Goal: Information Seeking & Learning: Learn about a topic

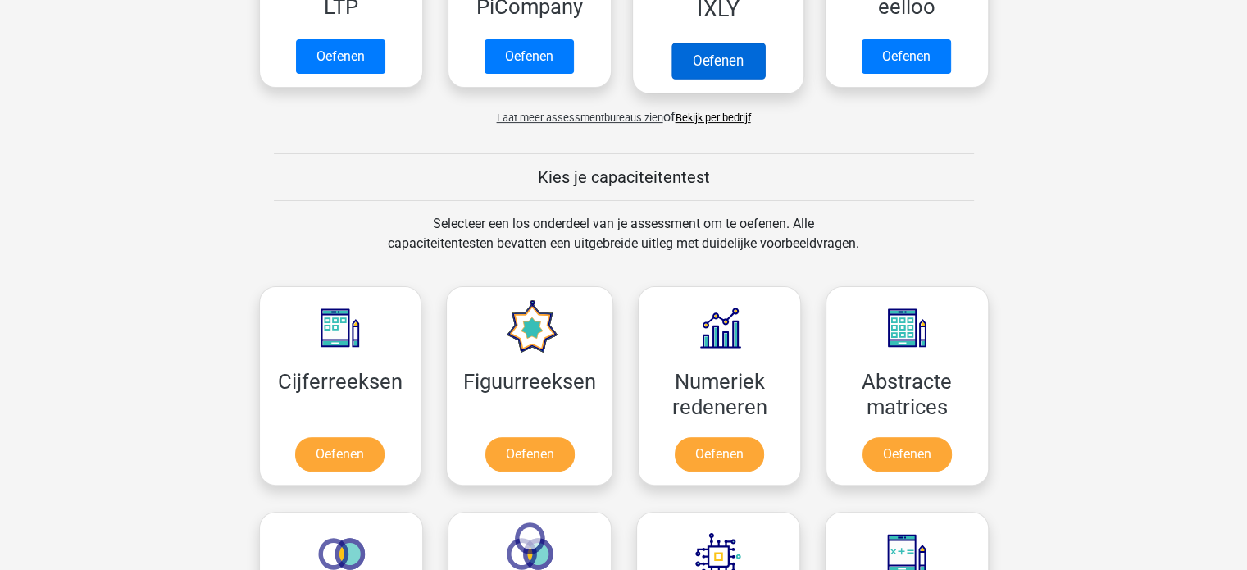
scroll to position [485, 0]
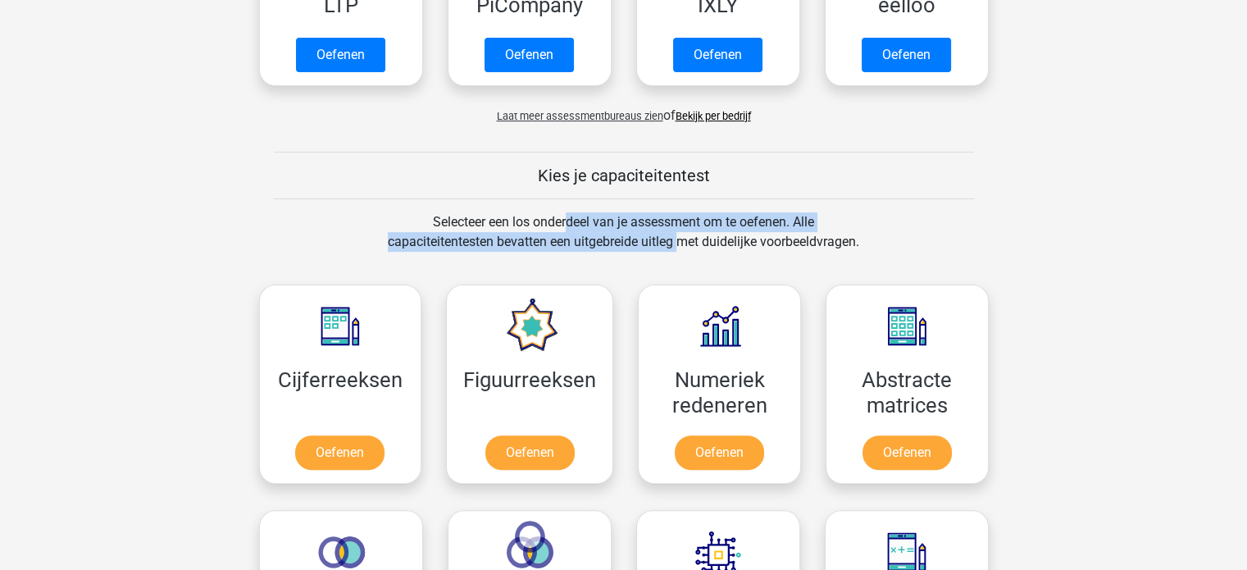
drag, startPoint x: 511, startPoint y: 221, endPoint x: 628, endPoint y: 262, distance: 124.0
click at [628, 262] on div "Selecteer een los onderdeel van je assessment om te oefenen. Alle capaciteitent…" at bounding box center [623, 241] width 503 height 59
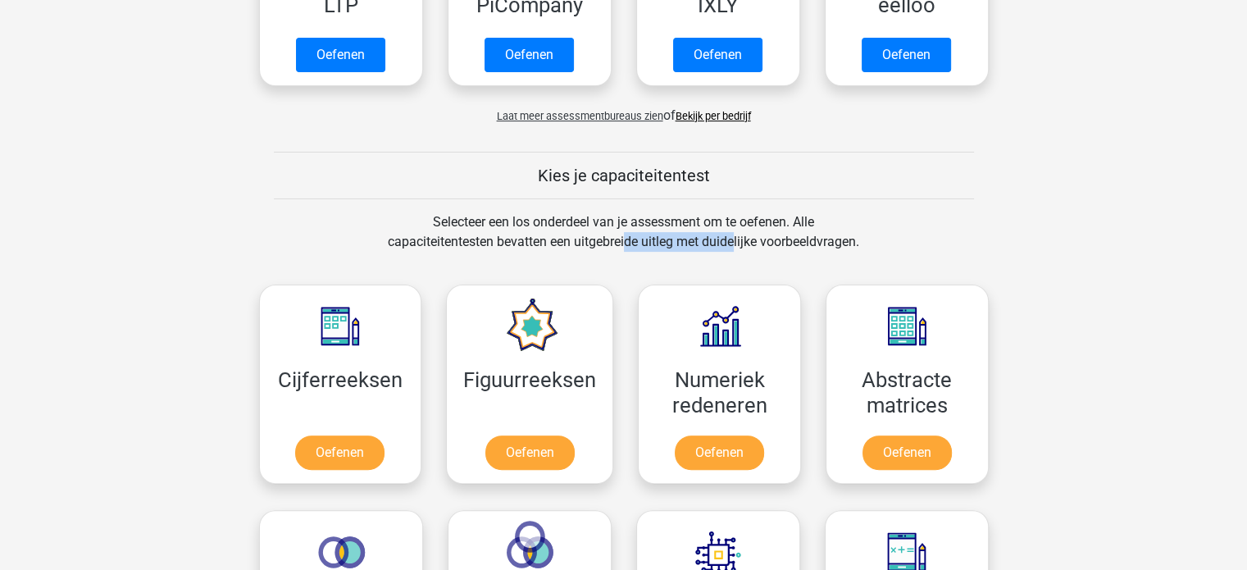
drag, startPoint x: 628, startPoint y: 262, endPoint x: 681, endPoint y: 240, distance: 57.4
click at [681, 240] on div "Selecteer een los onderdeel van je assessment om te oefenen. Alle capaciteitent…" at bounding box center [623, 241] width 503 height 59
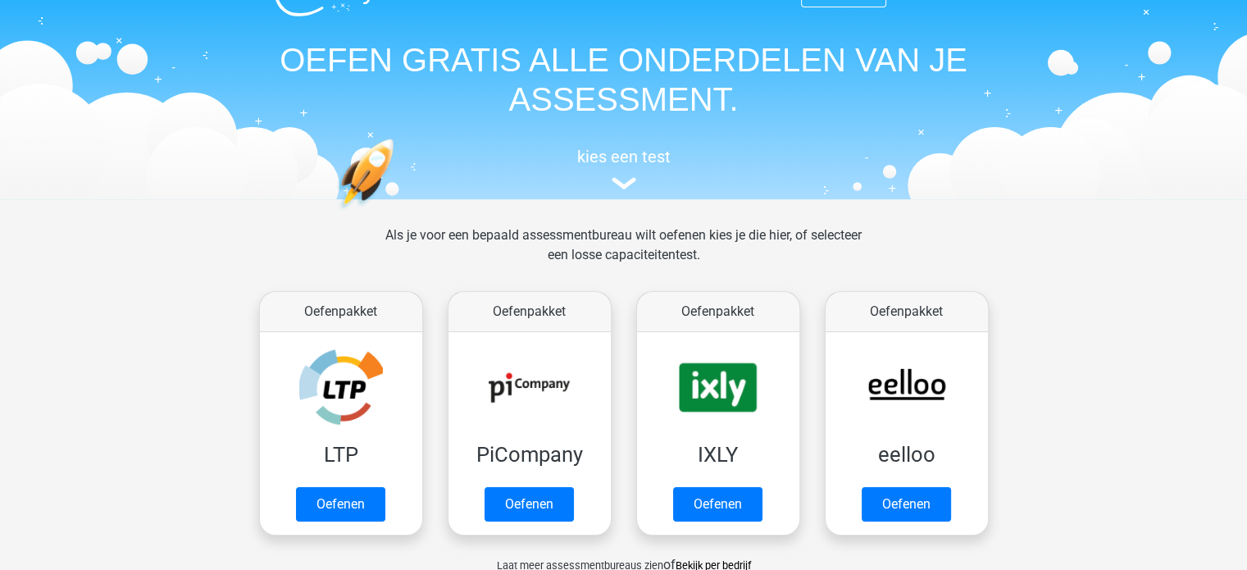
scroll to position [23, 0]
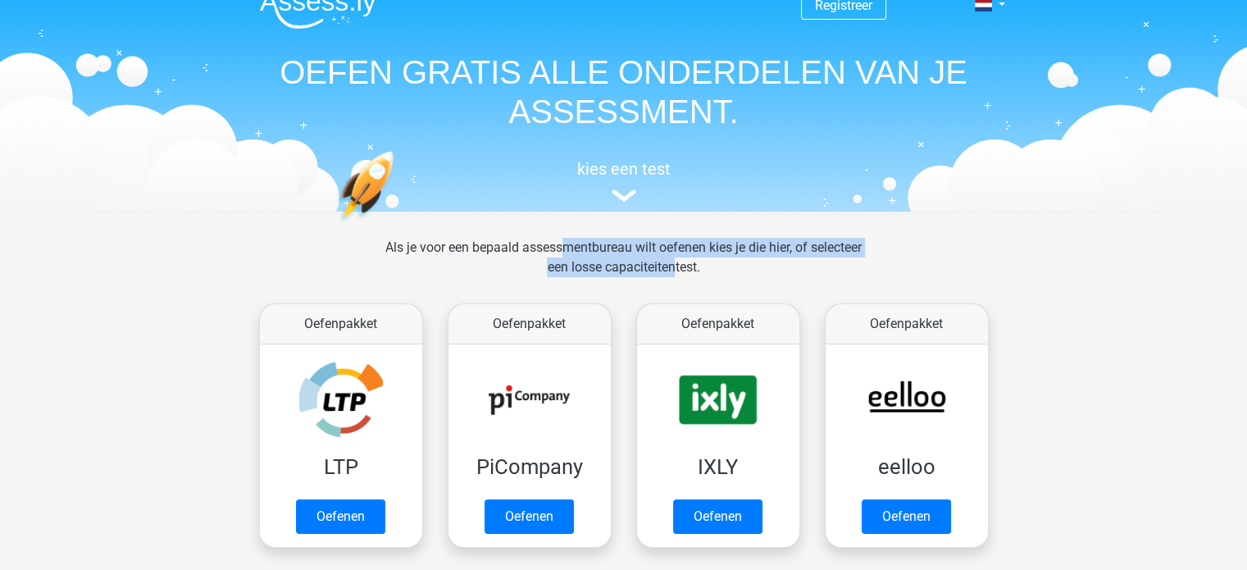
drag, startPoint x: 531, startPoint y: 251, endPoint x: 669, endPoint y: 284, distance: 141.6
click at [669, 284] on div "Als je voor een bepaald assessmentbureau wilt oefenen kies je die hier, of sele…" at bounding box center [623, 267] width 503 height 59
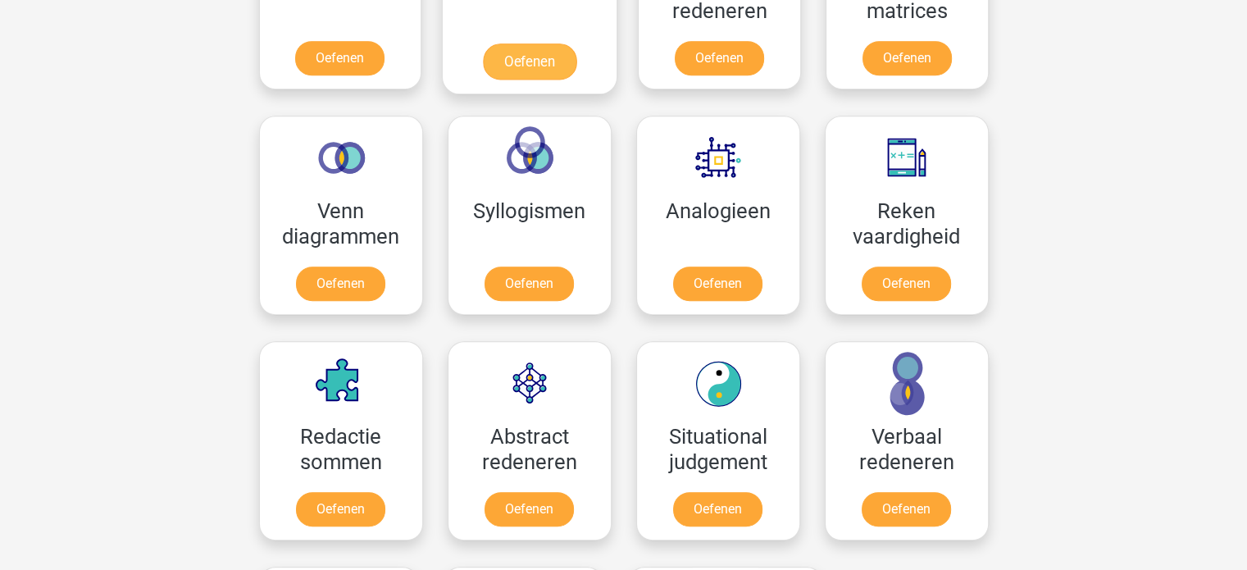
scroll to position [883, 0]
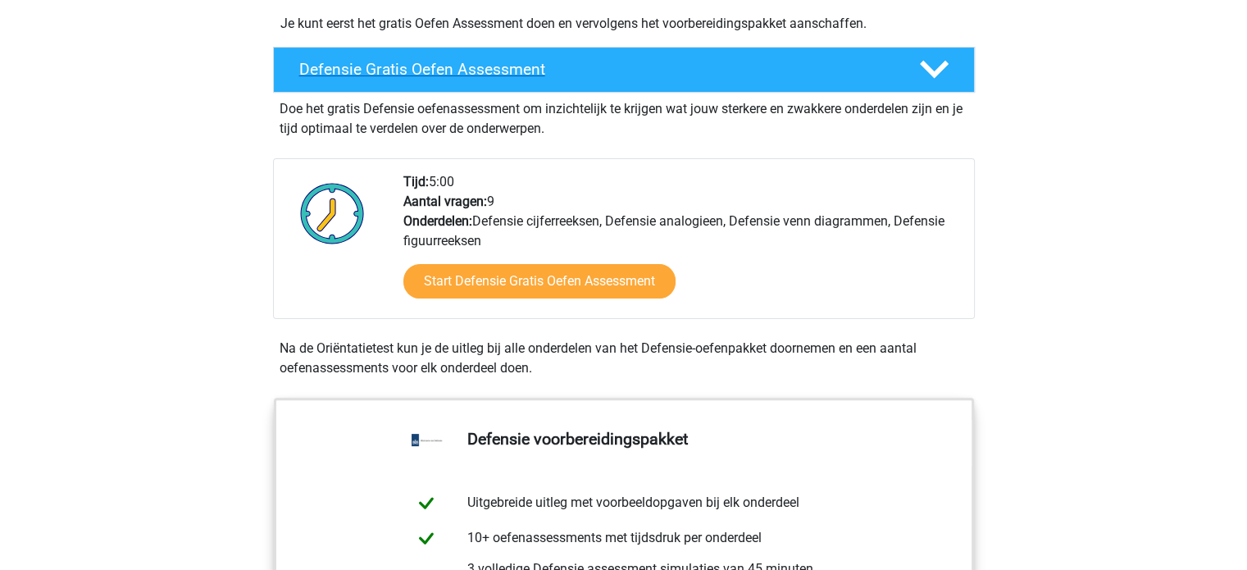
scroll to position [423, 0]
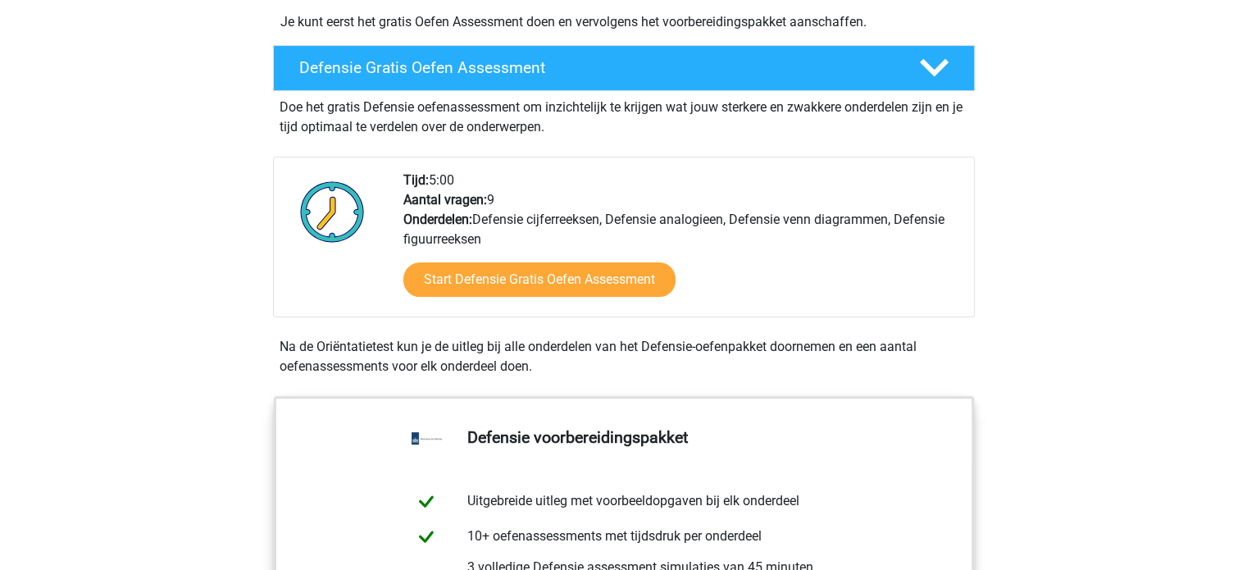
drag, startPoint x: 430, startPoint y: 177, endPoint x: 472, endPoint y: 184, distance: 42.3
click at [472, 184] on div "Tijd: 5:00 Aantal vragen: 9 Onderdelen: Defensie cijferreeksen, Defensie analog…" at bounding box center [682, 244] width 582 height 146
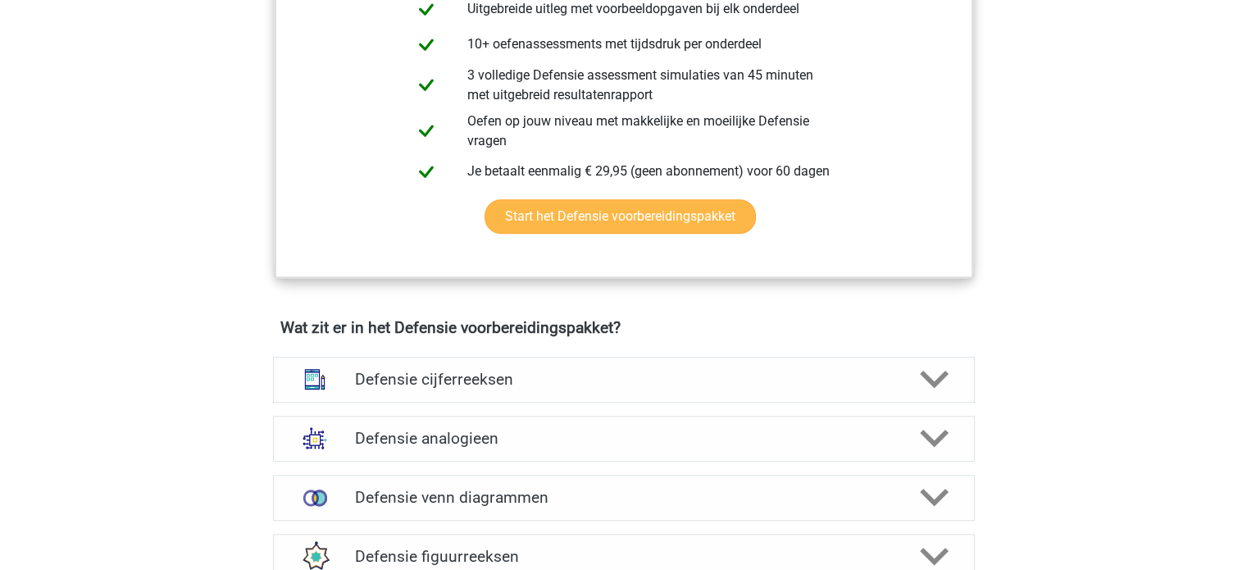
scroll to position [1075, 0]
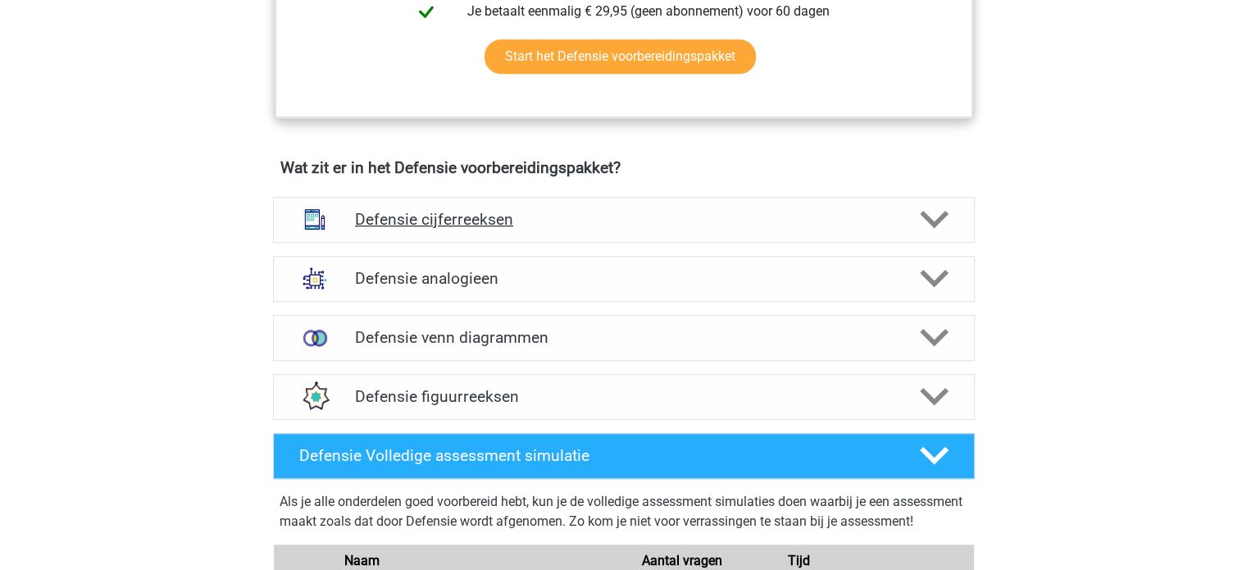
click at [925, 209] on icon at bounding box center [934, 219] width 29 height 29
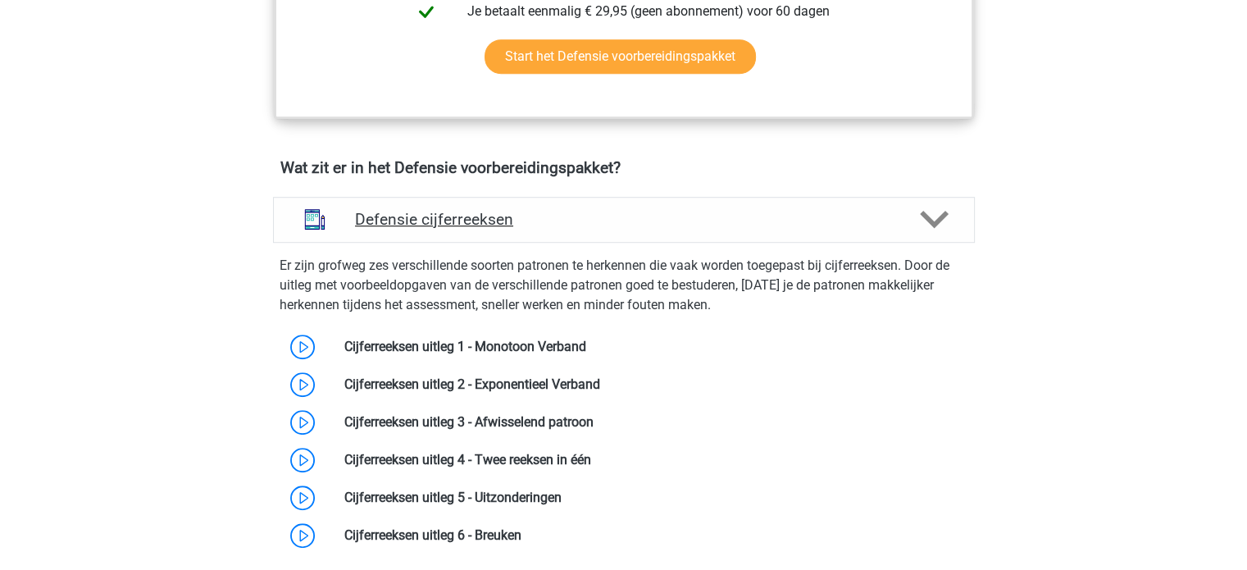
scroll to position [1275, 0]
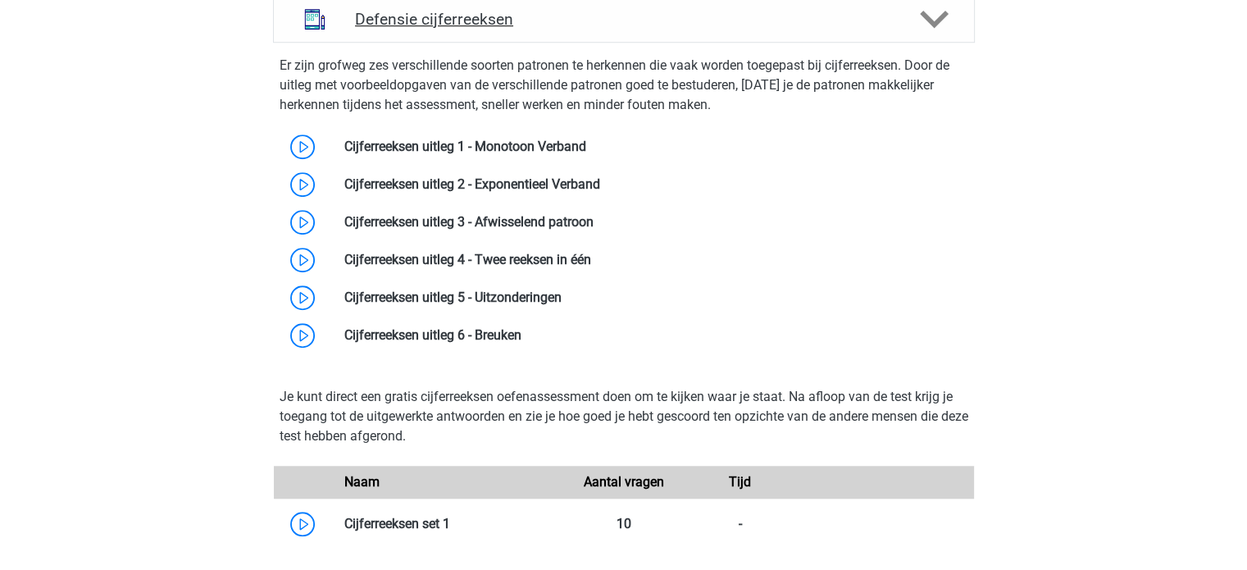
click at [935, 25] on icon at bounding box center [934, 19] width 29 height 29
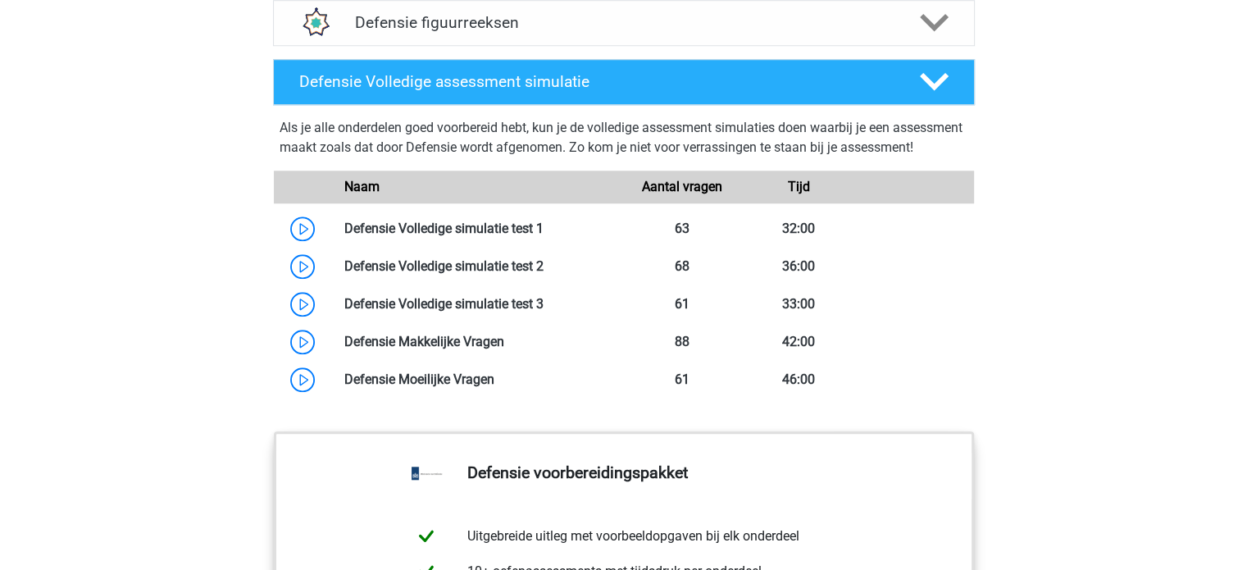
scroll to position [1450, 0]
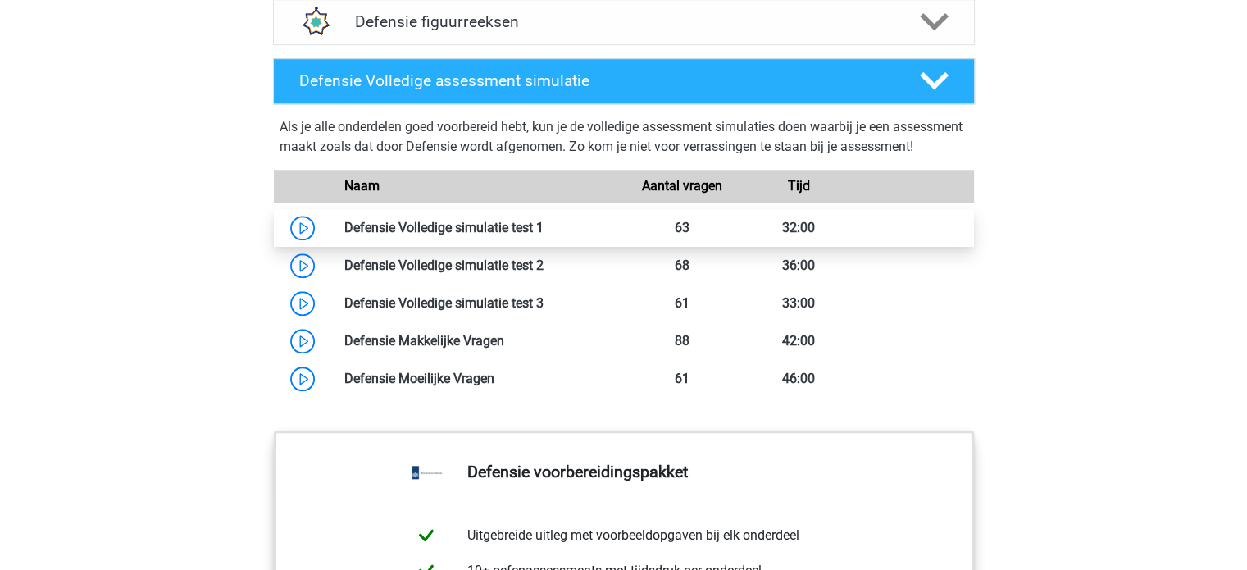
click at [544, 235] on link at bounding box center [544, 228] width 0 height 16
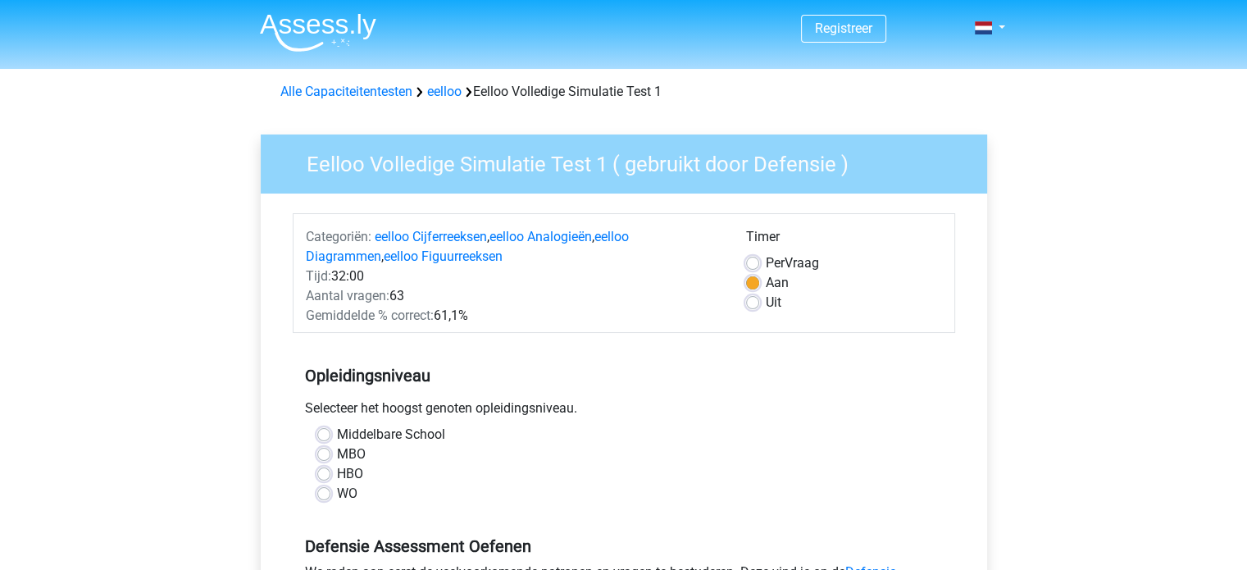
scroll to position [157, 0]
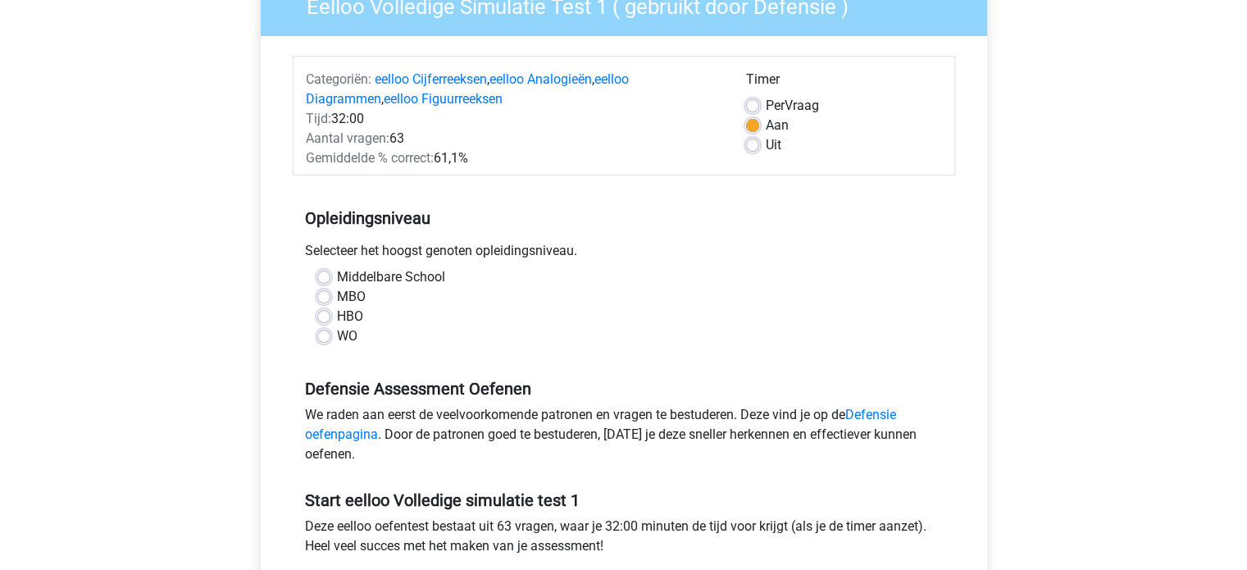
click at [337, 271] on label "Middelbare School" at bounding box center [391, 277] width 108 height 20
click at [324, 271] on input "Middelbare School" at bounding box center [323, 275] width 13 height 16
radio input "true"
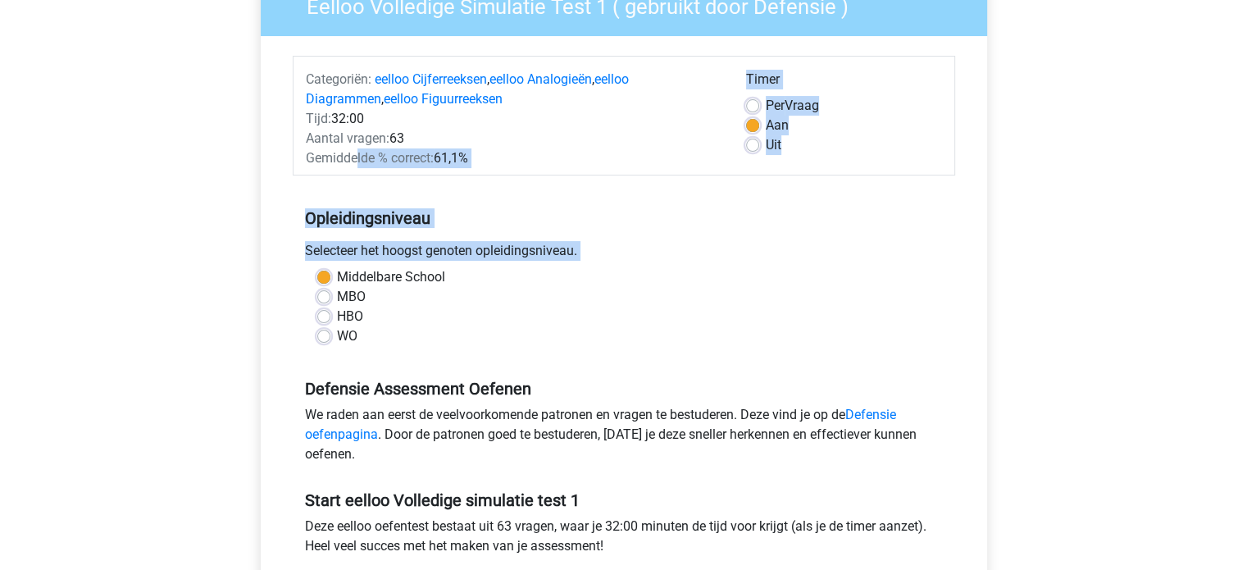
drag, startPoint x: 358, startPoint y: 158, endPoint x: 331, endPoint y: 283, distance: 127.4
click at [331, 283] on form "Categoriën: eelloo Cijferreeksen , eelloo Analogieën , eelloo Diagrammen , eell…" at bounding box center [624, 344] width 663 height 577
click at [331, 283] on div "Middelbare School" at bounding box center [623, 277] width 613 height 20
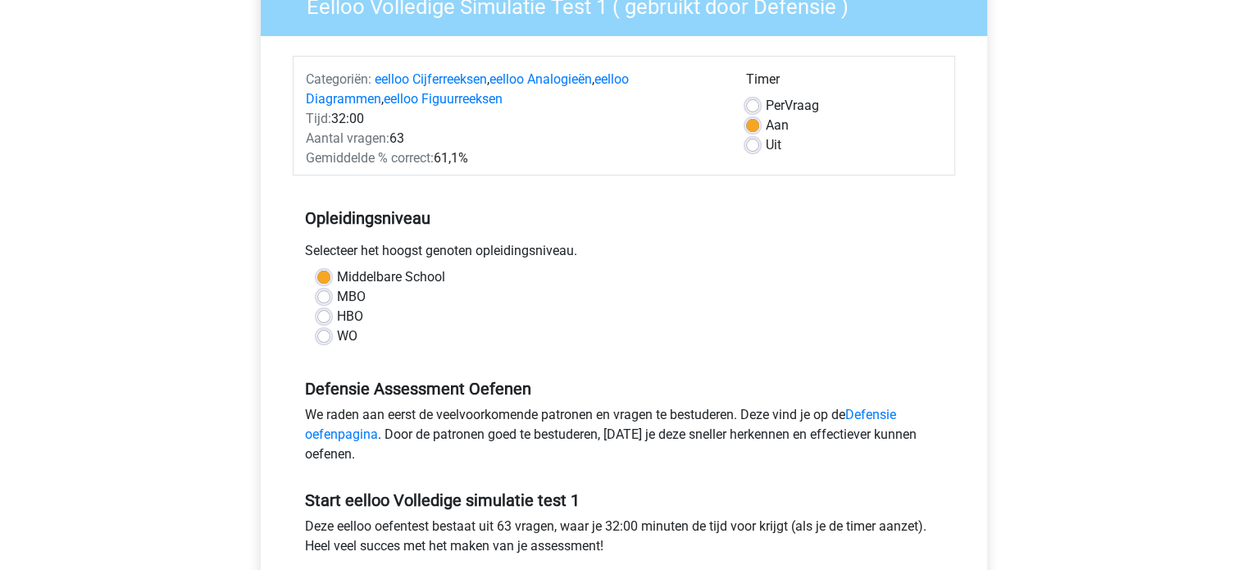
click at [668, 195] on div "Opleidingsniveau Selecteer het hoogst genoten opleidingsniveau. Middelbare Scho…" at bounding box center [624, 270] width 663 height 177
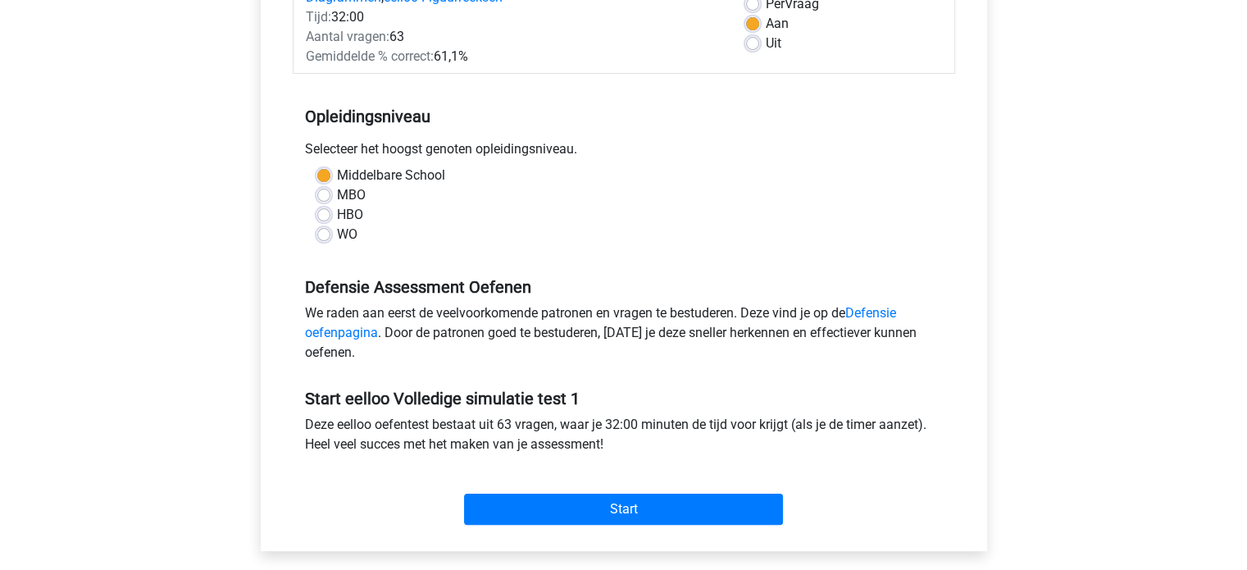
scroll to position [354, 0]
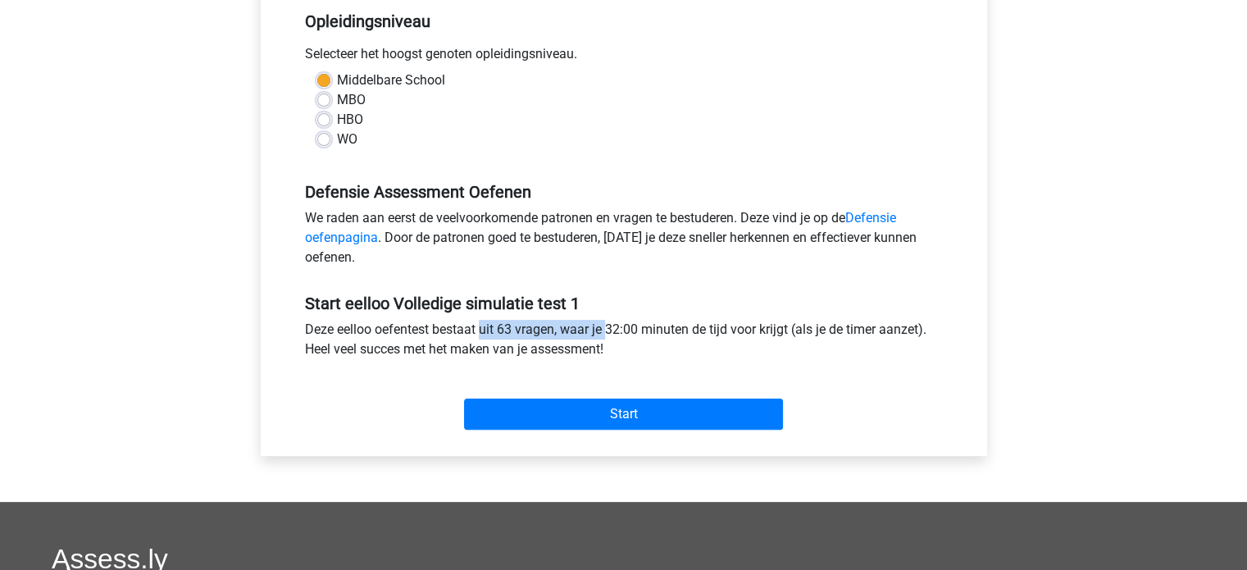
drag, startPoint x: 389, startPoint y: 326, endPoint x: 540, endPoint y: 330, distance: 151.8
click at [540, 330] on div "Deze eelloo oefentest bestaat uit 63 vragen, waar je 32:00 minuten de tijd voor…" at bounding box center [624, 343] width 663 height 46
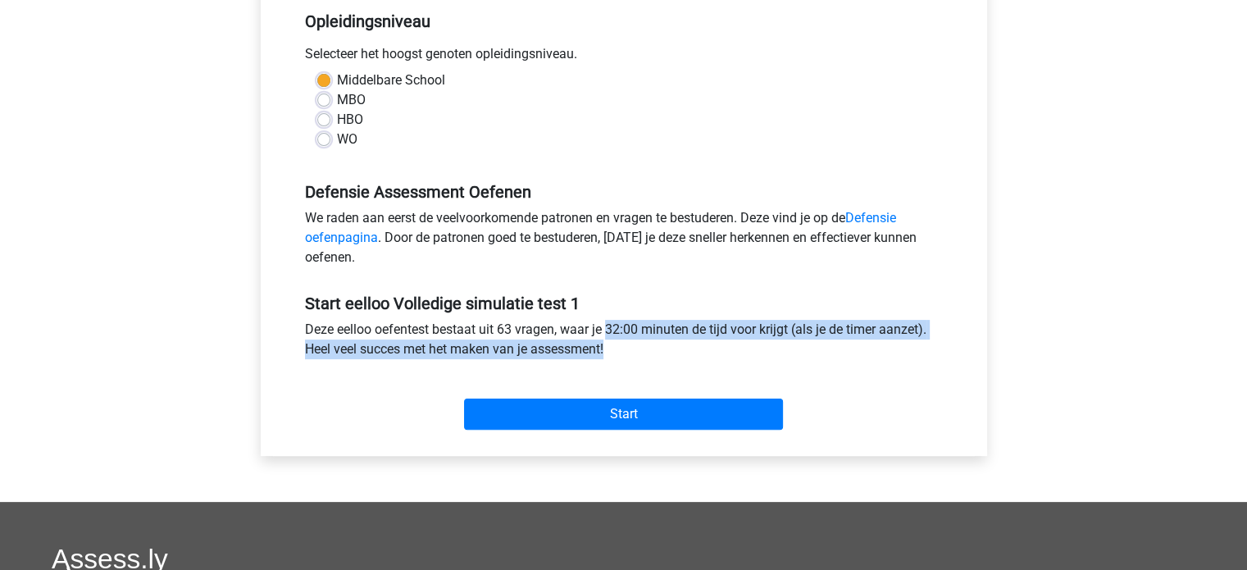
drag, startPoint x: 540, startPoint y: 330, endPoint x: 617, endPoint y: 353, distance: 79.6
click at [617, 353] on div "Deze eelloo oefentest bestaat uit 63 vragen, waar je 32:00 minuten de tijd voor…" at bounding box center [624, 343] width 663 height 46
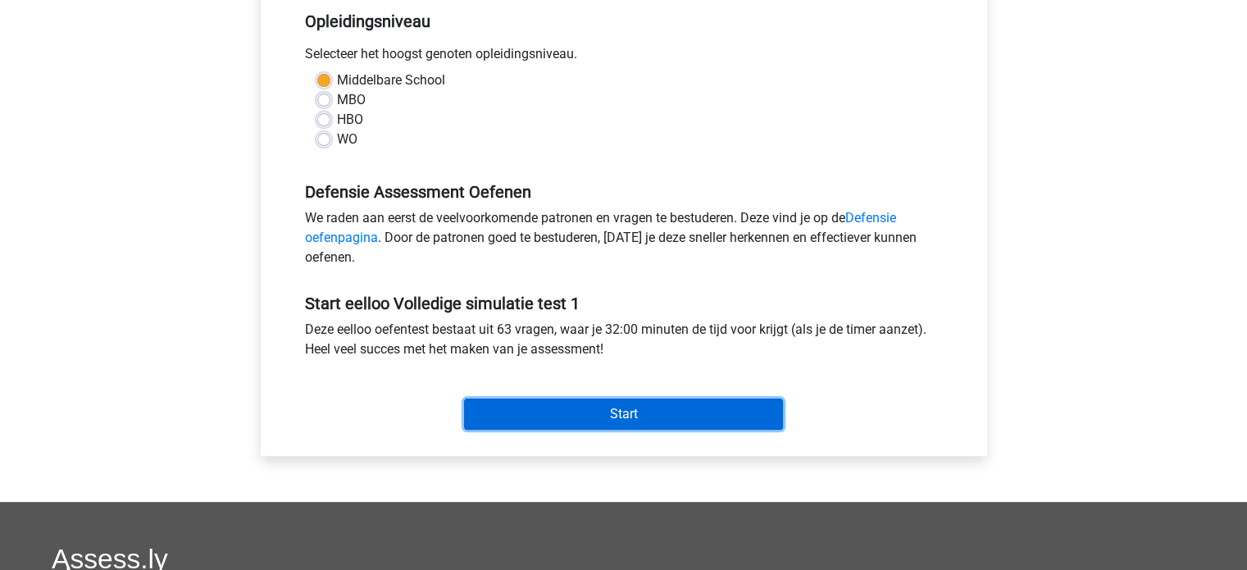
click at [531, 416] on input "Start" at bounding box center [623, 414] width 319 height 31
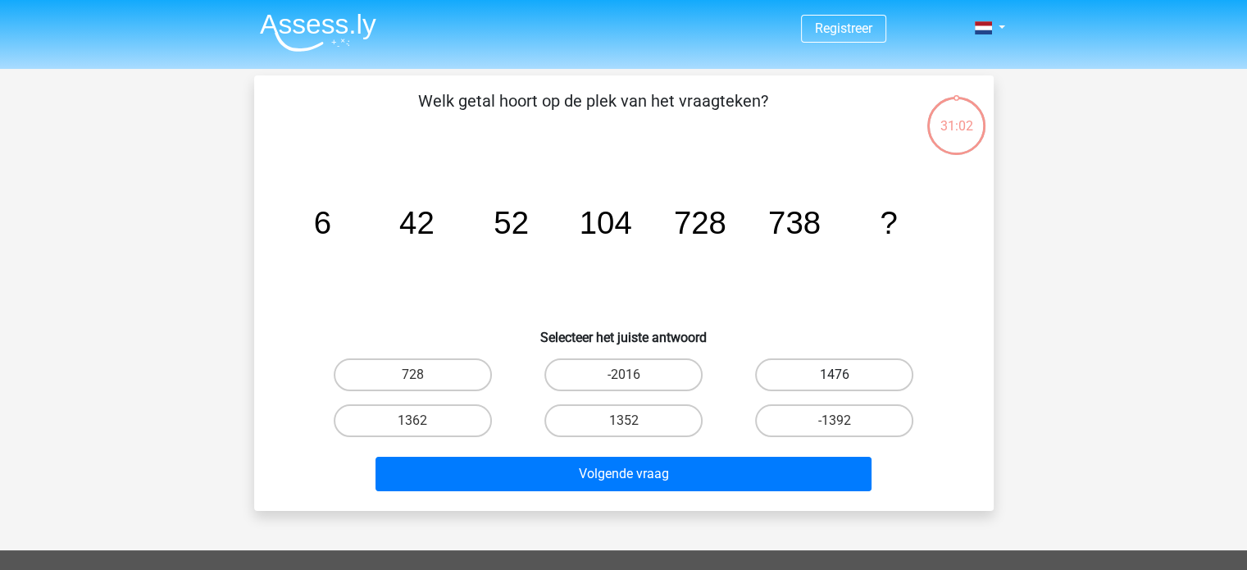
click at [799, 372] on label "1476" at bounding box center [834, 374] width 158 height 33
click at [835, 375] on input "1476" at bounding box center [840, 380] width 11 height 11
radio input "true"
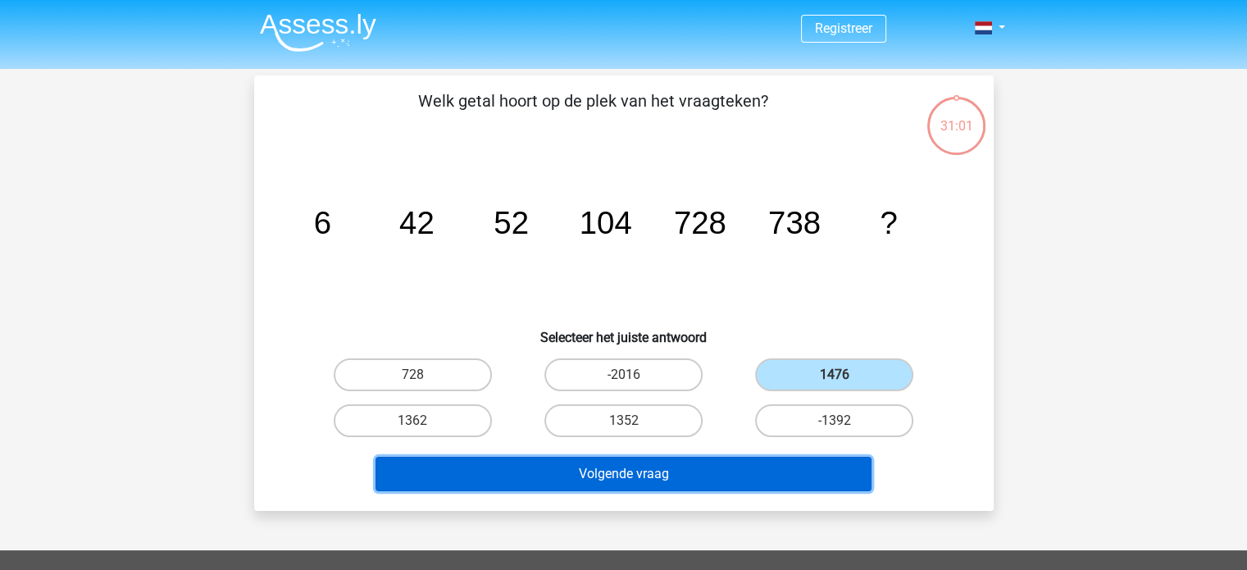
click at [664, 463] on button "Volgende vraag" at bounding box center [624, 474] width 496 height 34
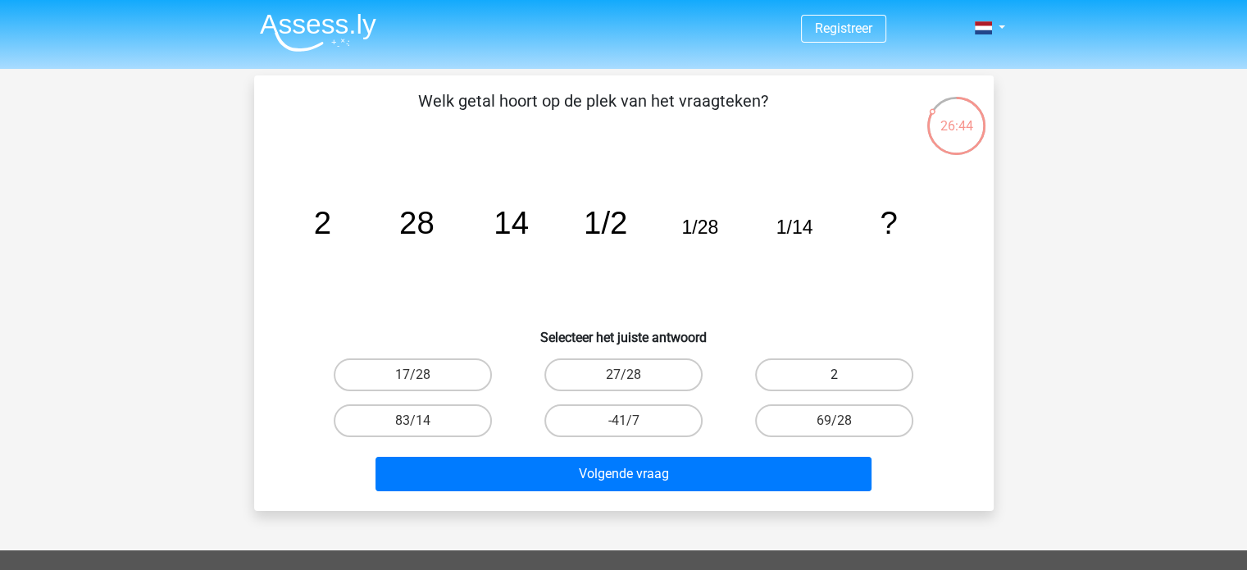
click at [870, 368] on label "2" at bounding box center [834, 374] width 158 height 33
click at [845, 375] on input "2" at bounding box center [840, 380] width 11 height 11
radio input "true"
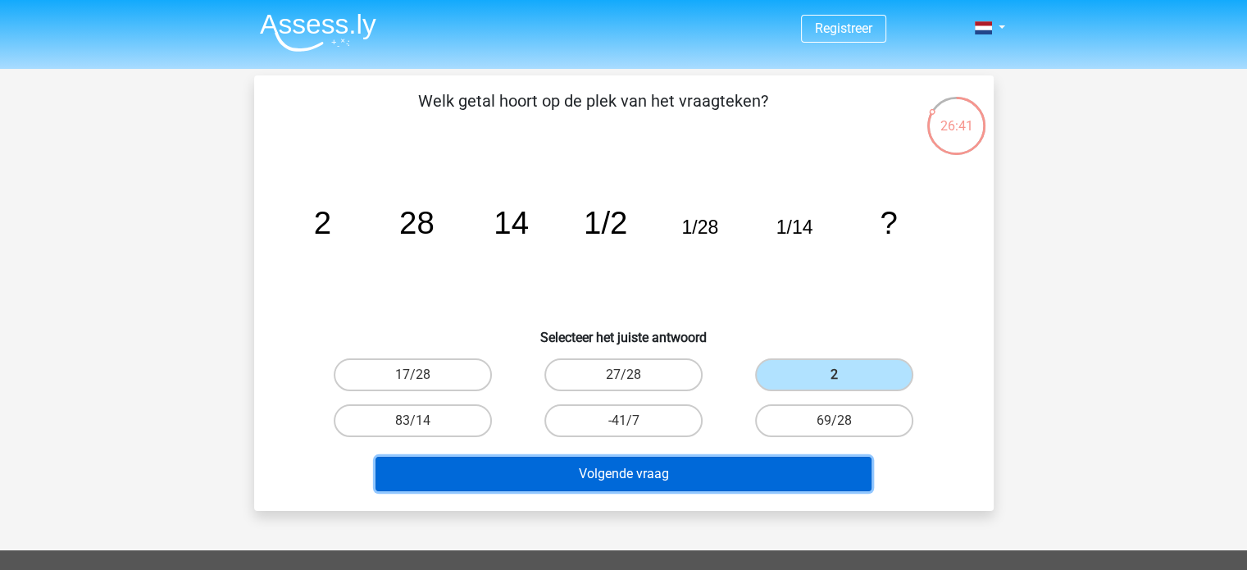
click at [696, 472] on button "Volgende vraag" at bounding box center [624, 474] width 496 height 34
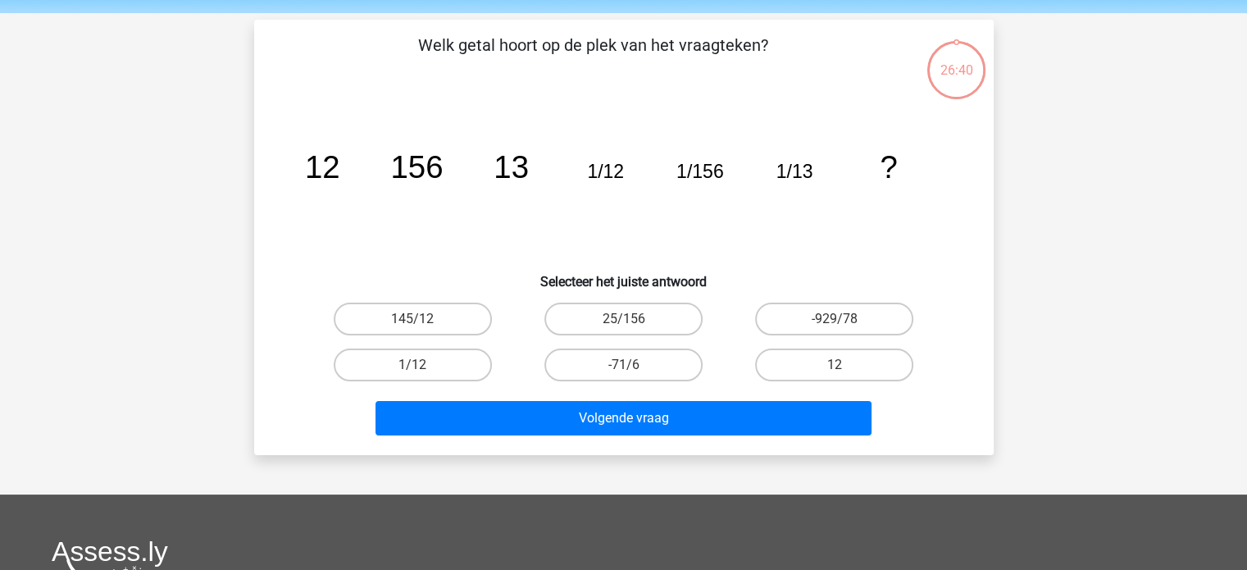
scroll to position [75, 0]
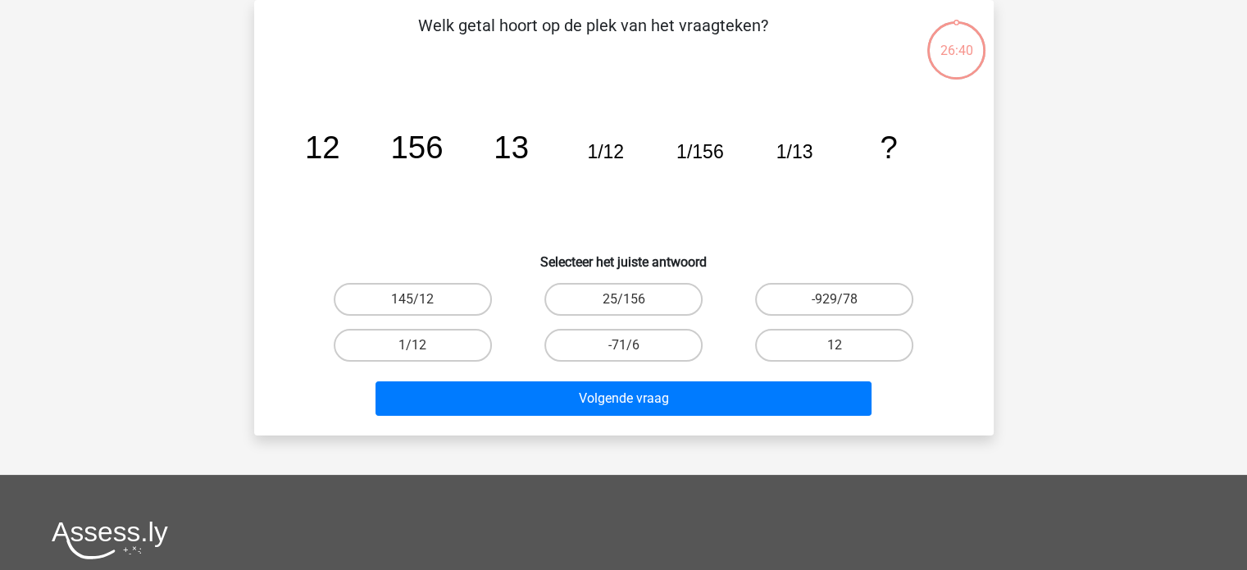
click at [335, 174] on icon "image/svg+xml 12 156 13 1/12 1/156 1/13 ?" at bounding box center [624, 158] width 661 height 166
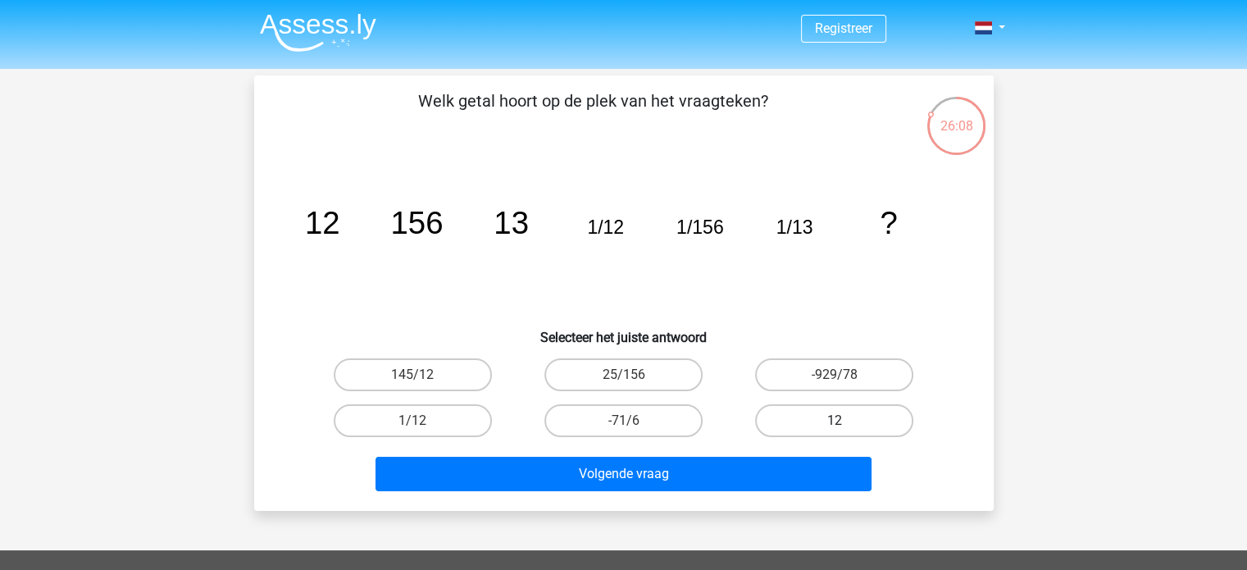
click at [836, 417] on label "12" at bounding box center [834, 420] width 158 height 33
click at [836, 421] on input "12" at bounding box center [840, 426] width 11 height 11
radio input "true"
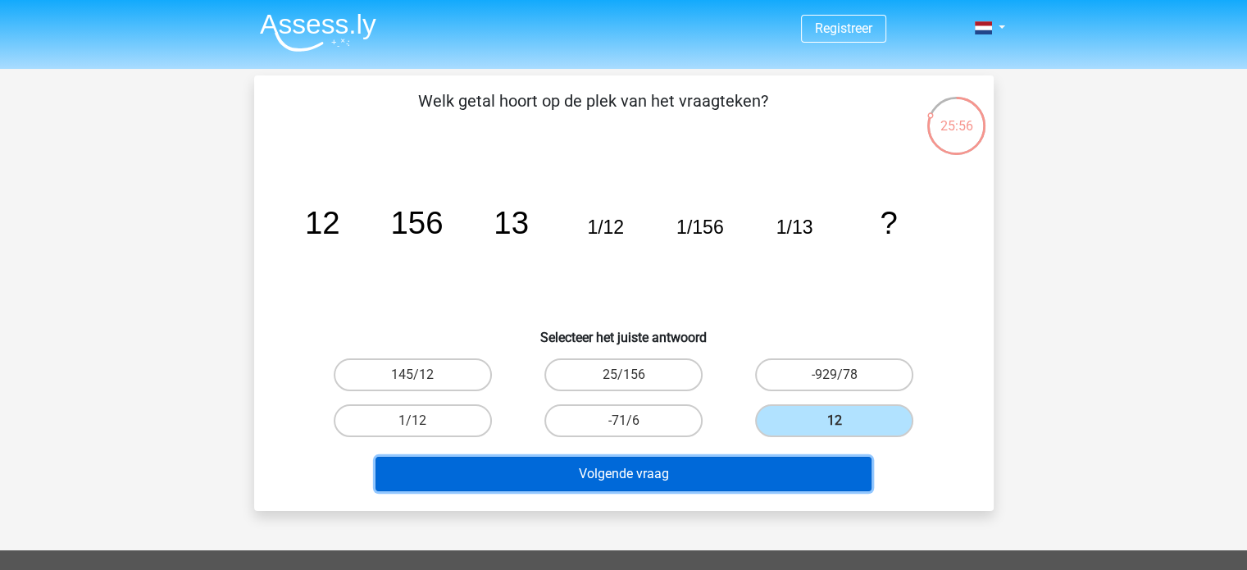
click at [682, 479] on button "Volgende vraag" at bounding box center [624, 474] width 496 height 34
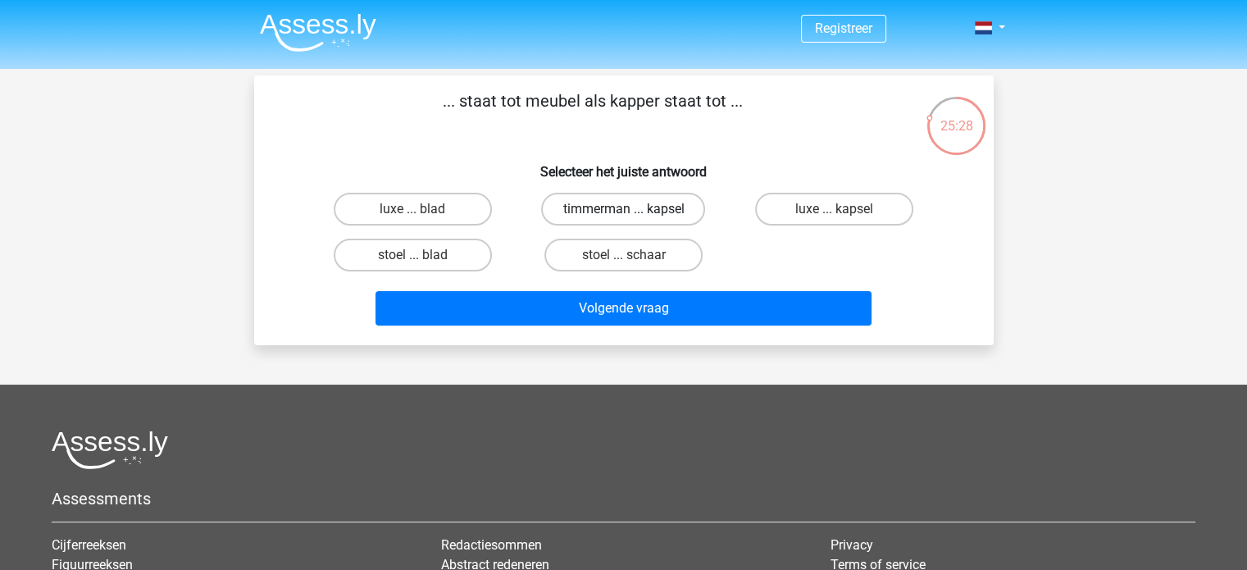
click at [613, 212] on label "timmerman ... kapsel" at bounding box center [623, 209] width 164 height 33
click at [623, 212] on input "timmerman ... kapsel" at bounding box center [628, 214] width 11 height 11
radio input "true"
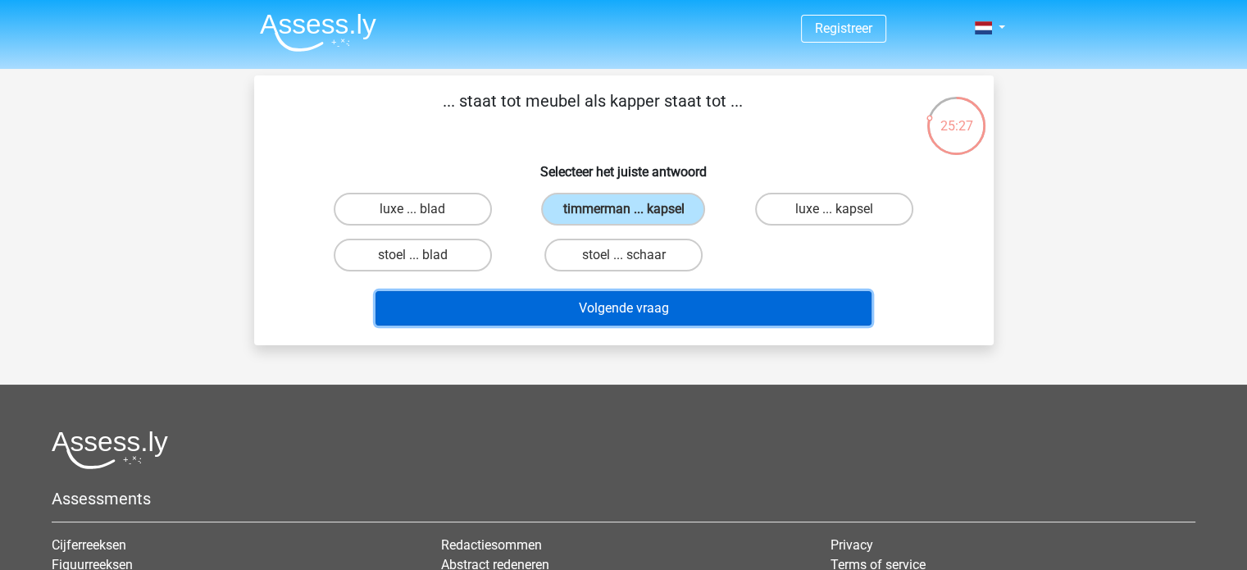
click at [619, 313] on button "Volgende vraag" at bounding box center [624, 308] width 496 height 34
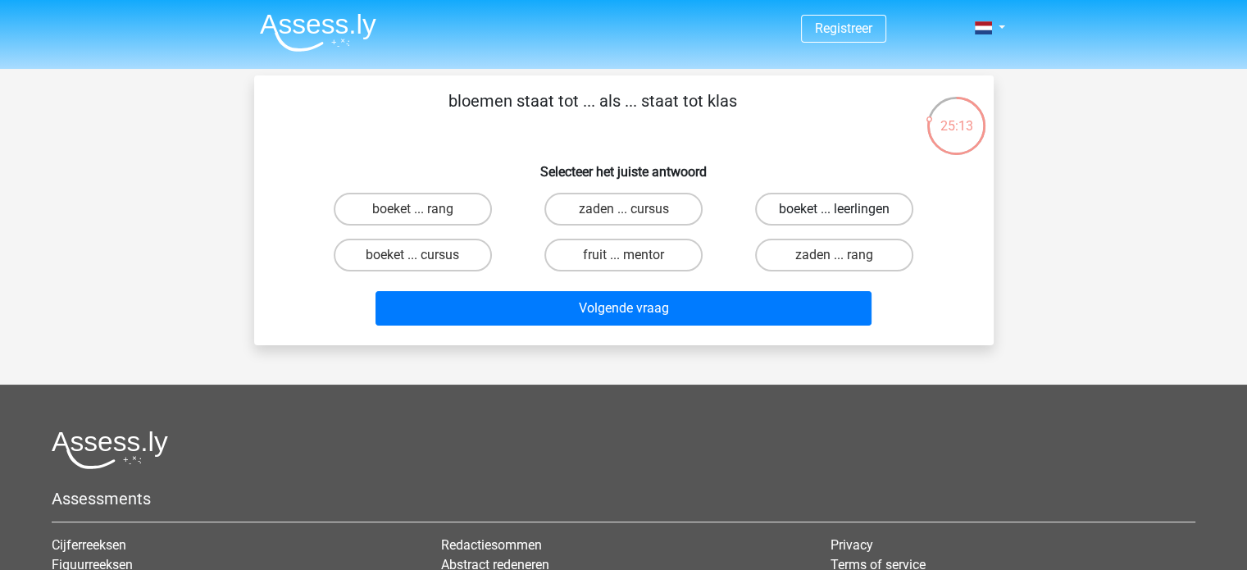
click at [820, 216] on label "boeket ... leerlingen" at bounding box center [834, 209] width 158 height 33
click at [835, 216] on input "boeket ... leerlingen" at bounding box center [840, 214] width 11 height 11
radio input "true"
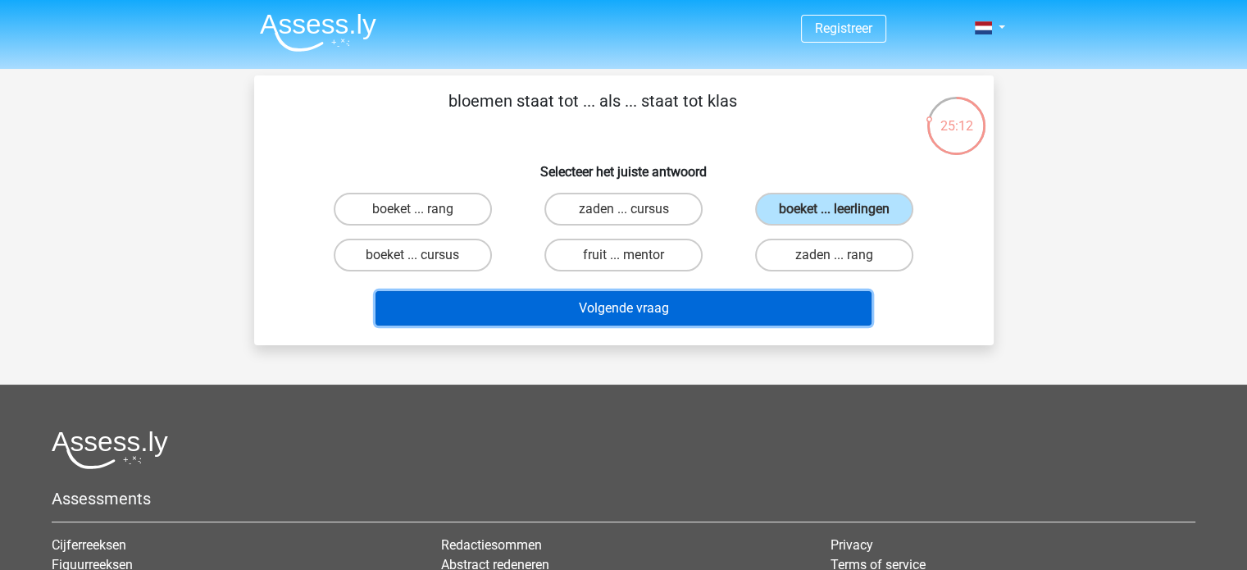
click at [711, 317] on button "Volgende vraag" at bounding box center [624, 308] width 496 height 34
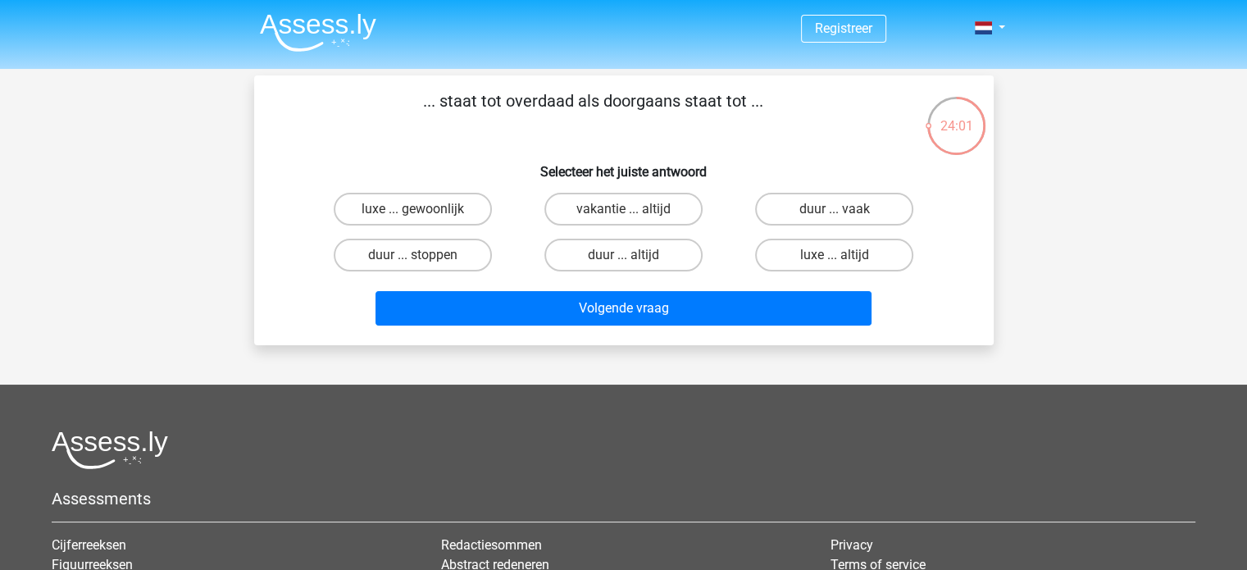
drag, startPoint x: 439, startPoint y: 98, endPoint x: 747, endPoint y: 84, distance: 308.6
click at [747, 84] on div "... staat tot overdaad als doorgaans staat tot ... Selecteer het juiste antwoor…" at bounding box center [624, 210] width 740 height 270
copy p "staat tot overdaad als doorgaans staat tot"
click at [762, 153] on h6 "Selecteer het juiste antwoord" at bounding box center [623, 165] width 687 height 29
click at [810, 206] on label "duur ... vaak" at bounding box center [834, 209] width 158 height 33
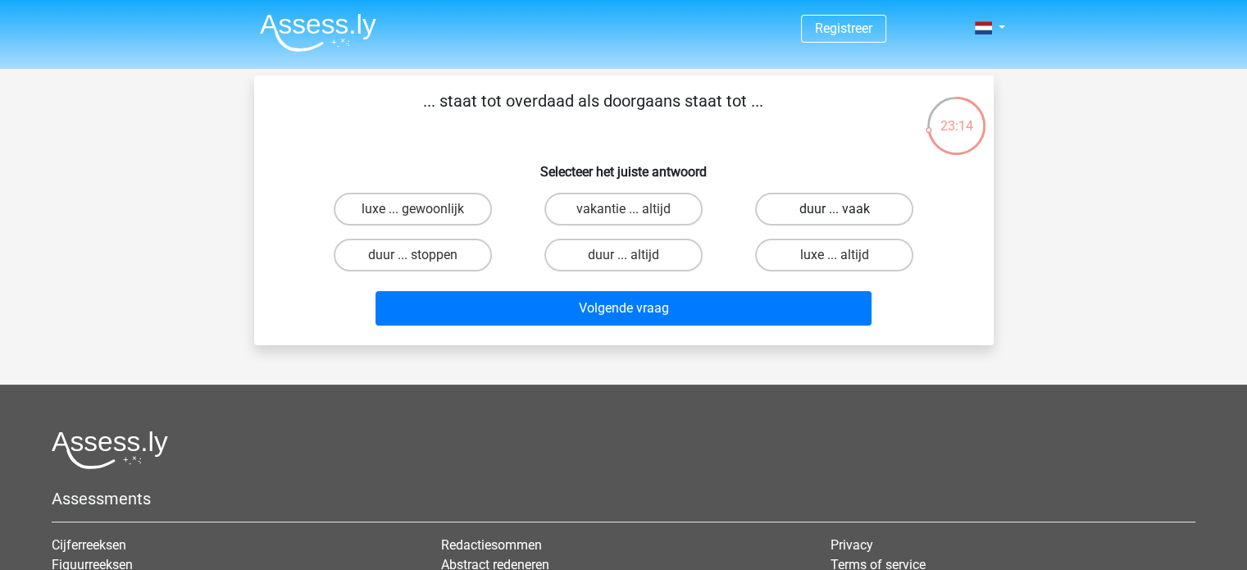
click at [835, 209] on input "duur ... vaak" at bounding box center [840, 214] width 11 height 11
radio input "true"
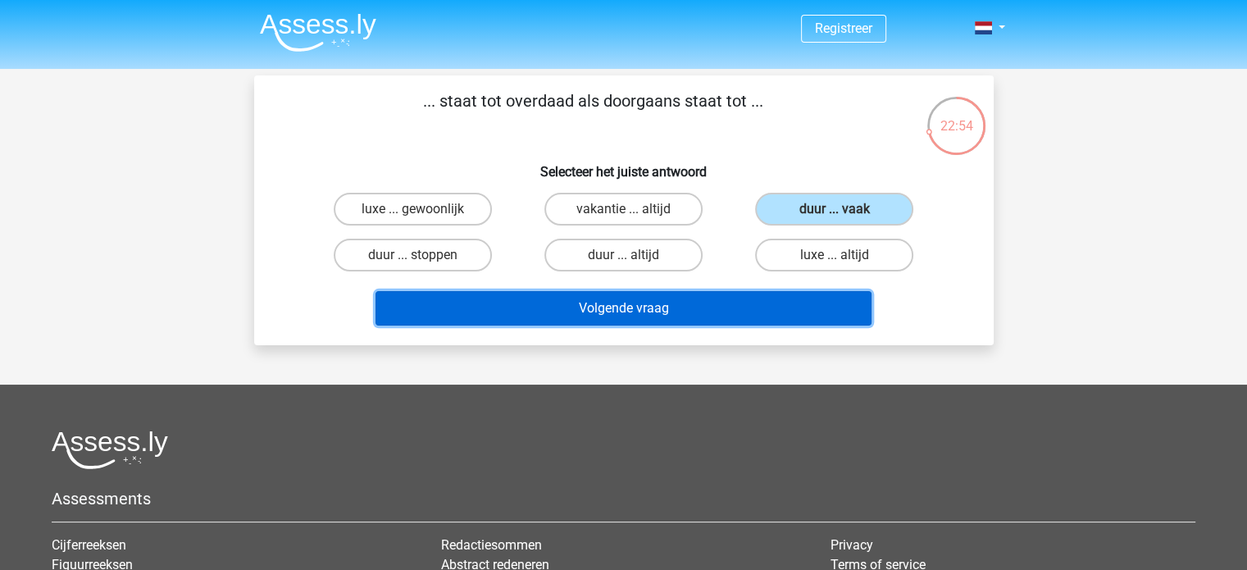
click at [574, 321] on button "Volgende vraag" at bounding box center [624, 308] width 496 height 34
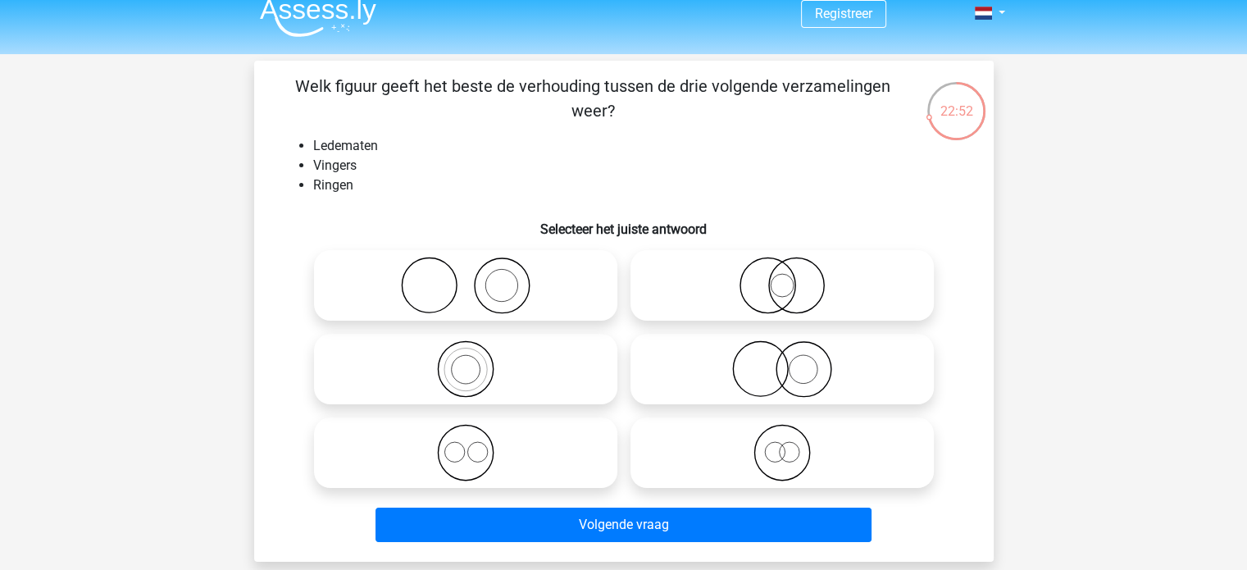
scroll to position [2, 0]
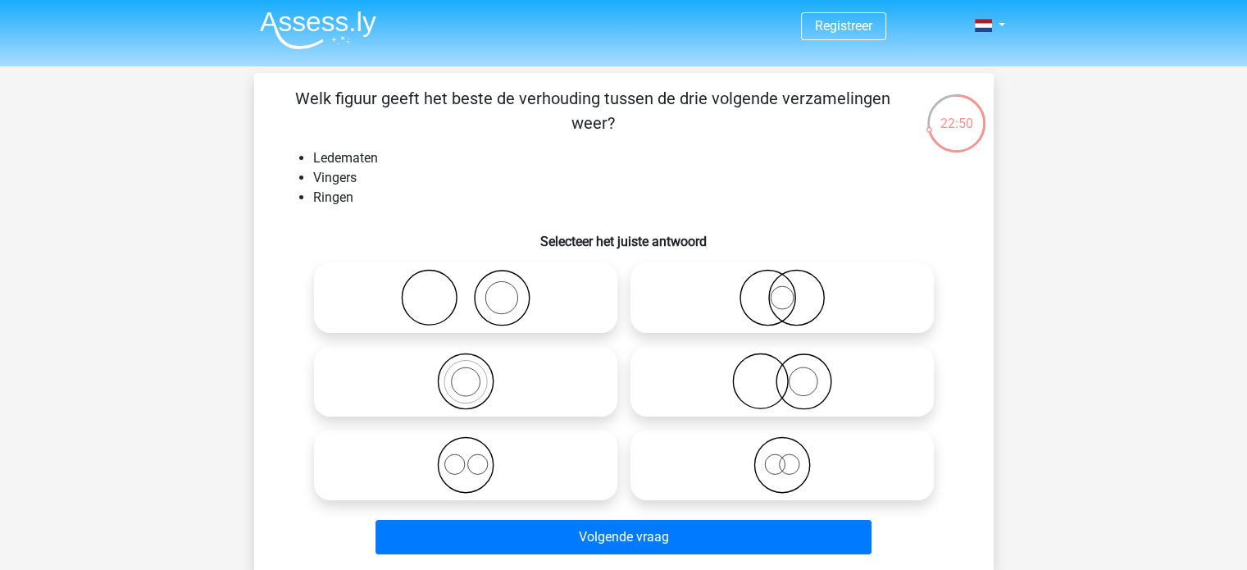
drag, startPoint x: 396, startPoint y: 102, endPoint x: 609, endPoint y: 130, distance: 215.1
click at [609, 130] on p "Welk figuur geeft het beste de verhouding tussen de drie volgende verzamelingen…" at bounding box center [593, 110] width 626 height 49
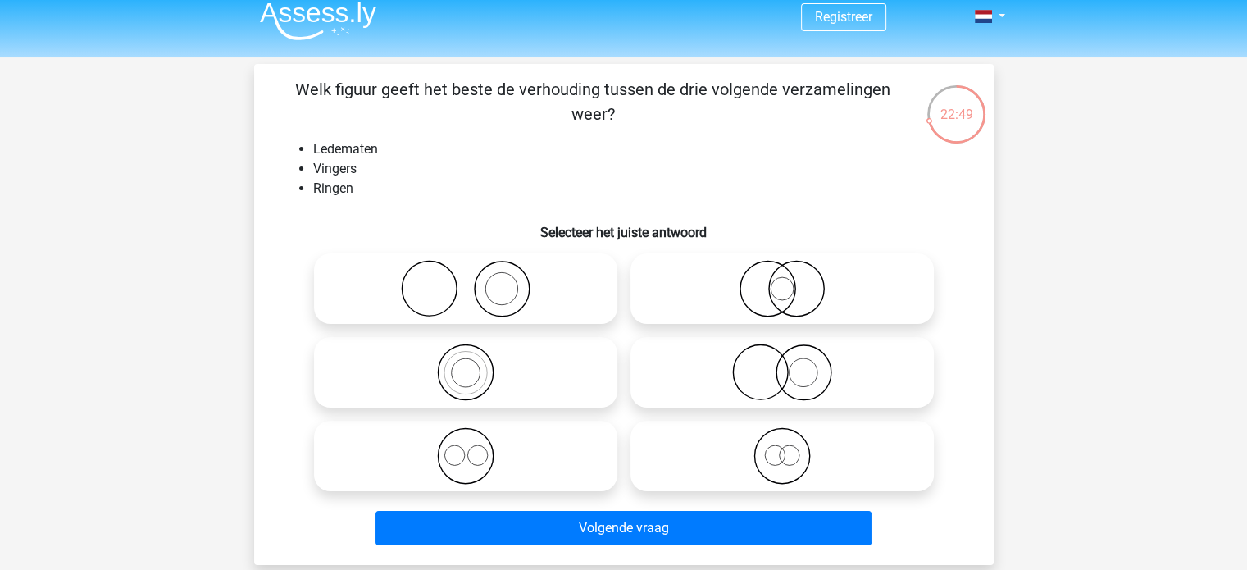
scroll to position [6, 0]
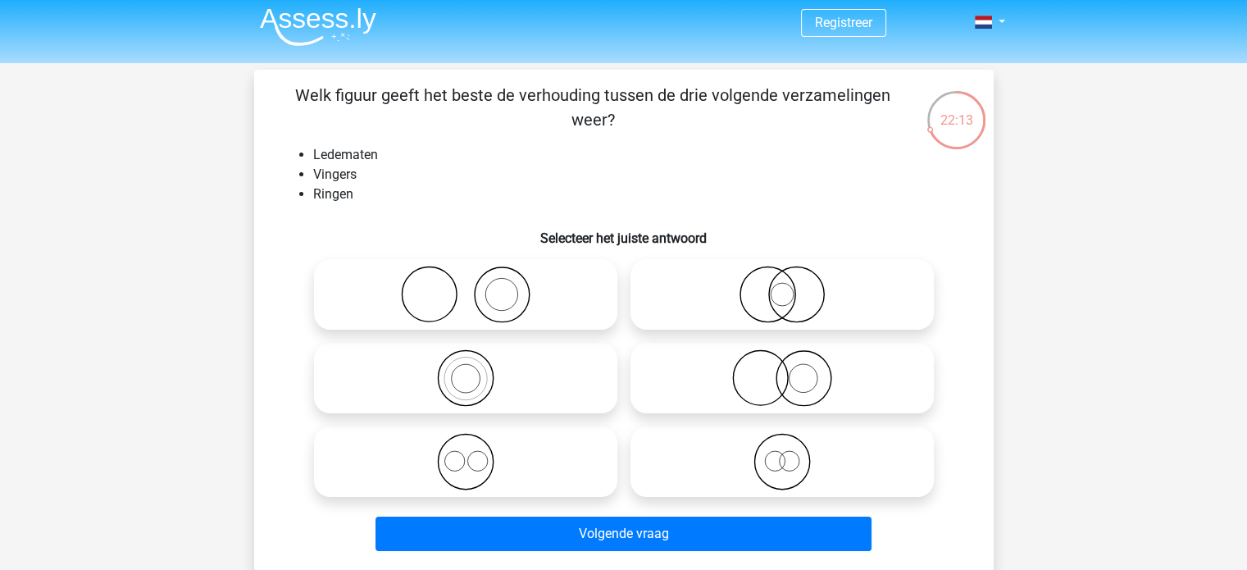
click at [830, 380] on icon at bounding box center [782, 377] width 290 height 57
click at [793, 370] on input "radio" at bounding box center [787, 364] width 11 height 11
radio input "true"
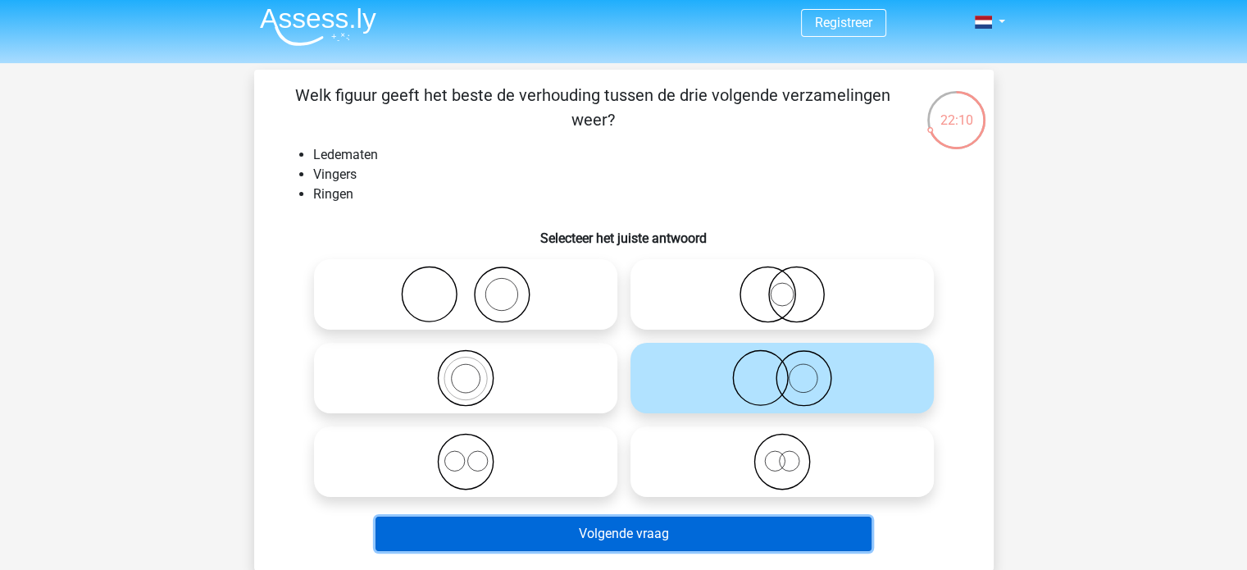
click at [709, 533] on button "Volgende vraag" at bounding box center [624, 534] width 496 height 34
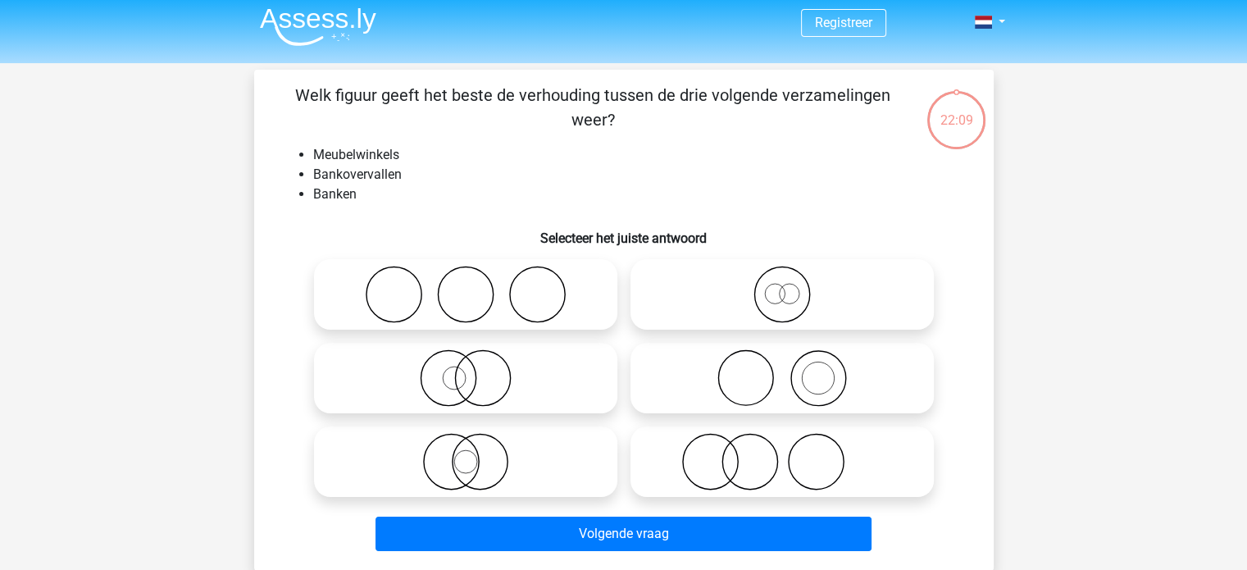
scroll to position [75, 0]
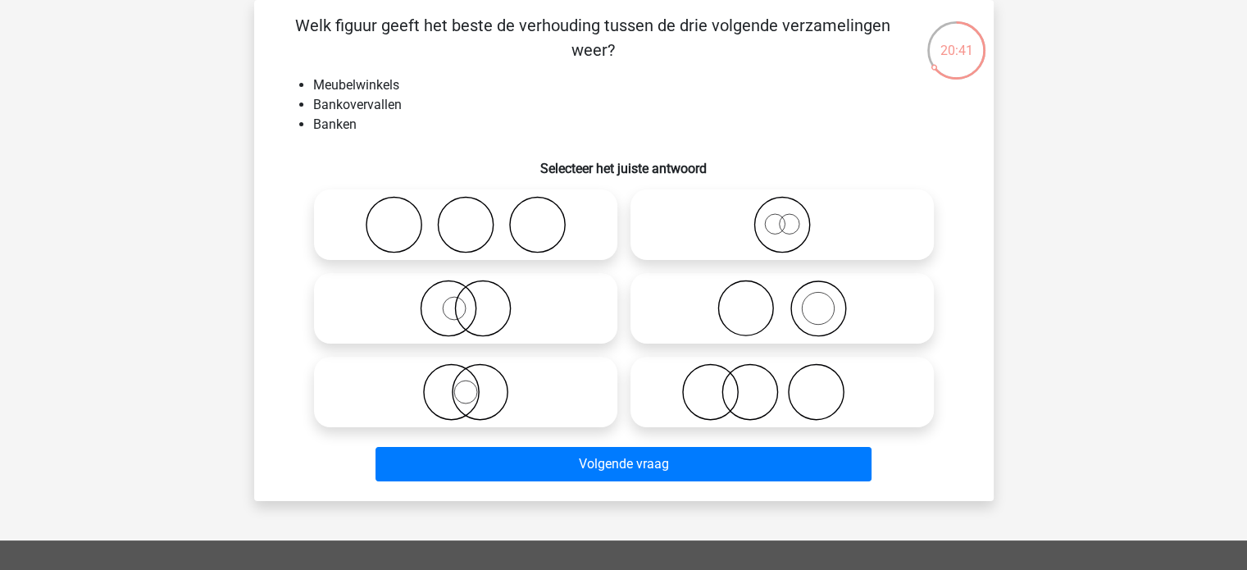
click at [494, 403] on icon at bounding box center [466, 391] width 290 height 57
click at [476, 384] on input "radio" at bounding box center [471, 378] width 11 height 11
radio input "true"
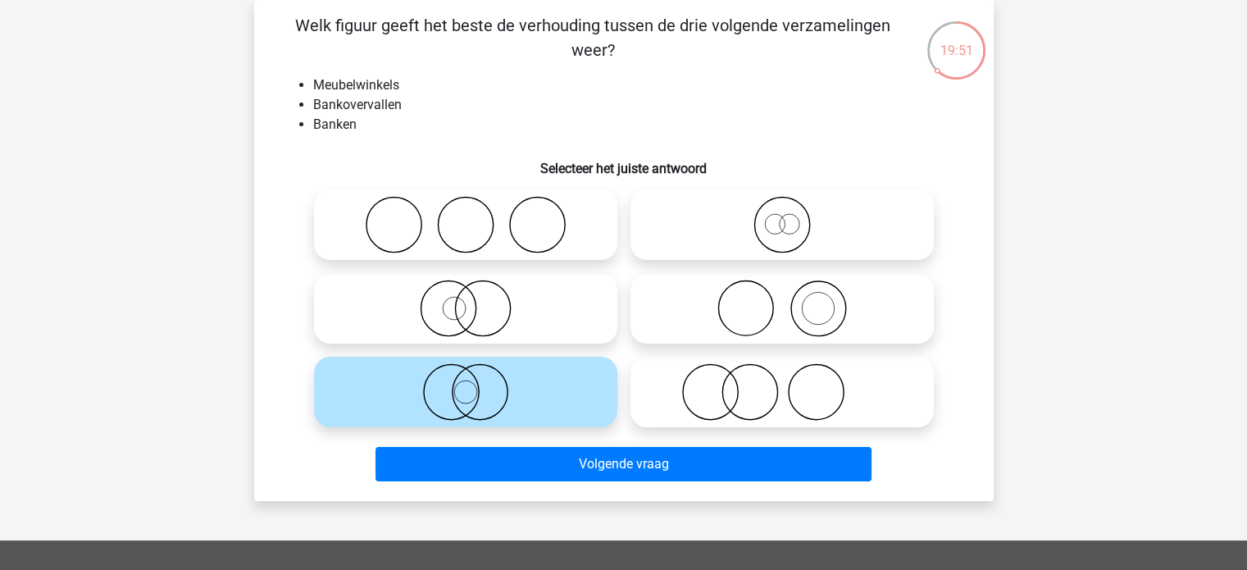
click at [486, 326] on icon at bounding box center [466, 308] width 290 height 57
click at [476, 300] on input "radio" at bounding box center [471, 294] width 11 height 11
radio input "true"
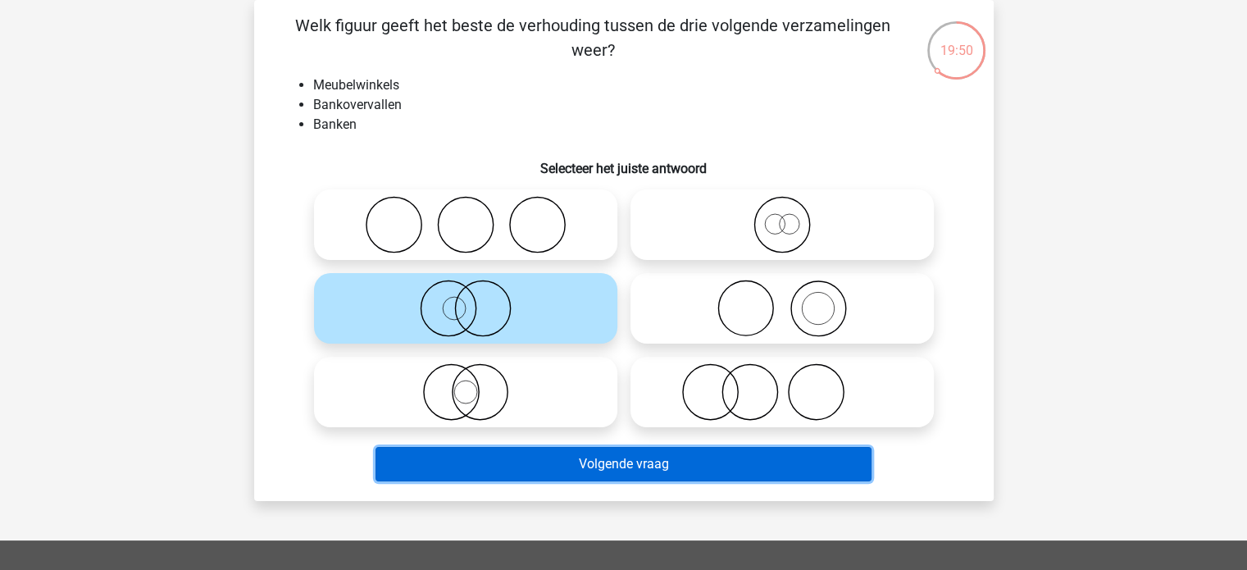
click at [581, 472] on button "Volgende vraag" at bounding box center [624, 464] width 496 height 34
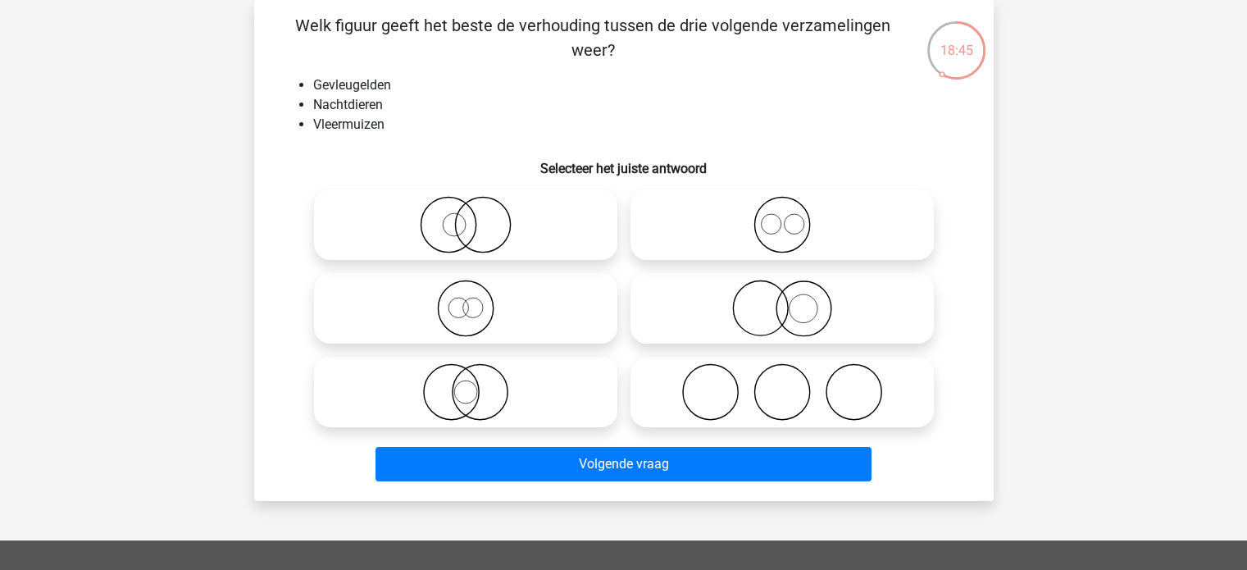
click at [518, 326] on icon at bounding box center [466, 308] width 290 height 57
click at [476, 300] on input "radio" at bounding box center [471, 294] width 11 height 11
radio input "true"
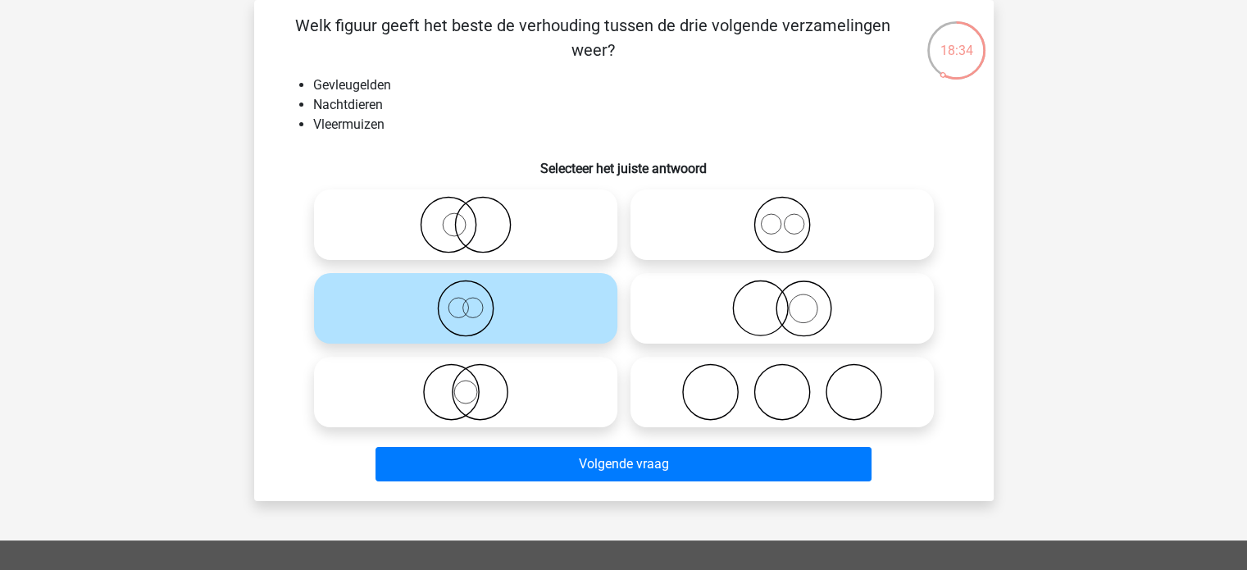
click at [476, 397] on icon at bounding box center [466, 391] width 290 height 57
click at [476, 384] on input "radio" at bounding box center [471, 378] width 11 height 11
radio input "true"
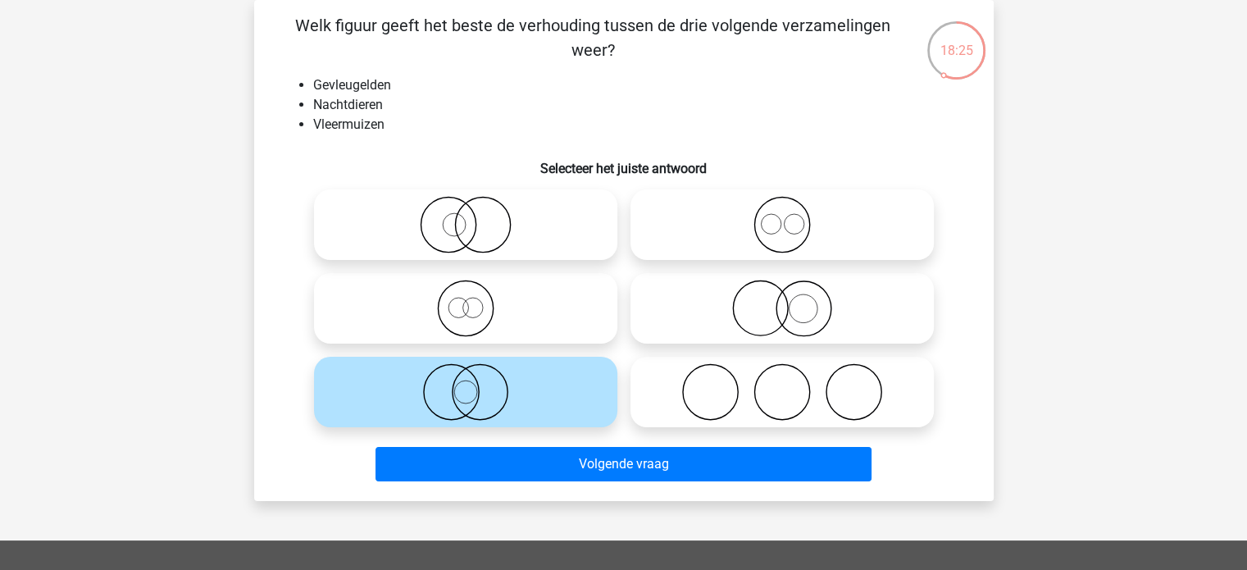
click at [472, 308] on icon at bounding box center [466, 308] width 290 height 57
click at [472, 300] on input "radio" at bounding box center [471, 294] width 11 height 11
radio input "true"
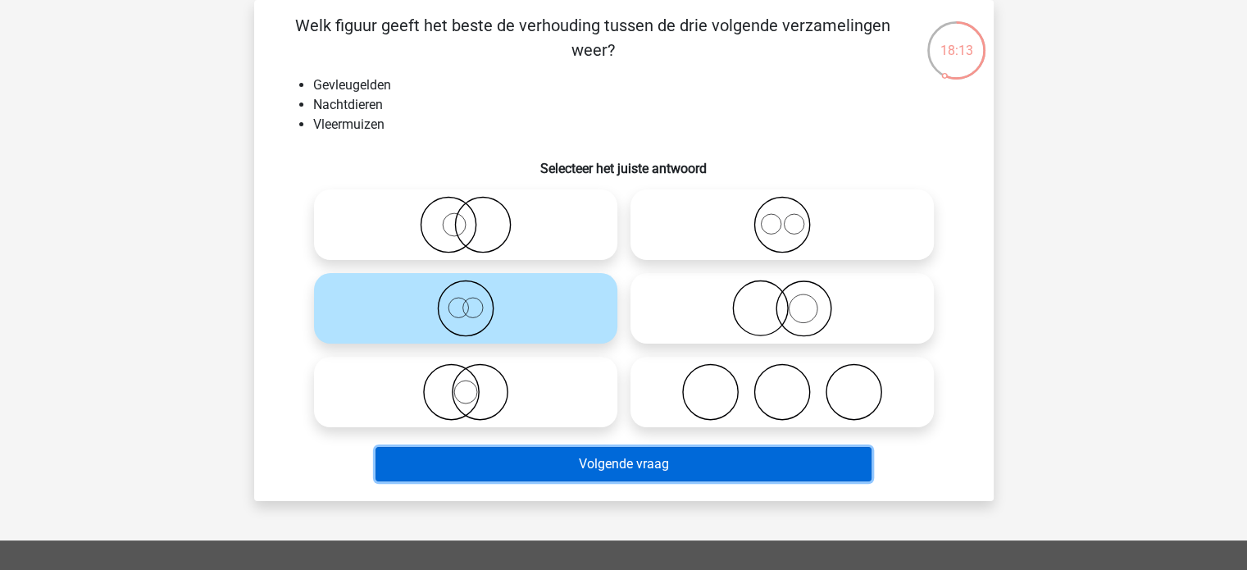
click at [639, 468] on button "Volgende vraag" at bounding box center [624, 464] width 496 height 34
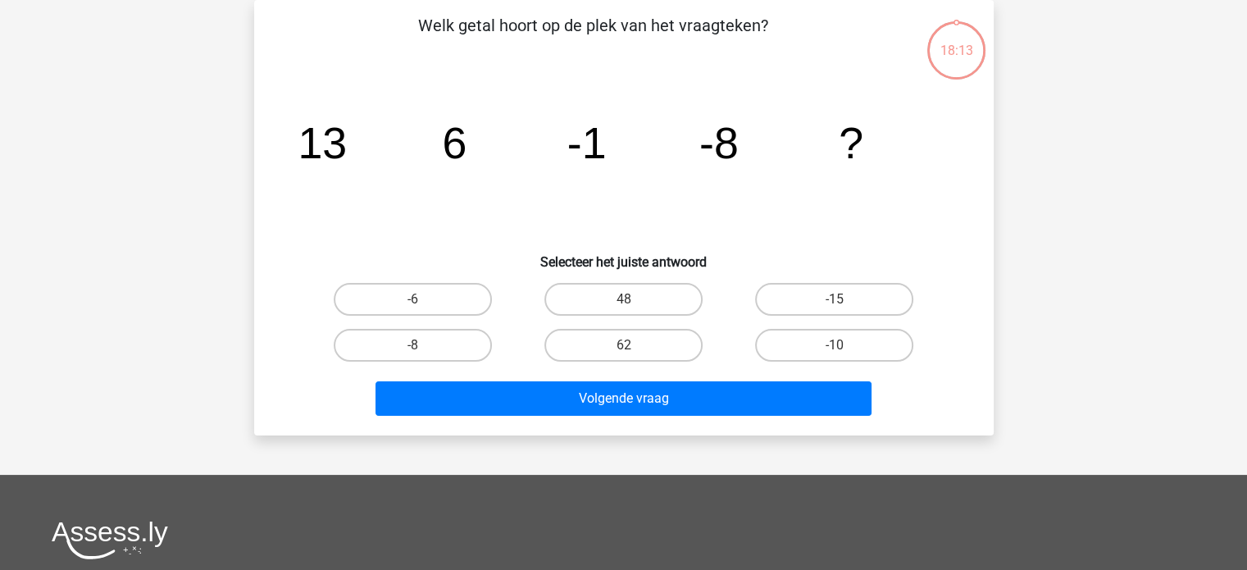
scroll to position [0, 0]
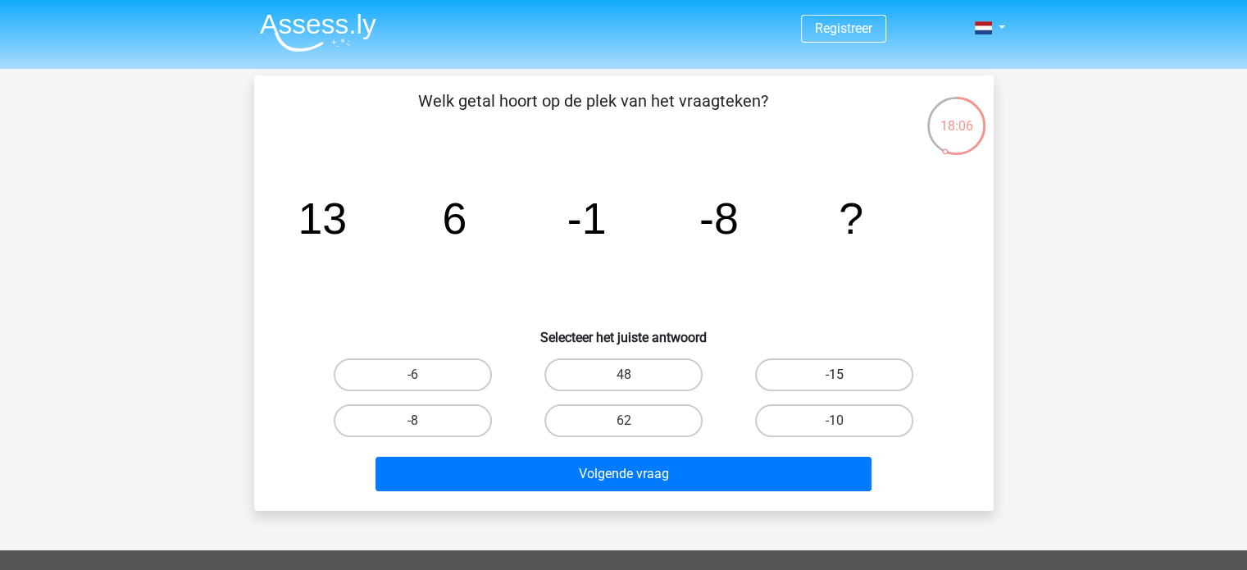
click at [836, 362] on label "-15" at bounding box center [834, 374] width 158 height 33
click at [836, 375] on input "-15" at bounding box center [840, 380] width 11 height 11
radio input "true"
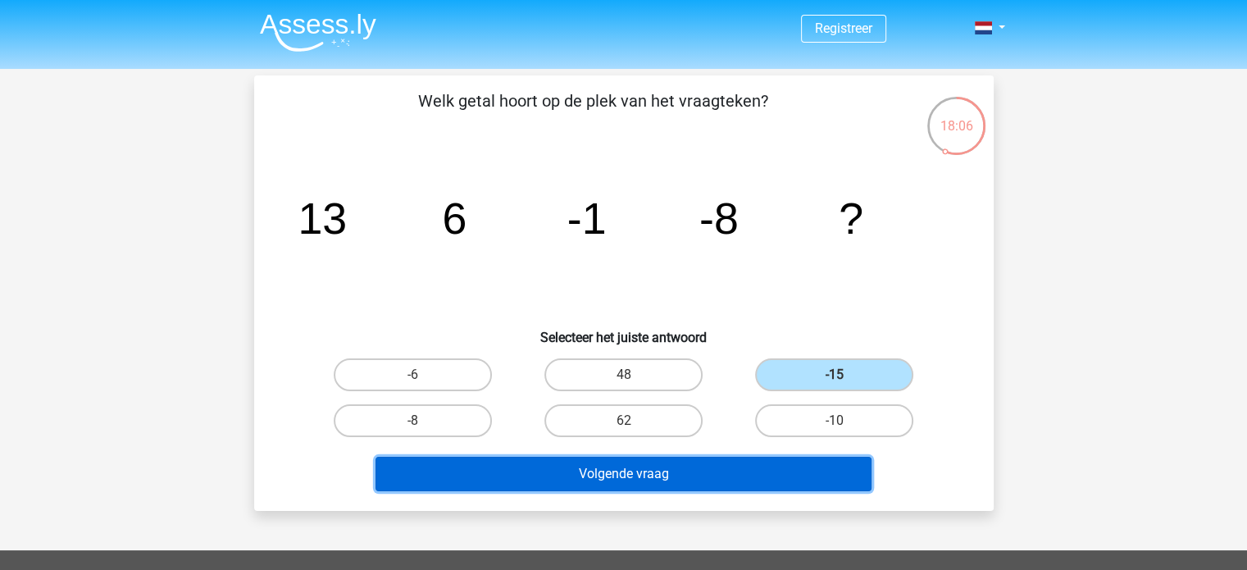
click at [686, 473] on button "Volgende vraag" at bounding box center [624, 474] width 496 height 34
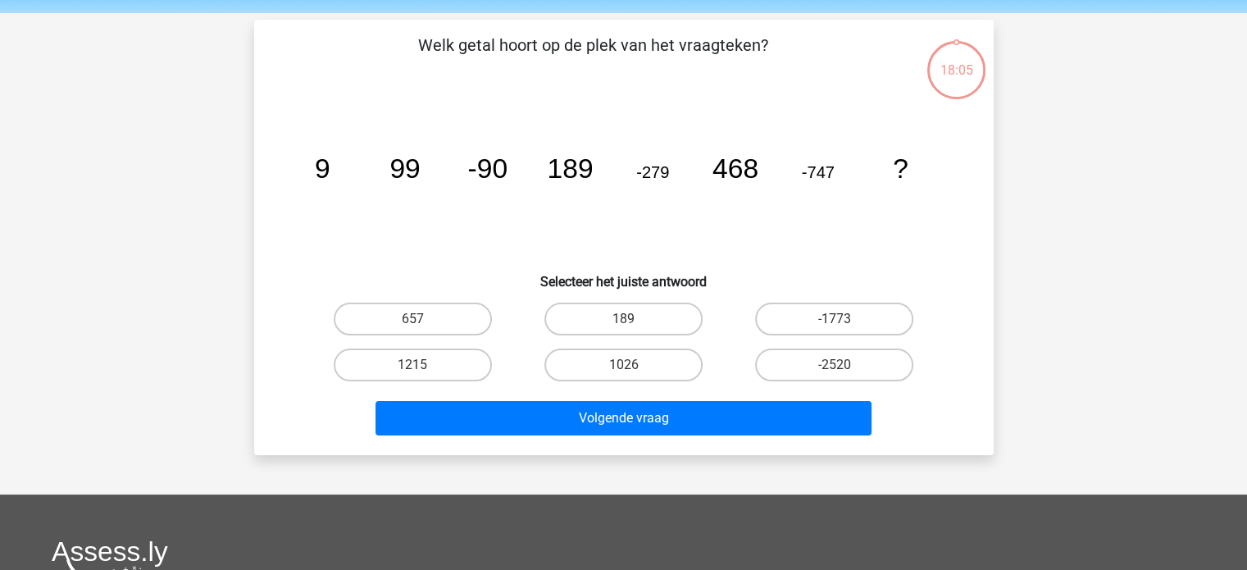
scroll to position [75, 0]
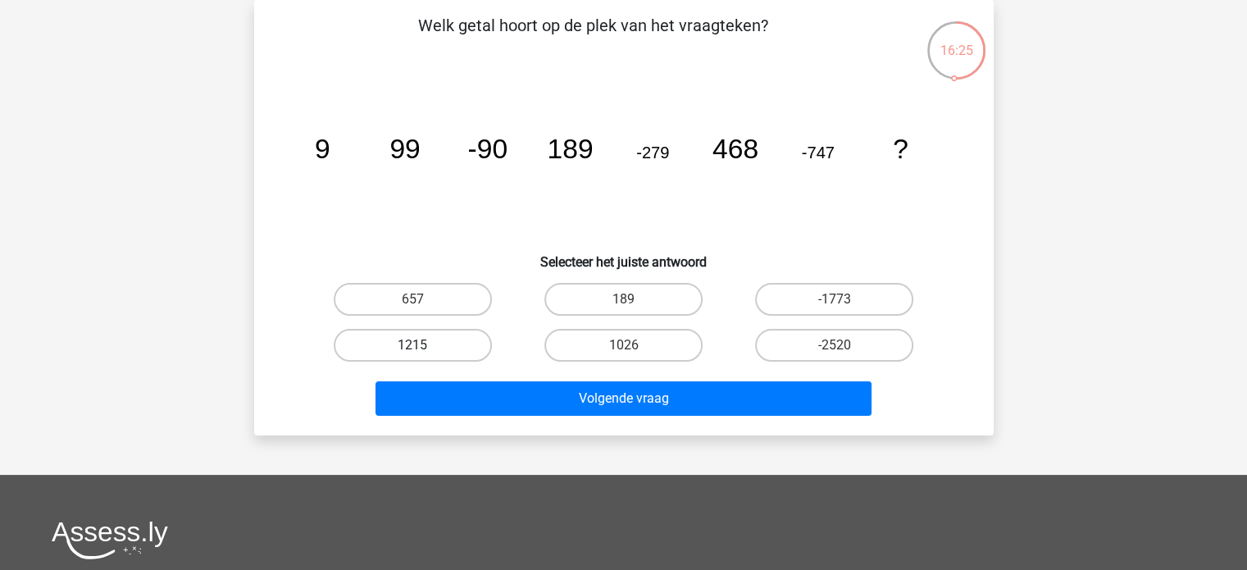
click at [436, 336] on label "1215" at bounding box center [413, 345] width 158 height 33
click at [423, 345] on input "1215" at bounding box center [417, 350] width 11 height 11
radio input "true"
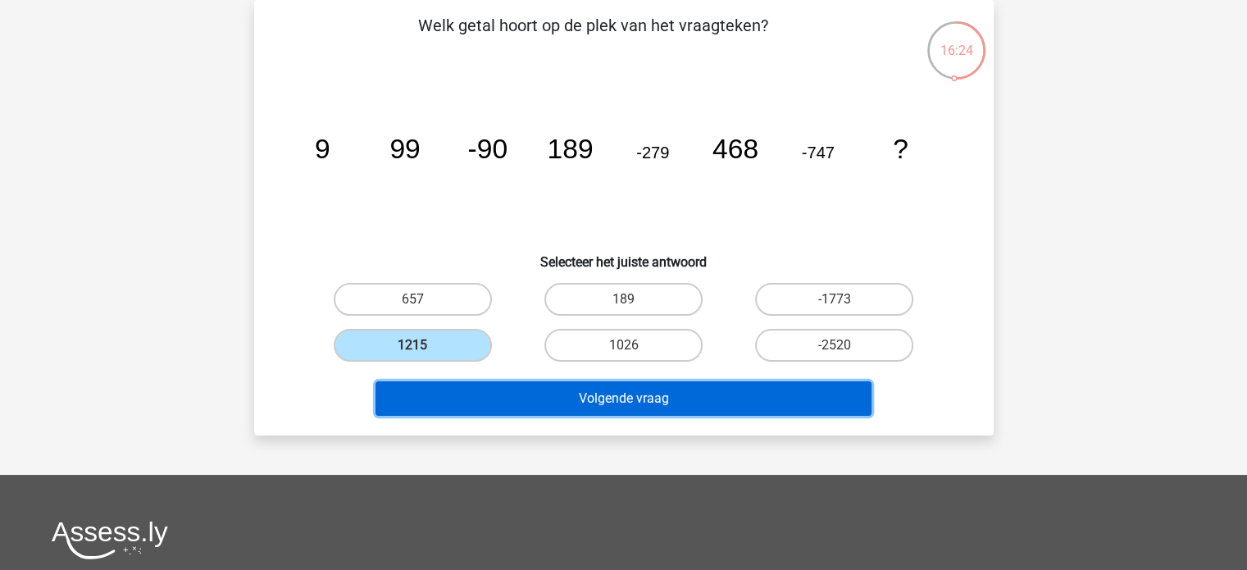
click at [671, 390] on button "Volgende vraag" at bounding box center [624, 398] width 496 height 34
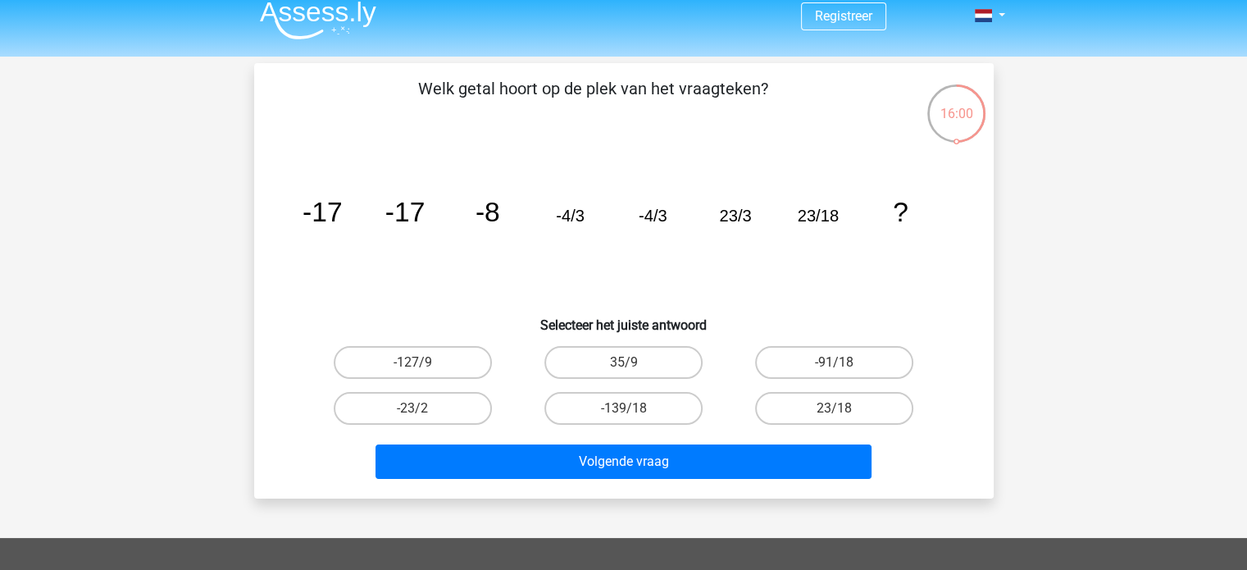
scroll to position [0, 0]
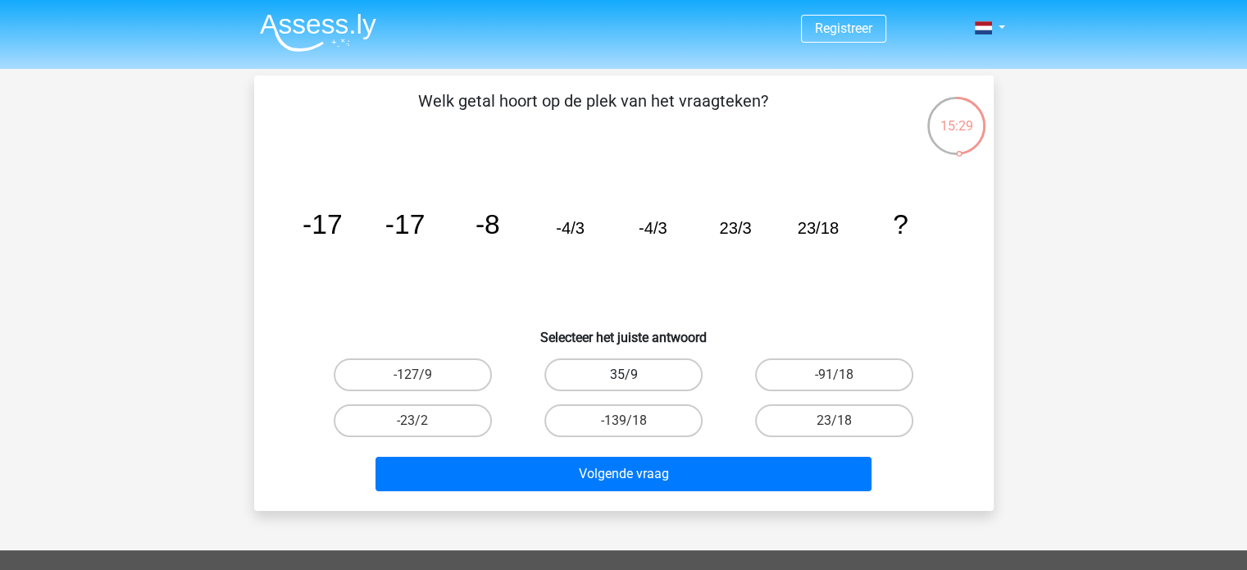
click at [663, 365] on label "35/9" at bounding box center [624, 374] width 158 height 33
click at [634, 375] on input "35/9" at bounding box center [628, 380] width 11 height 11
radio input "true"
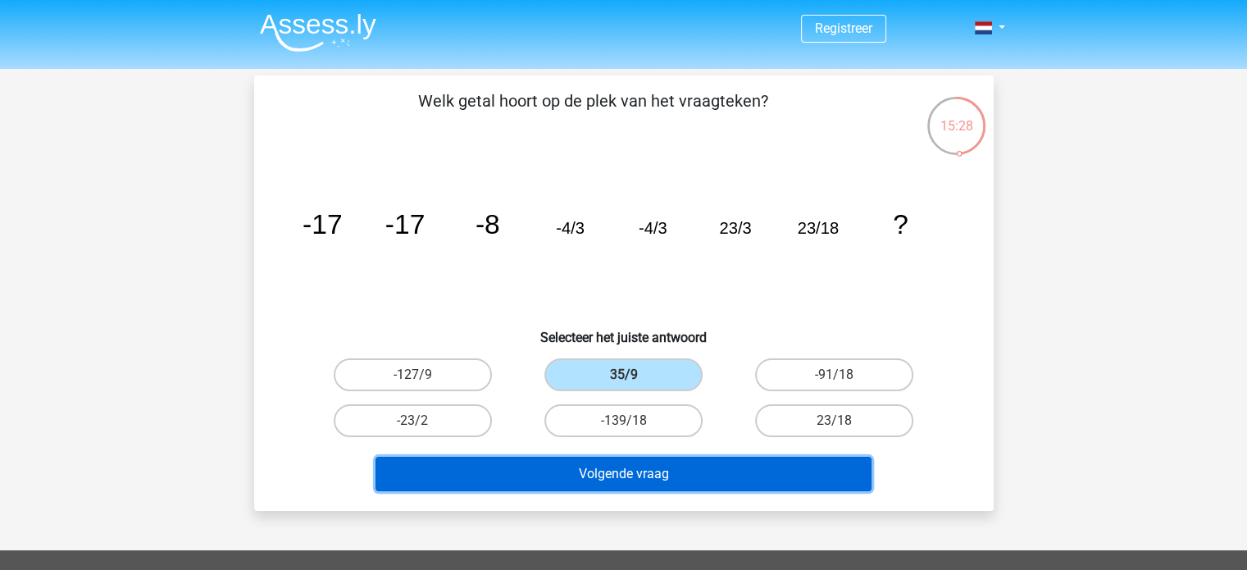
click at [787, 481] on button "Volgende vraag" at bounding box center [624, 474] width 496 height 34
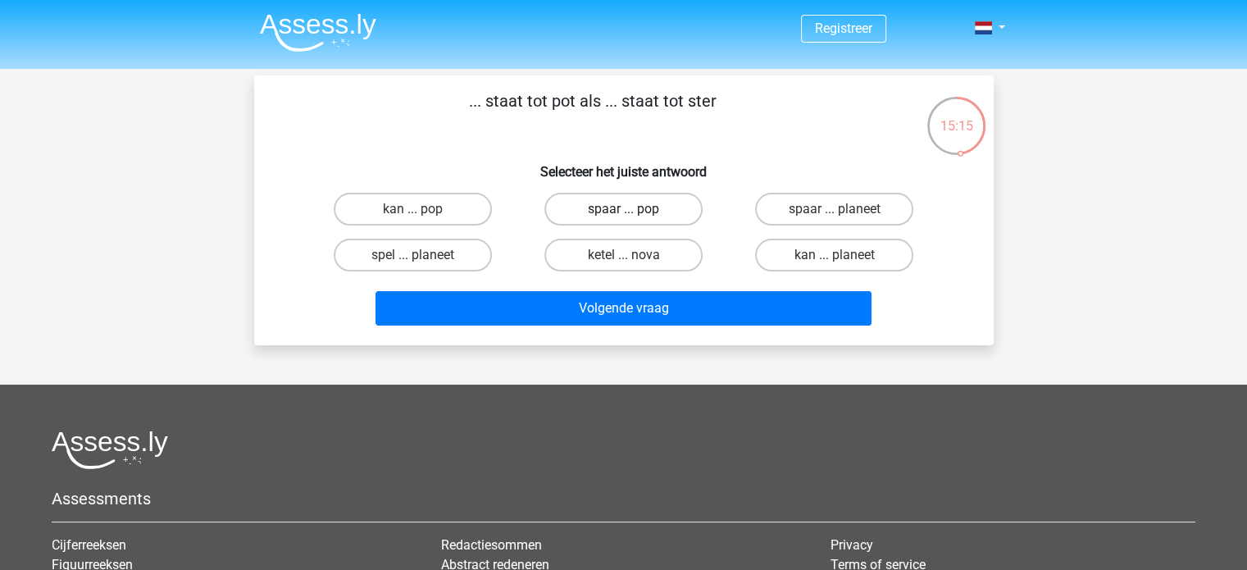
click at [603, 207] on label "spaar ... pop" at bounding box center [624, 209] width 158 height 33
click at [623, 209] on input "spaar ... pop" at bounding box center [628, 214] width 11 height 11
radio input "true"
click at [584, 263] on label "ketel ... nova" at bounding box center [624, 255] width 158 height 33
click at [623, 263] on input "ketel ... nova" at bounding box center [628, 260] width 11 height 11
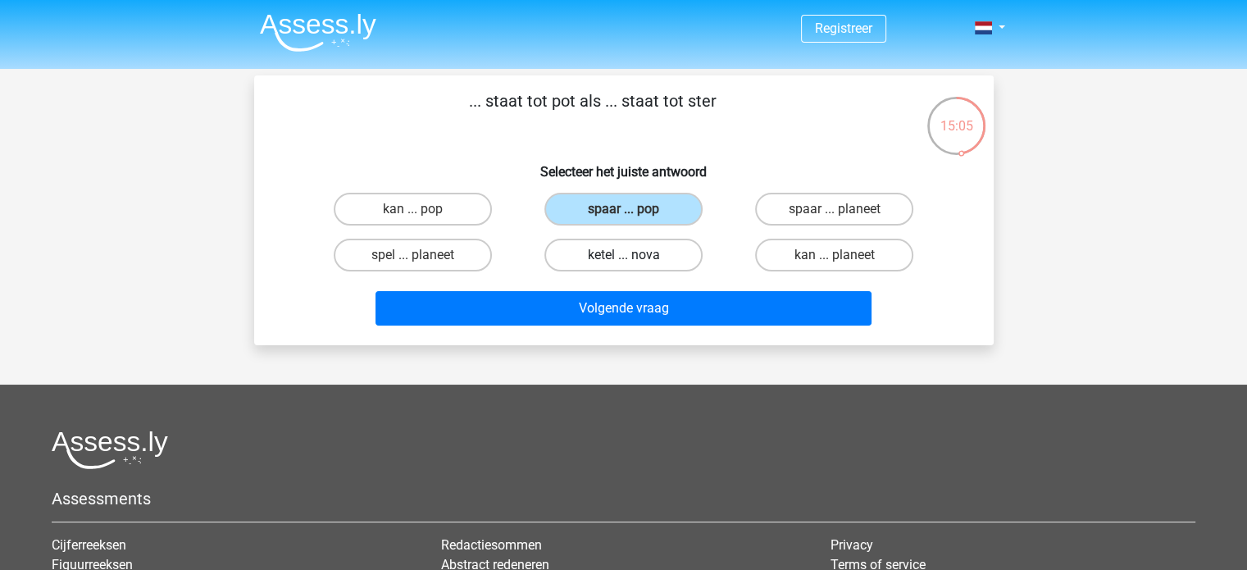
radio input "true"
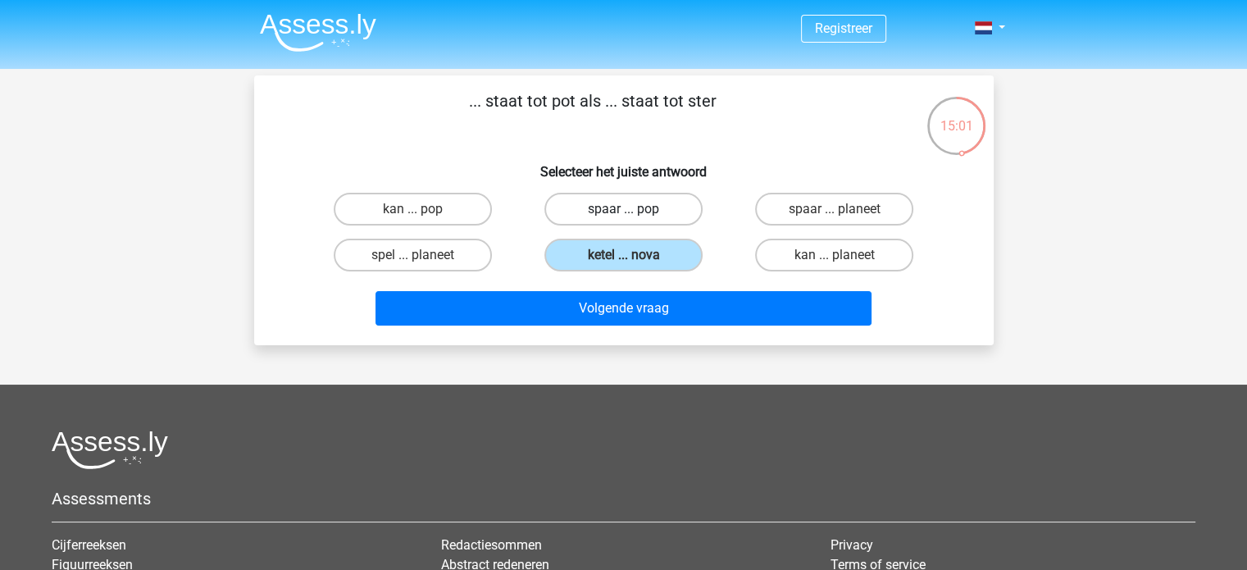
click at [672, 208] on label "spaar ... pop" at bounding box center [624, 209] width 158 height 33
click at [634, 209] on input "spaar ... pop" at bounding box center [628, 214] width 11 height 11
radio input "true"
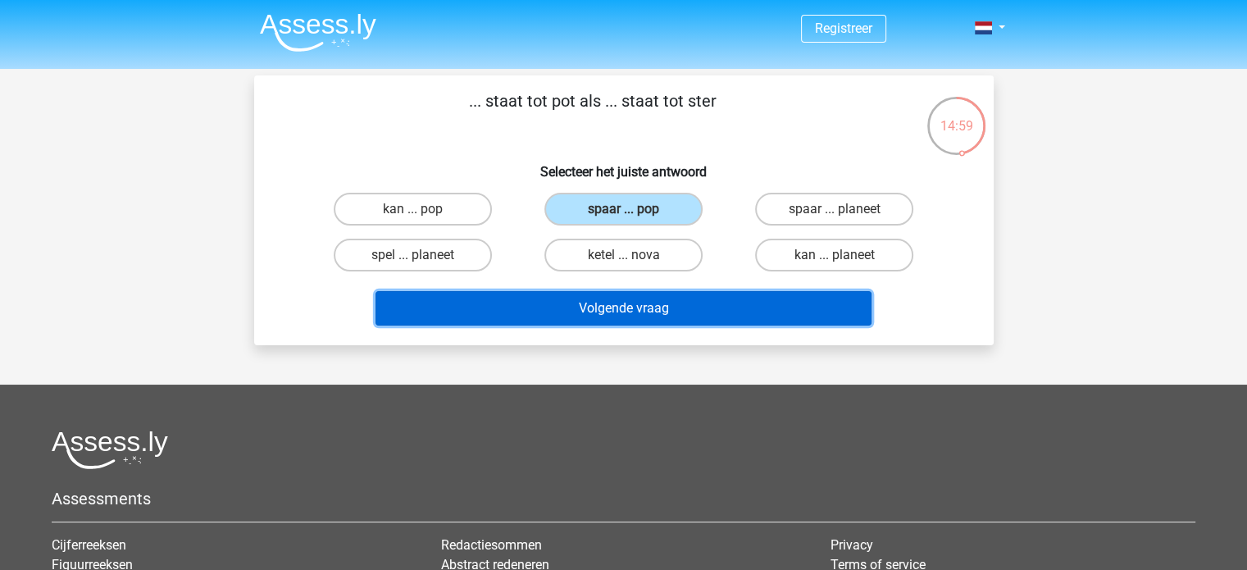
click at [652, 302] on button "Volgende vraag" at bounding box center [624, 308] width 496 height 34
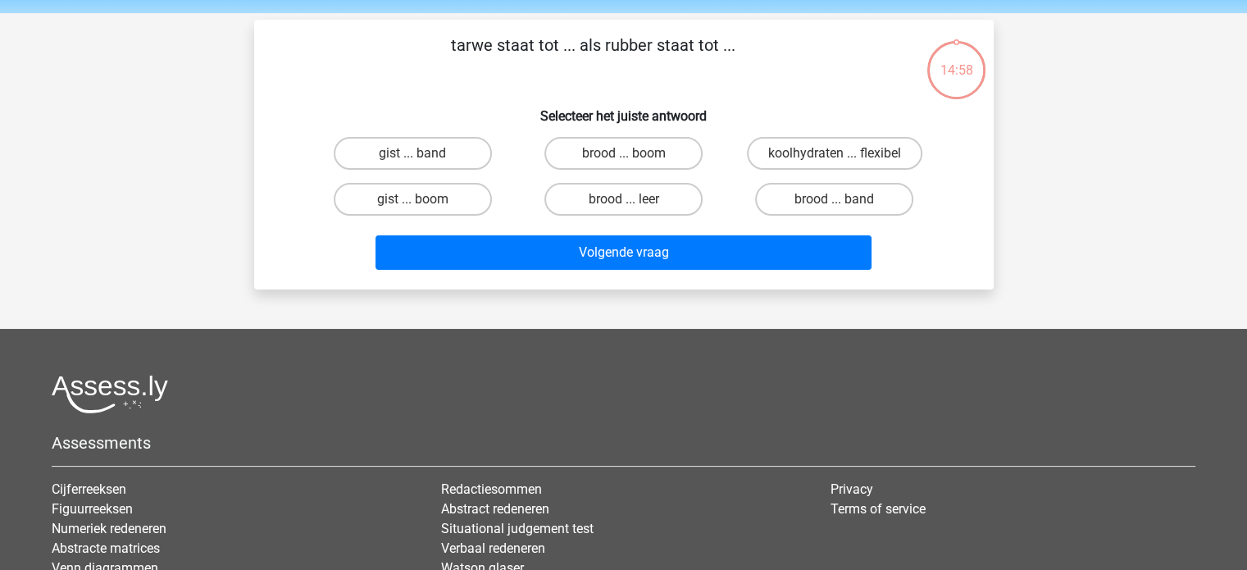
scroll to position [75, 0]
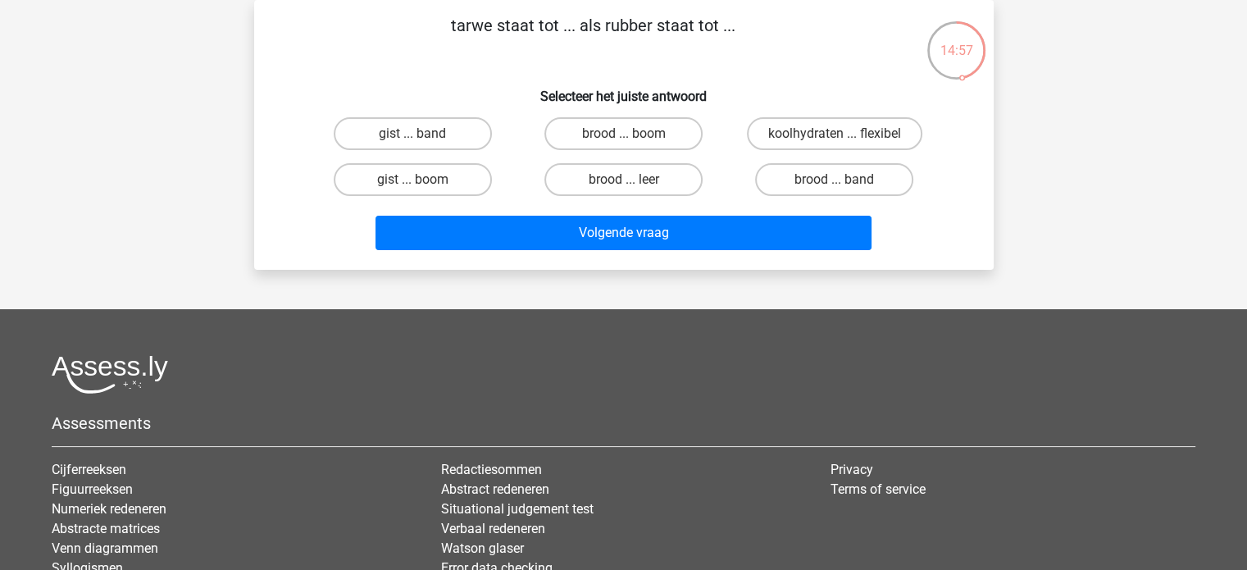
drag, startPoint x: 453, startPoint y: 179, endPoint x: 517, endPoint y: 148, distance: 71.2
click at [517, 148] on div "gist ... band brood ... boom koolhydraten ... flexibel gist ... boom brood ... …" at bounding box center [624, 157] width 633 height 92
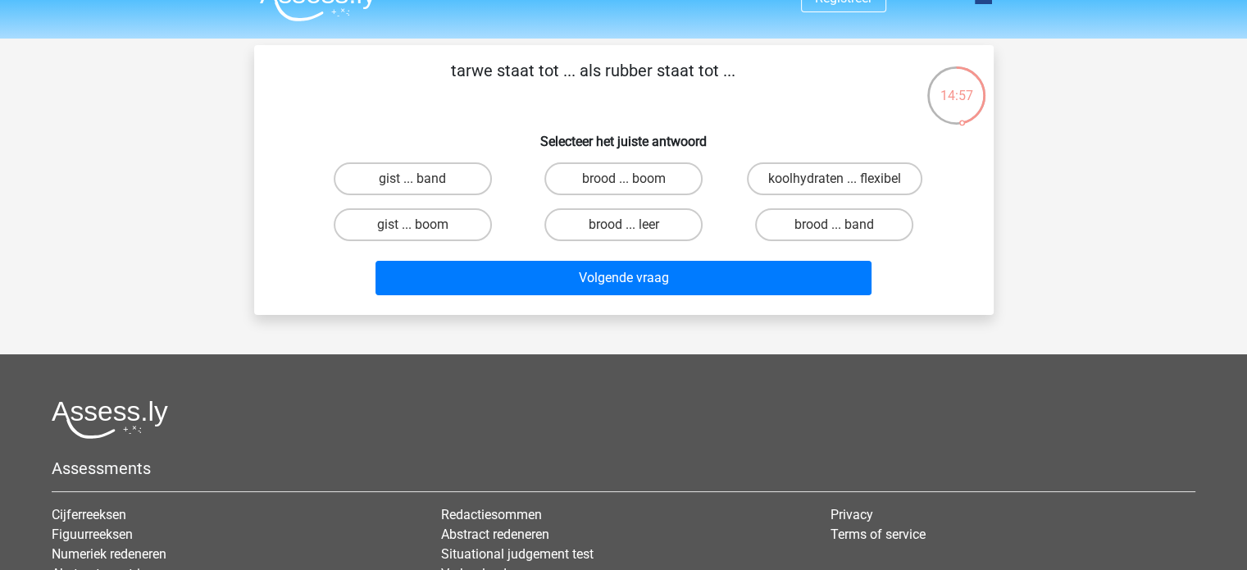
scroll to position [29, 0]
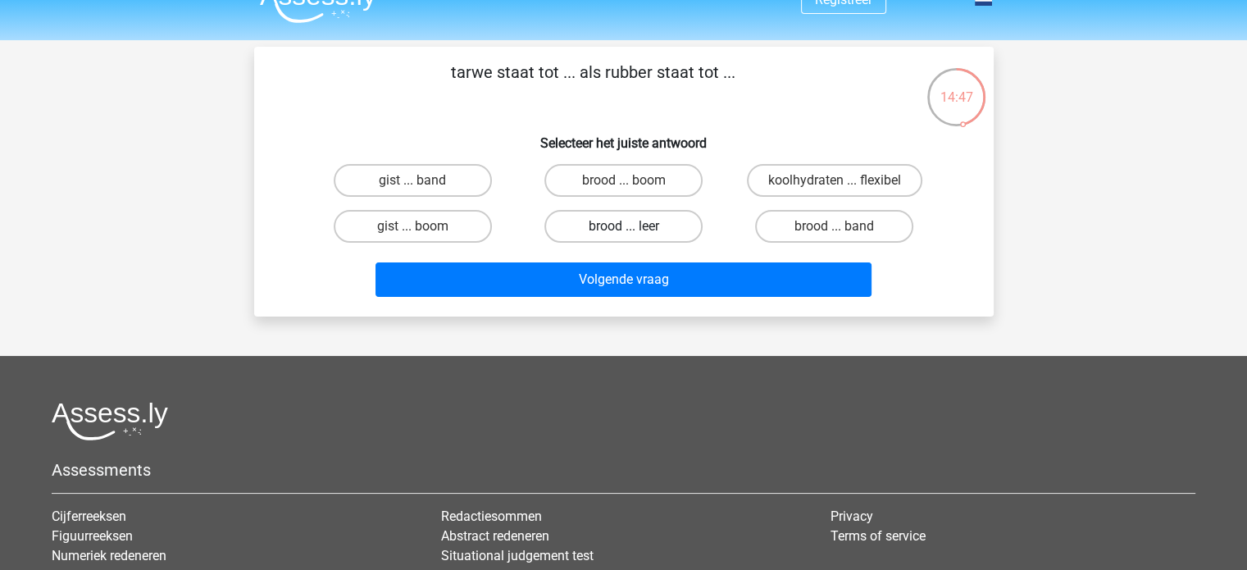
click at [670, 230] on label "brood ... leer" at bounding box center [624, 226] width 158 height 33
click at [634, 230] on input "brood ... leer" at bounding box center [628, 231] width 11 height 11
radio input "true"
click at [801, 232] on label "brood ... band" at bounding box center [834, 226] width 158 height 33
click at [835, 232] on input "brood ... band" at bounding box center [840, 231] width 11 height 11
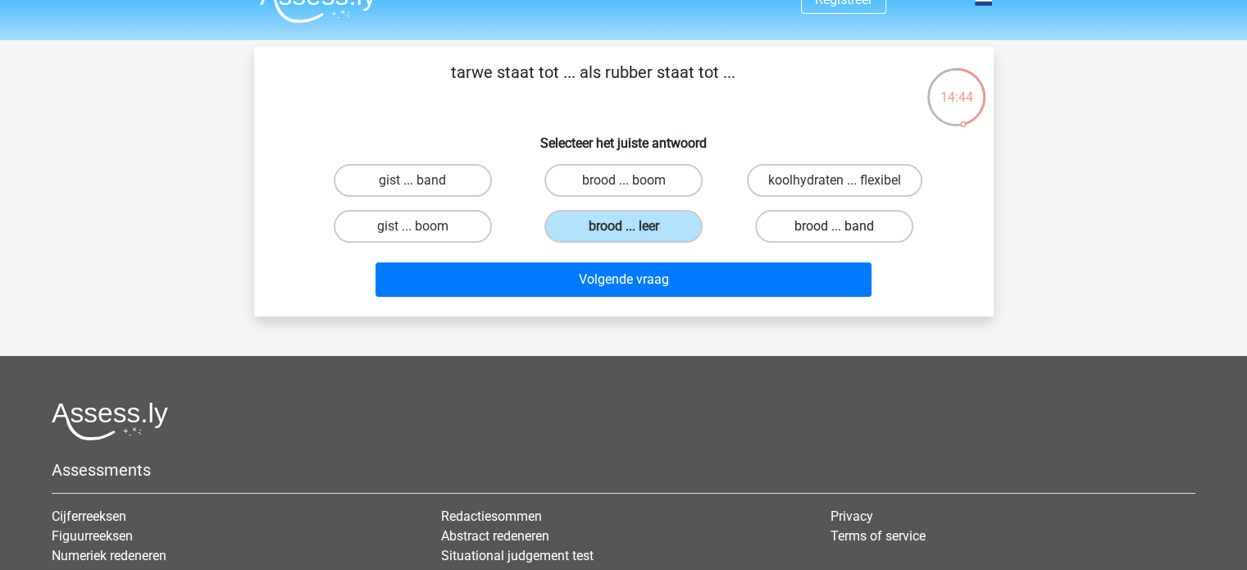
radio input "true"
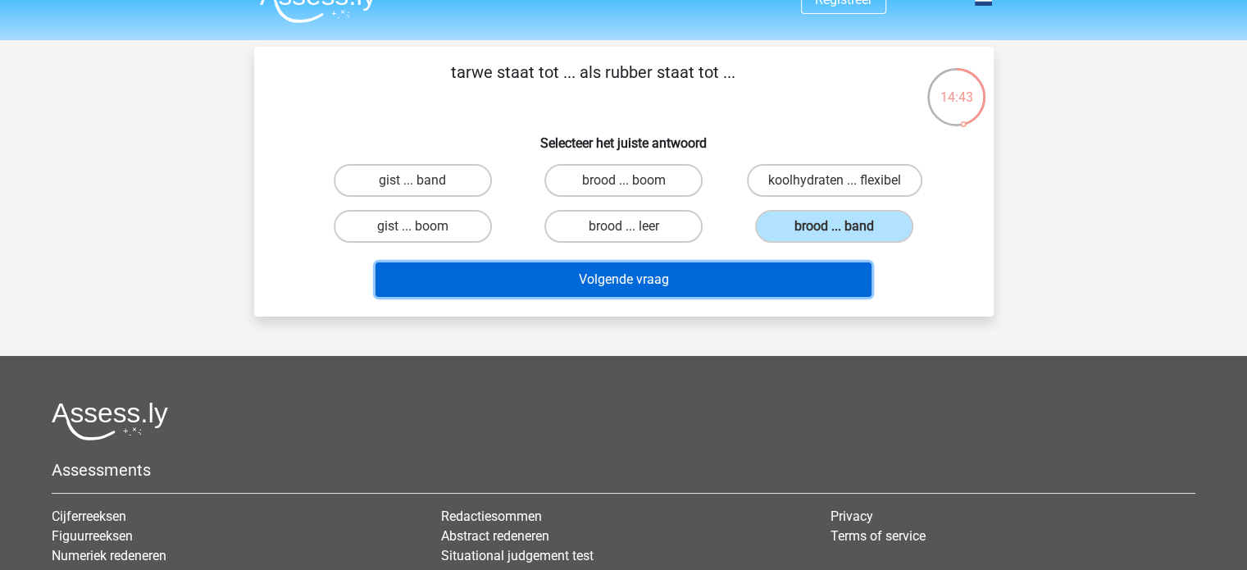
click at [751, 288] on button "Volgende vraag" at bounding box center [624, 279] width 496 height 34
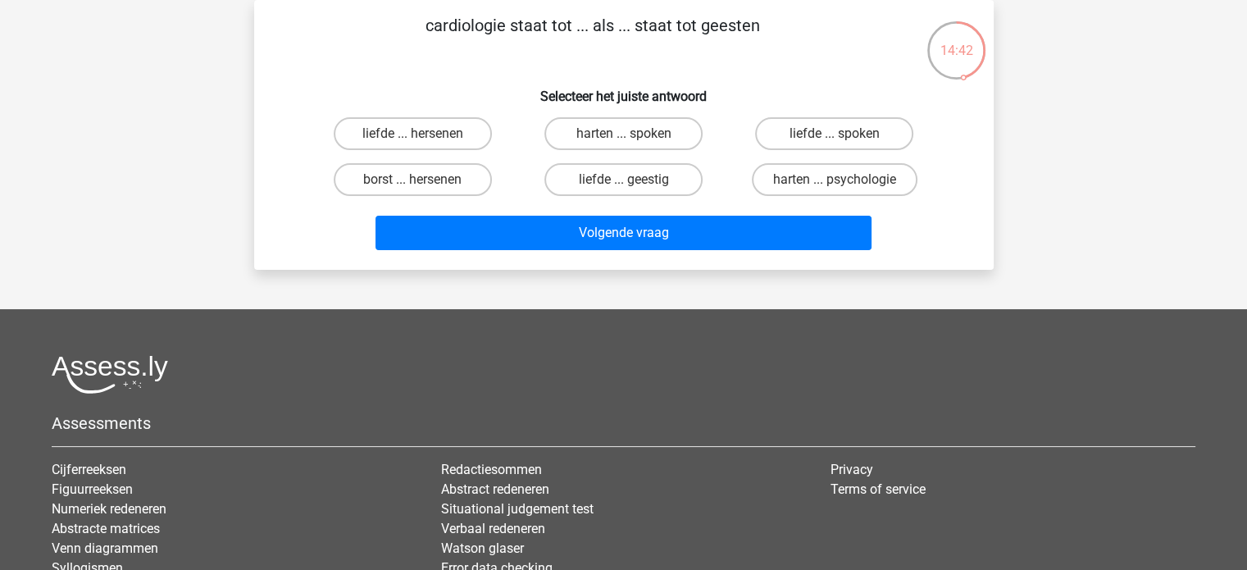
scroll to position [0, 0]
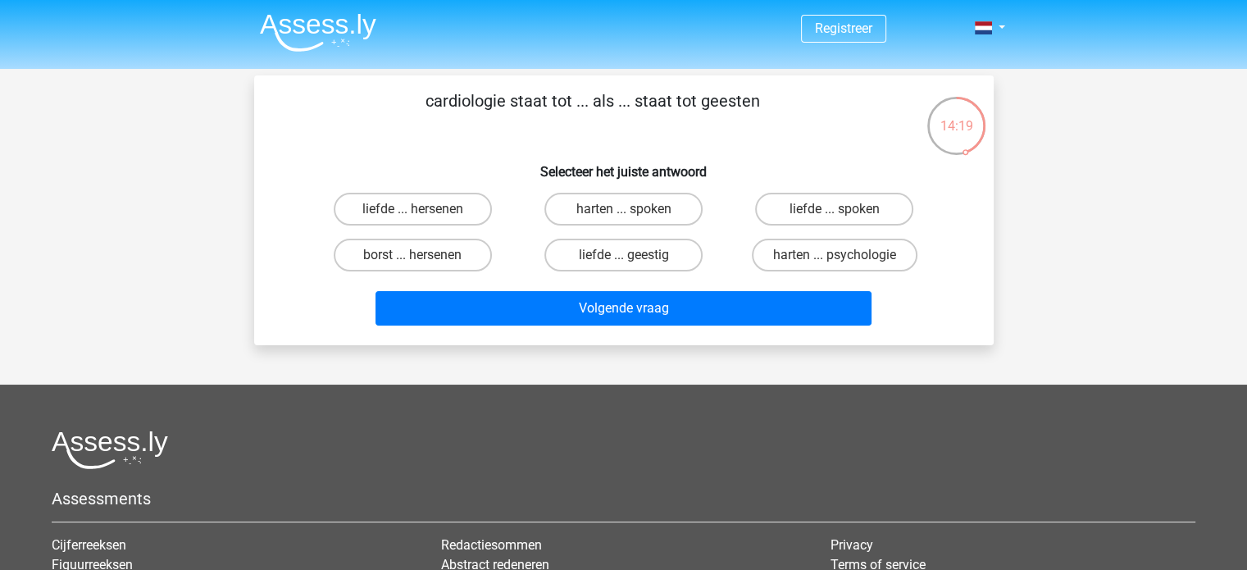
drag, startPoint x: 422, startPoint y: 107, endPoint x: 508, endPoint y: 107, distance: 86.1
click at [508, 107] on p "cardiologie staat tot ... als ... staat tot geesten" at bounding box center [593, 113] width 626 height 49
copy p "cardiologie"
click at [513, 166] on h6 "Selecteer het juiste antwoord" at bounding box center [623, 165] width 687 height 29
click at [618, 206] on label "harten ... spoken" at bounding box center [624, 209] width 158 height 33
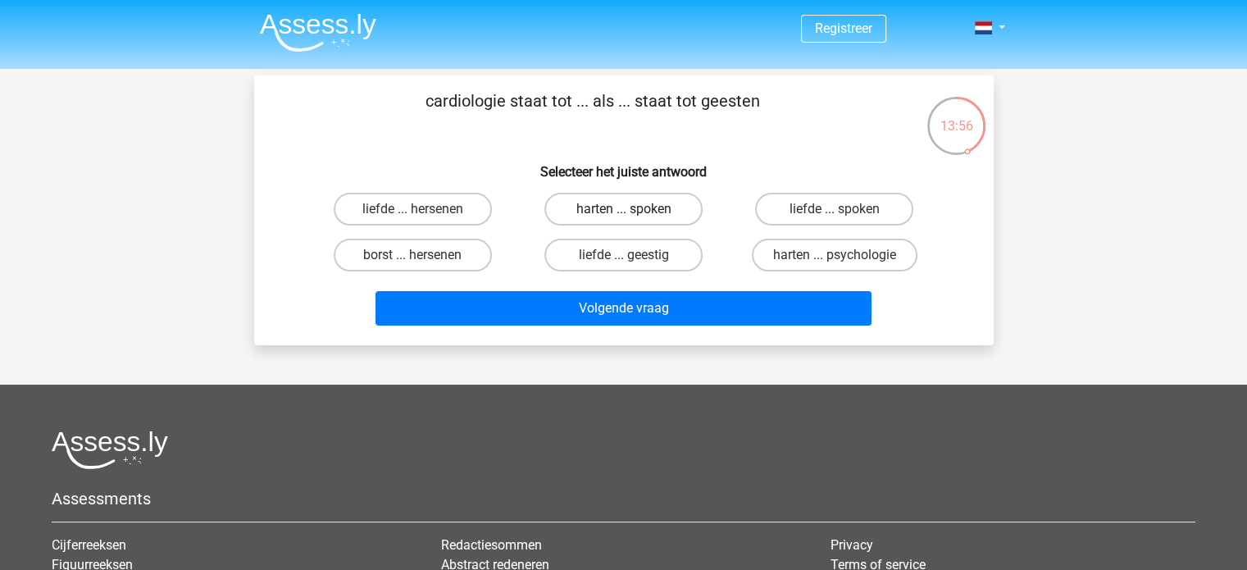
click at [623, 209] on input "harten ... spoken" at bounding box center [628, 214] width 11 height 11
radio input "true"
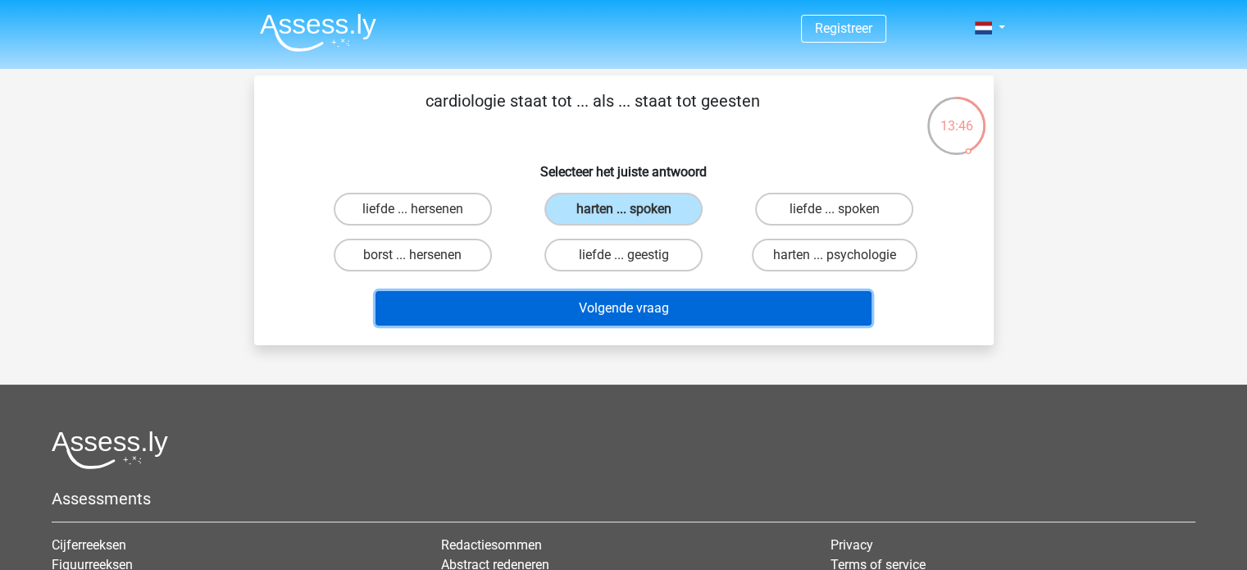
click at [602, 295] on button "Volgende vraag" at bounding box center [624, 308] width 496 height 34
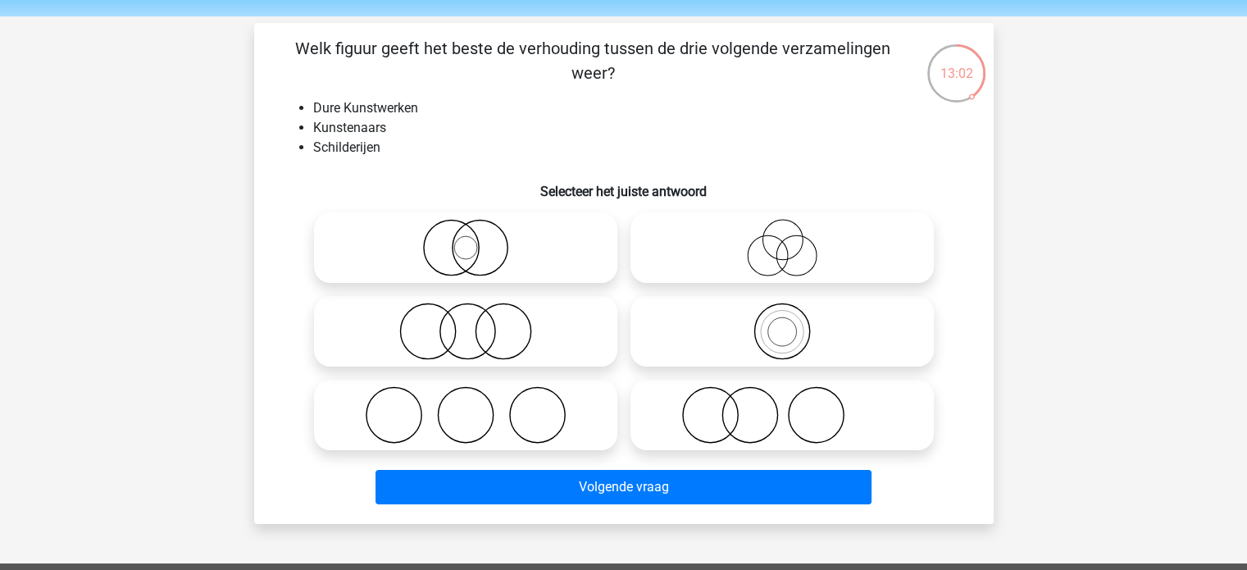
scroll to position [52, 0]
click at [770, 262] on icon at bounding box center [782, 247] width 290 height 57
click at [782, 239] on input "radio" at bounding box center [787, 234] width 11 height 11
radio input "true"
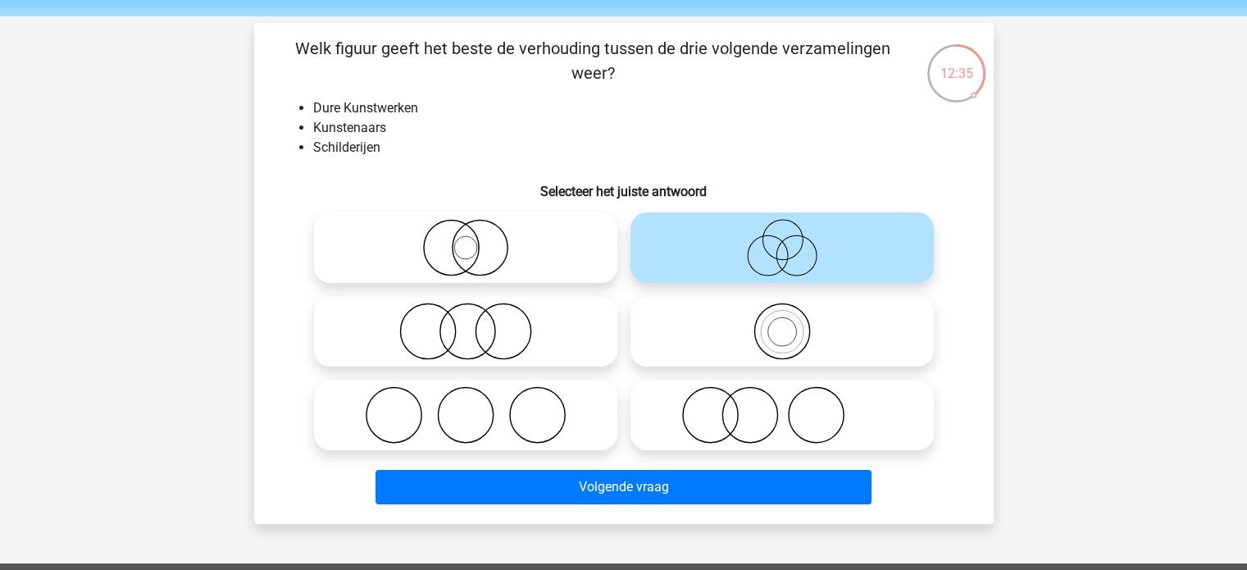
click at [452, 245] on circle at bounding box center [479, 248] width 55 height 55
click at [466, 239] on input "radio" at bounding box center [471, 234] width 11 height 11
radio input "true"
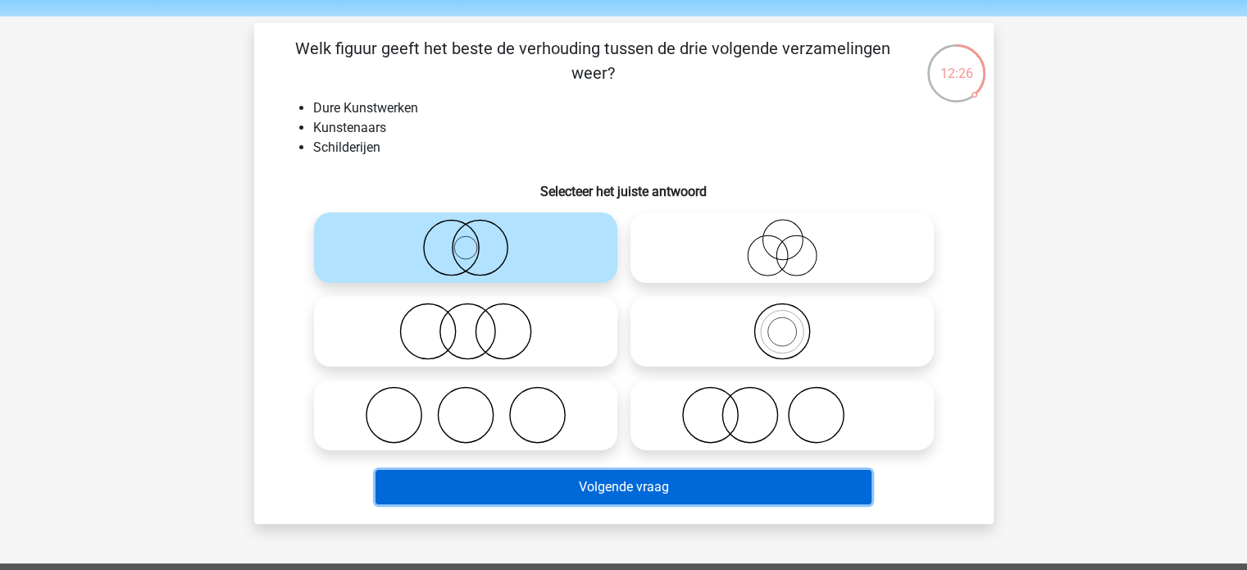
click at [647, 479] on button "Volgende vraag" at bounding box center [624, 487] width 496 height 34
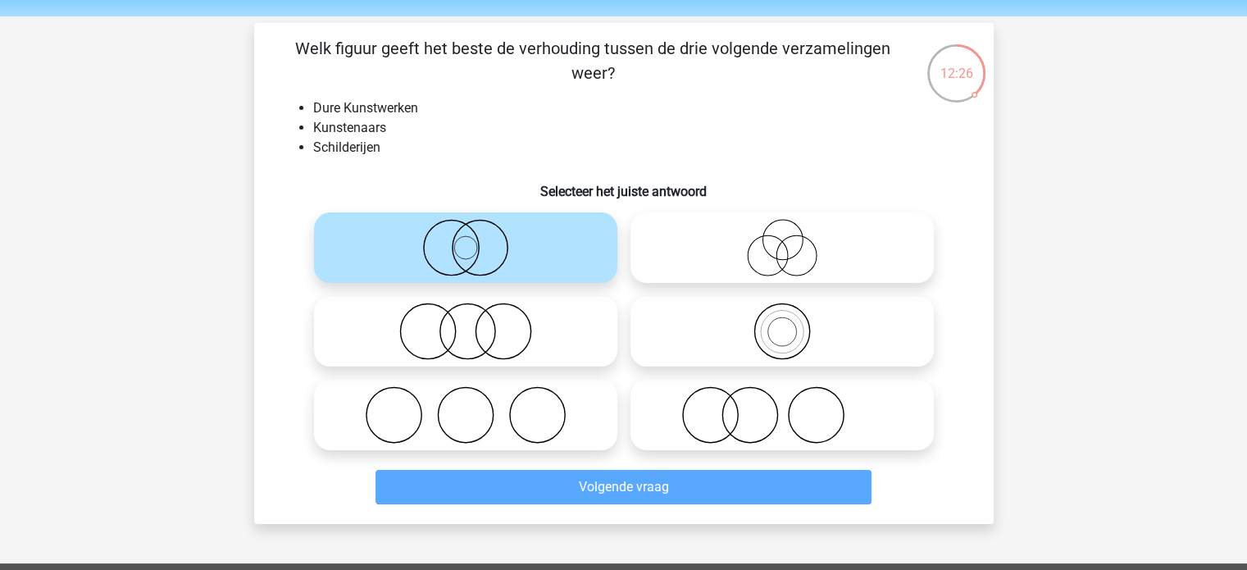
scroll to position [75, 0]
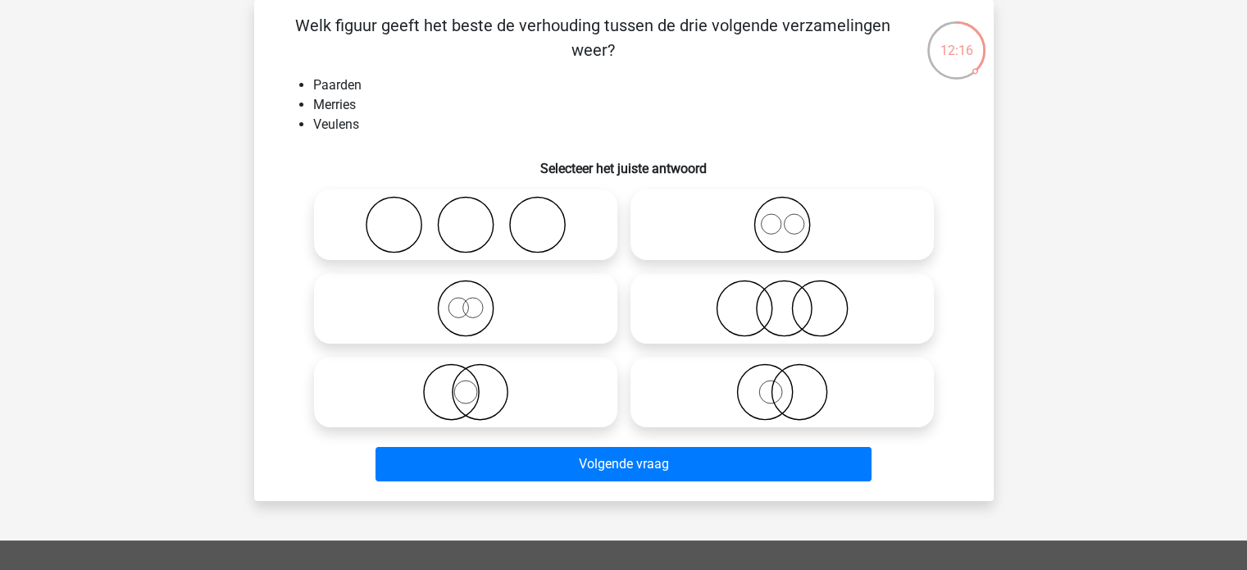
click at [501, 322] on icon at bounding box center [466, 308] width 290 height 57
click at [476, 300] on input "radio" at bounding box center [471, 294] width 11 height 11
radio input "true"
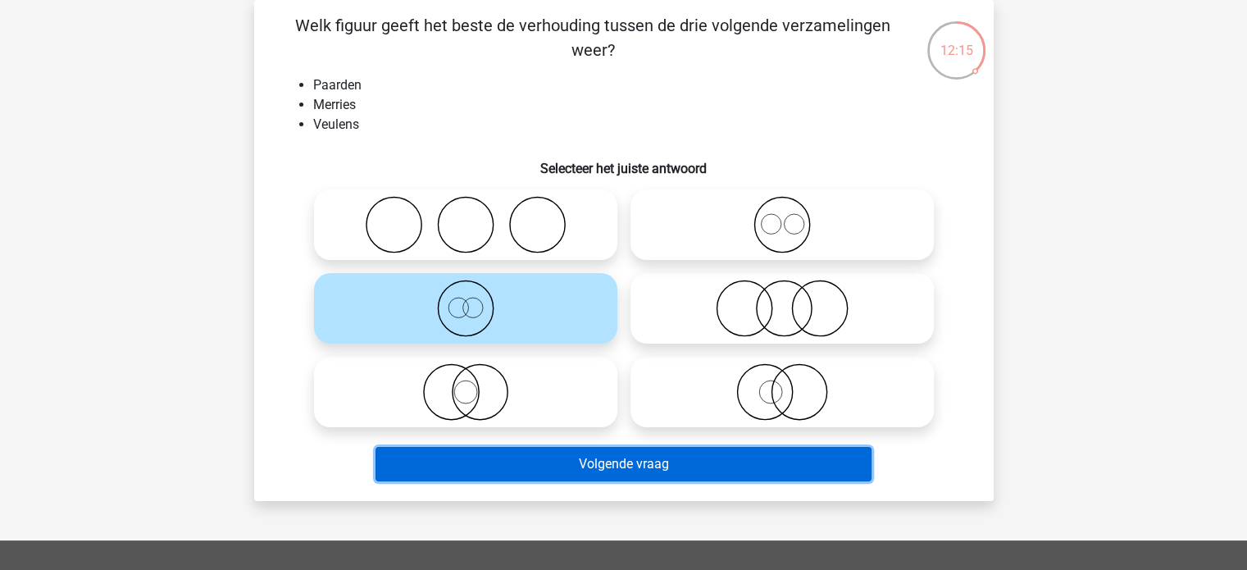
click at [654, 467] on button "Volgende vraag" at bounding box center [624, 464] width 496 height 34
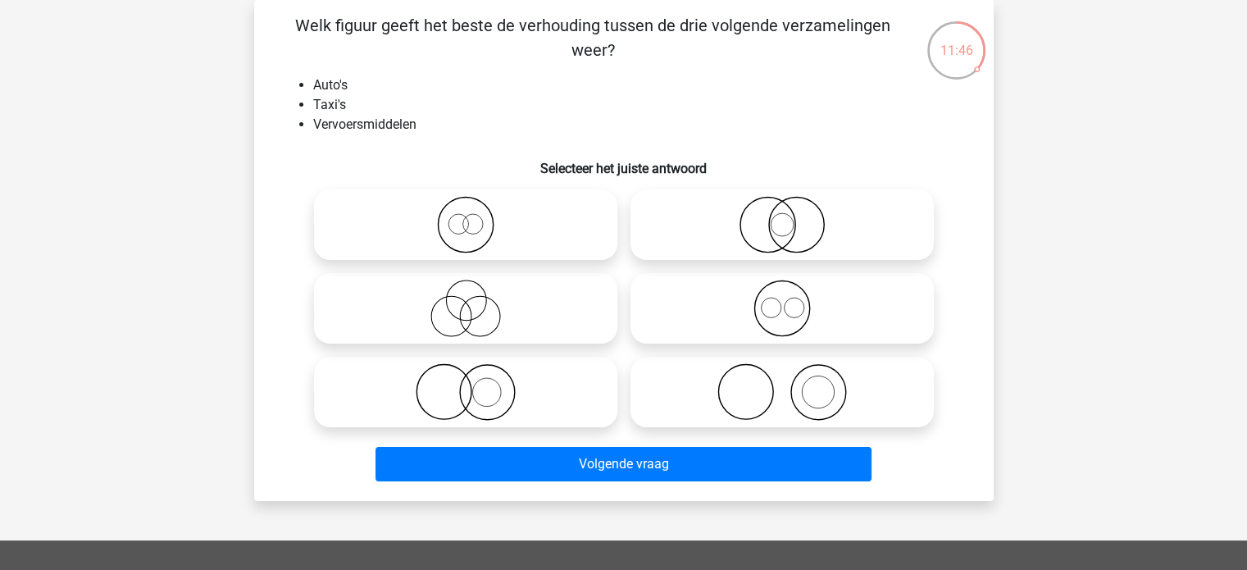
click at [488, 399] on icon at bounding box center [466, 391] width 290 height 57
click at [476, 384] on input "radio" at bounding box center [471, 378] width 11 height 11
radio input "true"
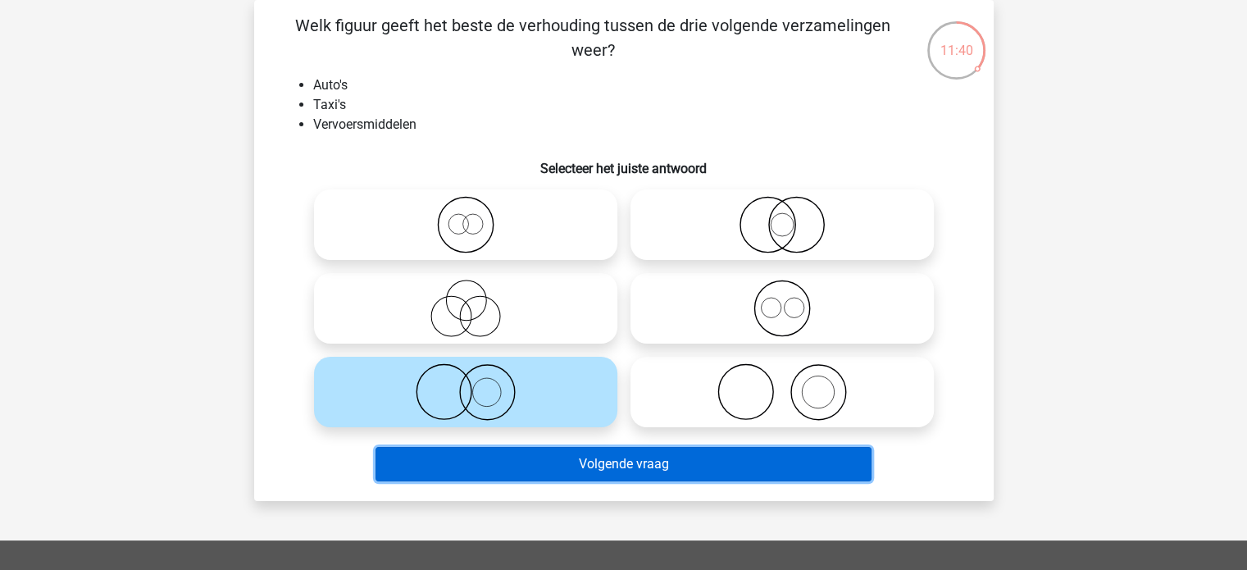
click at [677, 476] on button "Volgende vraag" at bounding box center [624, 464] width 496 height 34
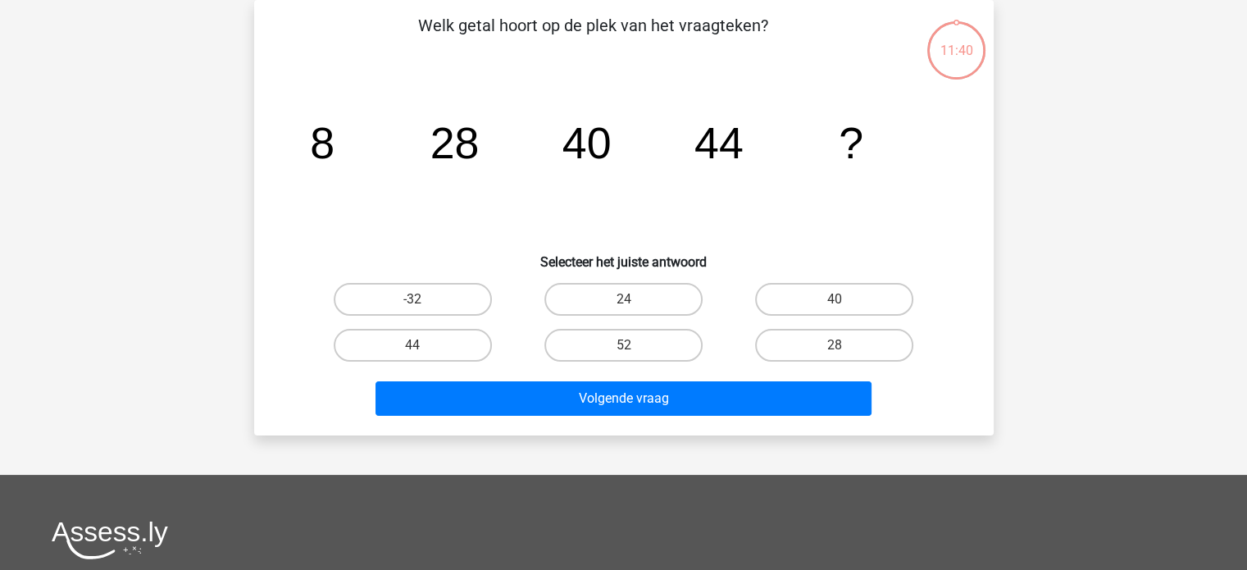
scroll to position [7, 0]
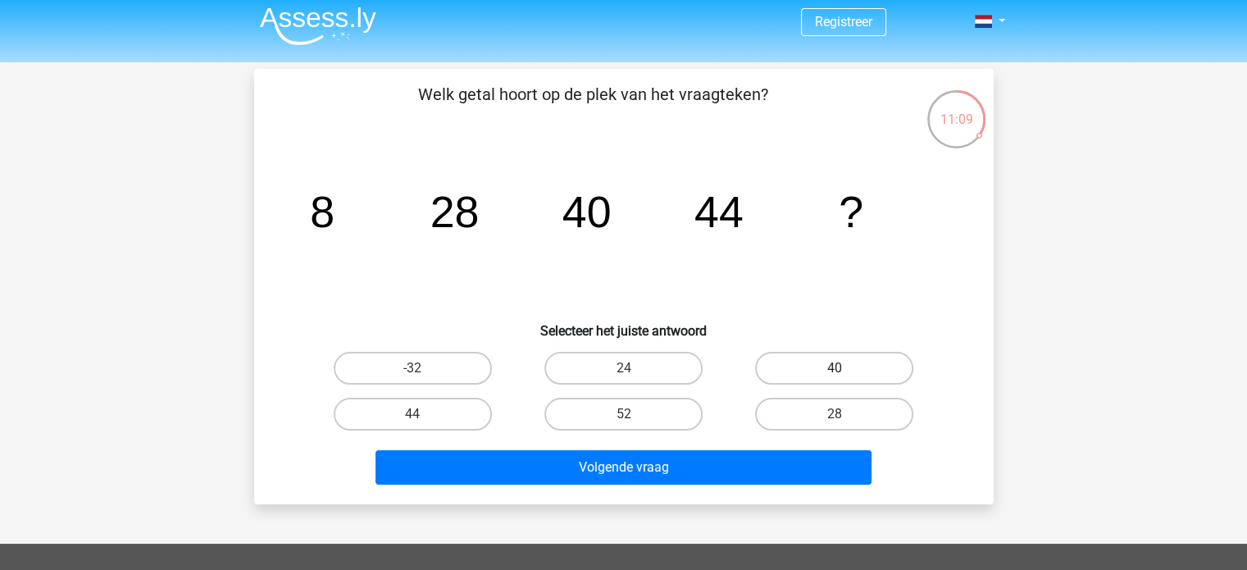
click at [822, 362] on label "40" at bounding box center [834, 368] width 158 height 33
click at [835, 368] on input "40" at bounding box center [840, 373] width 11 height 11
radio input "true"
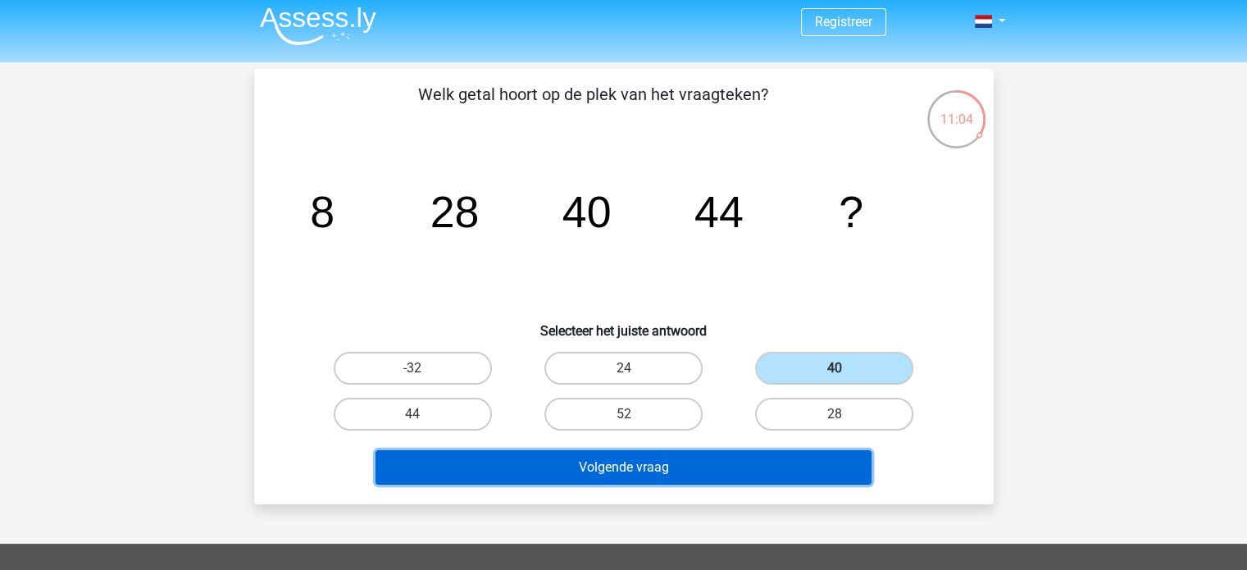
click at [668, 470] on button "Volgende vraag" at bounding box center [624, 467] width 496 height 34
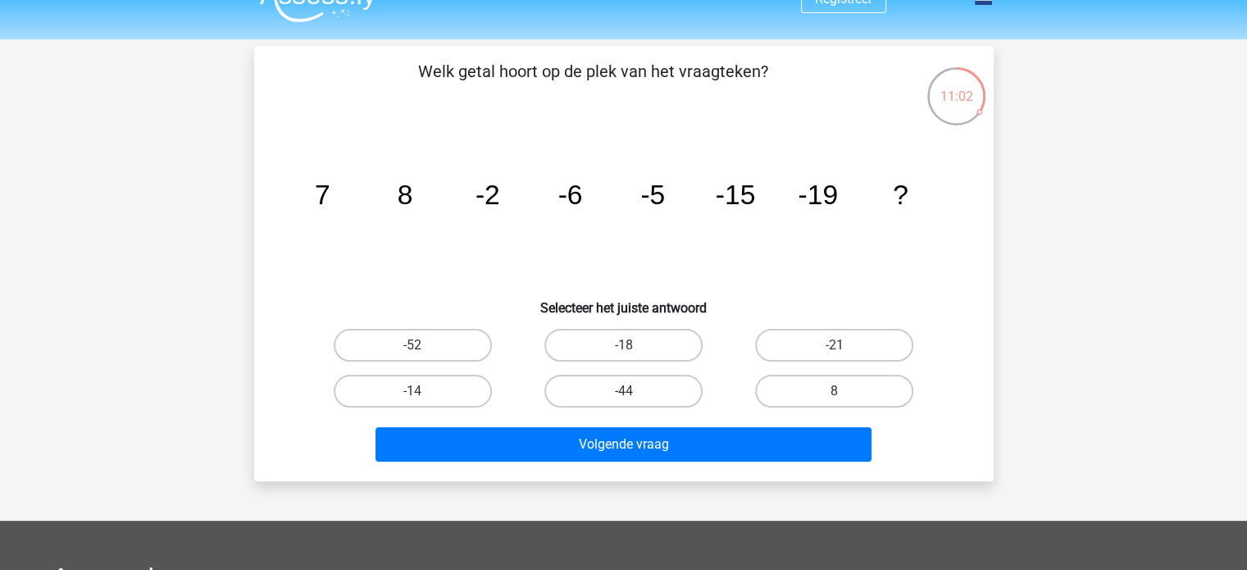
scroll to position [28, 0]
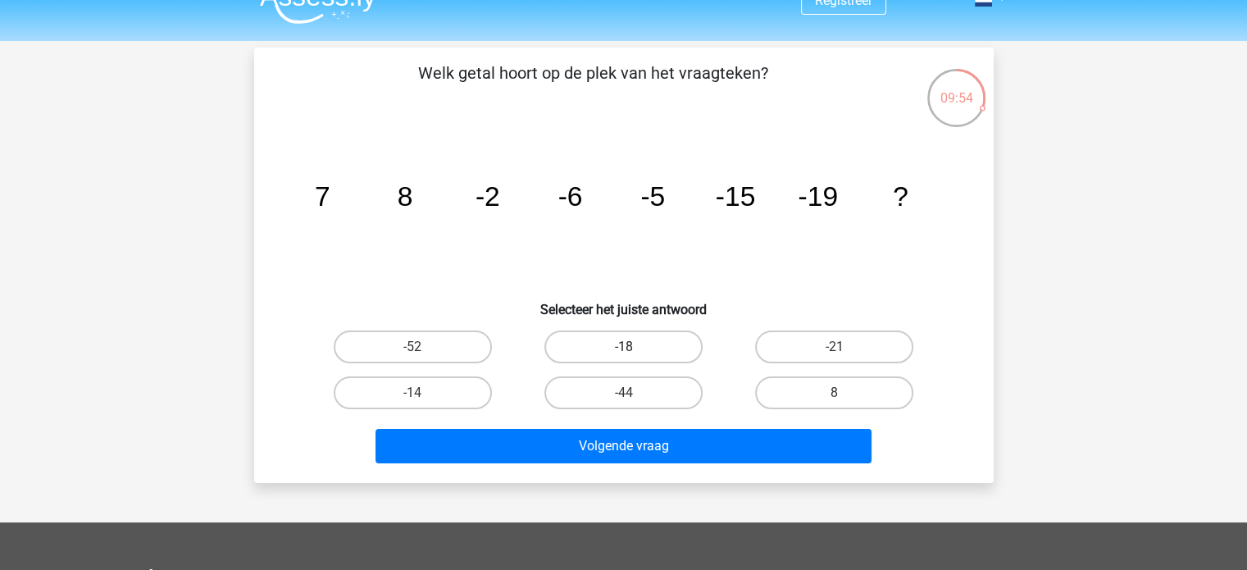
click at [648, 356] on label "-18" at bounding box center [624, 346] width 158 height 33
click at [634, 356] on input "-18" at bounding box center [628, 352] width 11 height 11
radio input "true"
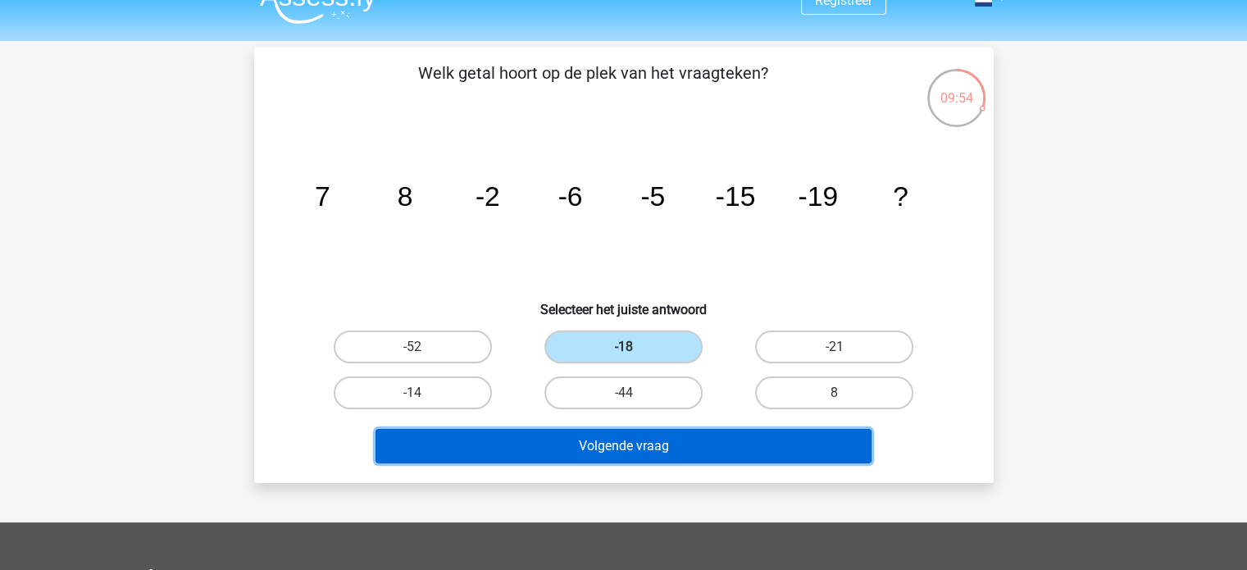
click at [699, 434] on button "Volgende vraag" at bounding box center [624, 446] width 496 height 34
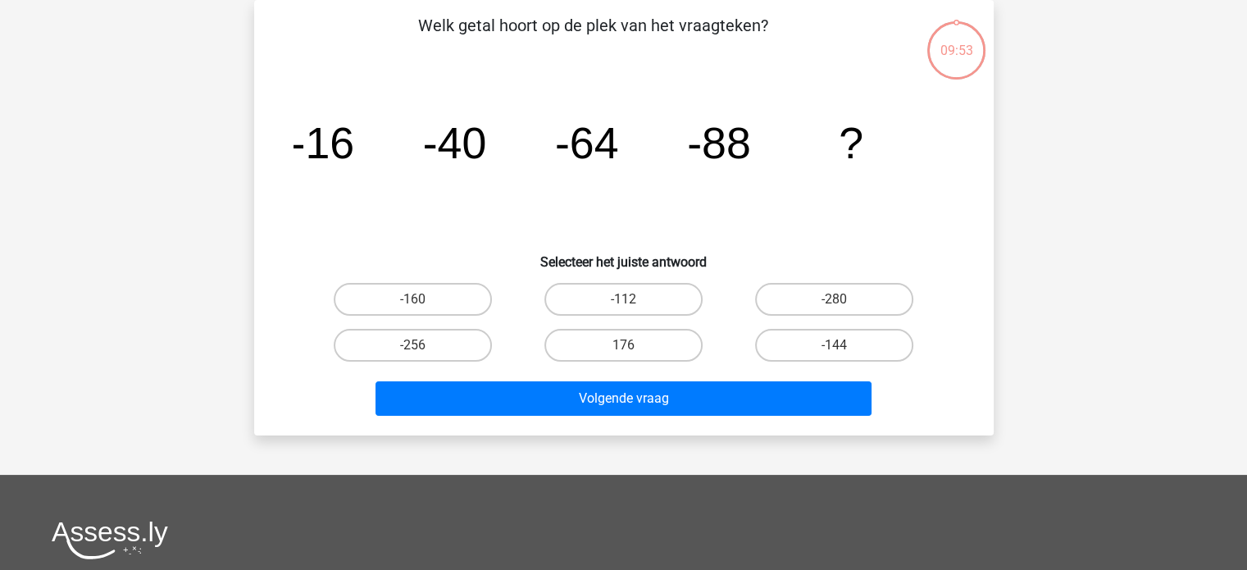
scroll to position [0, 0]
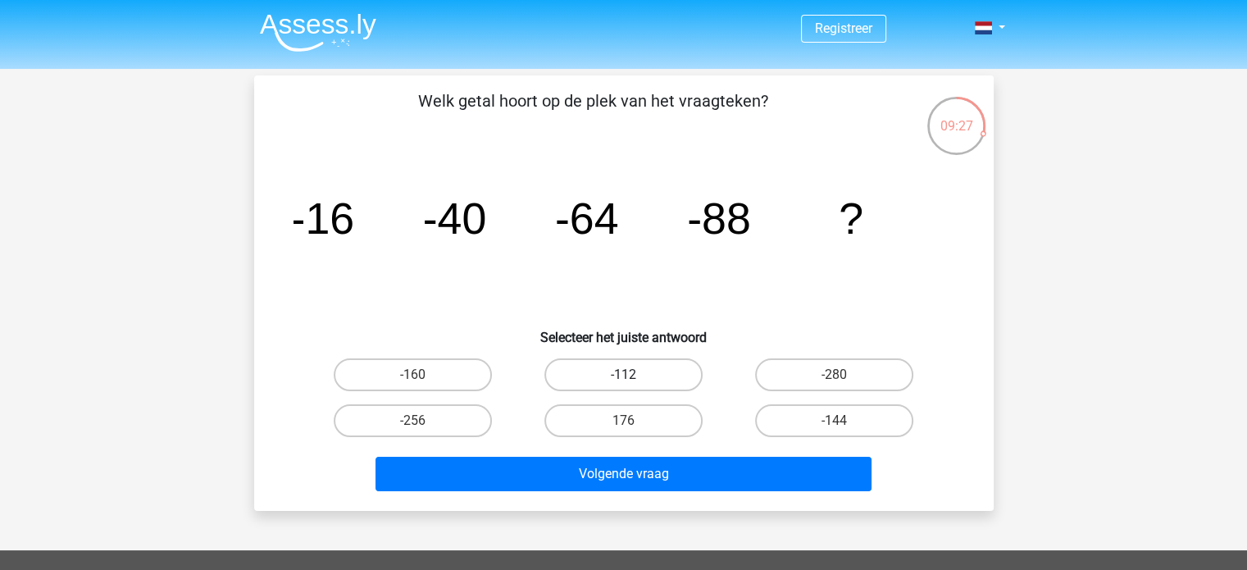
click at [608, 376] on label "-112" at bounding box center [624, 374] width 158 height 33
click at [623, 376] on input "-112" at bounding box center [628, 380] width 11 height 11
radio input "true"
click at [681, 499] on div "Welk getal hoort op de plek van het vraagteken? image/svg+xml -16 -40 -64 -88 ?…" at bounding box center [624, 292] width 740 height 435
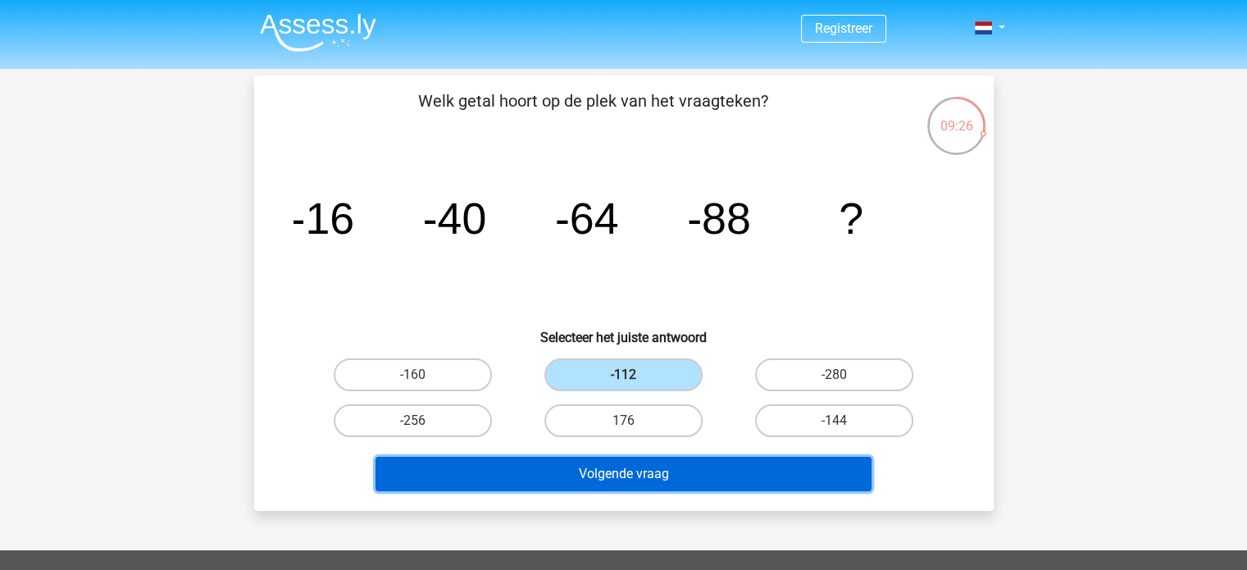
click at [731, 468] on button "Volgende vraag" at bounding box center [624, 474] width 496 height 34
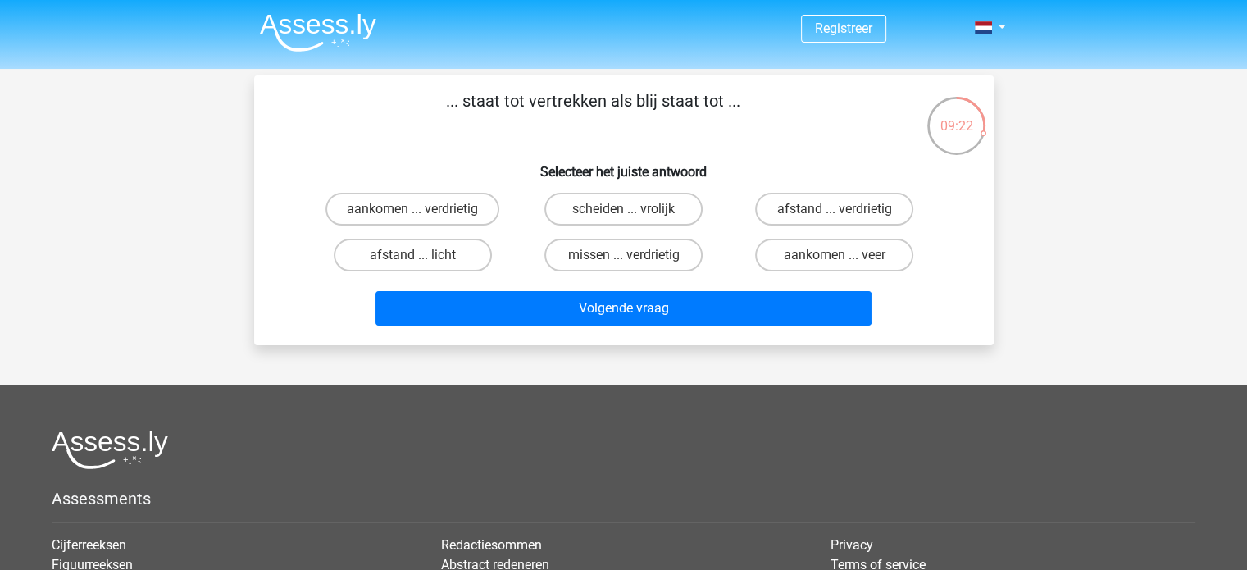
drag, startPoint x: 461, startPoint y: 98, endPoint x: 587, endPoint y: 99, distance: 126.3
click at [587, 99] on p "... staat tot vertrekken als blij staat tot ..." at bounding box center [593, 113] width 626 height 49
drag, startPoint x: 587, startPoint y: 99, endPoint x: 626, endPoint y: 96, distance: 38.7
click at [626, 96] on p "... staat tot vertrekken als blij staat tot ..." at bounding box center [593, 113] width 626 height 49
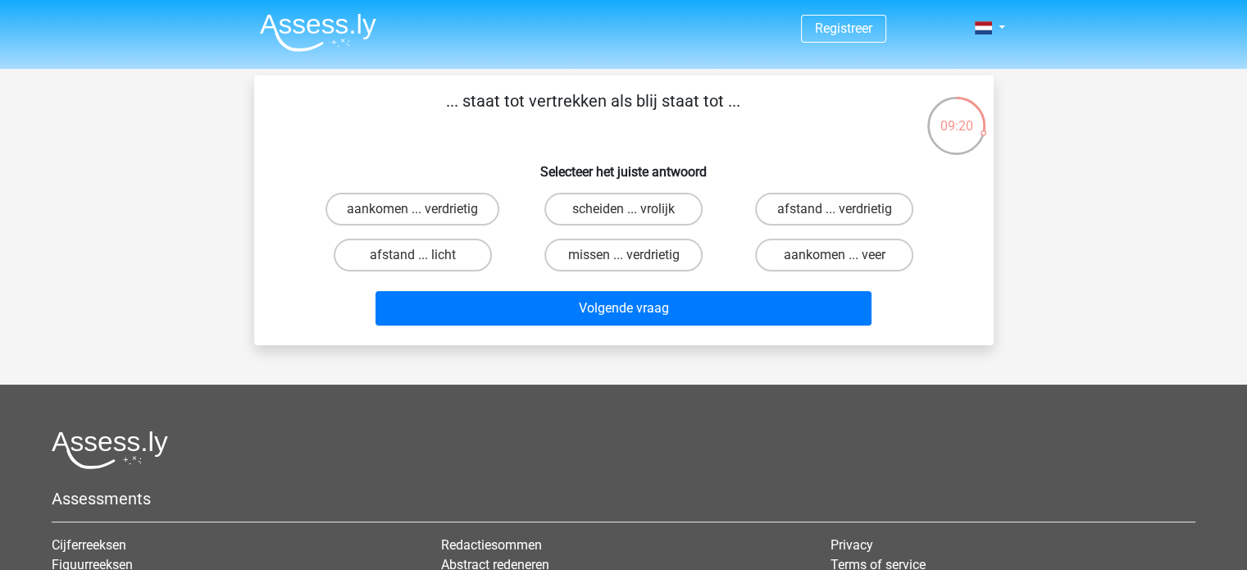
click at [626, 96] on p "... staat tot vertrekken als blij staat tot ..." at bounding box center [593, 113] width 626 height 49
click at [435, 216] on label "aankomen ... verdrietig" at bounding box center [413, 209] width 174 height 33
click at [423, 216] on input "aankomen ... verdrietig" at bounding box center [417, 214] width 11 height 11
radio input "true"
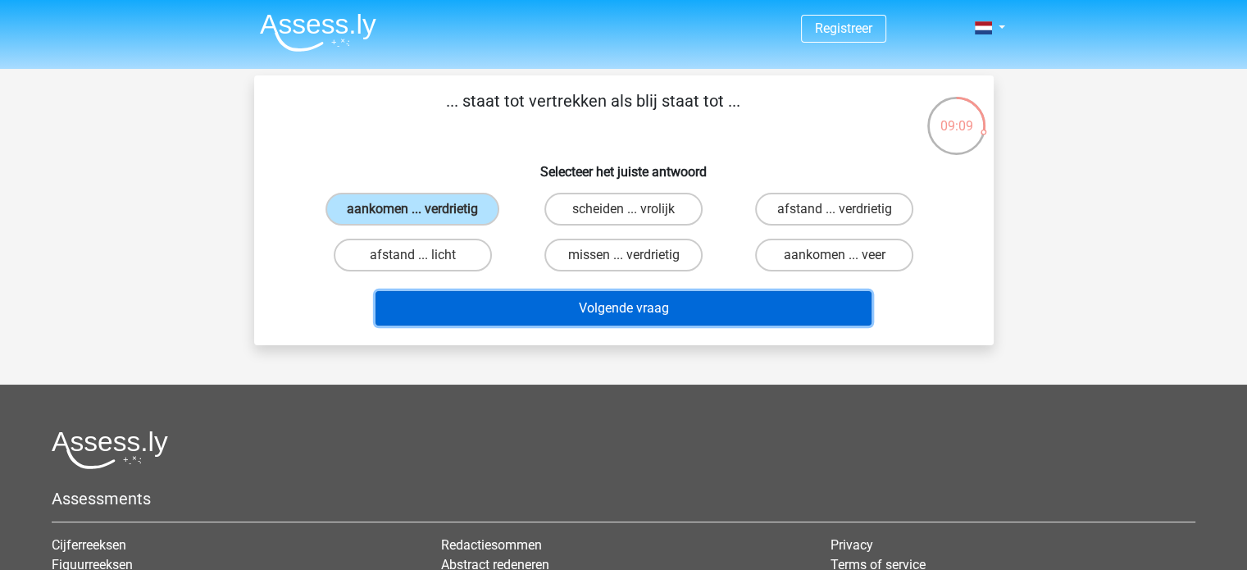
click at [653, 312] on button "Volgende vraag" at bounding box center [624, 308] width 496 height 34
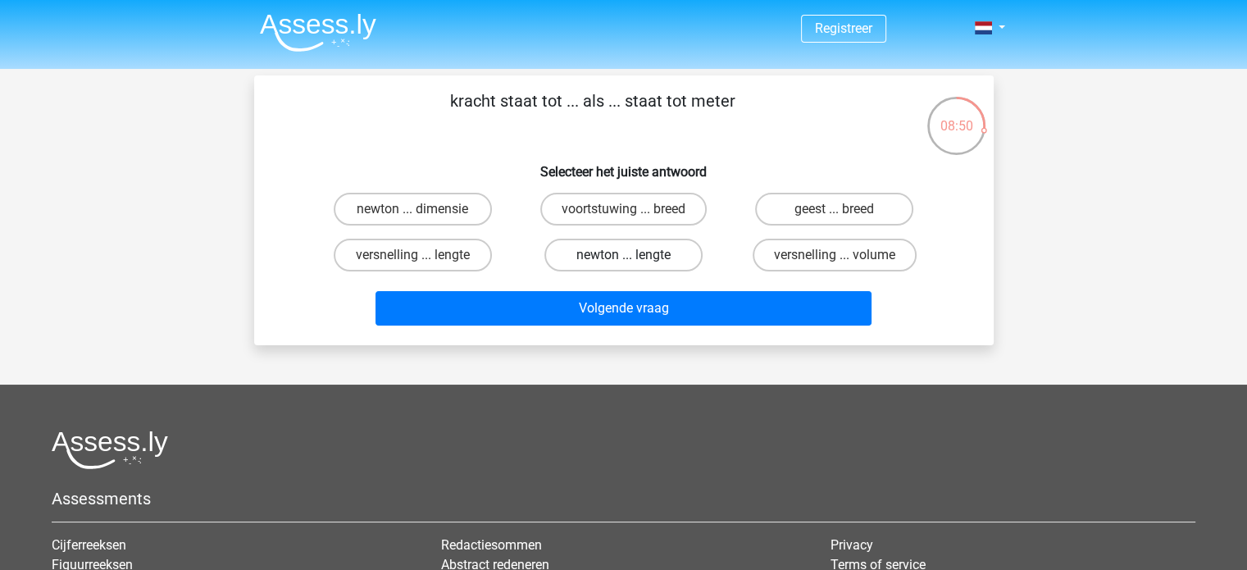
click at [653, 257] on label "newton ... lengte" at bounding box center [624, 255] width 158 height 33
click at [634, 257] on input "newton ... lengte" at bounding box center [628, 260] width 11 height 11
radio input "true"
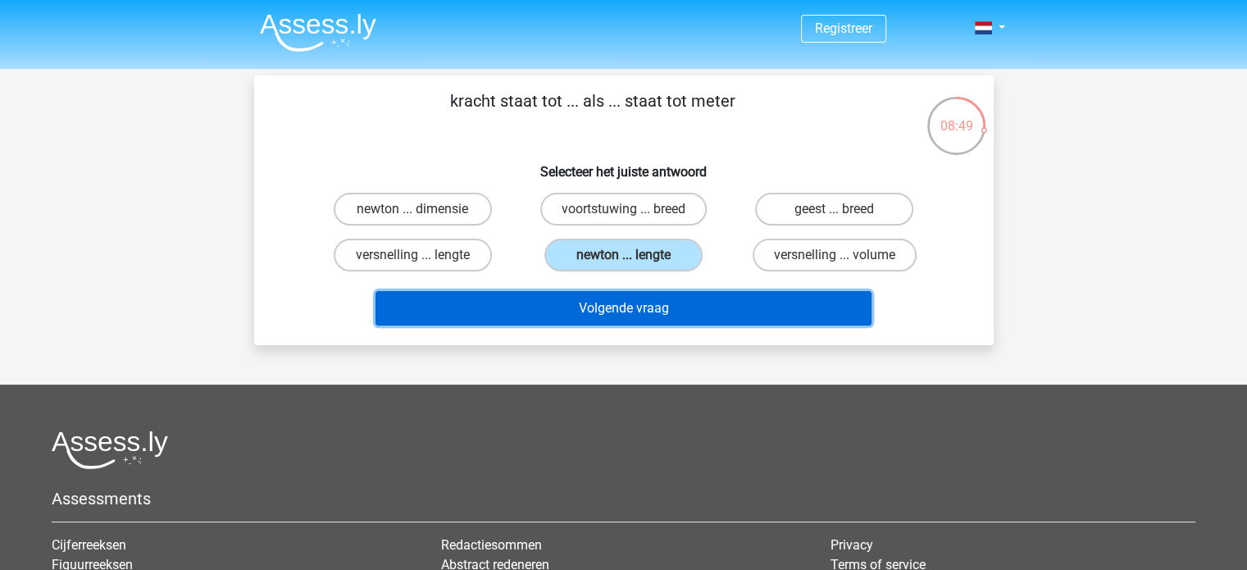
click at [663, 314] on button "Volgende vraag" at bounding box center [624, 308] width 496 height 34
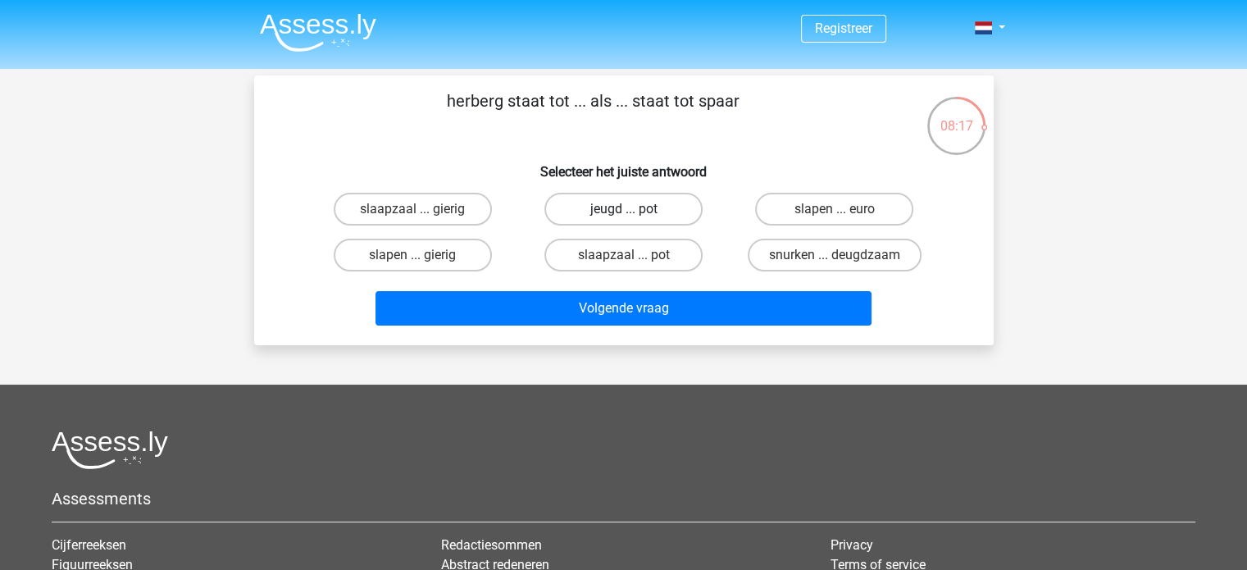
click at [602, 208] on label "jeugd ... pot" at bounding box center [624, 209] width 158 height 33
click at [623, 209] on input "jeugd ... pot" at bounding box center [628, 214] width 11 height 11
radio input "true"
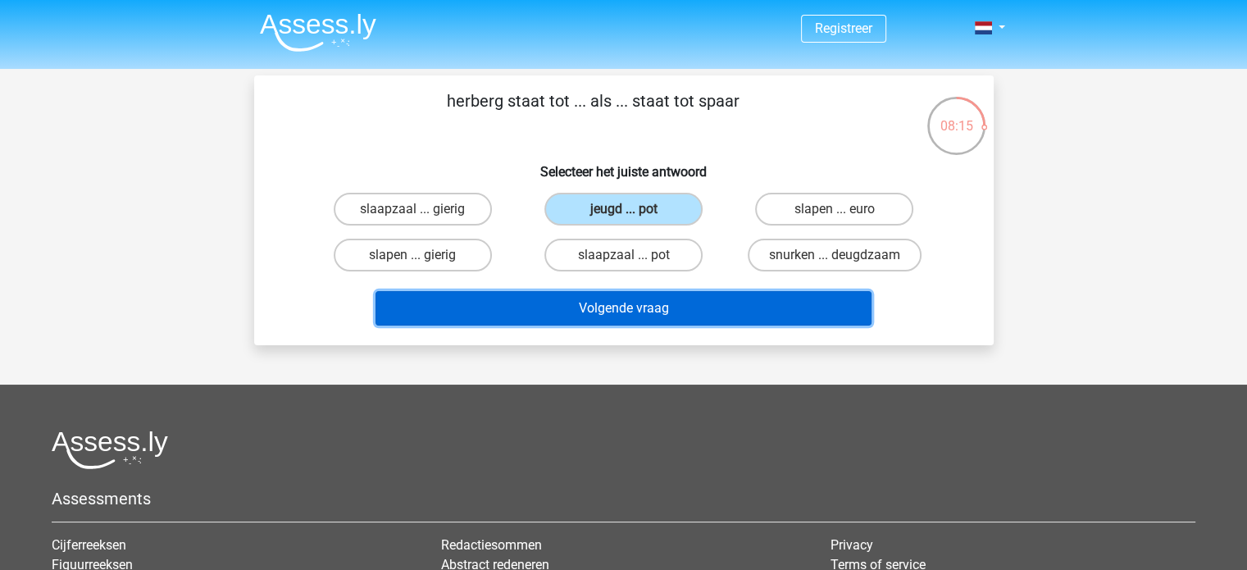
click at [681, 306] on button "Volgende vraag" at bounding box center [624, 308] width 496 height 34
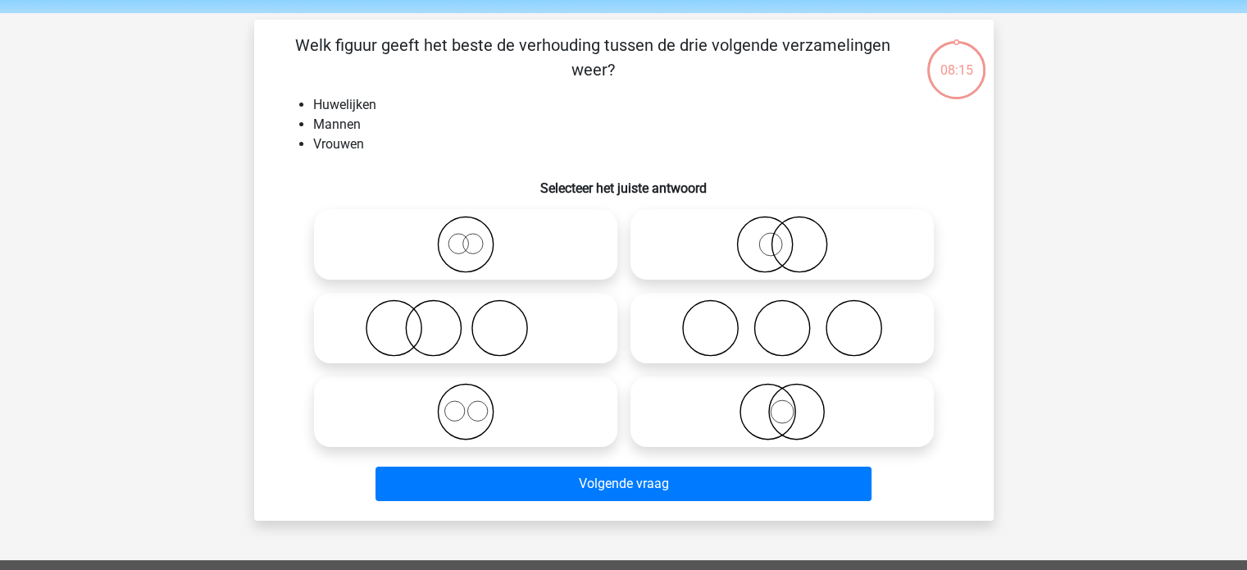
scroll to position [75, 0]
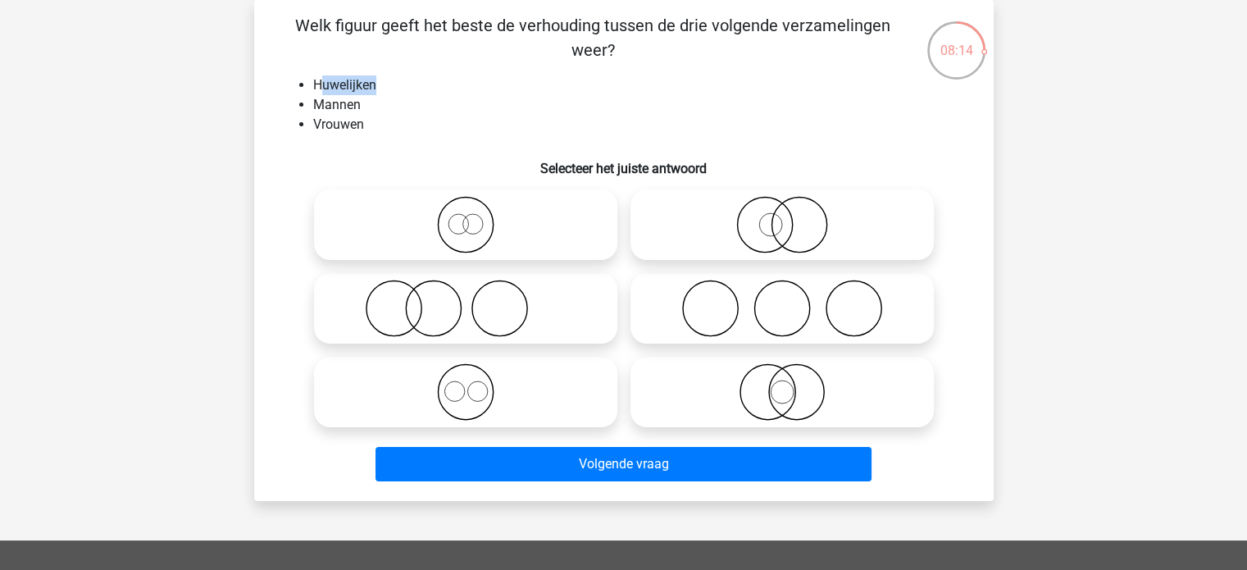
drag, startPoint x: 320, startPoint y: 75, endPoint x: 395, endPoint y: 74, distance: 75.5
click at [395, 74] on div "Welk figuur geeft het beste de verhouding tussen de drie volgende verzamelingen…" at bounding box center [624, 250] width 727 height 475
click at [490, 311] on icon at bounding box center [466, 308] width 290 height 57
click at [476, 300] on input "radio" at bounding box center [471, 294] width 11 height 11
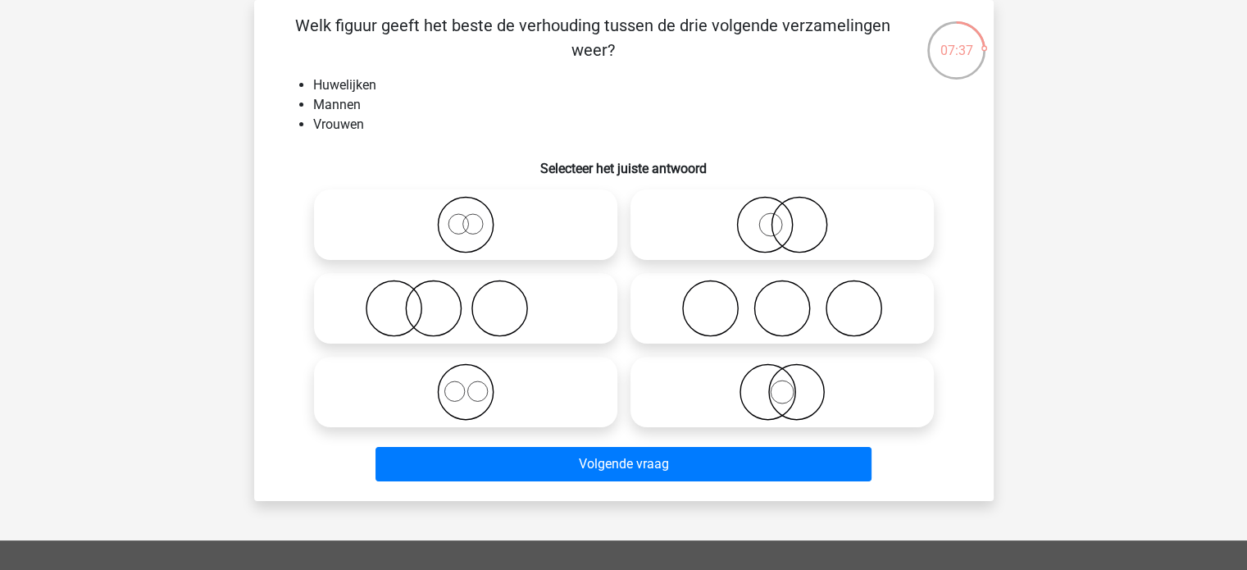
radio input "true"
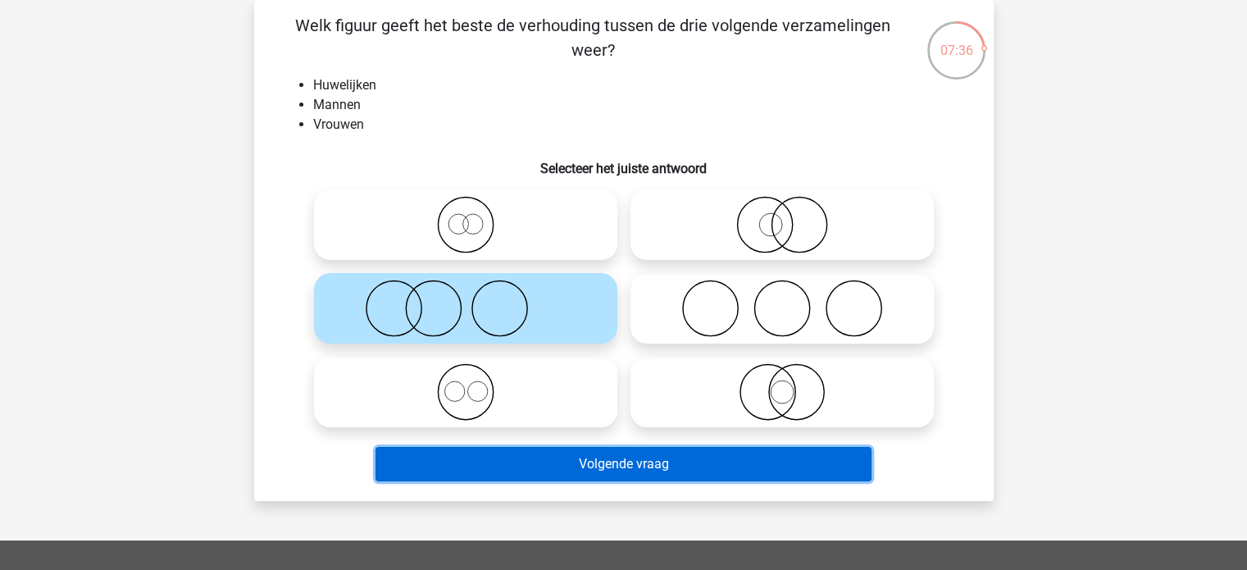
click at [656, 467] on button "Volgende vraag" at bounding box center [624, 464] width 496 height 34
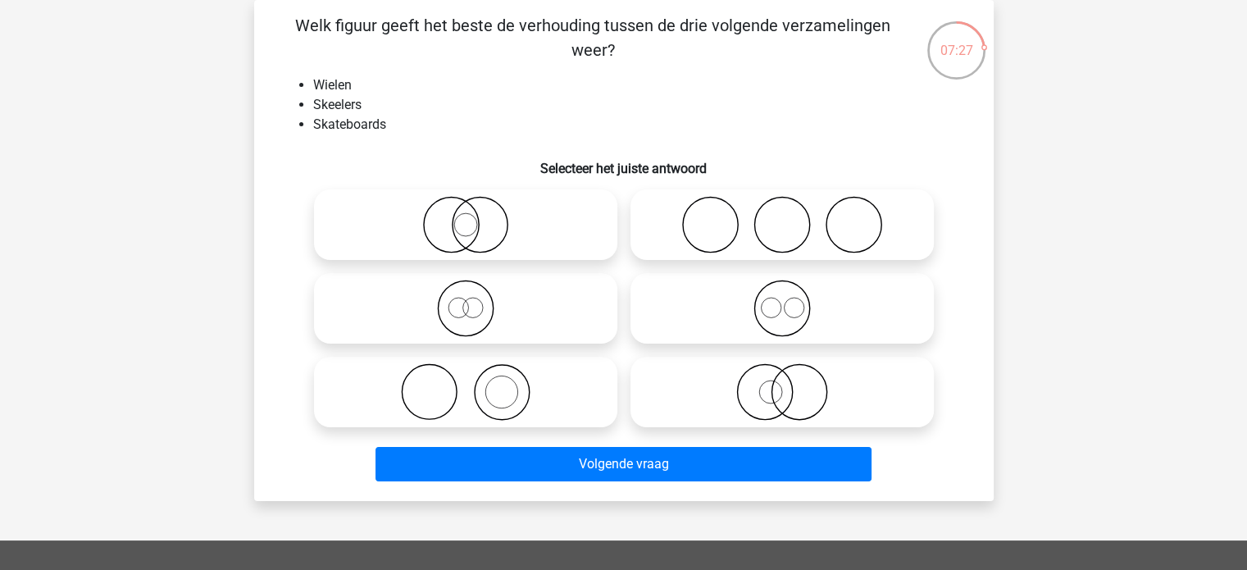
drag, startPoint x: 337, startPoint y: 21, endPoint x: 627, endPoint y: 60, distance: 292.8
click at [627, 60] on p "Welk figuur geeft het beste de verhouding tussen de drie volgende verzamelingen…" at bounding box center [593, 37] width 626 height 49
click at [807, 309] on icon at bounding box center [782, 308] width 290 height 57
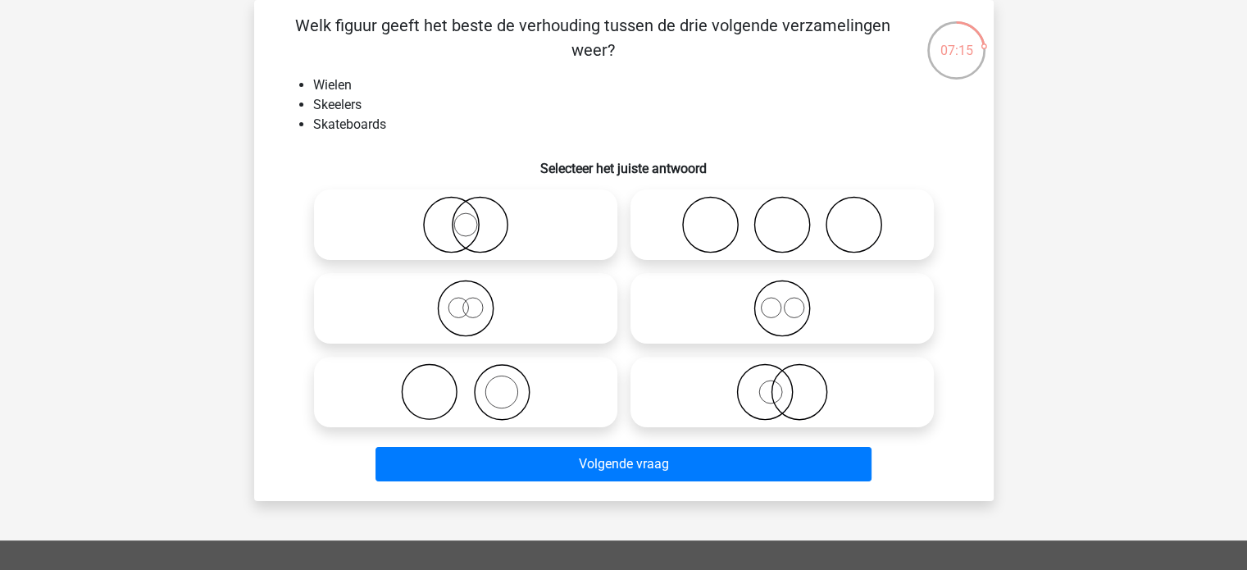
click at [793, 300] on input "radio" at bounding box center [787, 294] width 11 height 11
radio input "true"
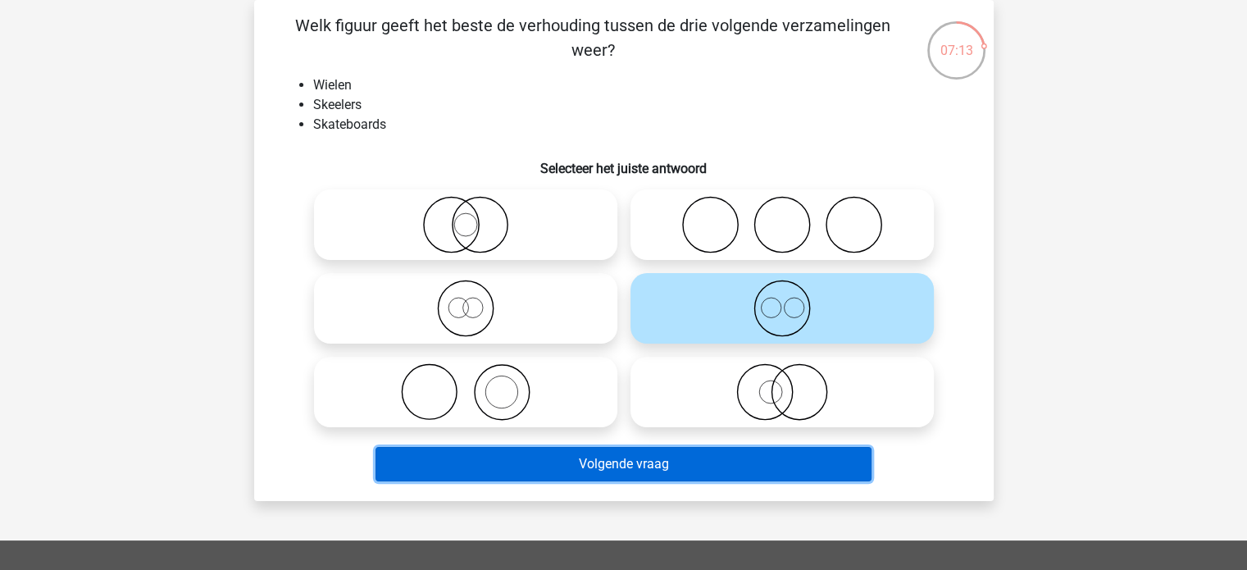
click at [682, 468] on button "Volgende vraag" at bounding box center [624, 464] width 496 height 34
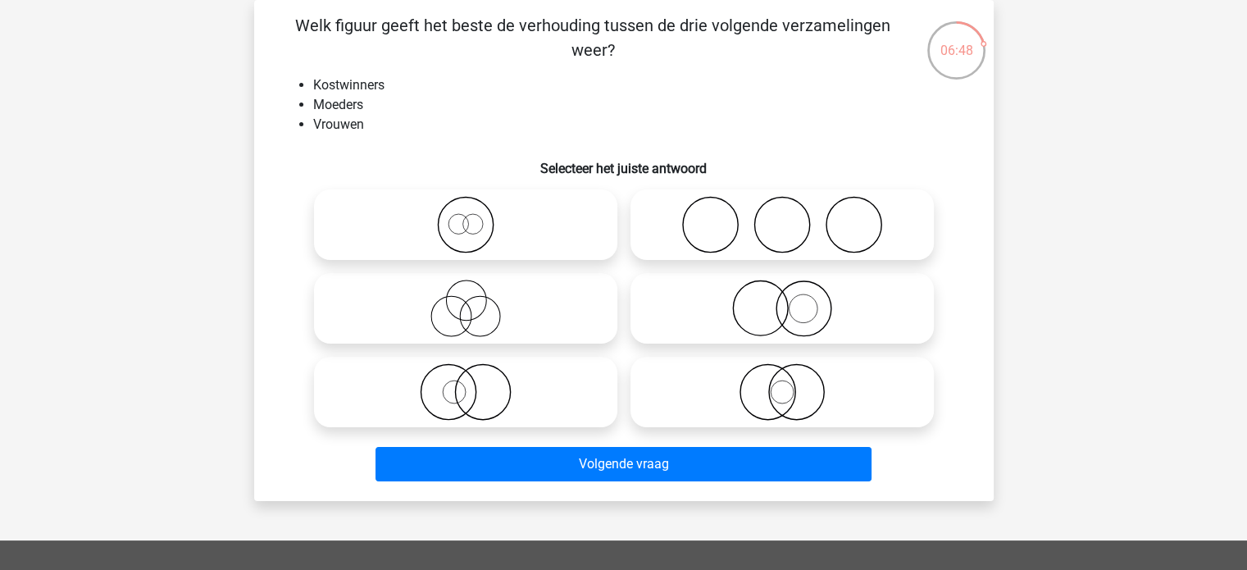
click at [805, 390] on icon at bounding box center [782, 391] width 290 height 57
click at [793, 384] on input "radio" at bounding box center [787, 378] width 11 height 11
radio input "true"
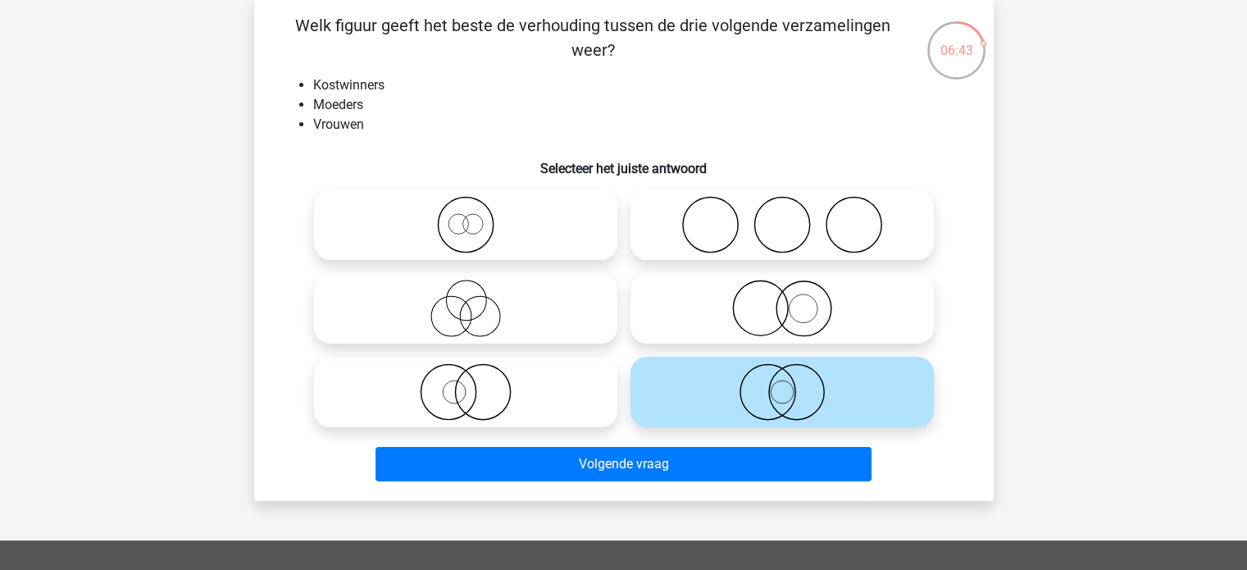
click at [463, 394] on icon at bounding box center [466, 391] width 290 height 57
click at [466, 384] on input "radio" at bounding box center [471, 378] width 11 height 11
radio input "true"
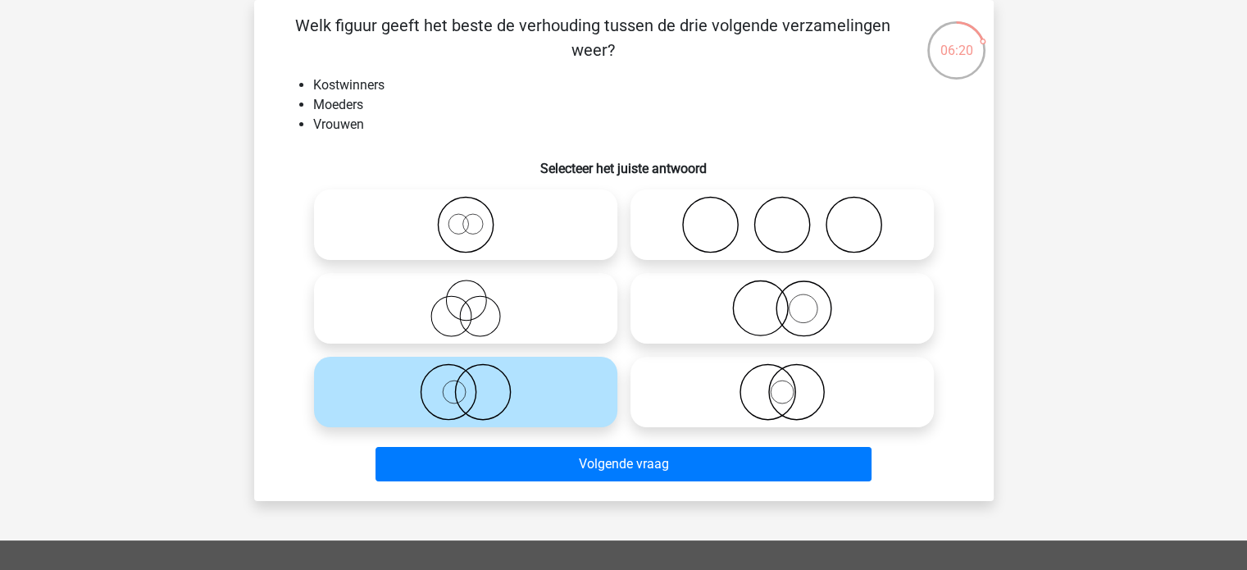
click at [466, 404] on icon at bounding box center [466, 391] width 290 height 57
click at [466, 384] on input "radio" at bounding box center [471, 378] width 11 height 11
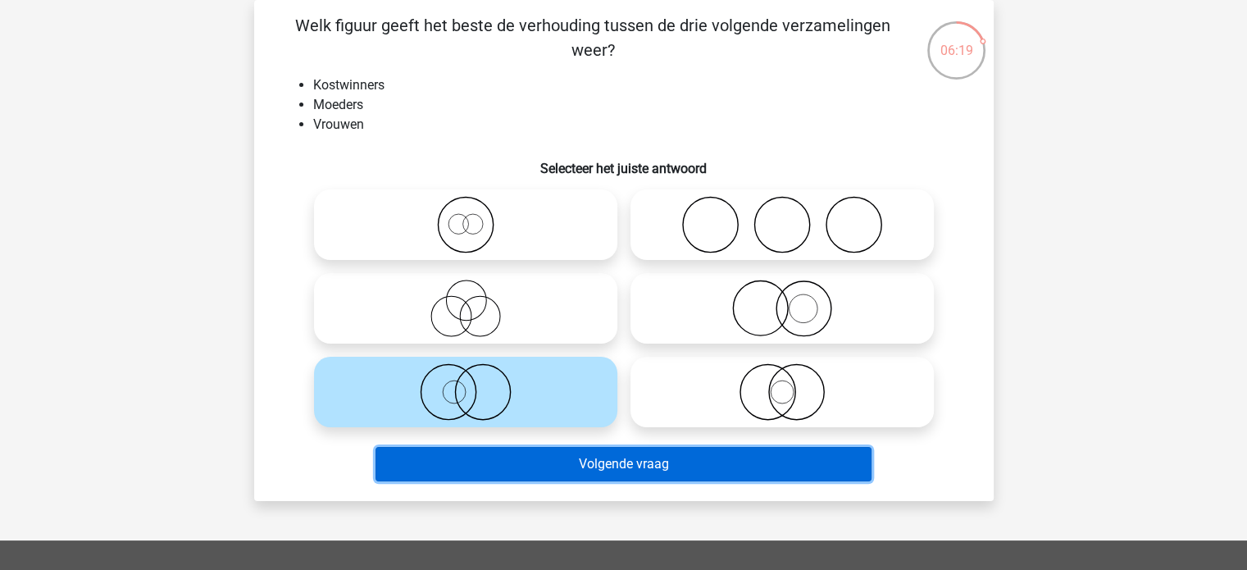
click at [563, 473] on button "Volgende vraag" at bounding box center [624, 464] width 496 height 34
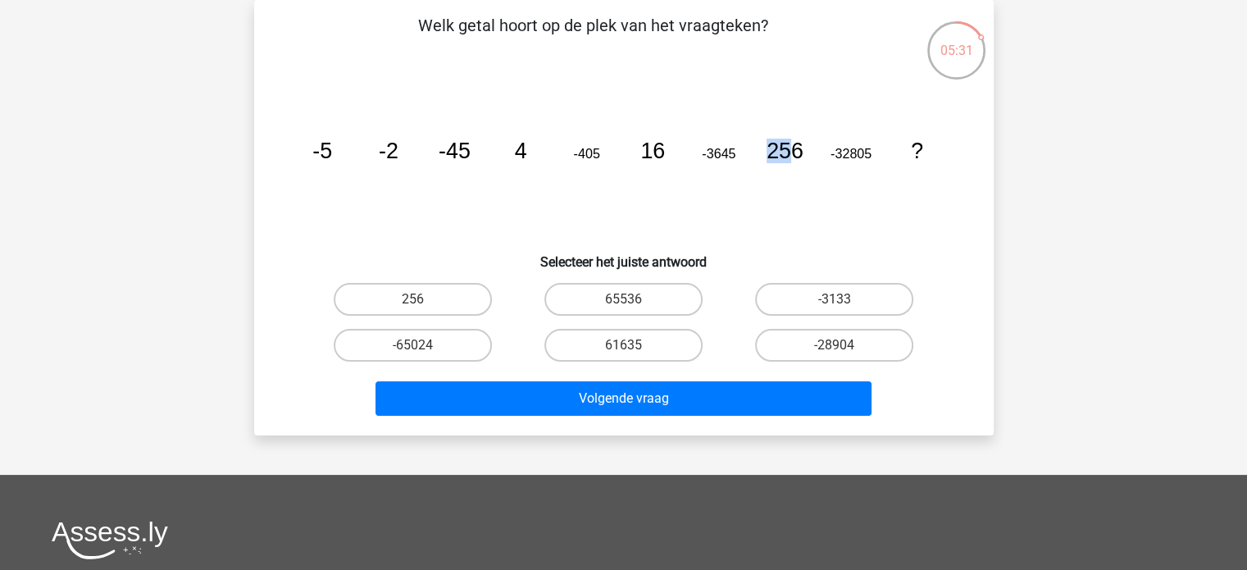
drag, startPoint x: 771, startPoint y: 150, endPoint x: 795, endPoint y: 155, distance: 24.3
click at [795, 155] on tspan "256" at bounding box center [785, 151] width 37 height 25
click at [775, 246] on h6 "Selecteer het juiste antwoord" at bounding box center [623, 255] width 687 height 29
click at [646, 294] on label "65536" at bounding box center [624, 299] width 158 height 33
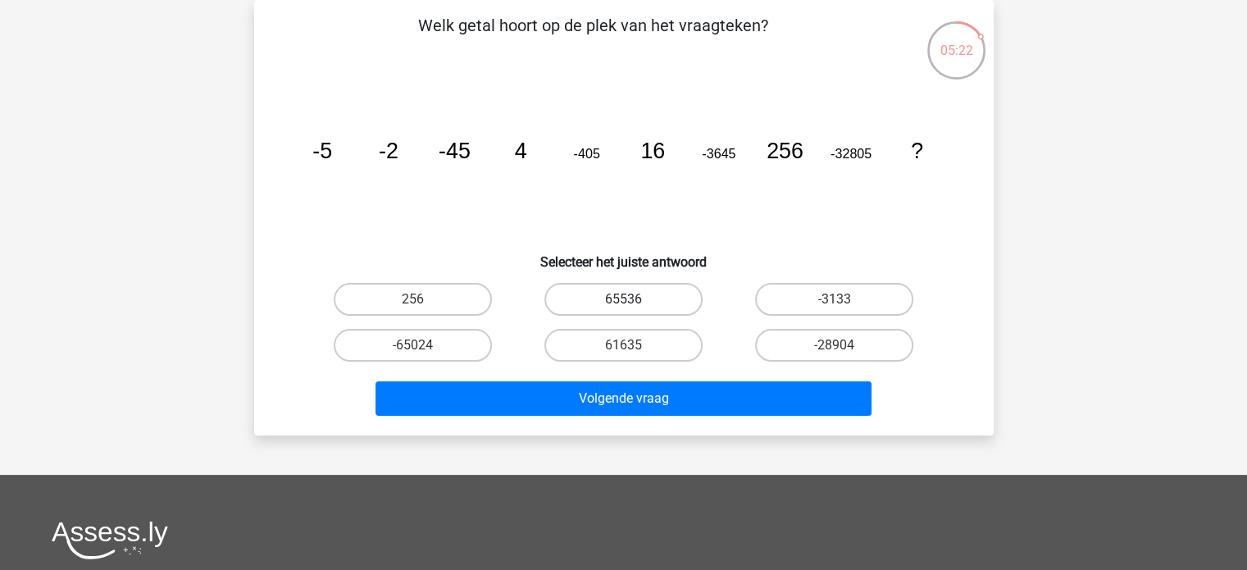
click at [634, 299] on input "65536" at bounding box center [628, 304] width 11 height 11
radio input "true"
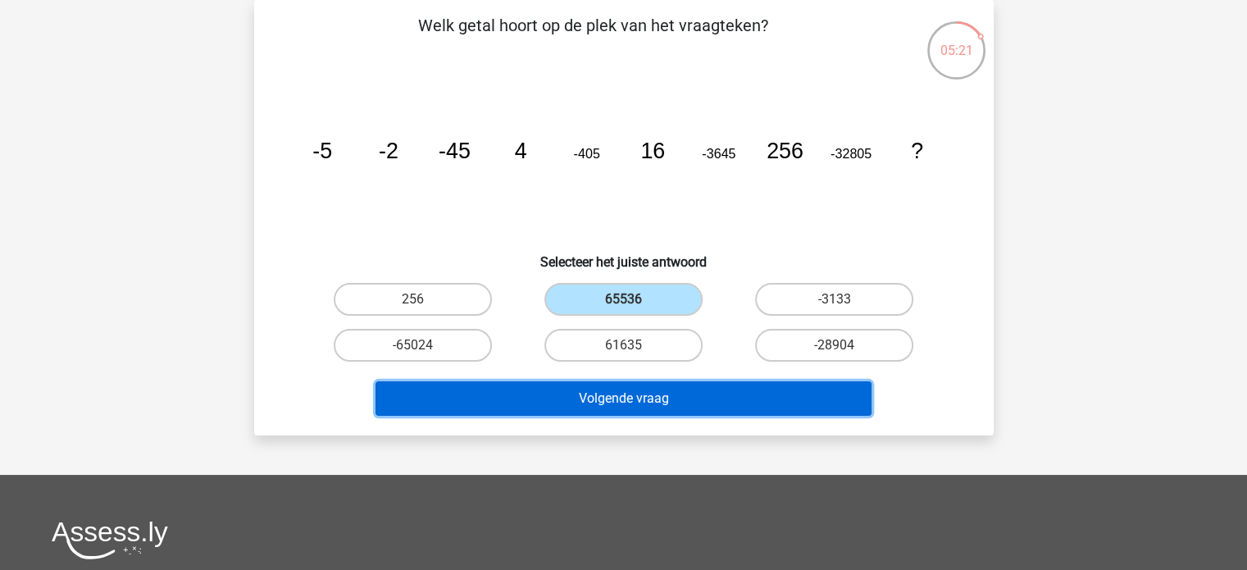
click at [636, 396] on button "Volgende vraag" at bounding box center [624, 398] width 496 height 34
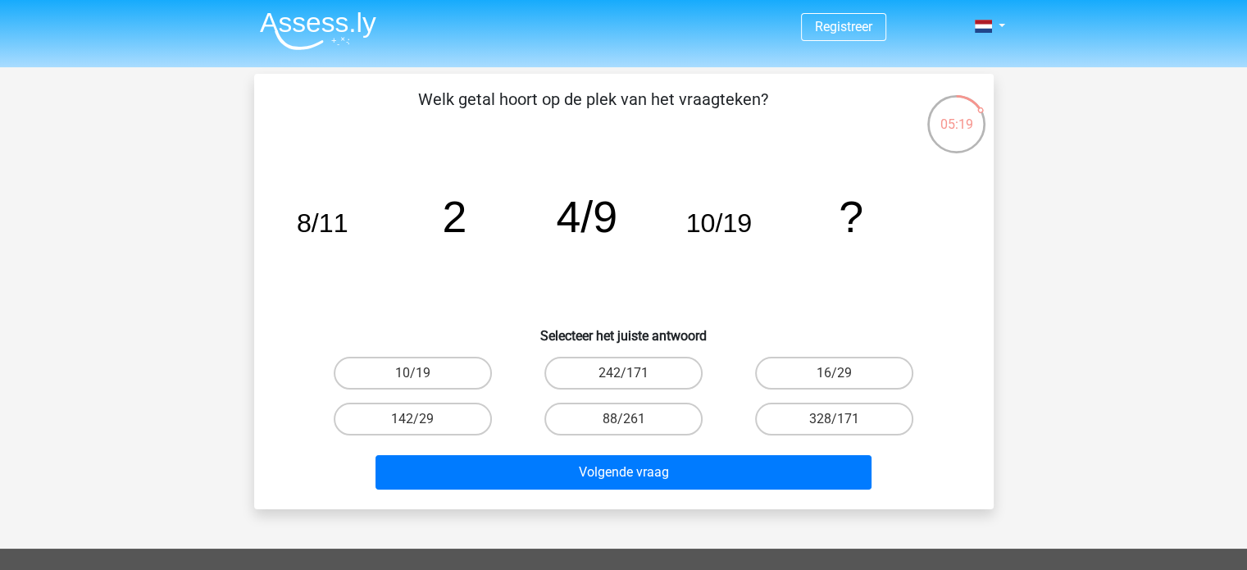
scroll to position [0, 0]
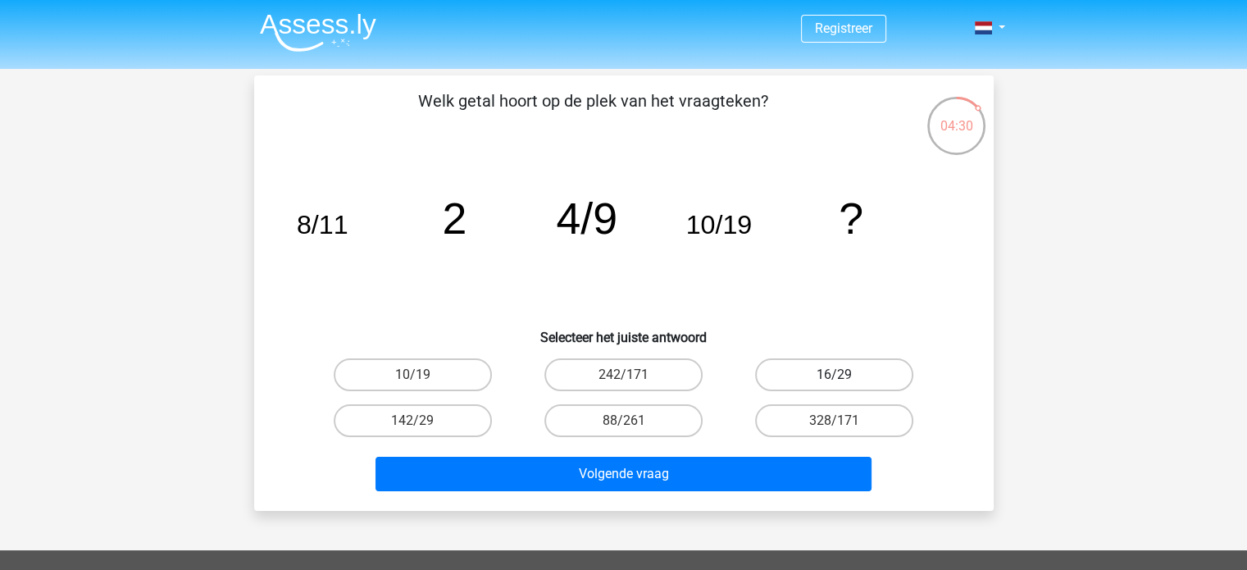
click at [809, 381] on label "16/29" at bounding box center [834, 374] width 158 height 33
click at [835, 381] on input "16/29" at bounding box center [840, 380] width 11 height 11
radio input "true"
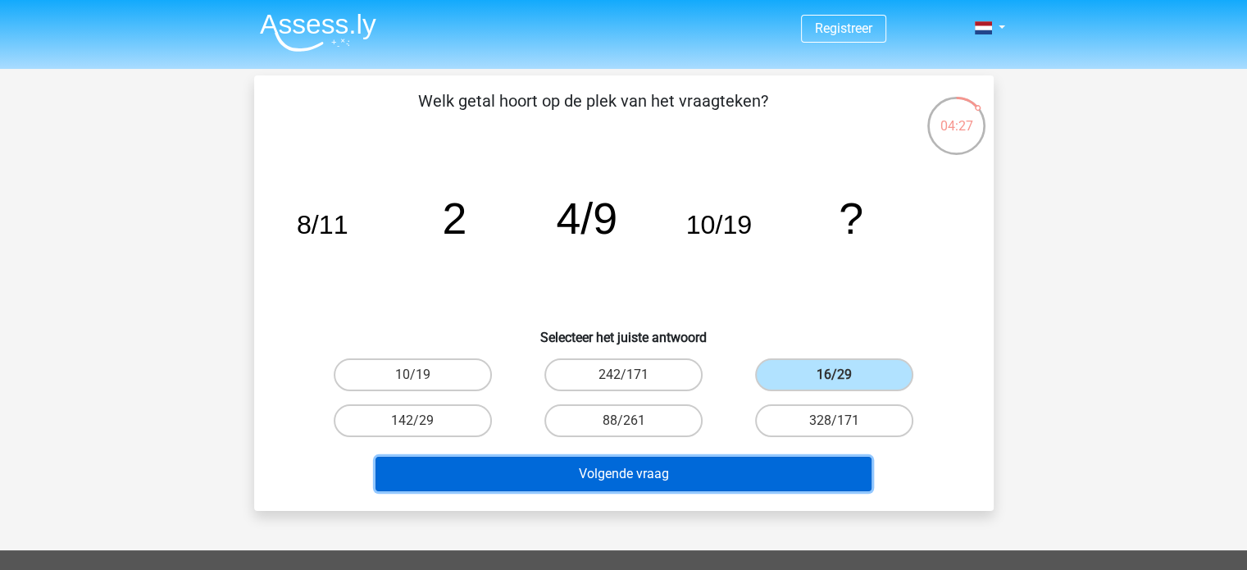
click at [692, 467] on button "Volgende vraag" at bounding box center [624, 474] width 496 height 34
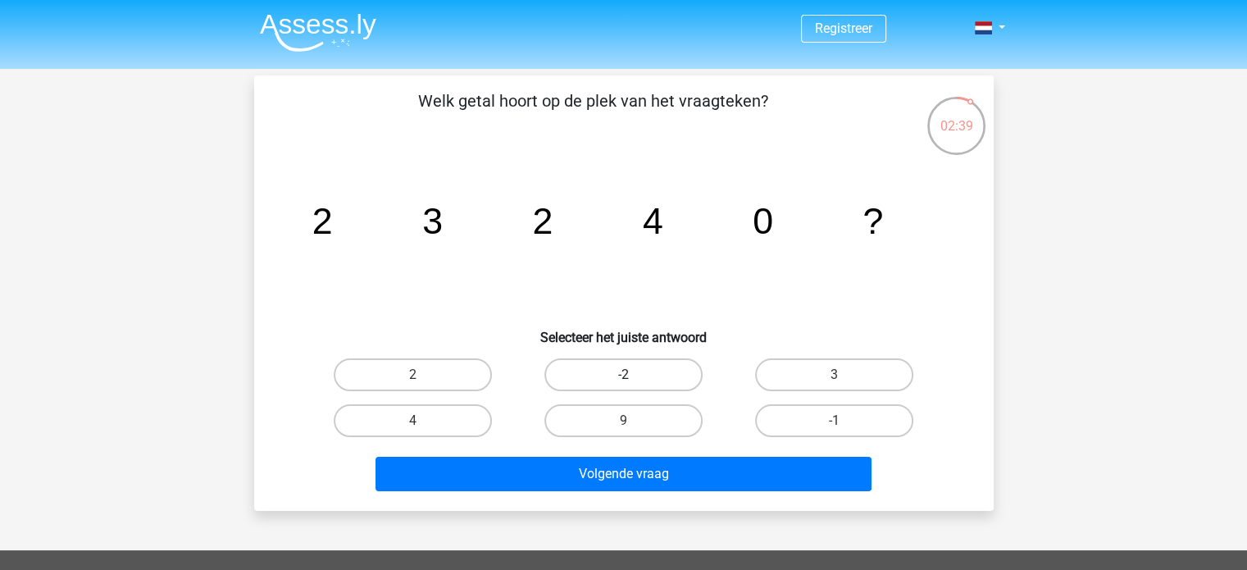
click at [669, 381] on label "-2" at bounding box center [624, 374] width 158 height 33
click at [634, 381] on input "-2" at bounding box center [628, 380] width 11 height 11
radio input "true"
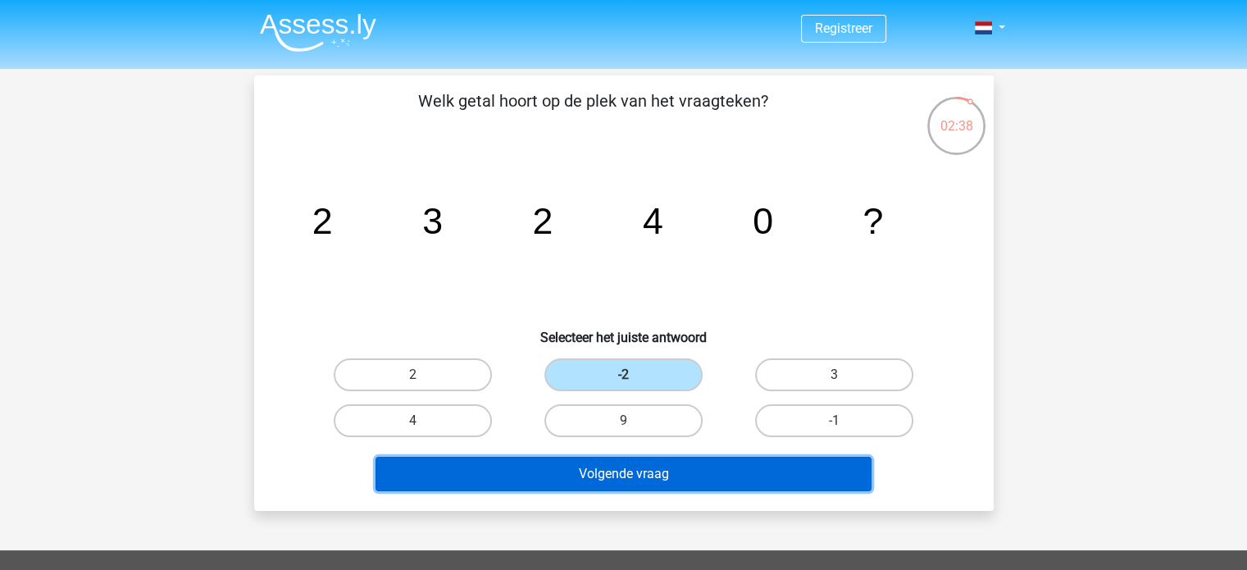
click at [700, 468] on button "Volgende vraag" at bounding box center [624, 474] width 496 height 34
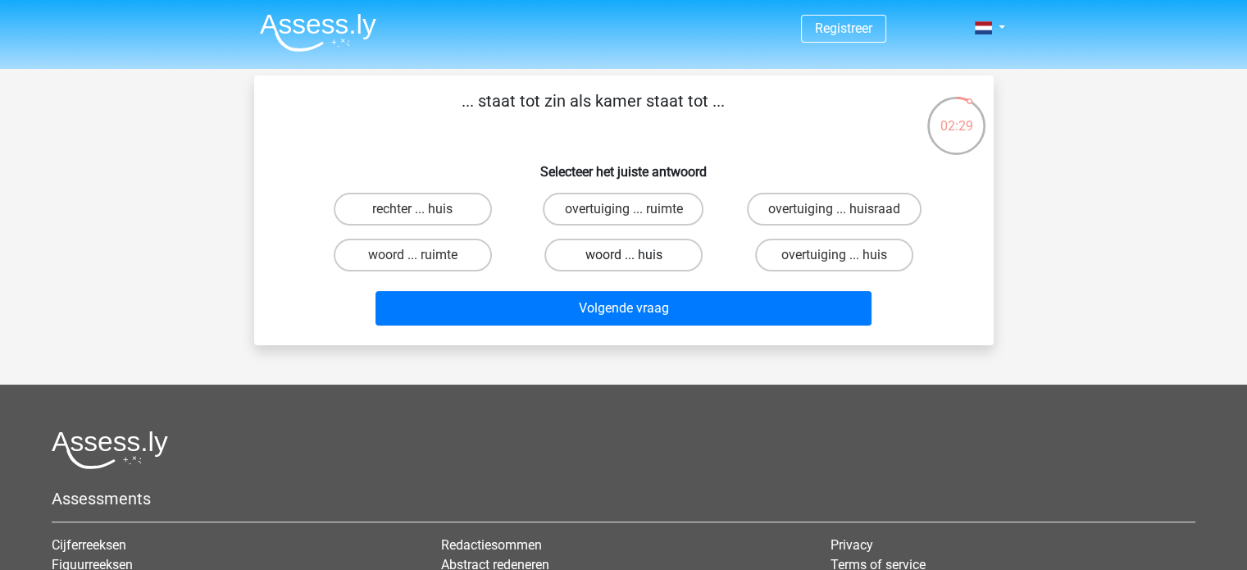
click at [604, 246] on label "woord ... huis" at bounding box center [624, 255] width 158 height 33
click at [623, 255] on input "woord ... huis" at bounding box center [628, 260] width 11 height 11
radio input "true"
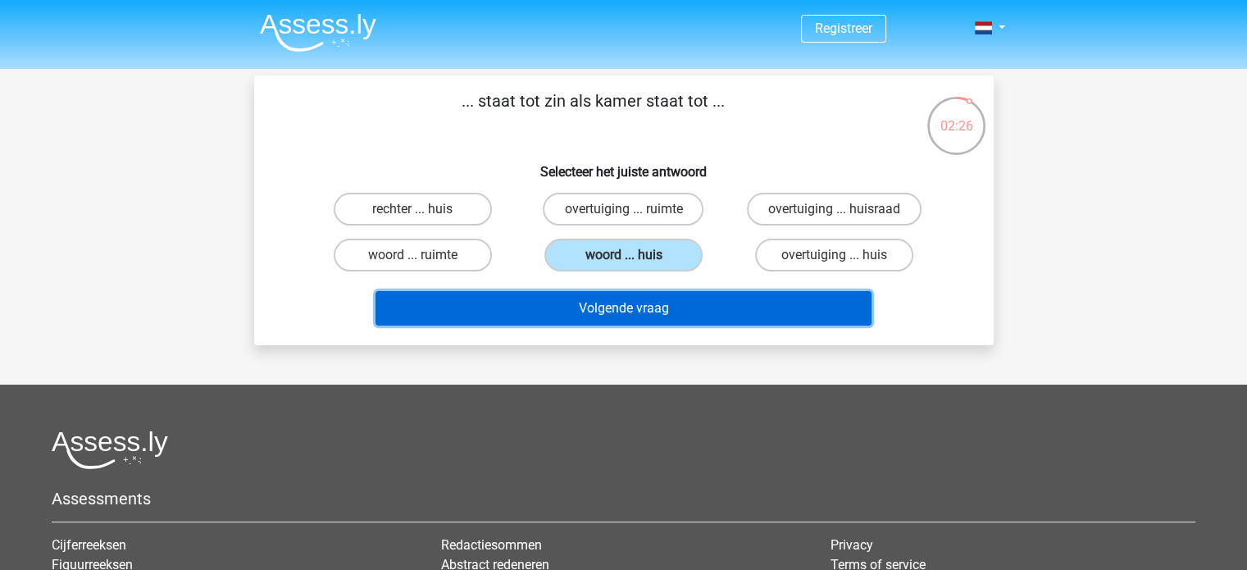
click at [711, 298] on button "Volgende vraag" at bounding box center [624, 308] width 496 height 34
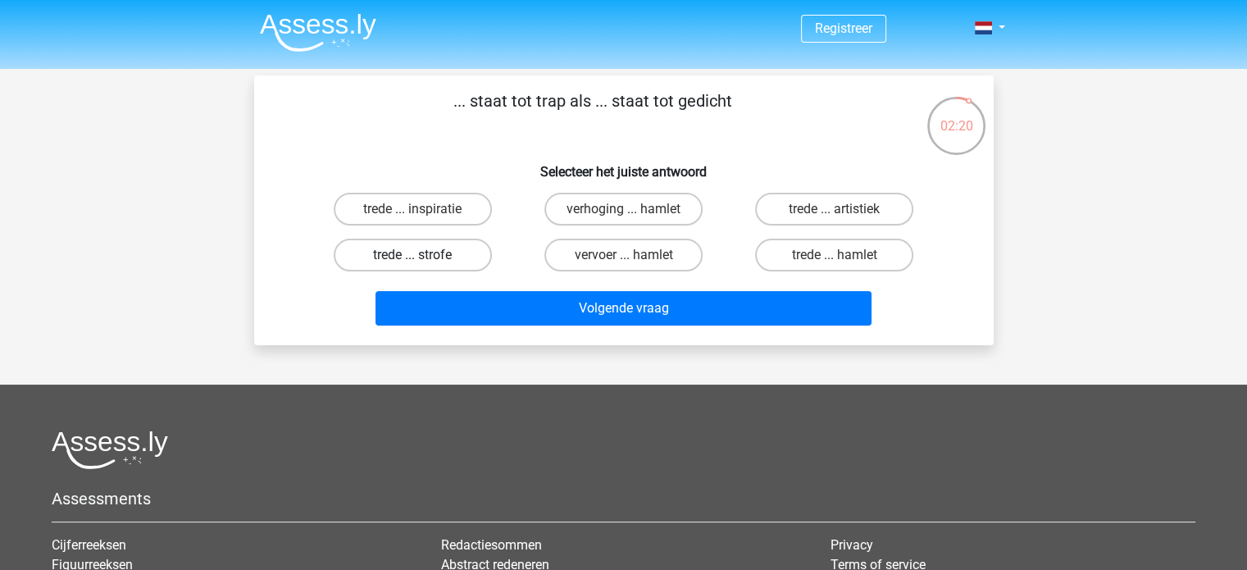
click at [448, 246] on label "trede ... strofe" at bounding box center [413, 255] width 158 height 33
click at [423, 255] on input "trede ... strofe" at bounding box center [417, 260] width 11 height 11
radio input "true"
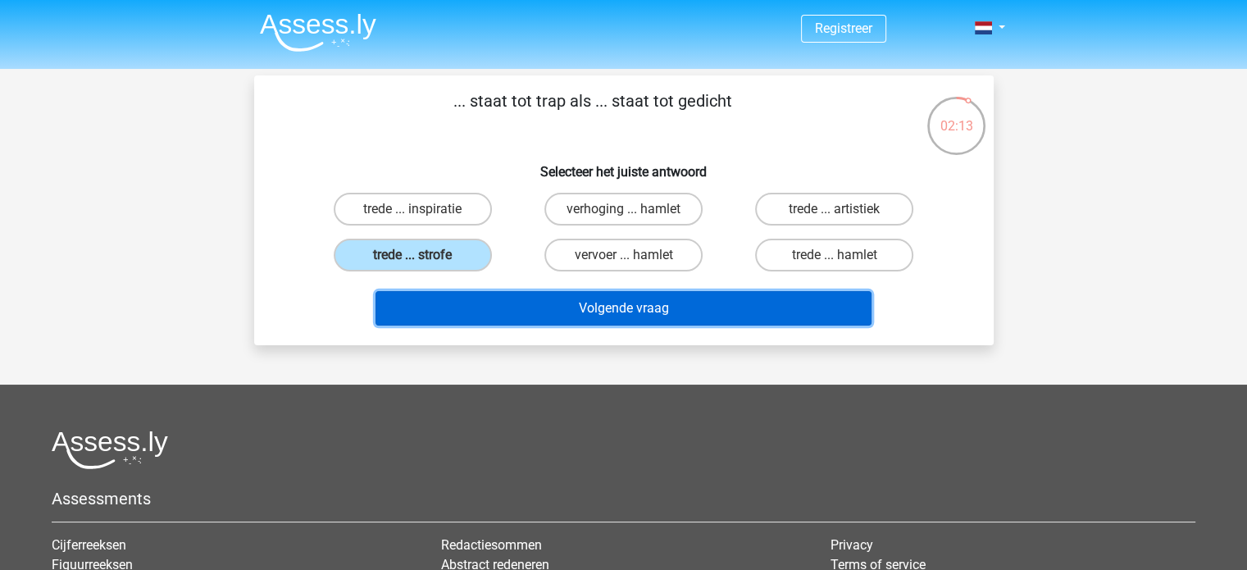
click at [673, 304] on button "Volgende vraag" at bounding box center [624, 308] width 496 height 34
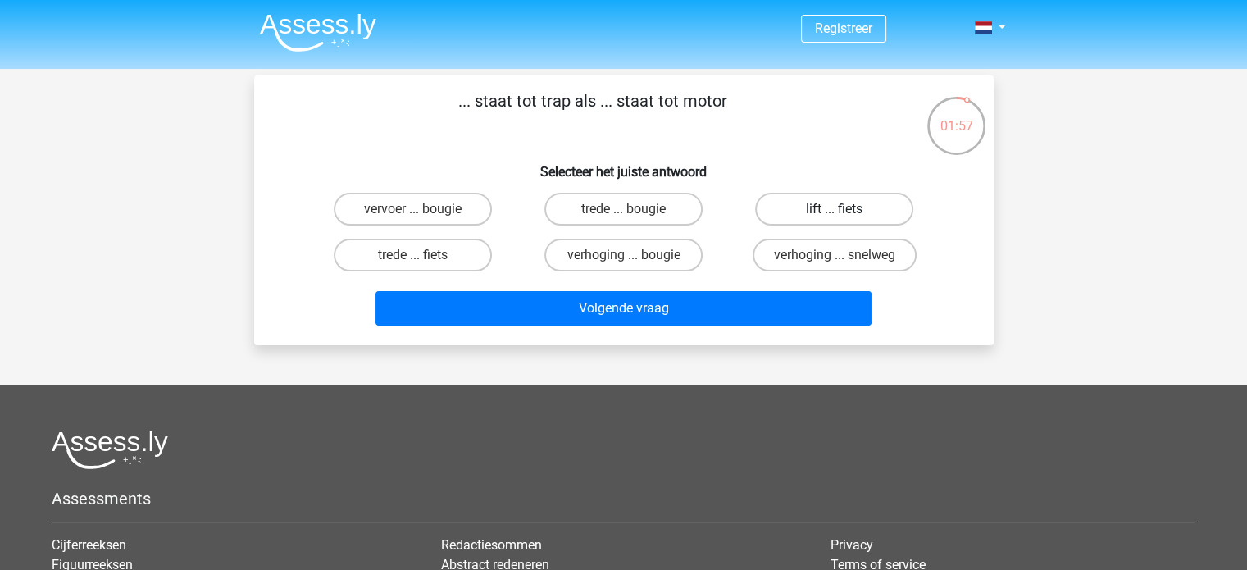
click at [820, 213] on label "lift ... fiets" at bounding box center [834, 209] width 158 height 33
click at [835, 213] on input "lift ... fiets" at bounding box center [840, 214] width 11 height 11
radio input "true"
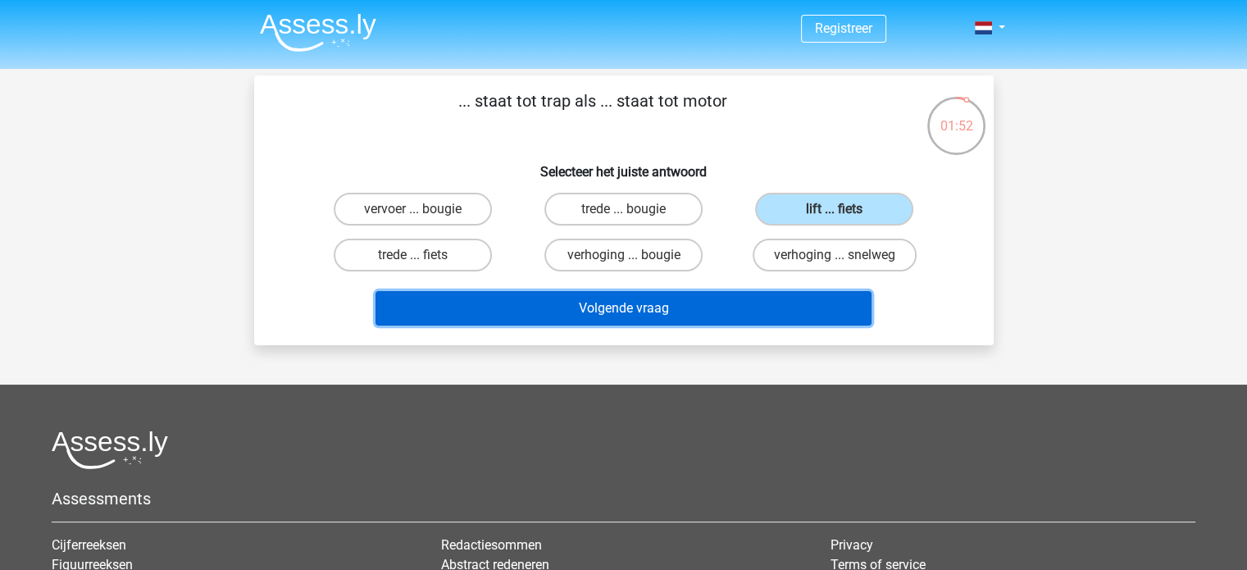
click at [682, 309] on button "Volgende vraag" at bounding box center [624, 308] width 496 height 34
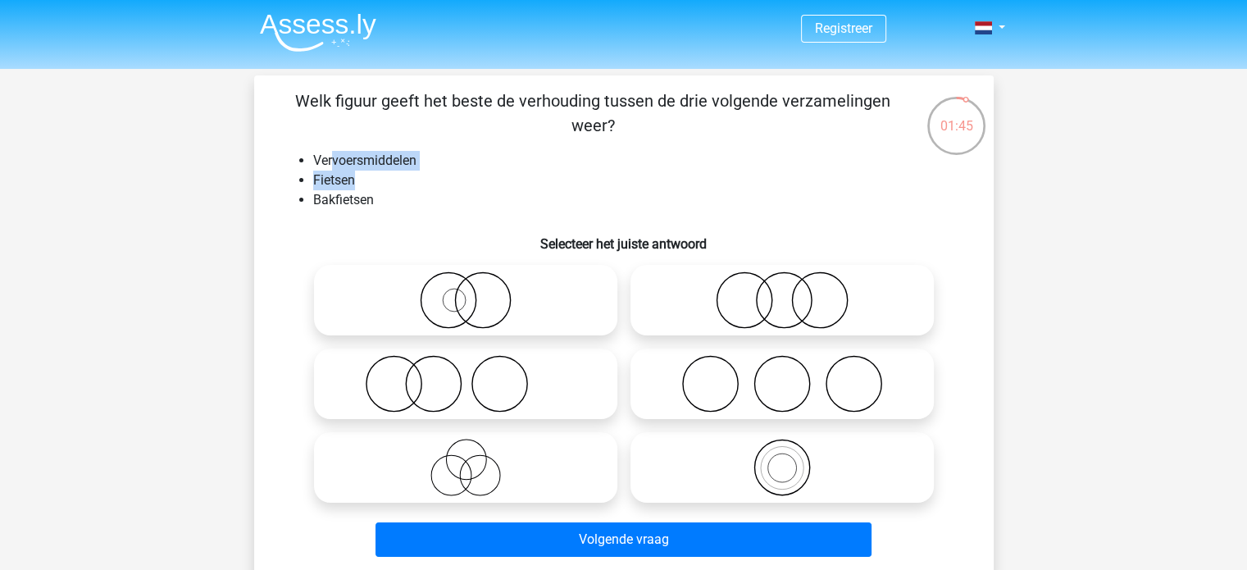
drag, startPoint x: 331, startPoint y: 157, endPoint x: 378, endPoint y: 193, distance: 58.6
click at [378, 193] on ul "Vervoersmiddelen Fietsen Bakfietsen" at bounding box center [623, 180] width 687 height 59
click at [378, 193] on li "Bakfietsen" at bounding box center [640, 200] width 654 height 20
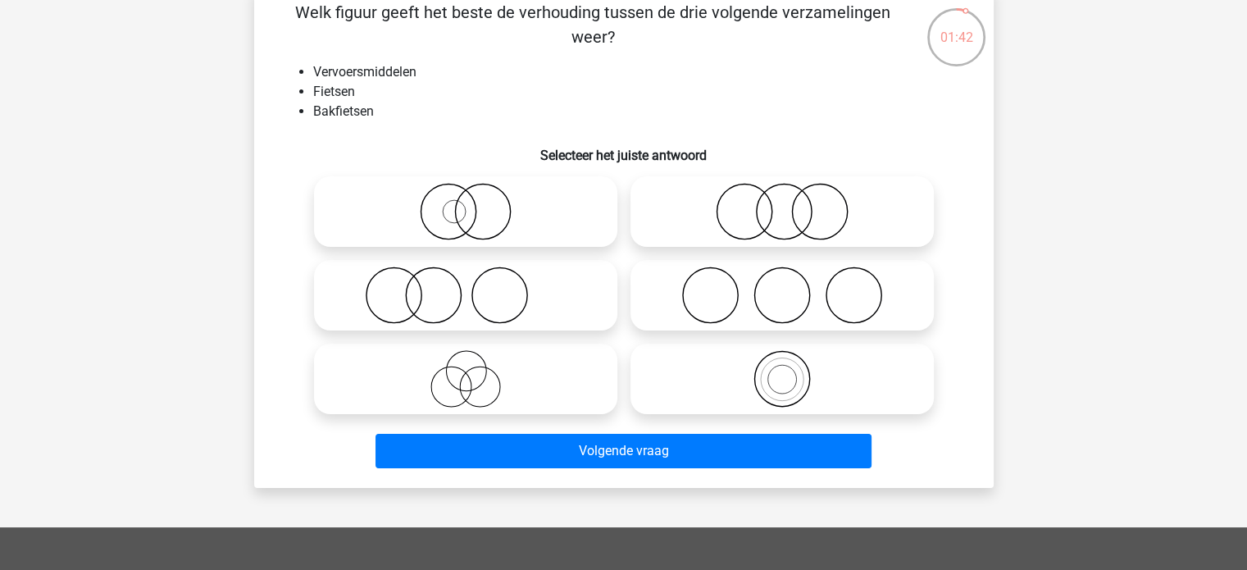
scroll to position [90, 0]
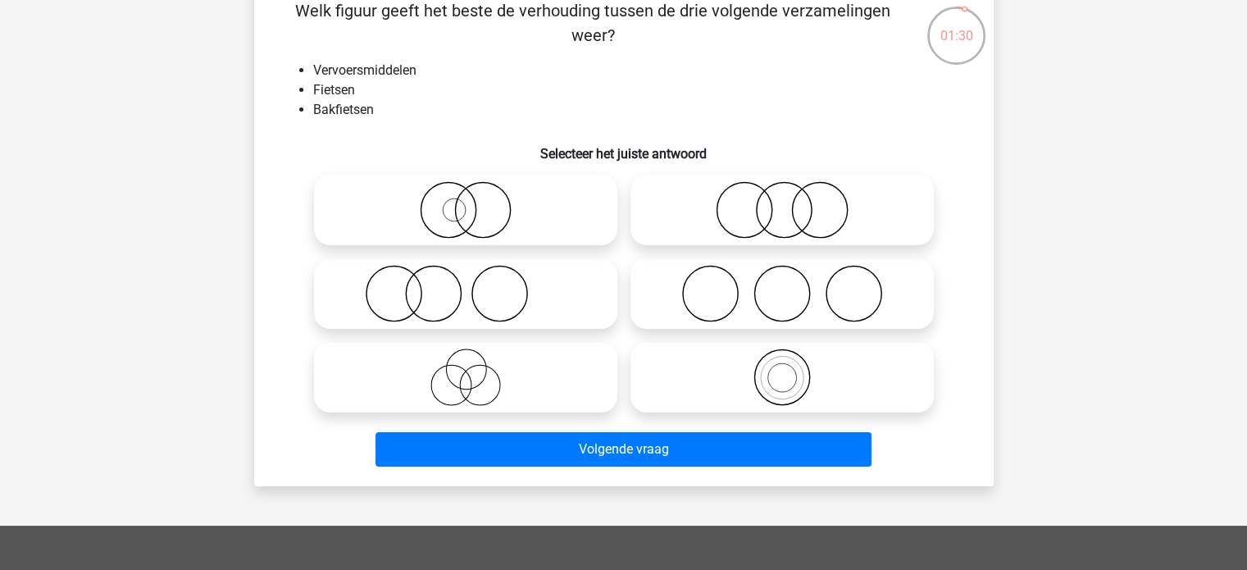
click at [505, 235] on icon at bounding box center [466, 209] width 290 height 57
click at [476, 202] on input "radio" at bounding box center [471, 196] width 11 height 11
radio input "true"
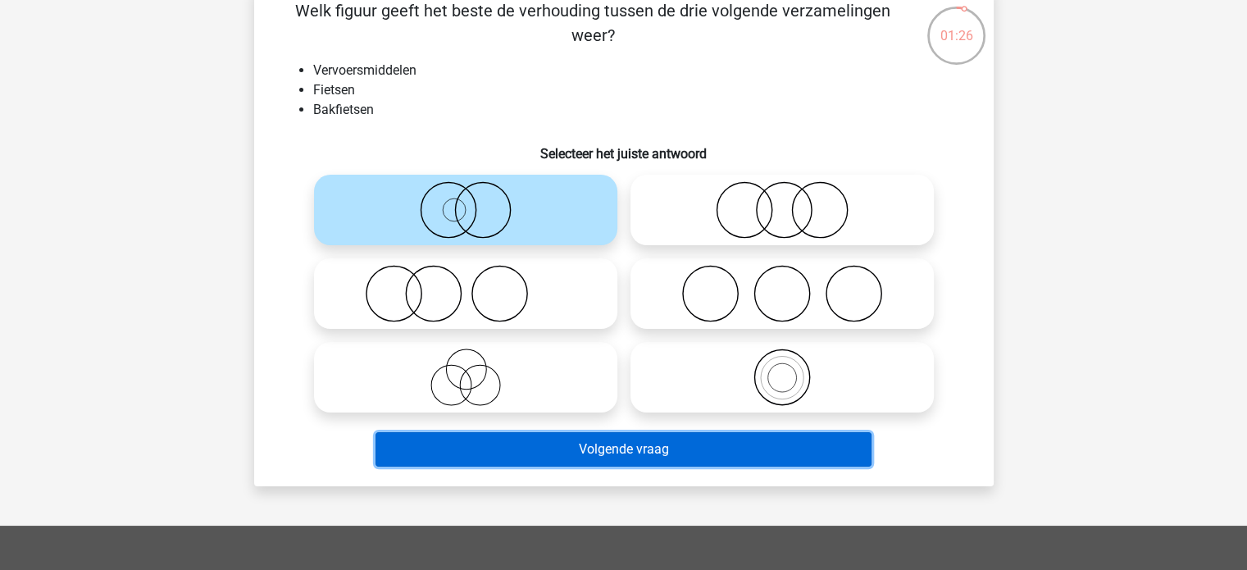
click at [604, 458] on button "Volgende vraag" at bounding box center [624, 449] width 496 height 34
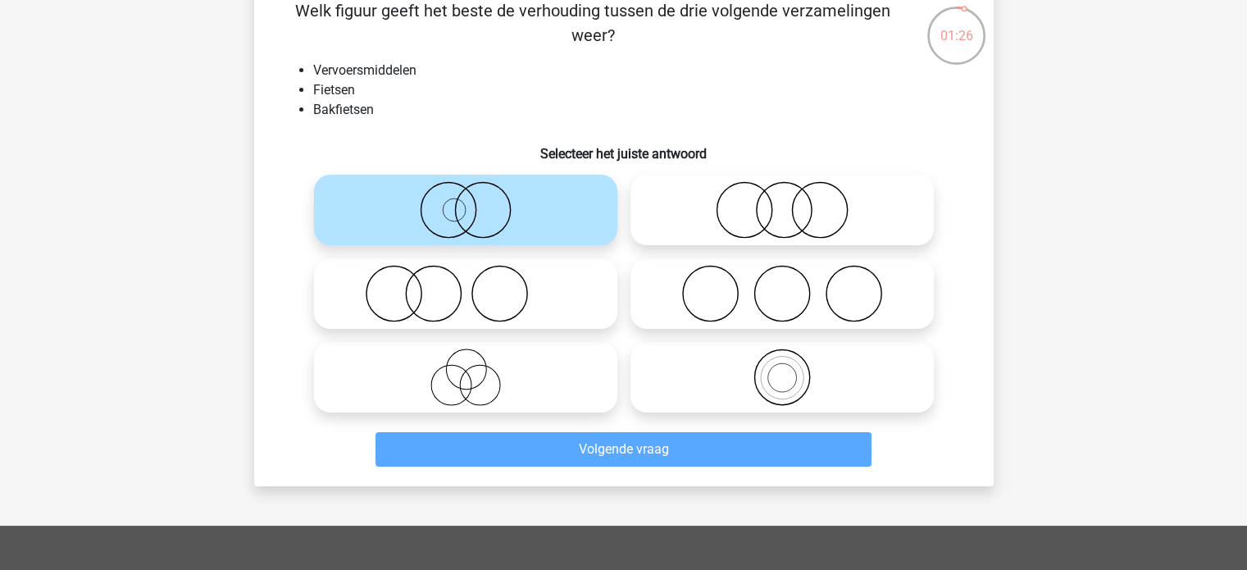
scroll to position [75, 0]
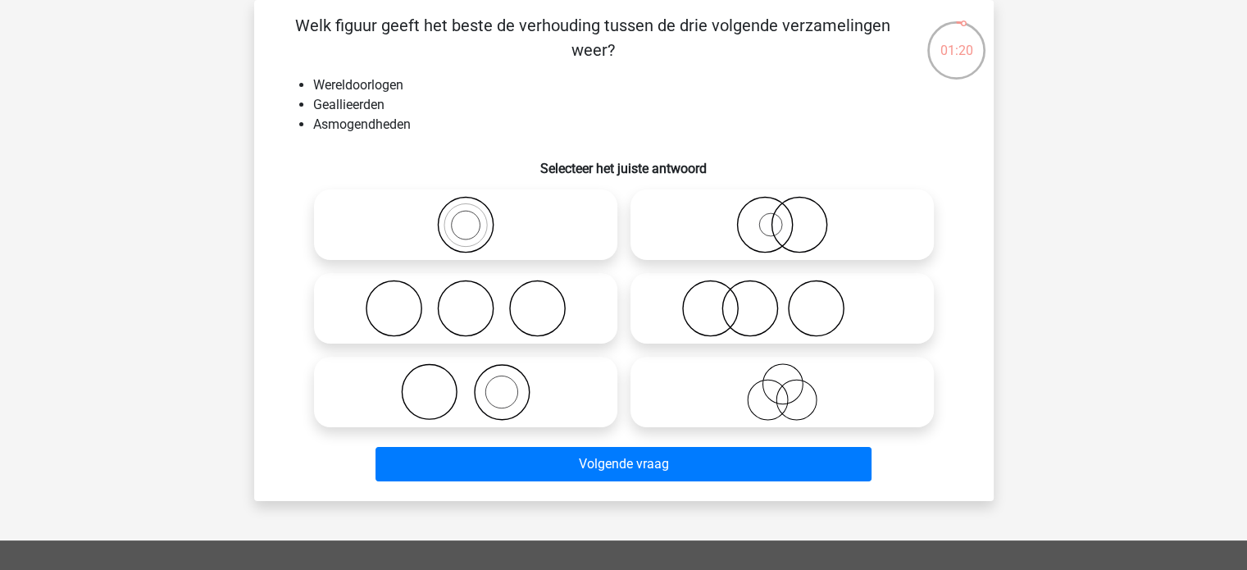
click at [576, 395] on icon at bounding box center [466, 391] width 290 height 57
click at [476, 384] on input "radio" at bounding box center [471, 378] width 11 height 11
radio input "true"
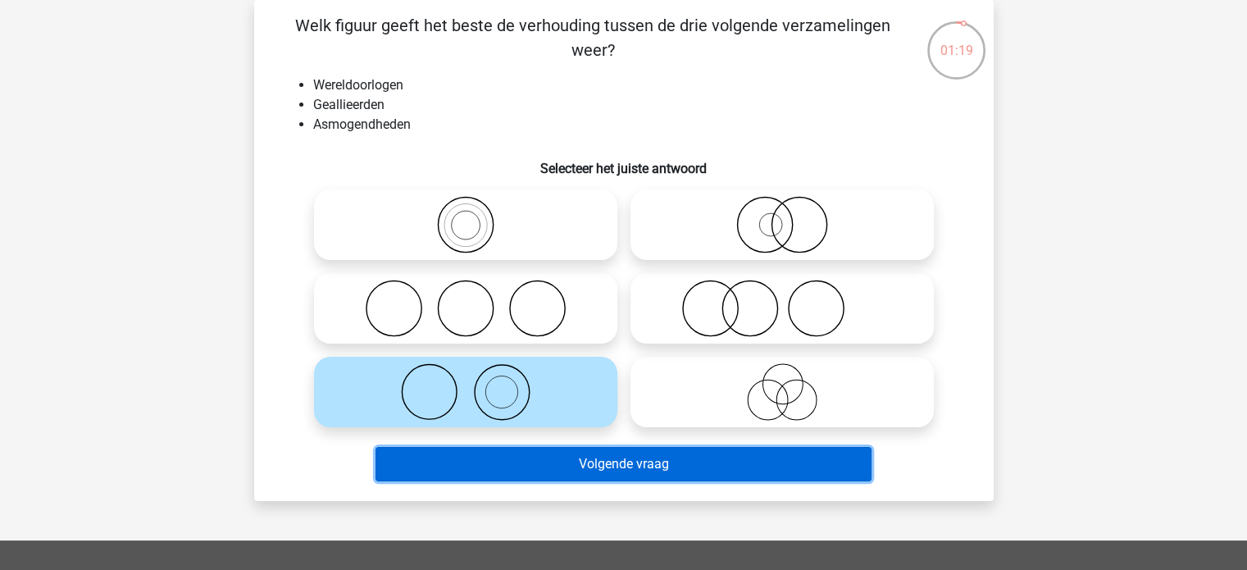
click at [648, 465] on button "Volgende vraag" at bounding box center [624, 464] width 496 height 34
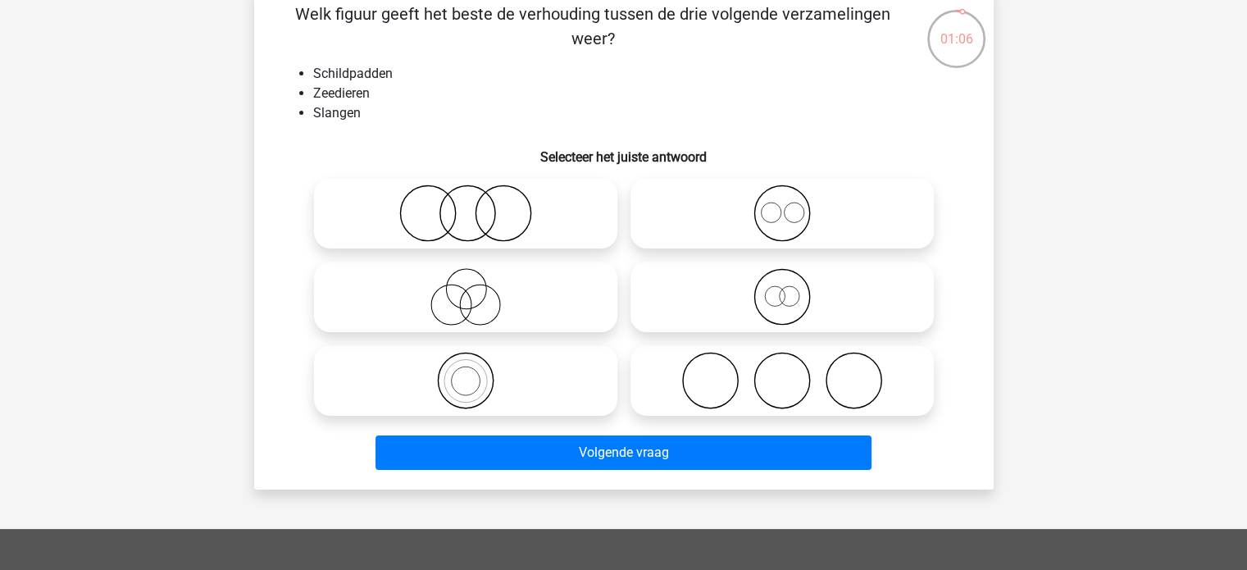
scroll to position [88, 0]
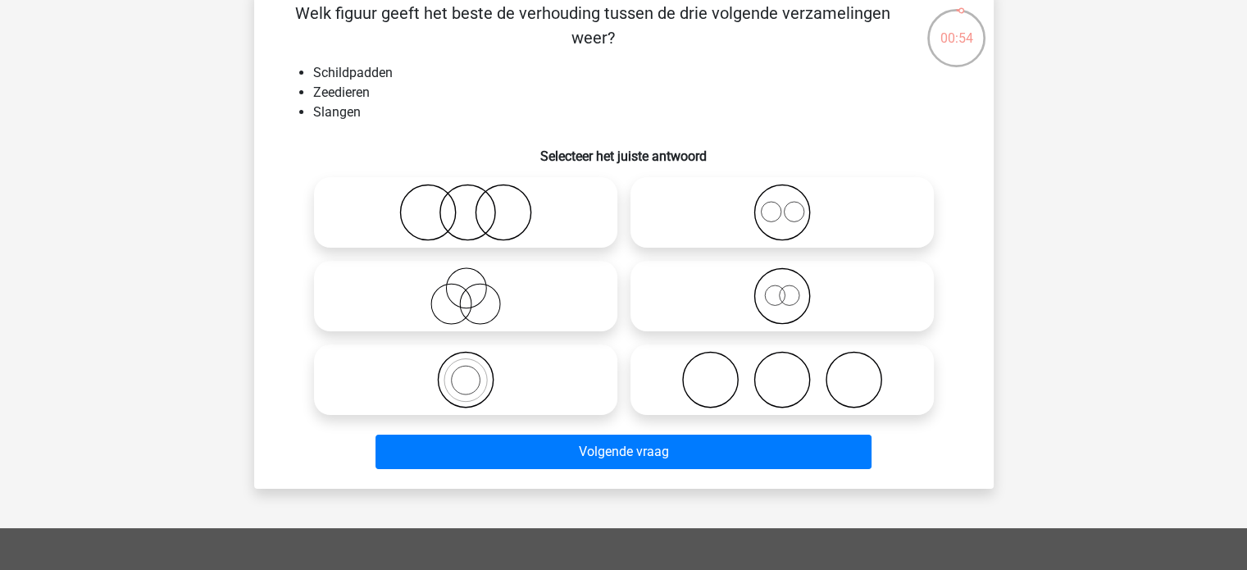
click at [737, 371] on icon at bounding box center [782, 379] width 290 height 57
click at [782, 371] on input "radio" at bounding box center [787, 366] width 11 height 11
radio input "true"
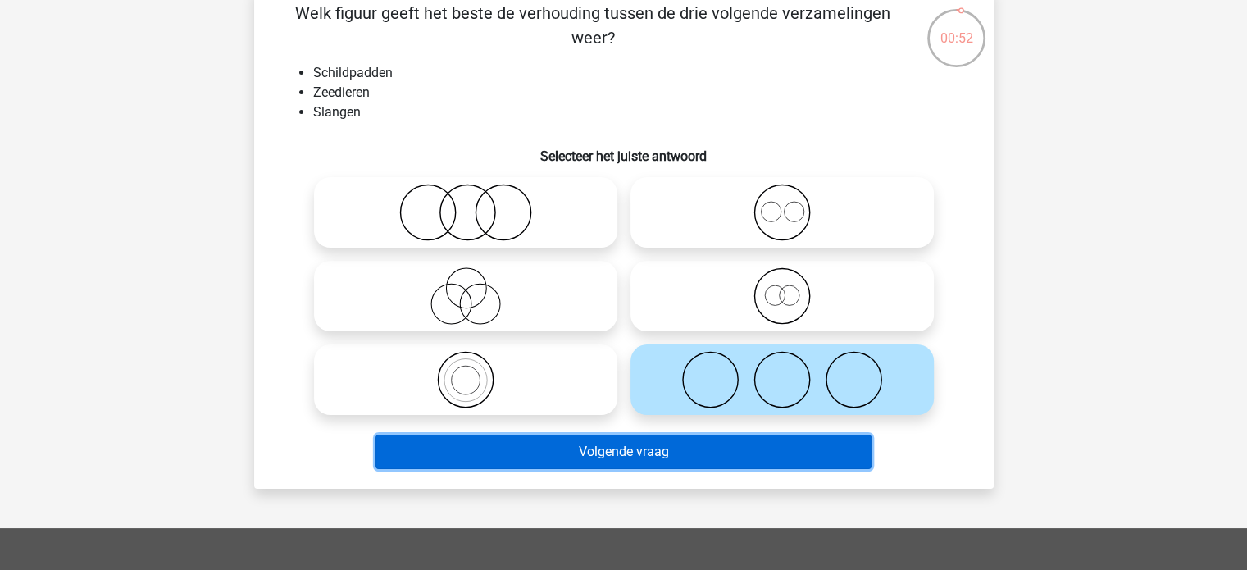
click at [711, 457] on button "Volgende vraag" at bounding box center [624, 452] width 496 height 34
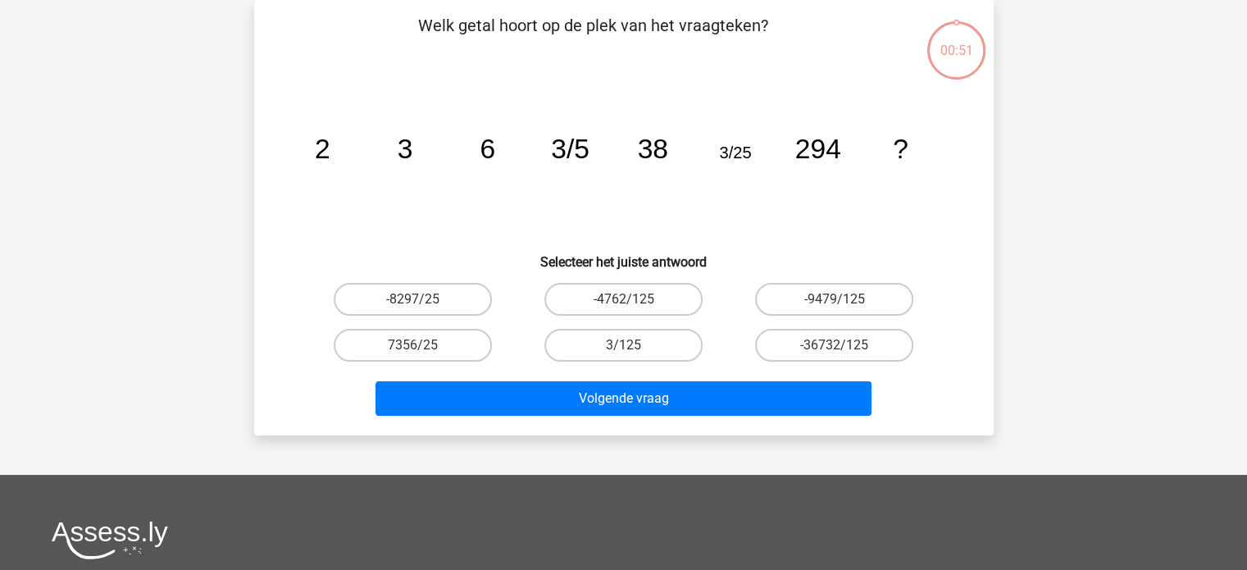
scroll to position [0, 0]
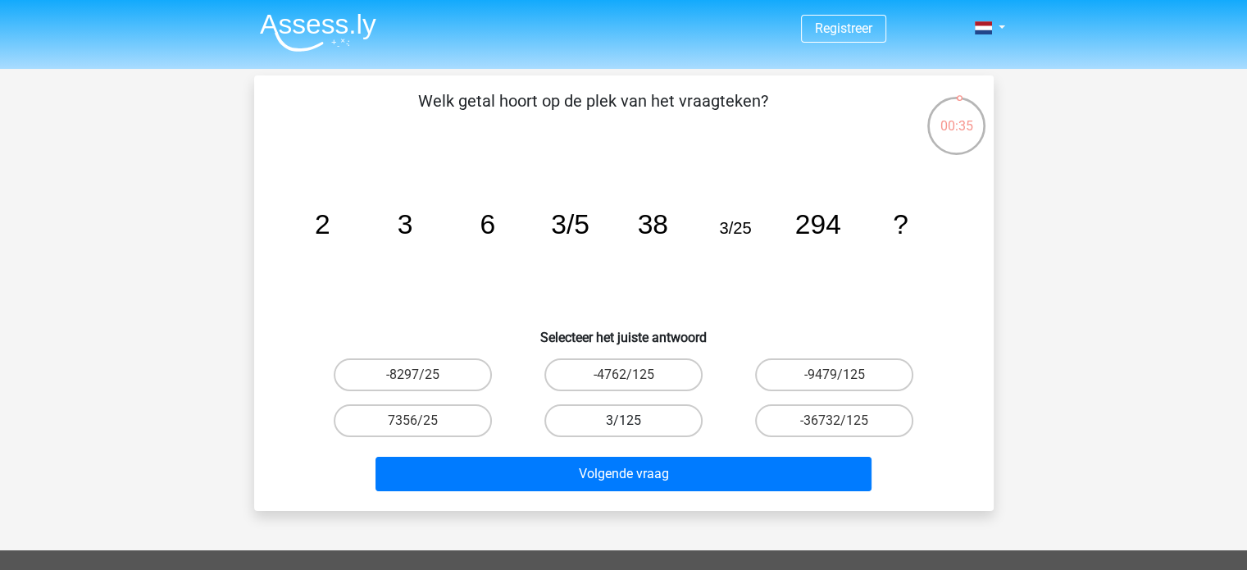
click at [678, 415] on label "3/125" at bounding box center [624, 420] width 158 height 33
click at [634, 421] on input "3/125" at bounding box center [628, 426] width 11 height 11
radio input "true"
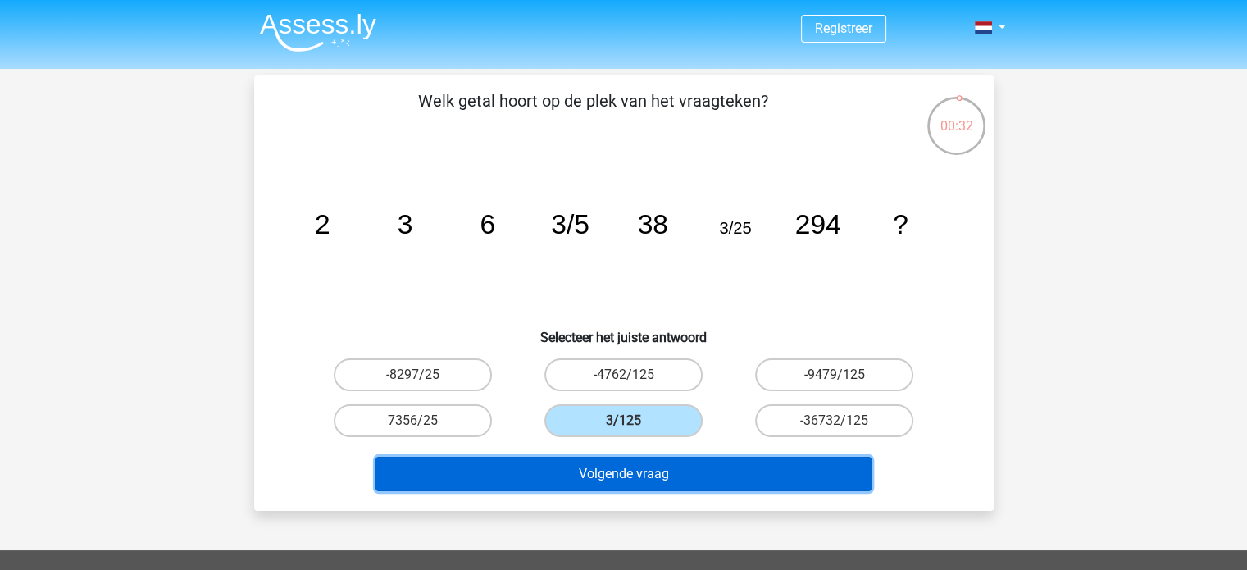
click at [640, 473] on button "Volgende vraag" at bounding box center [624, 474] width 496 height 34
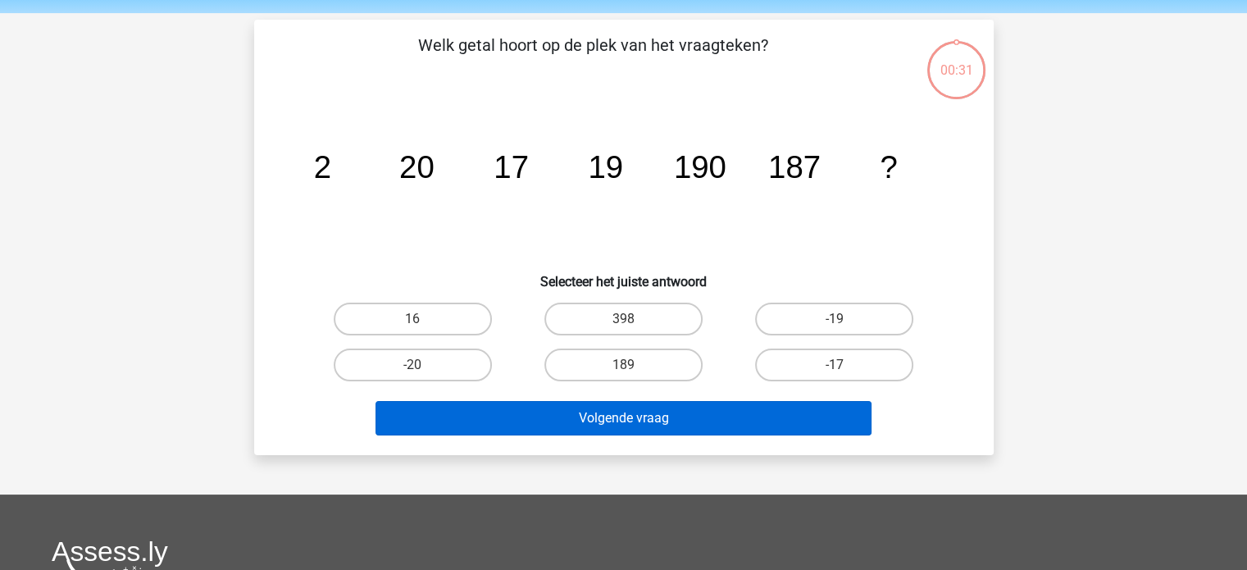
scroll to position [75, 0]
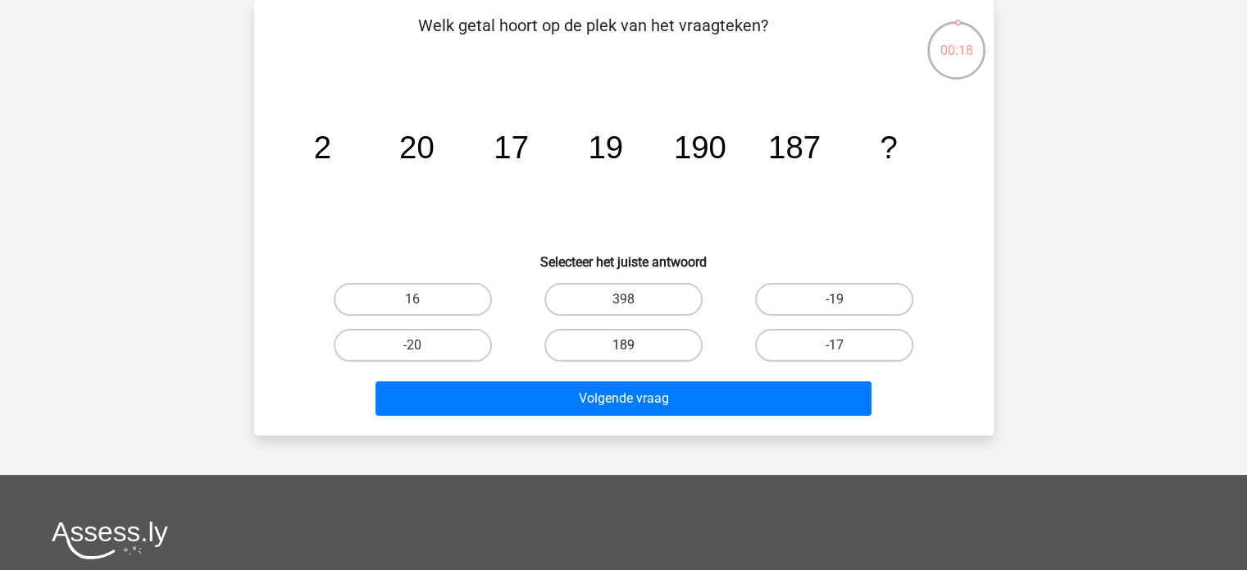
click at [644, 333] on label "189" at bounding box center [624, 345] width 158 height 33
click at [634, 345] on input "189" at bounding box center [628, 350] width 11 height 11
radio input "true"
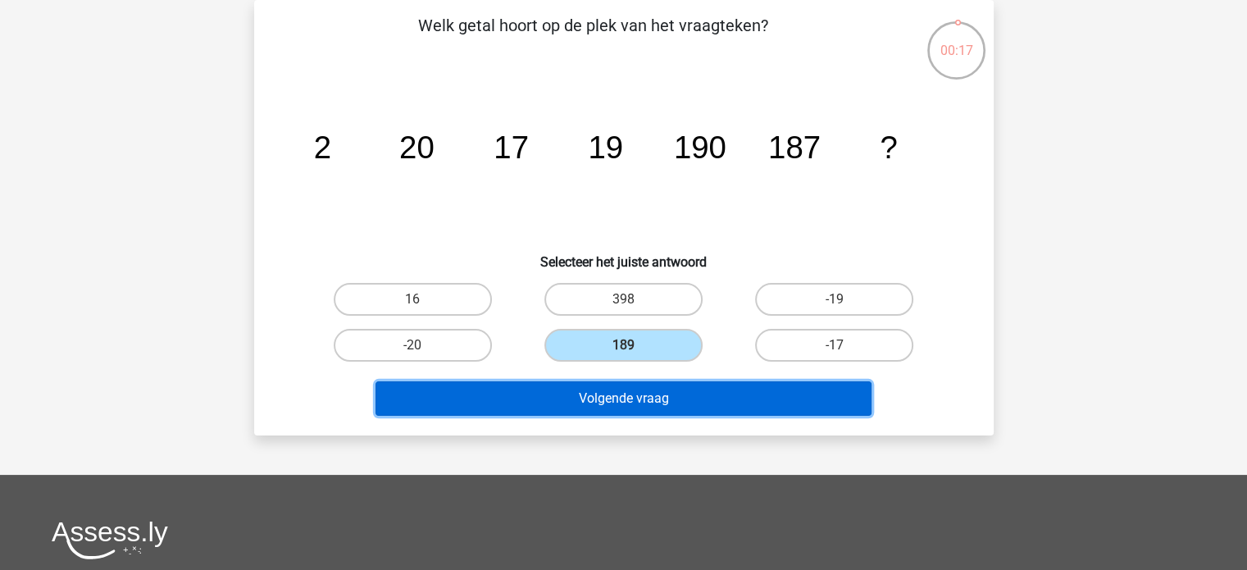
click at [645, 388] on button "Volgende vraag" at bounding box center [624, 398] width 496 height 34
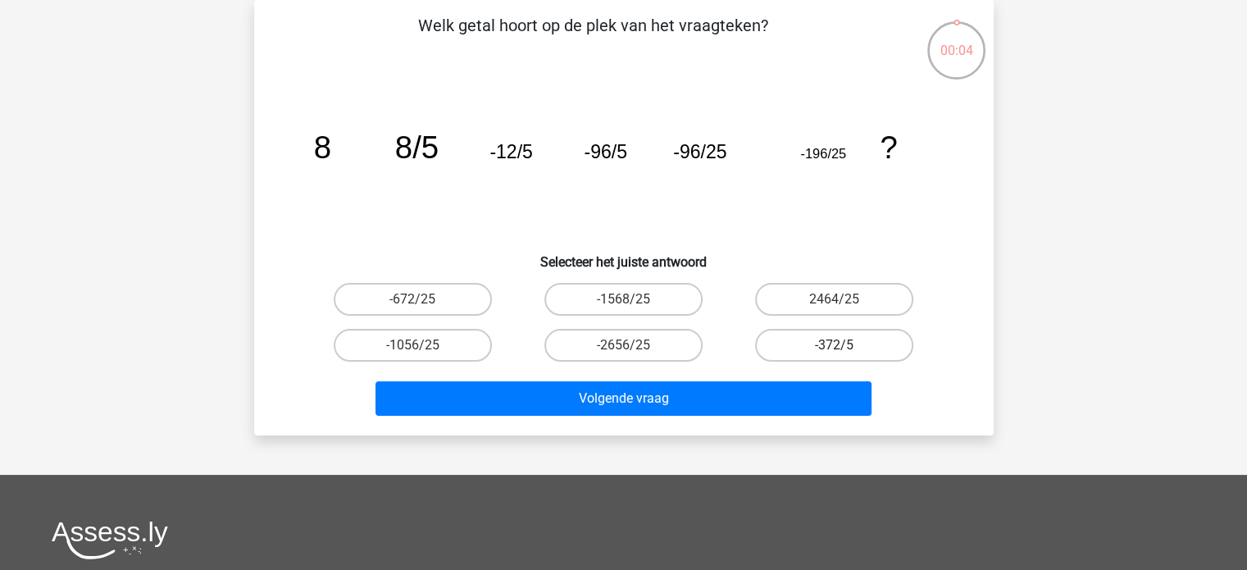
click at [810, 341] on label "-372/5" at bounding box center [834, 345] width 158 height 33
click at [835, 345] on input "-372/5" at bounding box center [840, 350] width 11 height 11
radio input "true"
click at [784, 360] on label "-372/5" at bounding box center [834, 345] width 158 height 33
click at [835, 356] on input "-372/5" at bounding box center [840, 350] width 11 height 11
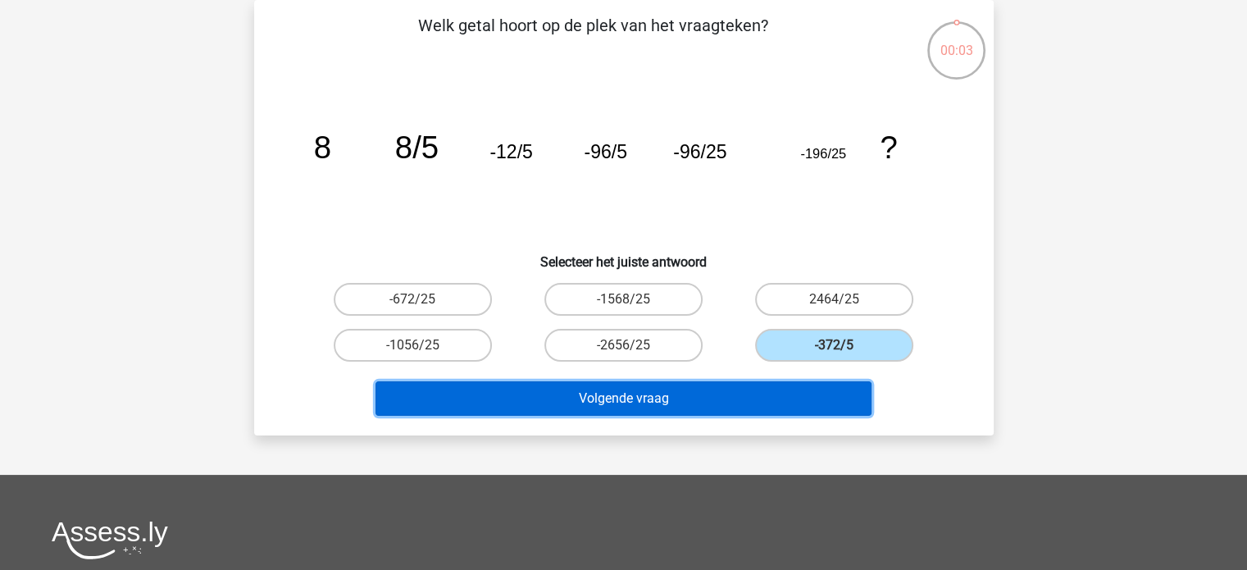
click at [727, 410] on button "Volgende vraag" at bounding box center [624, 398] width 496 height 34
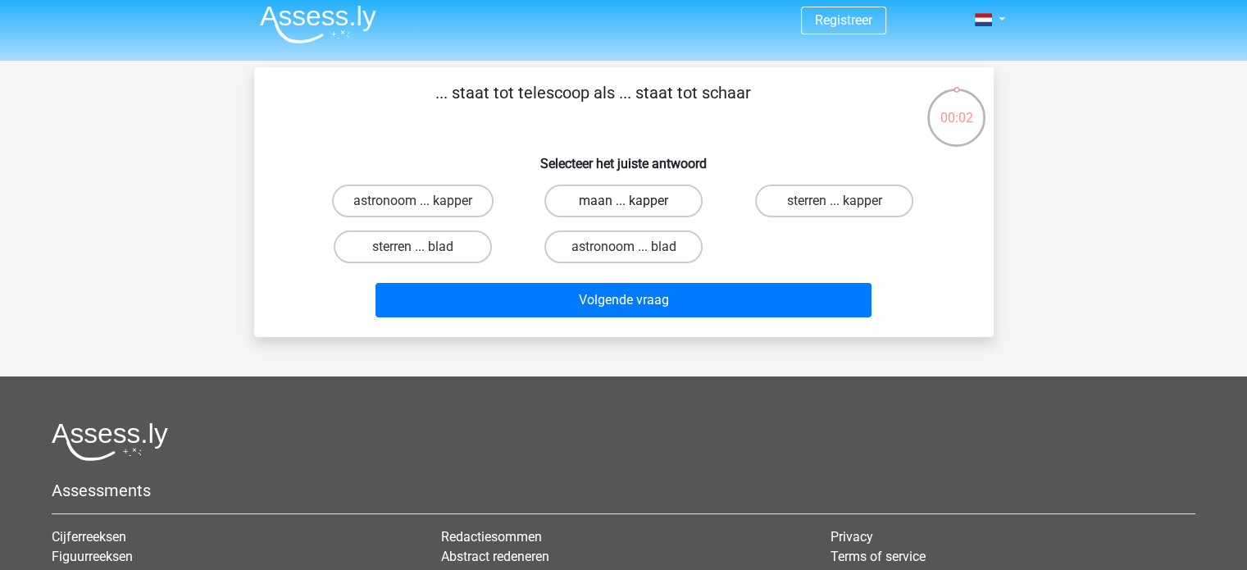
scroll to position [0, 0]
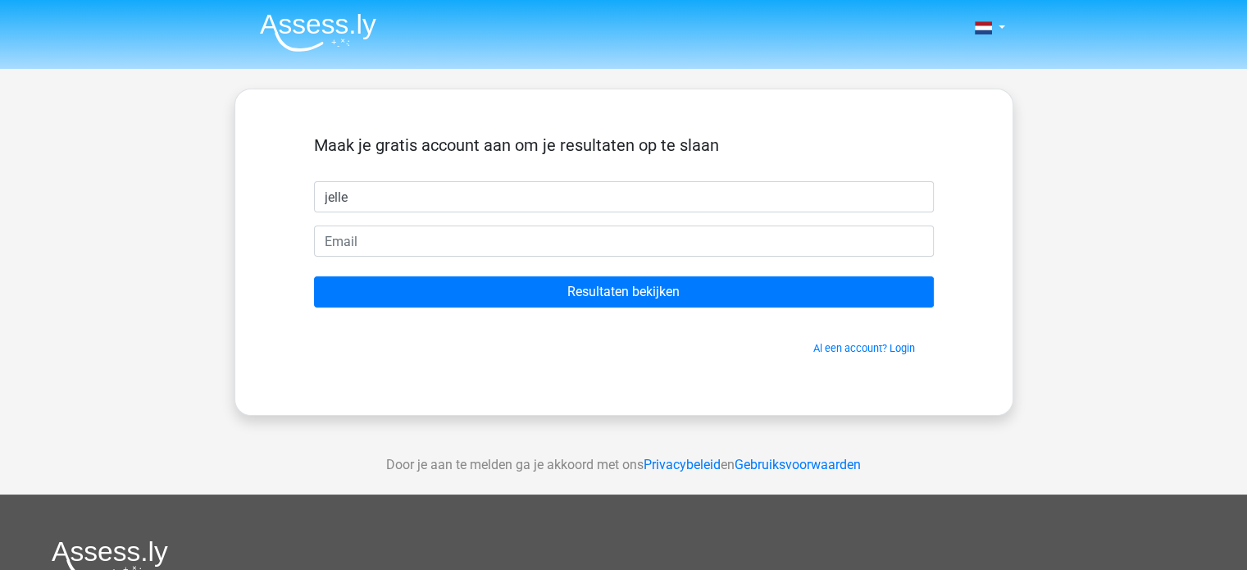
type input "jelle"
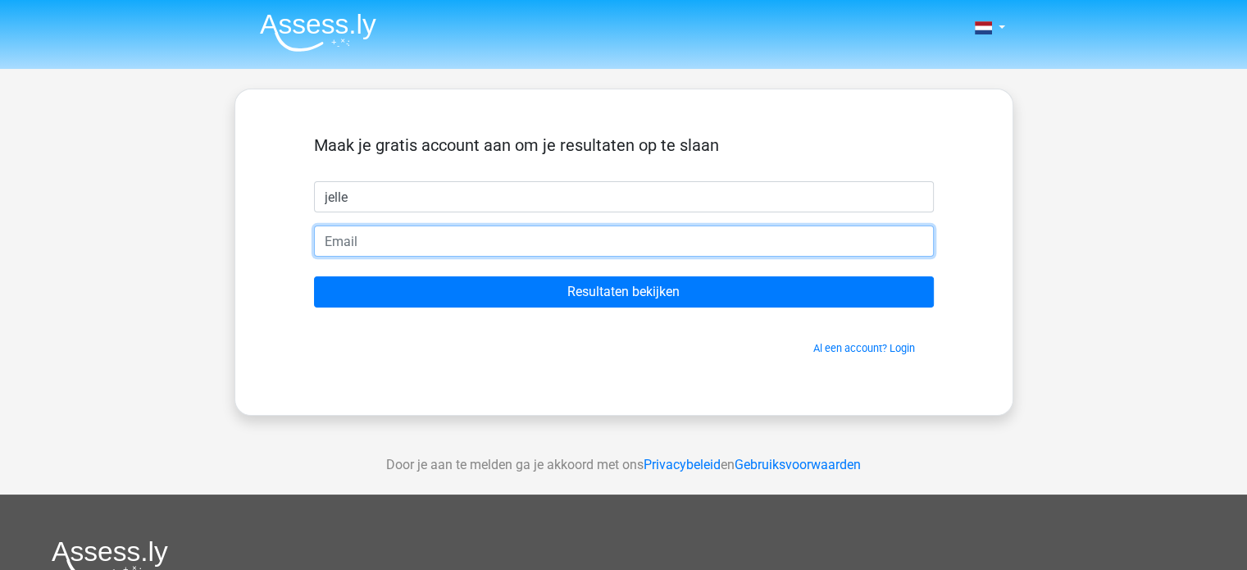
click at [613, 248] on input "email" at bounding box center [624, 241] width 620 height 31
type input "[EMAIL_ADDRESS][DOMAIN_NAME]"
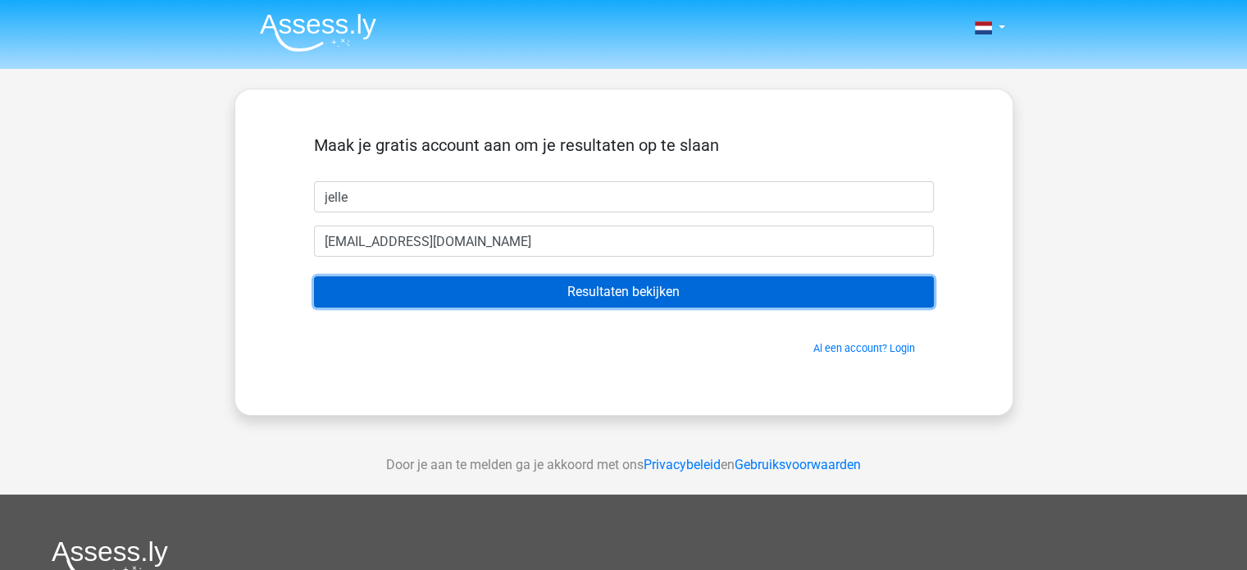
click at [596, 294] on input "Resultaten bekijken" at bounding box center [624, 291] width 620 height 31
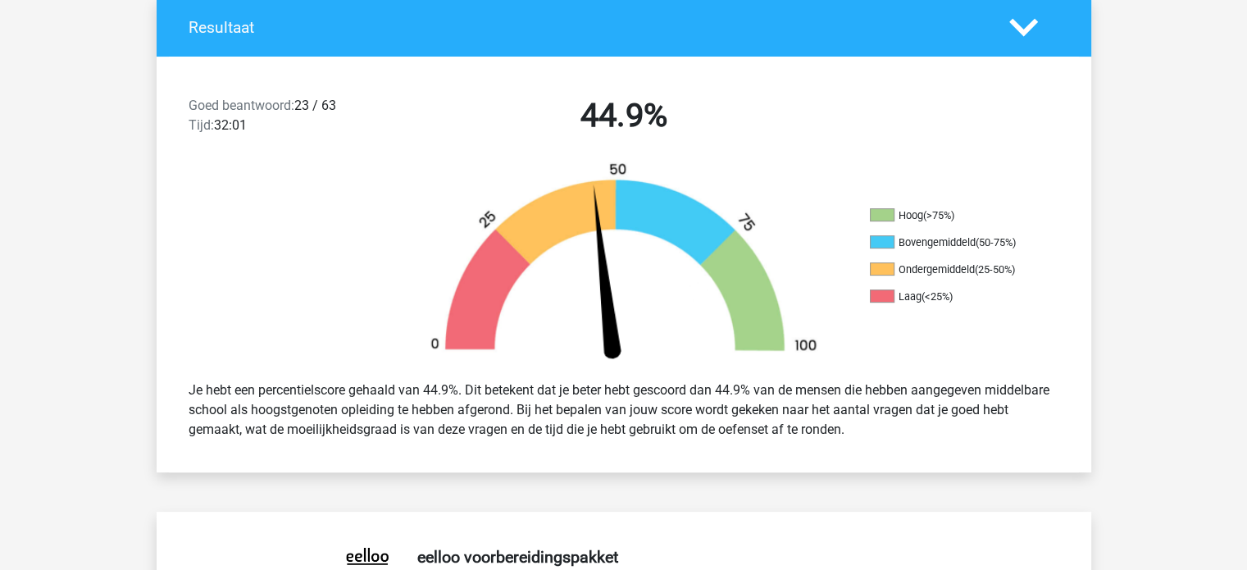
scroll to position [399, 0]
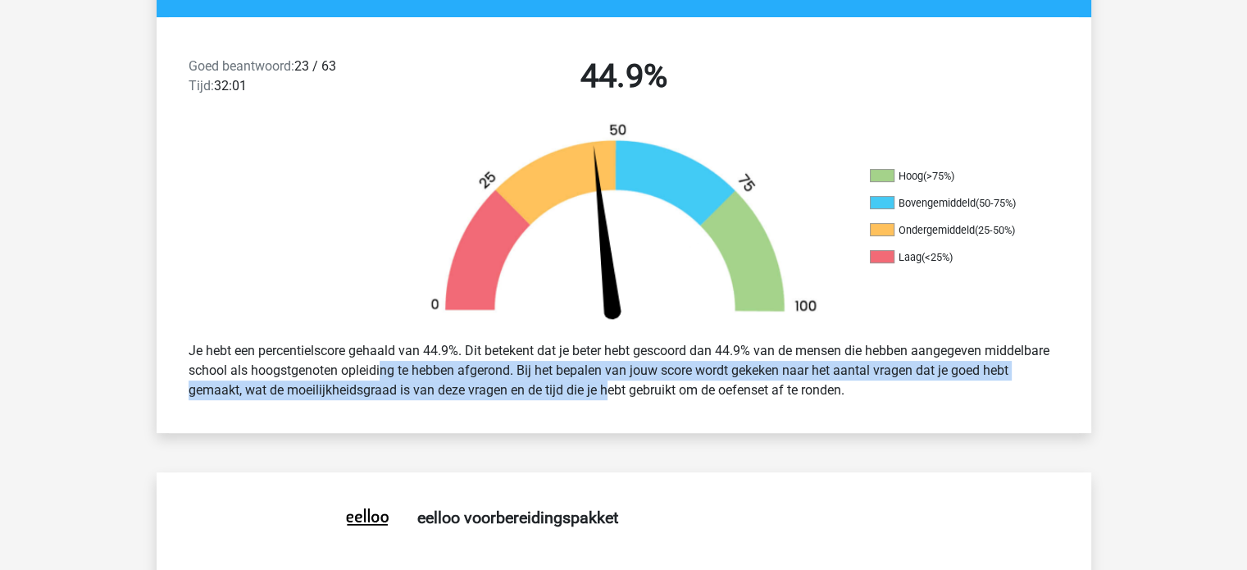
drag, startPoint x: 328, startPoint y: 361, endPoint x: 581, endPoint y: 399, distance: 256.3
click at [581, 399] on div "Je hebt een percentielscore gehaald van 44.9%. Dit betekent dat je beter hebt g…" at bounding box center [623, 371] width 895 height 72
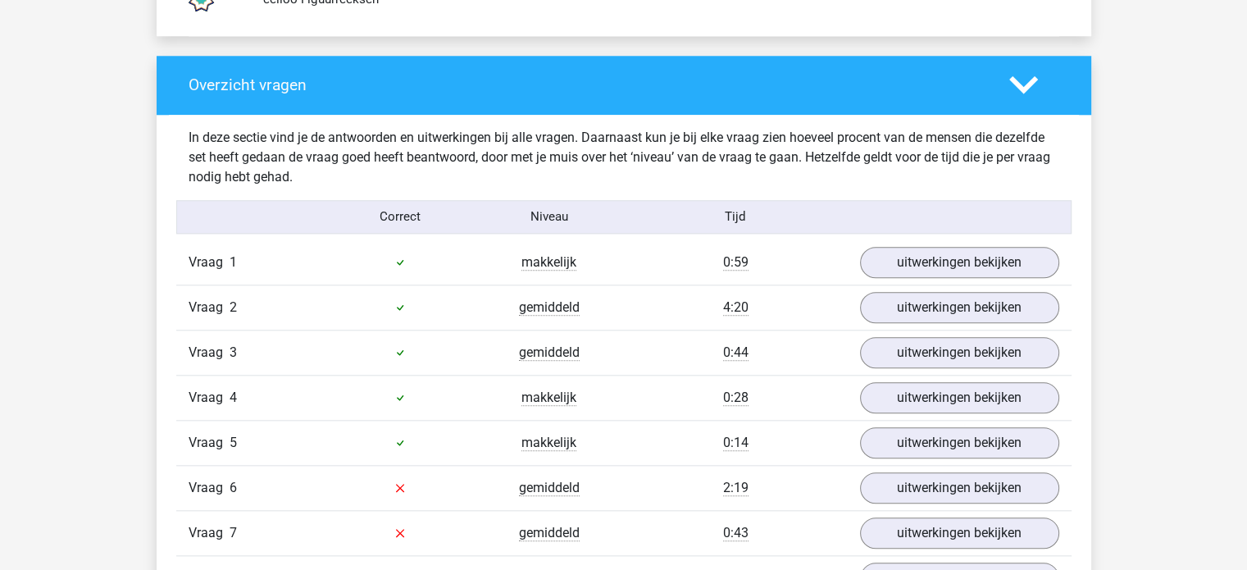
scroll to position [1820, 0]
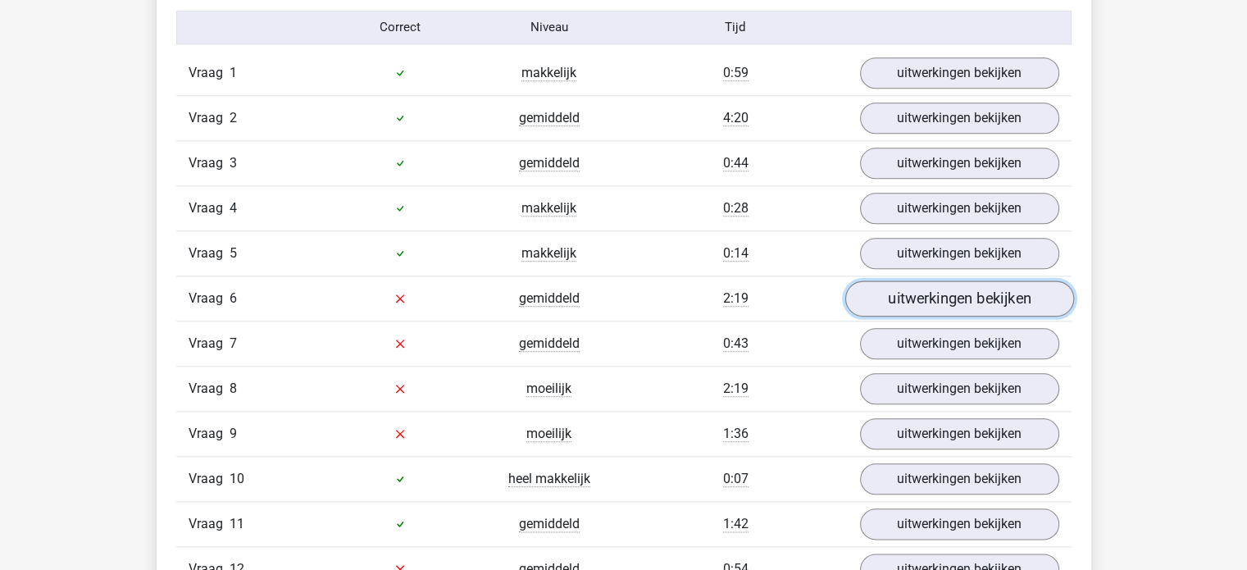
click at [924, 304] on link "uitwerkingen bekijken" at bounding box center [959, 298] width 229 height 36
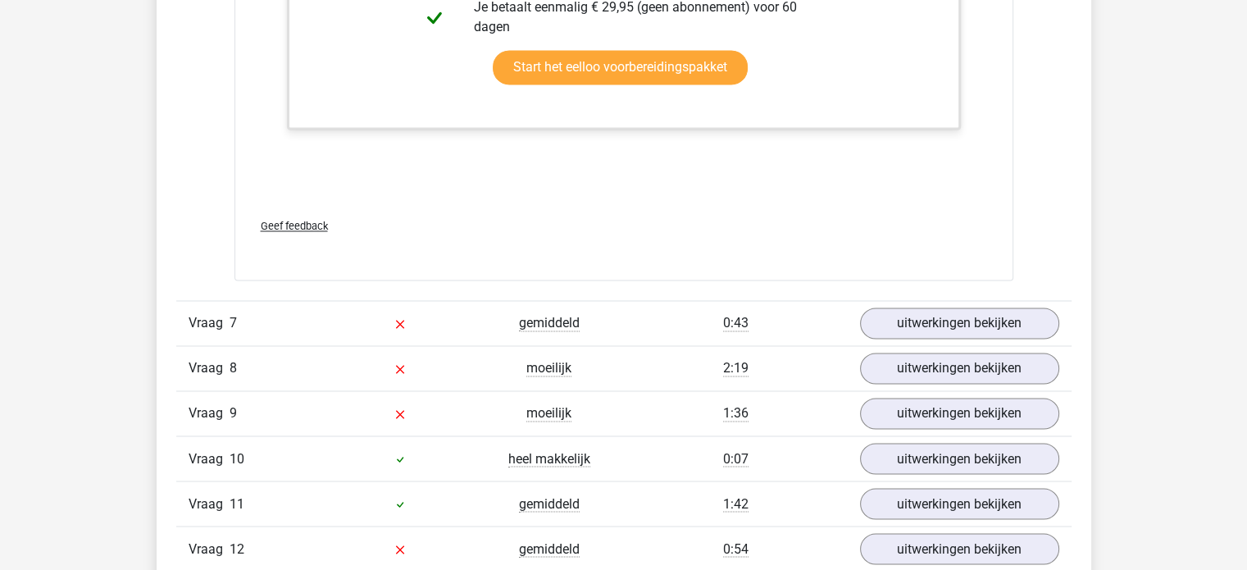
scroll to position [2787, 0]
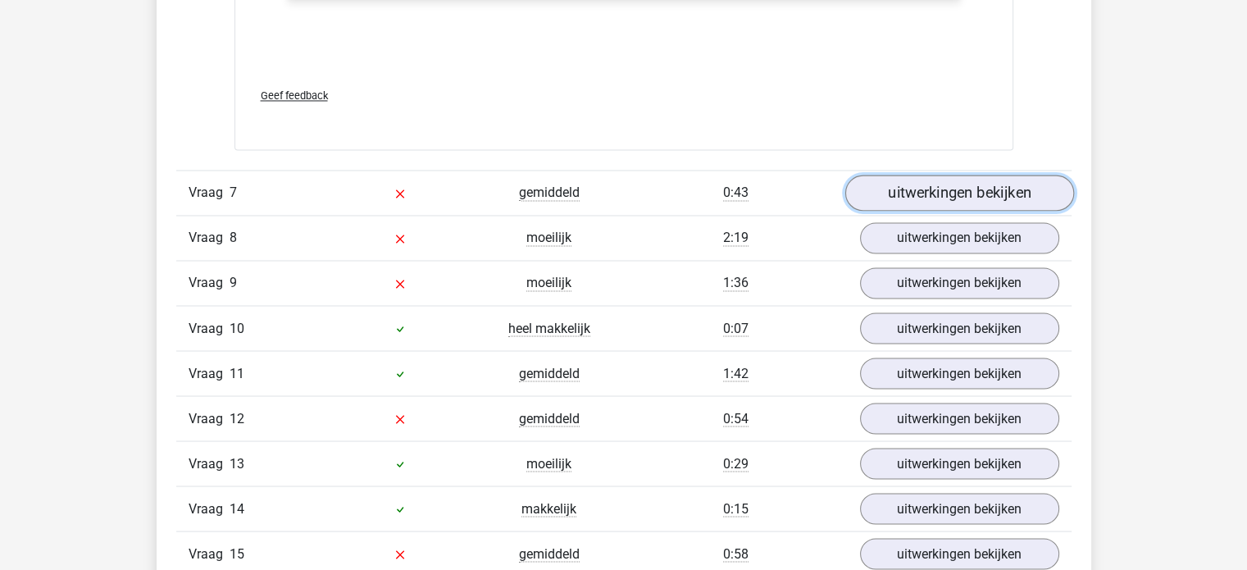
click at [895, 193] on link "uitwerkingen bekijken" at bounding box center [959, 193] width 229 height 36
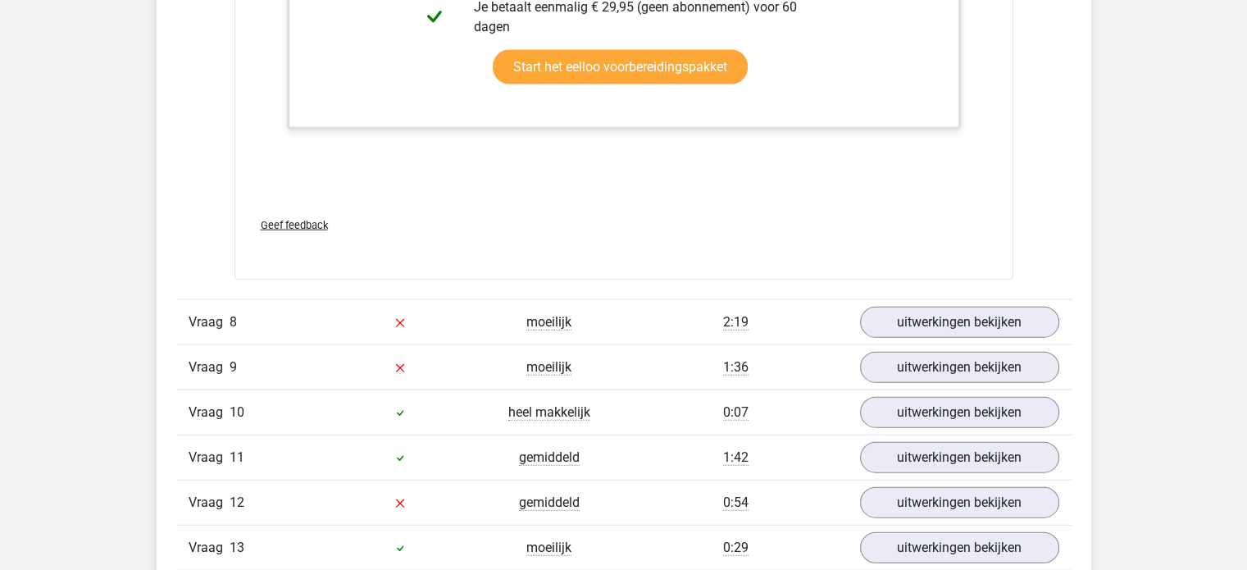
scroll to position [3785, 0]
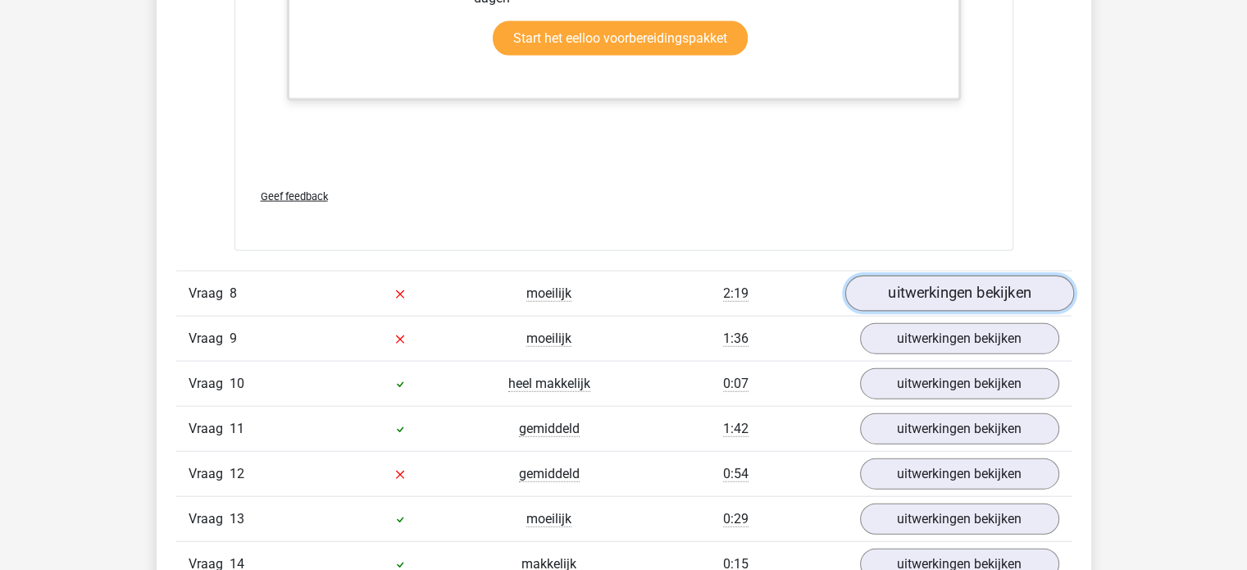
click at [959, 289] on link "uitwerkingen bekijken" at bounding box center [959, 294] width 229 height 36
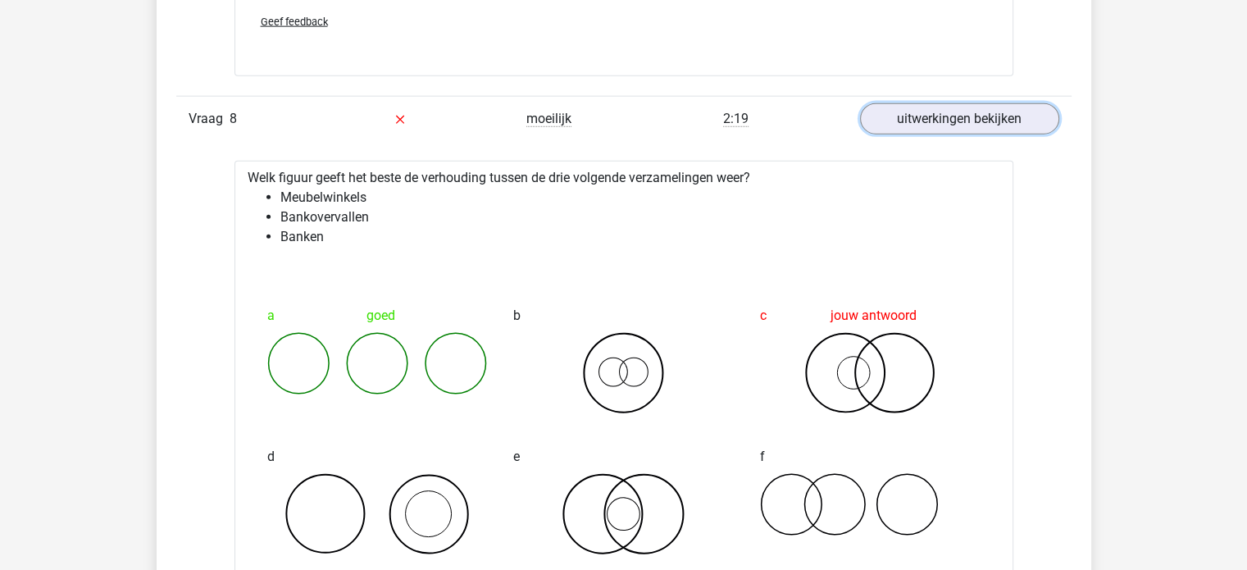
scroll to position [3982, 0]
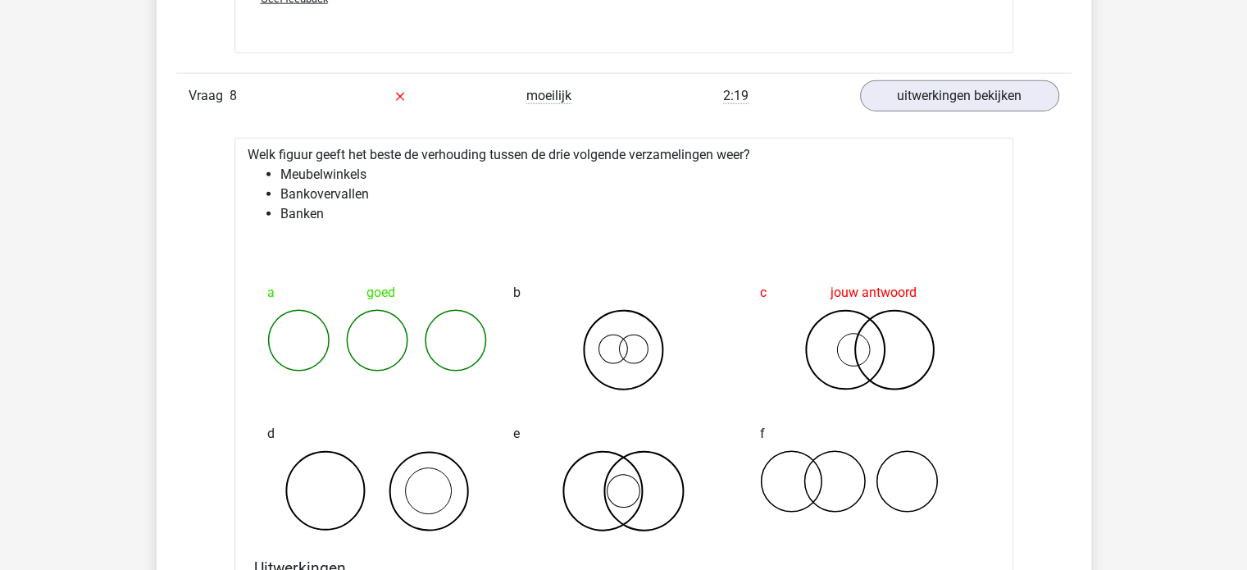
click at [952, 74] on div "Vraag 8 moeilijk 2:19 uitwerkingen bekijken" at bounding box center [623, 95] width 895 height 45
click at [951, 81] on link "uitwerkingen bekijken" at bounding box center [959, 96] width 229 height 36
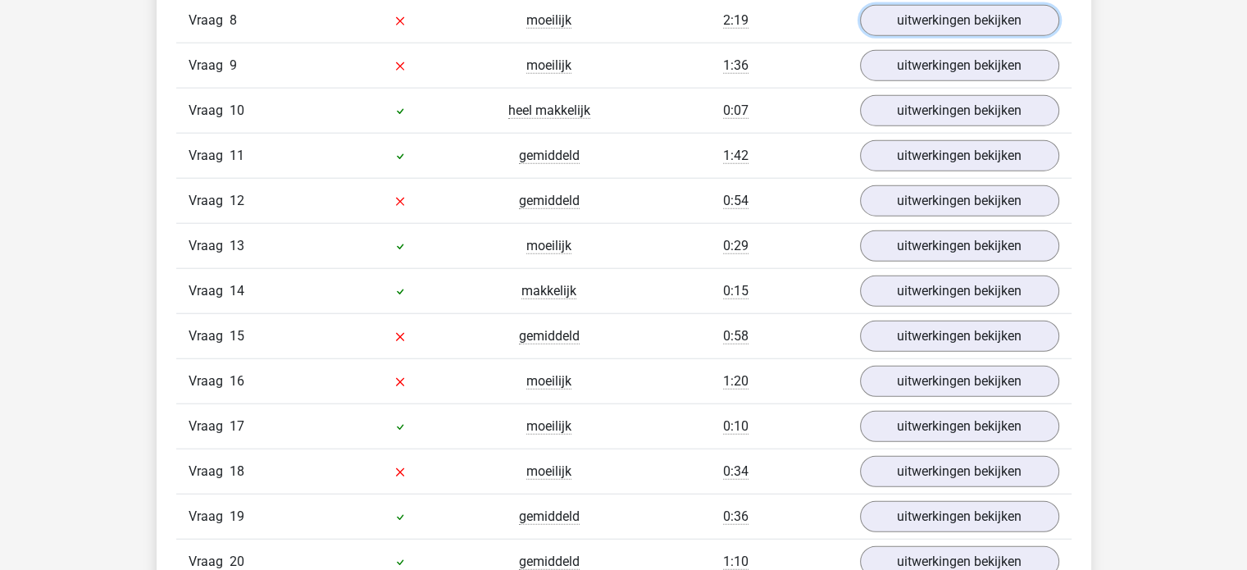
scroll to position [4067, 0]
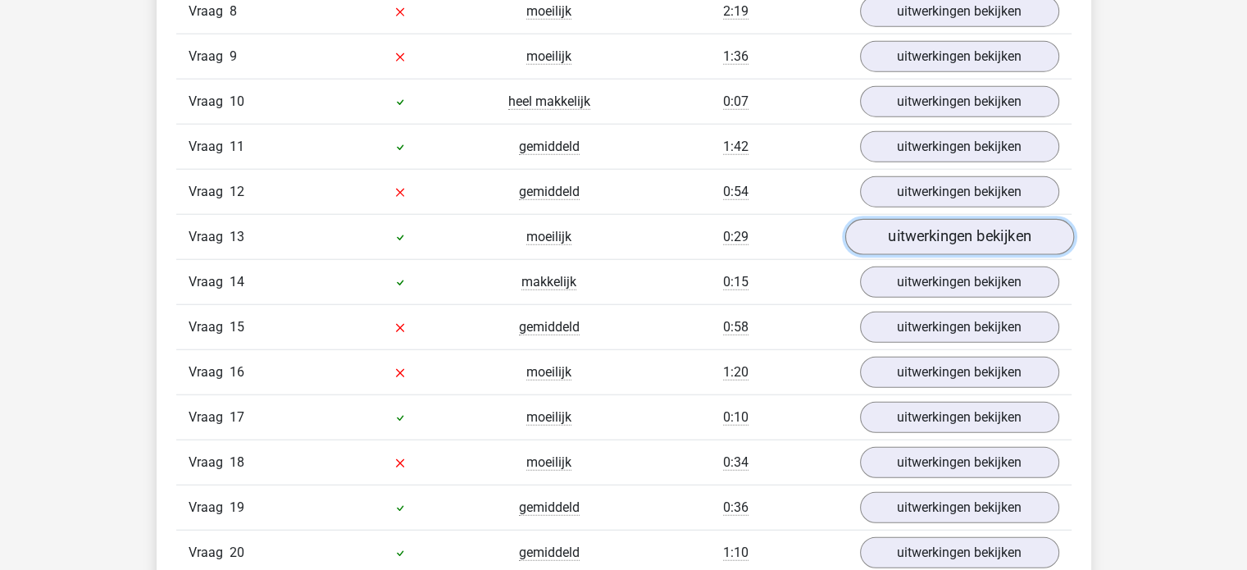
click at [977, 242] on link "uitwerkingen bekijken" at bounding box center [959, 237] width 229 height 36
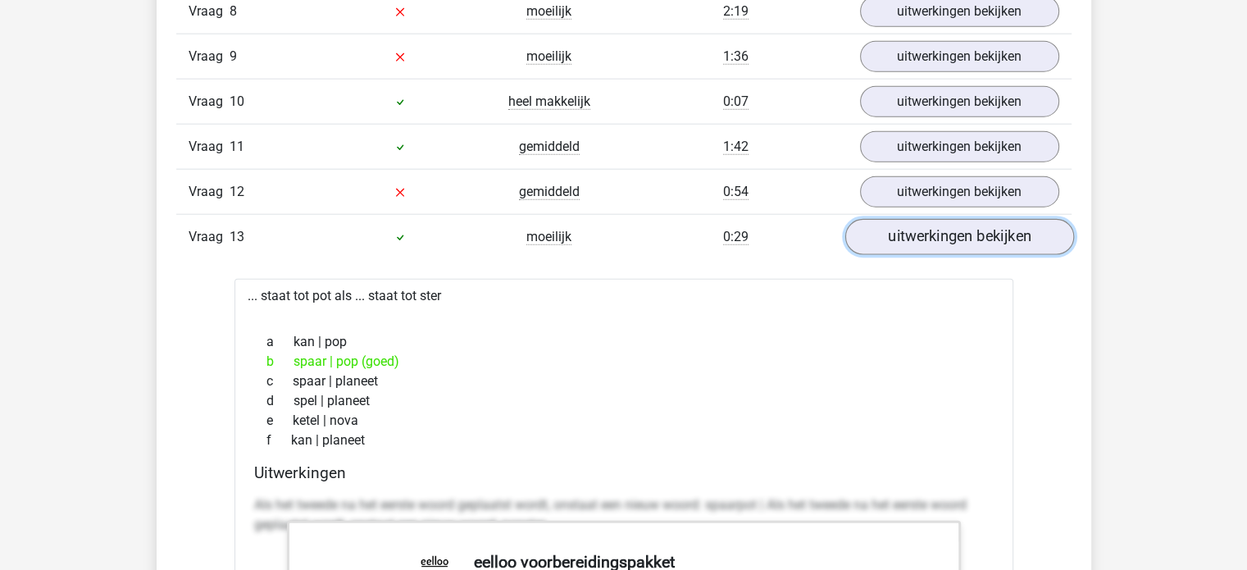
click at [955, 235] on link "uitwerkingen bekijken" at bounding box center [959, 237] width 229 height 36
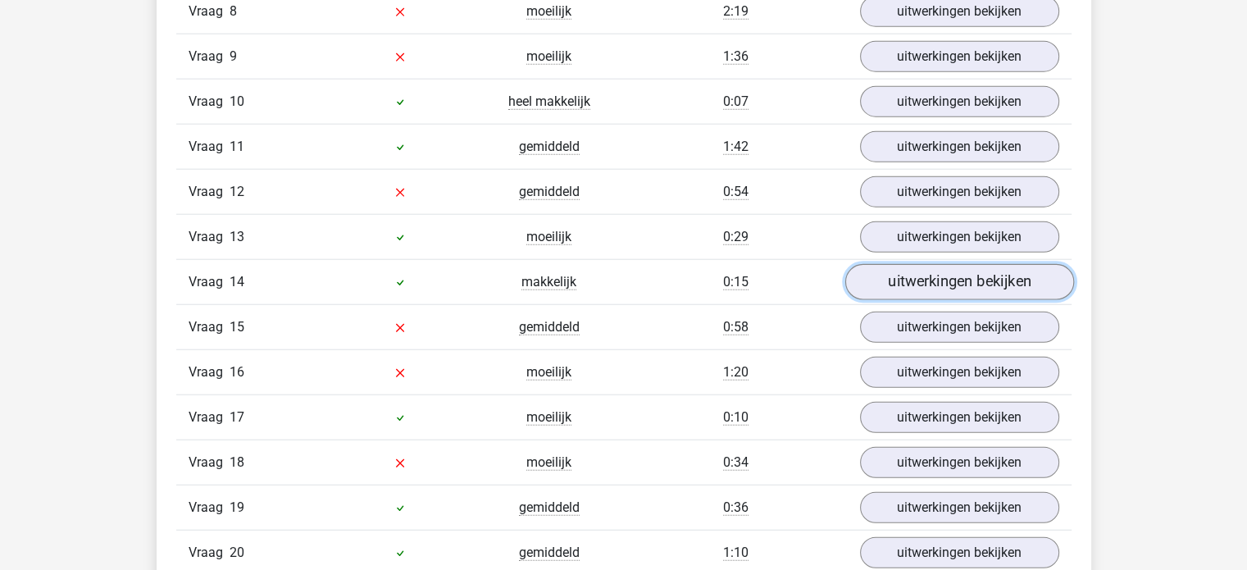
click at [937, 274] on link "uitwerkingen bekijken" at bounding box center [959, 282] width 229 height 36
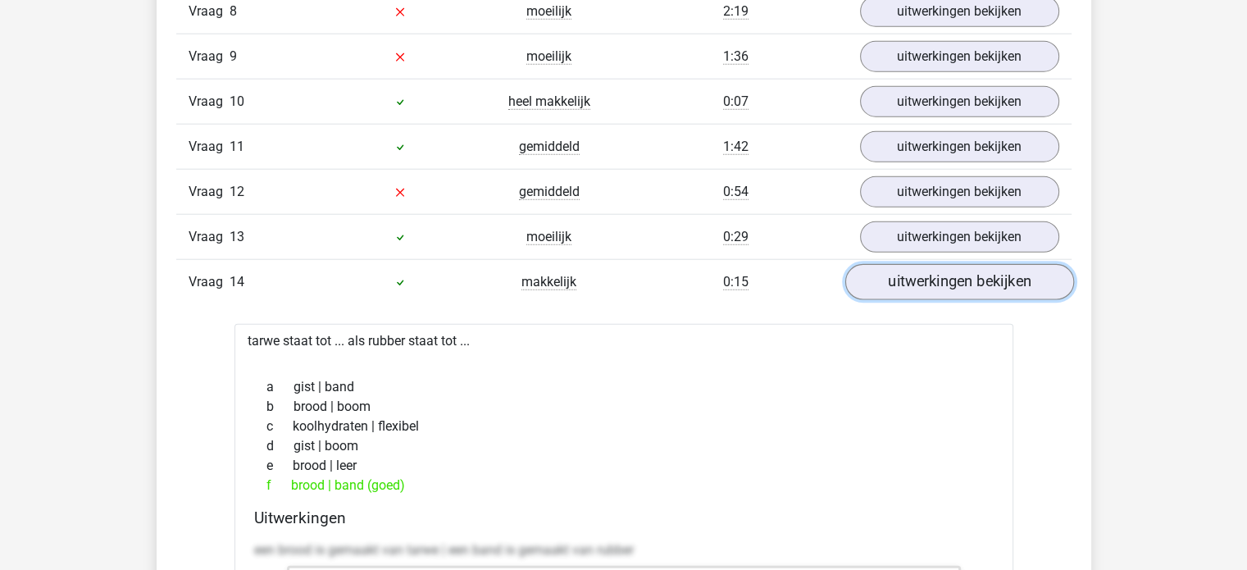
click at [937, 274] on link "uitwerkingen bekijken" at bounding box center [959, 282] width 229 height 36
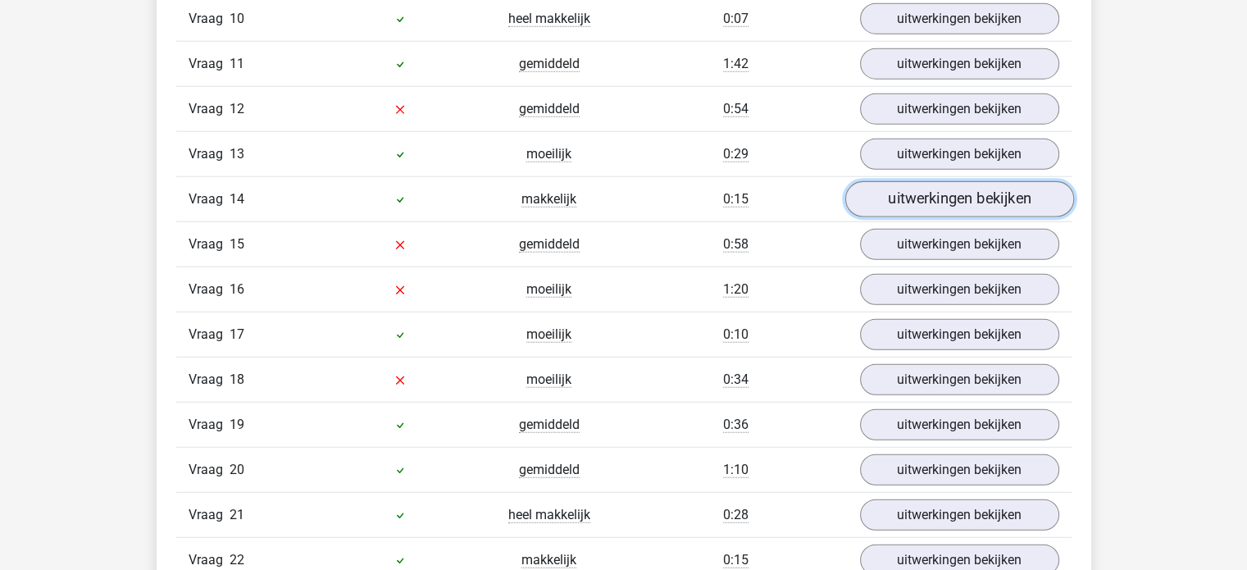
scroll to position [4156, 0]
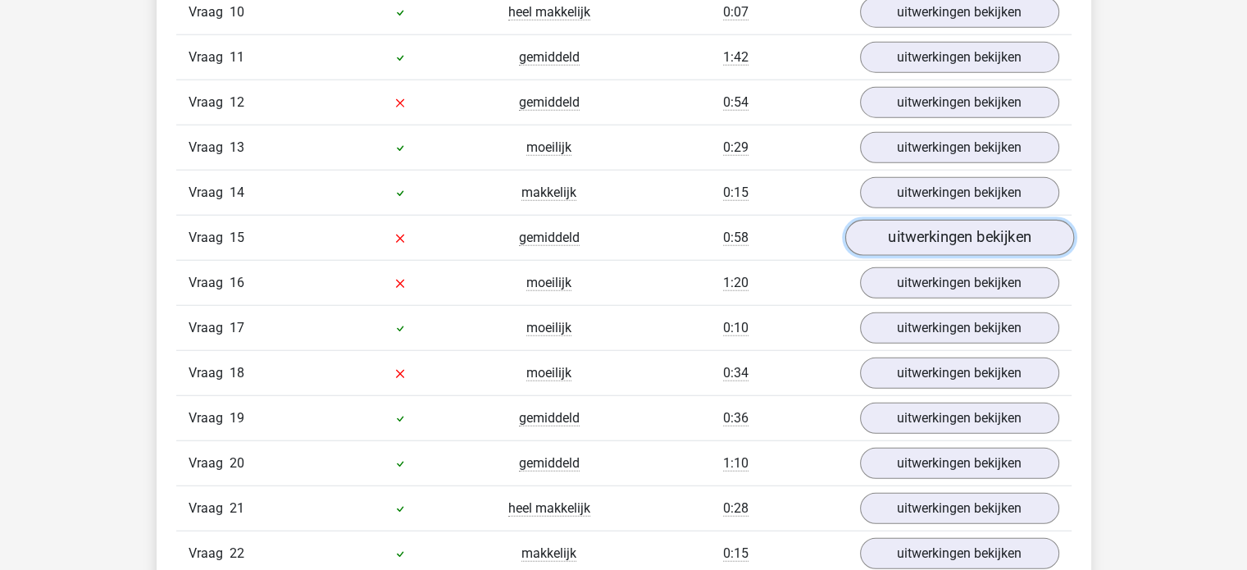
click at [904, 229] on link "uitwerkingen bekijken" at bounding box center [959, 238] width 229 height 36
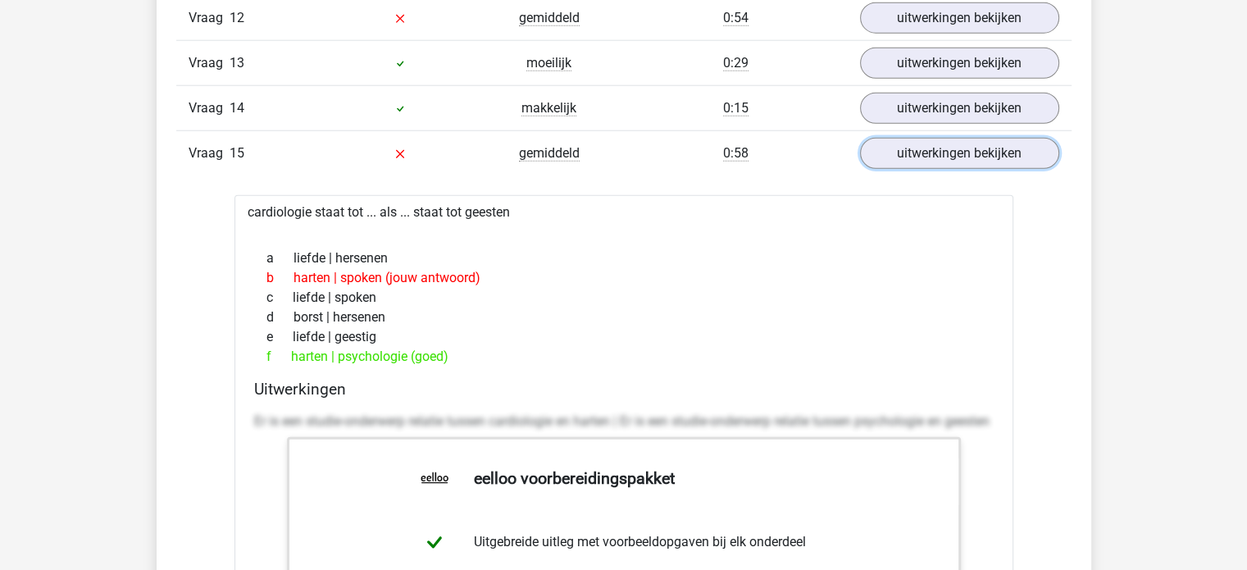
scroll to position [4260, 0]
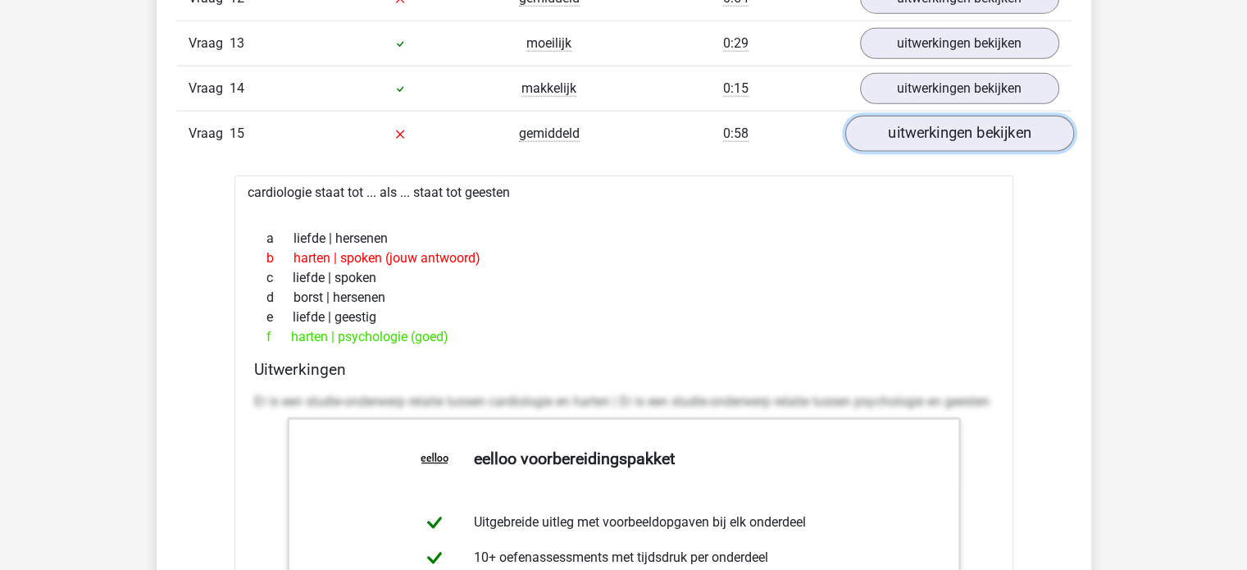
click at [886, 134] on link "uitwerkingen bekijken" at bounding box center [959, 134] width 229 height 36
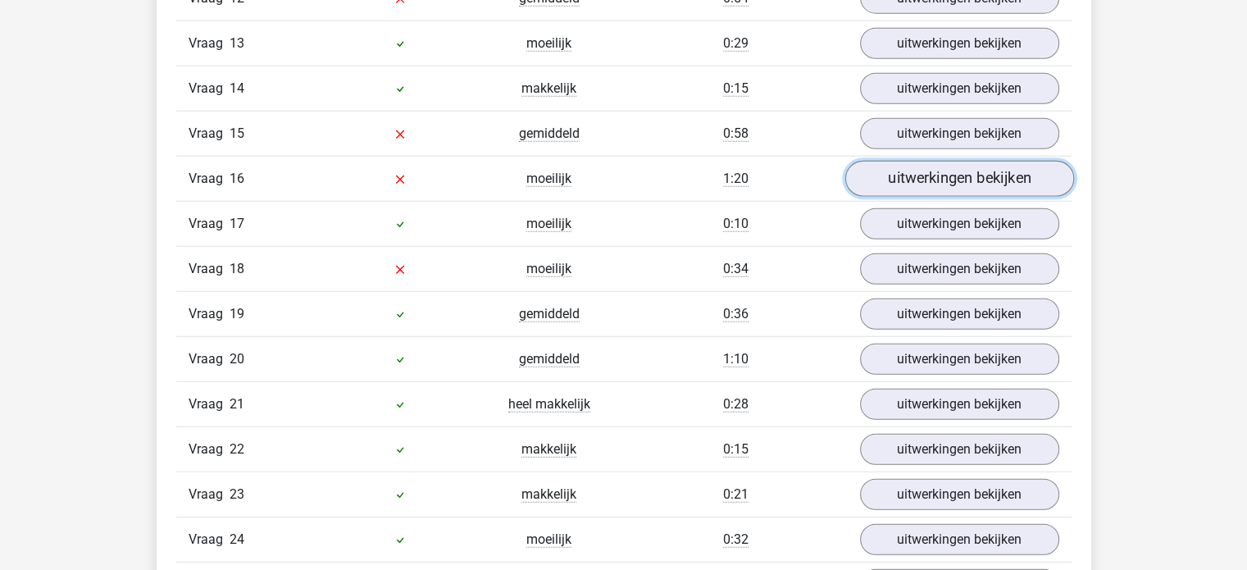
click at [923, 161] on link "uitwerkingen bekijken" at bounding box center [959, 179] width 229 height 36
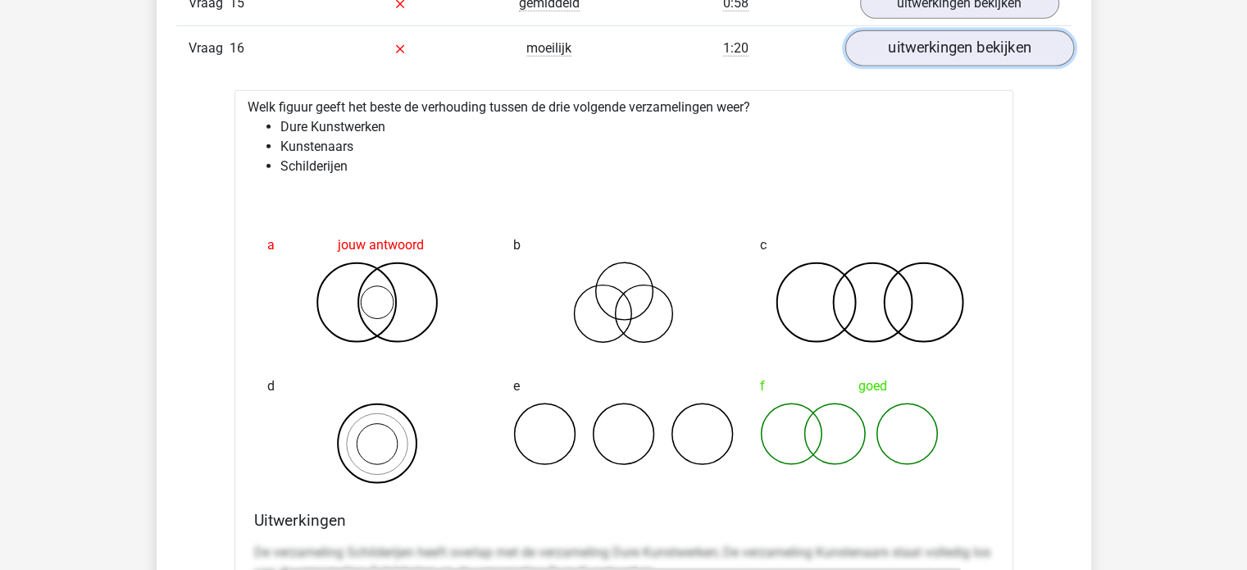
scroll to position [4392, 0]
click at [938, 39] on link "uitwerkingen bekijken" at bounding box center [959, 47] width 229 height 36
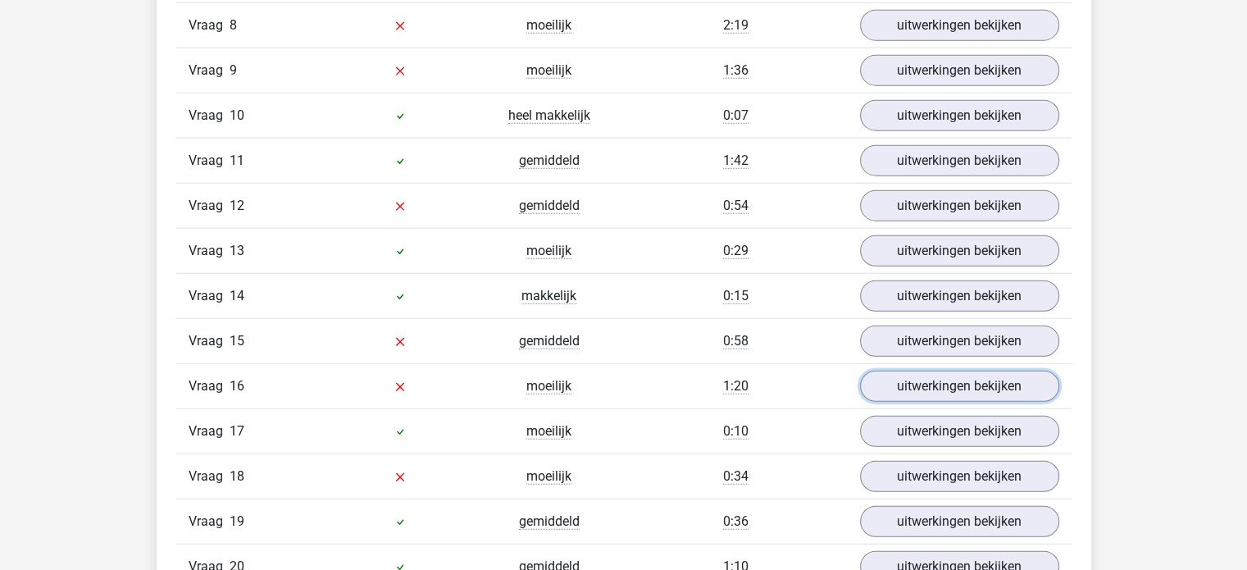
scroll to position [4074, 0]
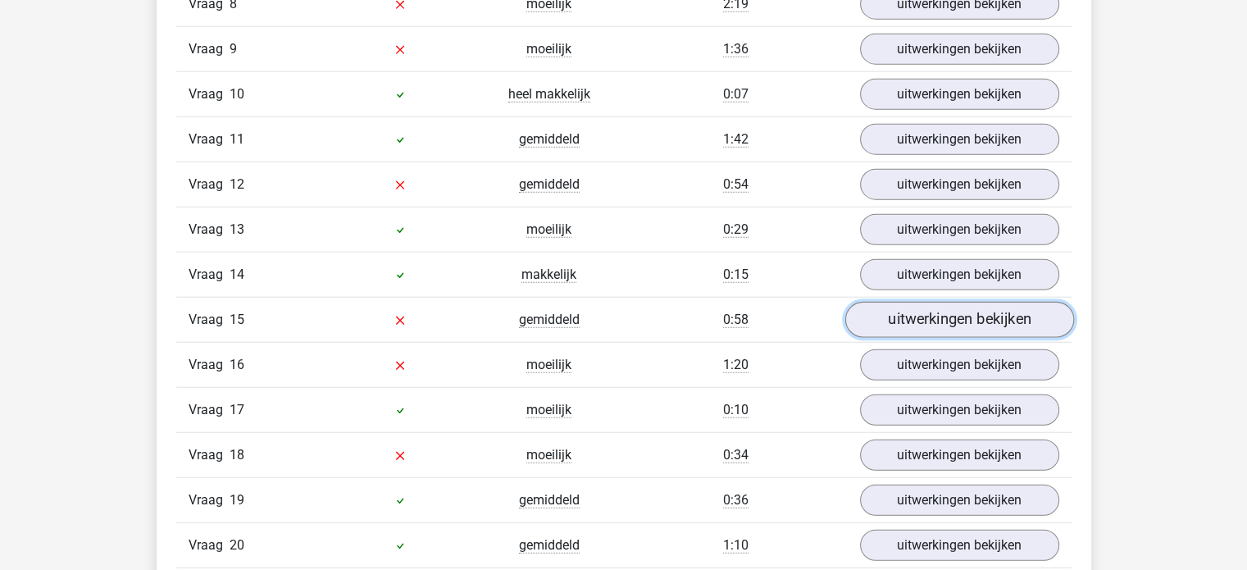
click at [934, 319] on link "uitwerkingen bekijken" at bounding box center [959, 320] width 229 height 36
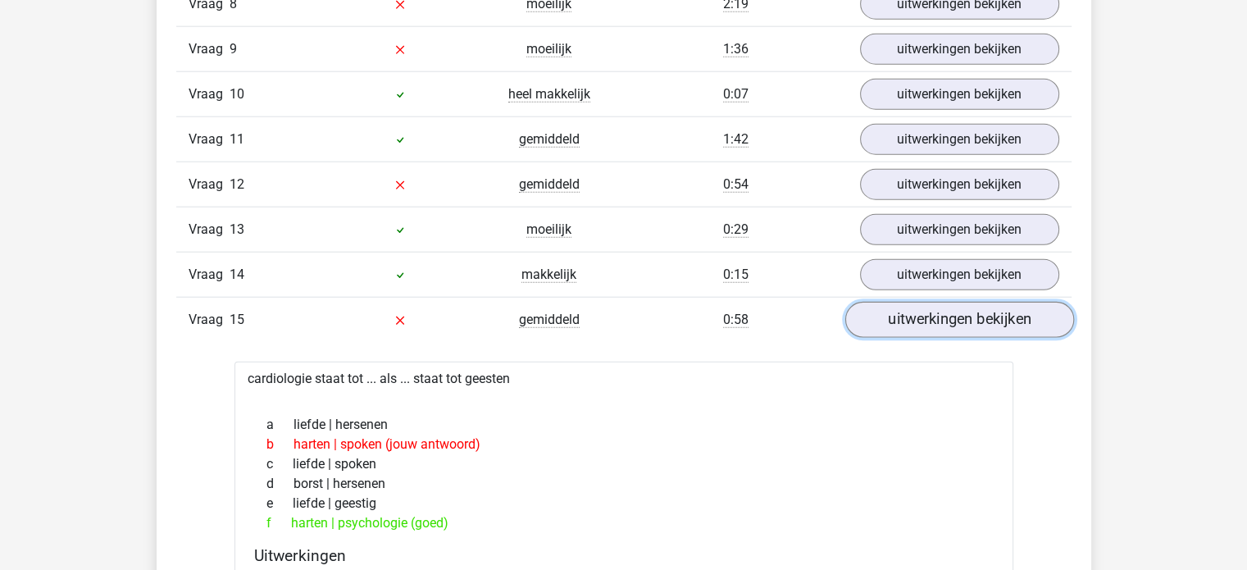
click at [933, 319] on link "uitwerkingen bekijken" at bounding box center [959, 320] width 229 height 36
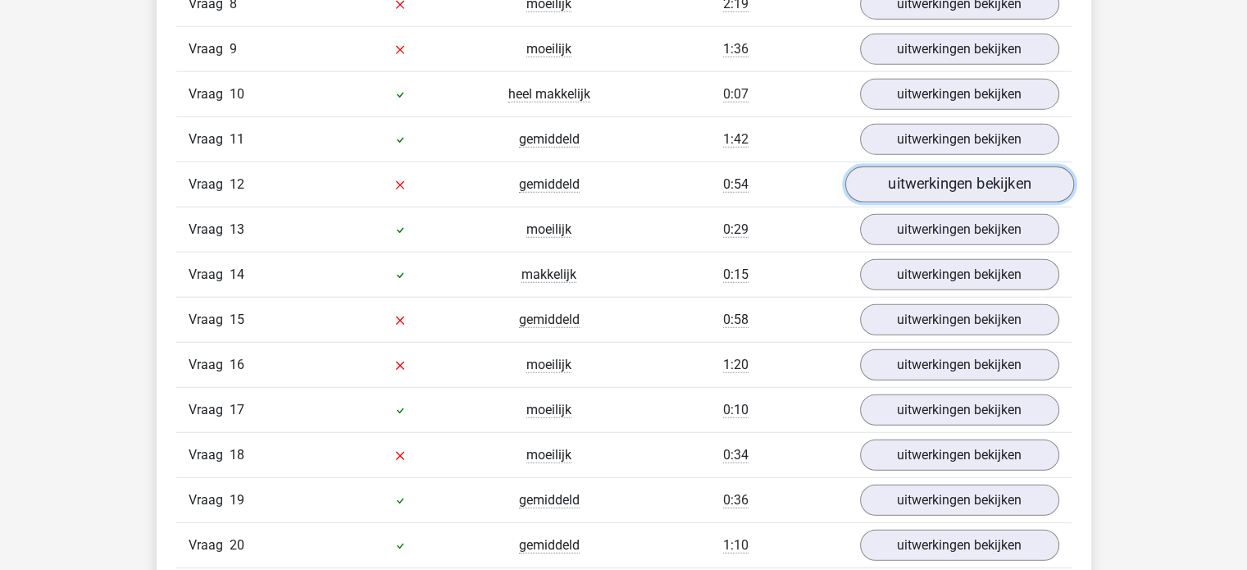
click at [907, 176] on link "uitwerkingen bekijken" at bounding box center [959, 184] width 229 height 36
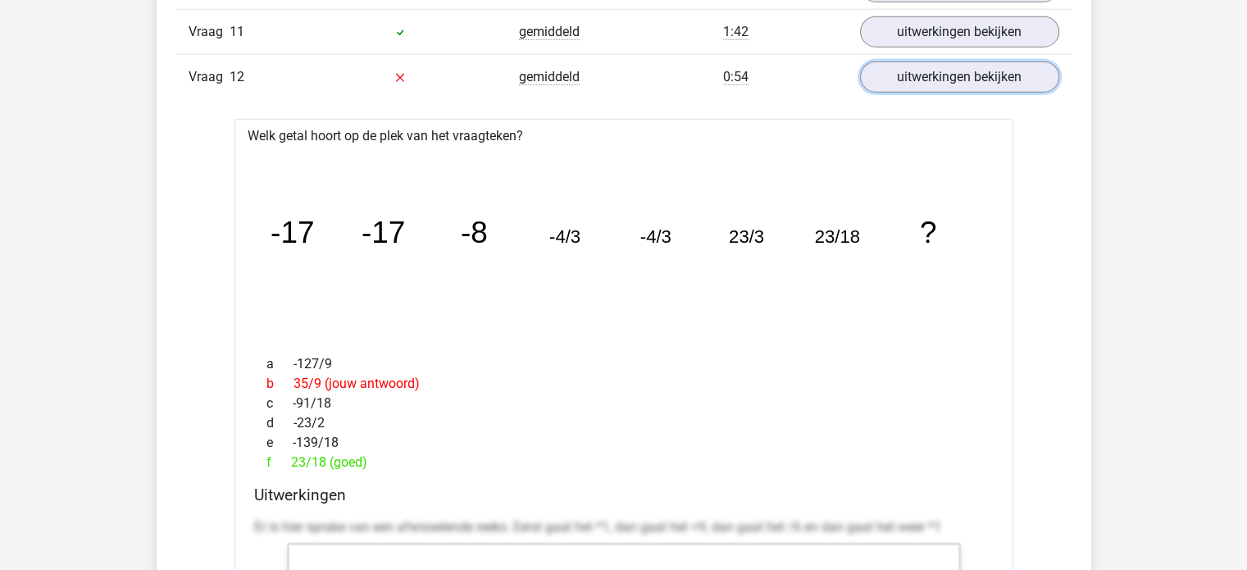
scroll to position [4191, 0]
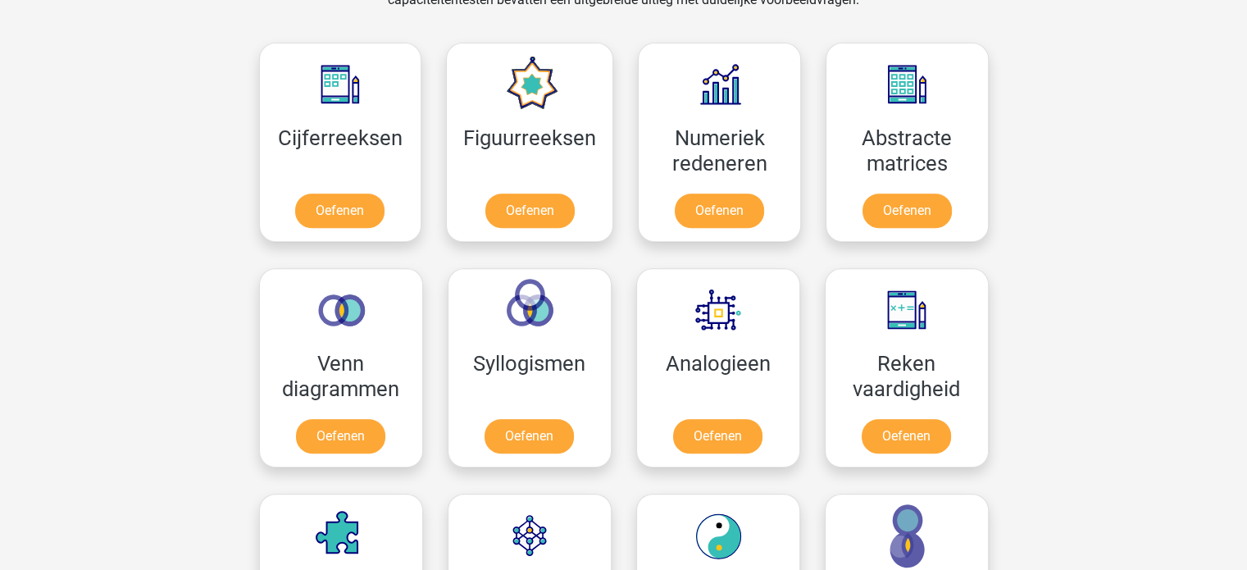
scroll to position [726, 0]
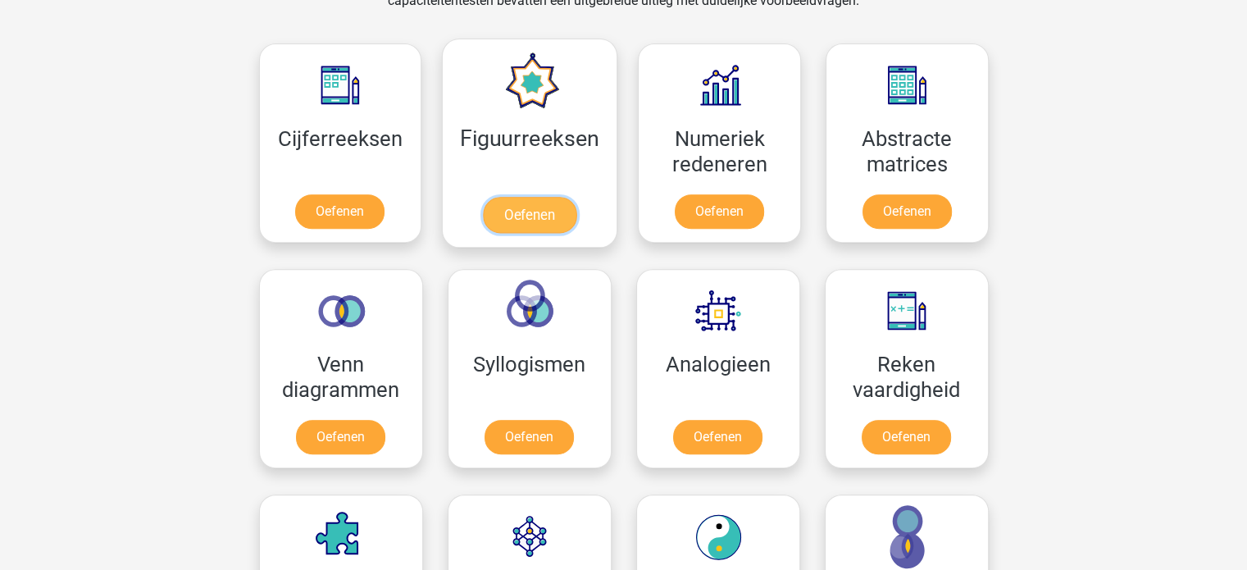
click at [545, 203] on link "Oefenen" at bounding box center [529, 215] width 93 height 36
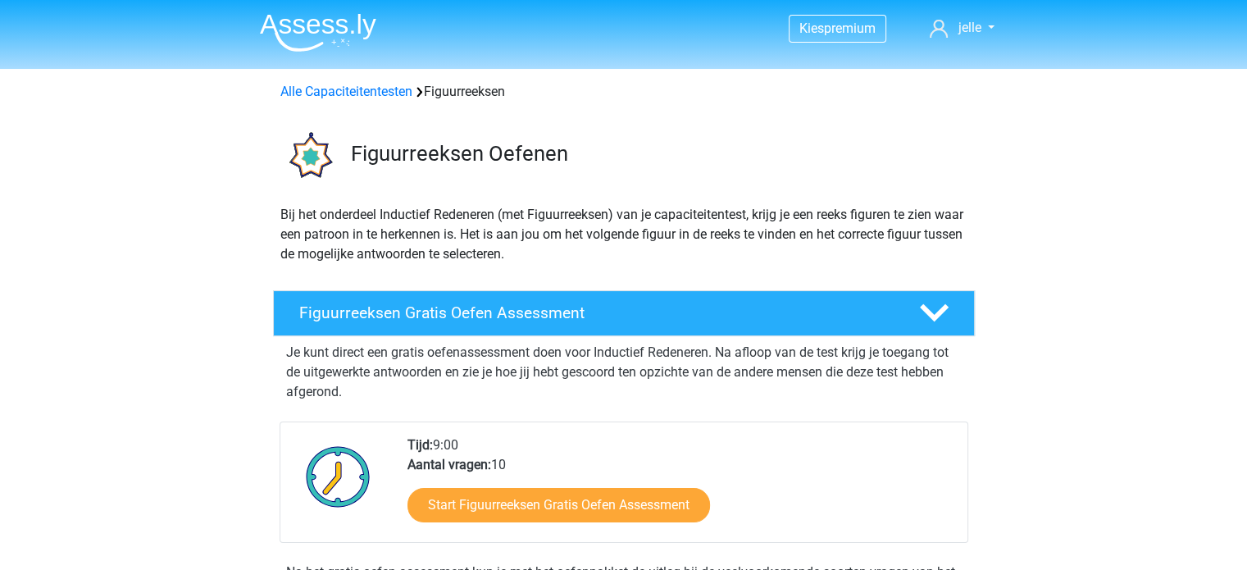
scroll to position [206, 0]
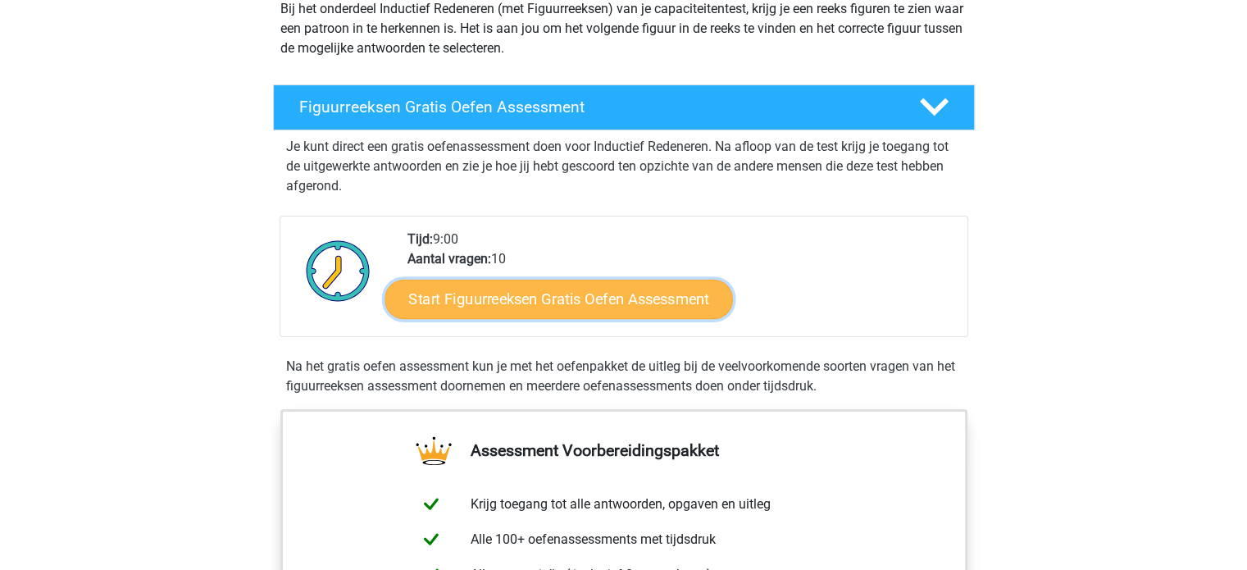
click at [659, 304] on link "Start Figuurreeksen Gratis Oefen Assessment" at bounding box center [559, 298] width 348 height 39
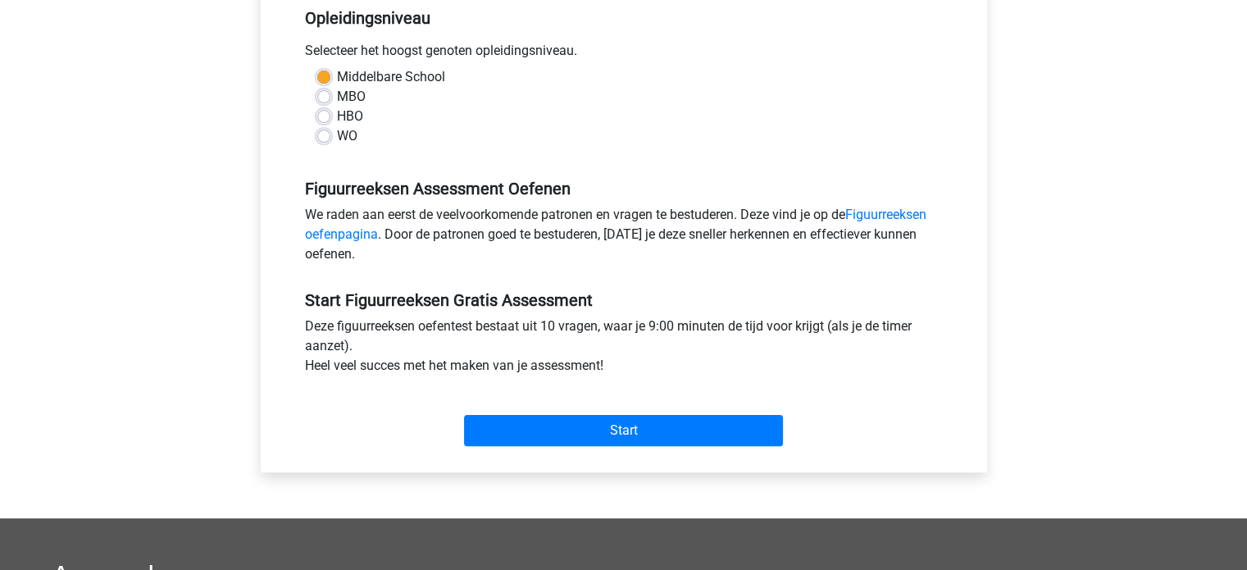
scroll to position [348, 0]
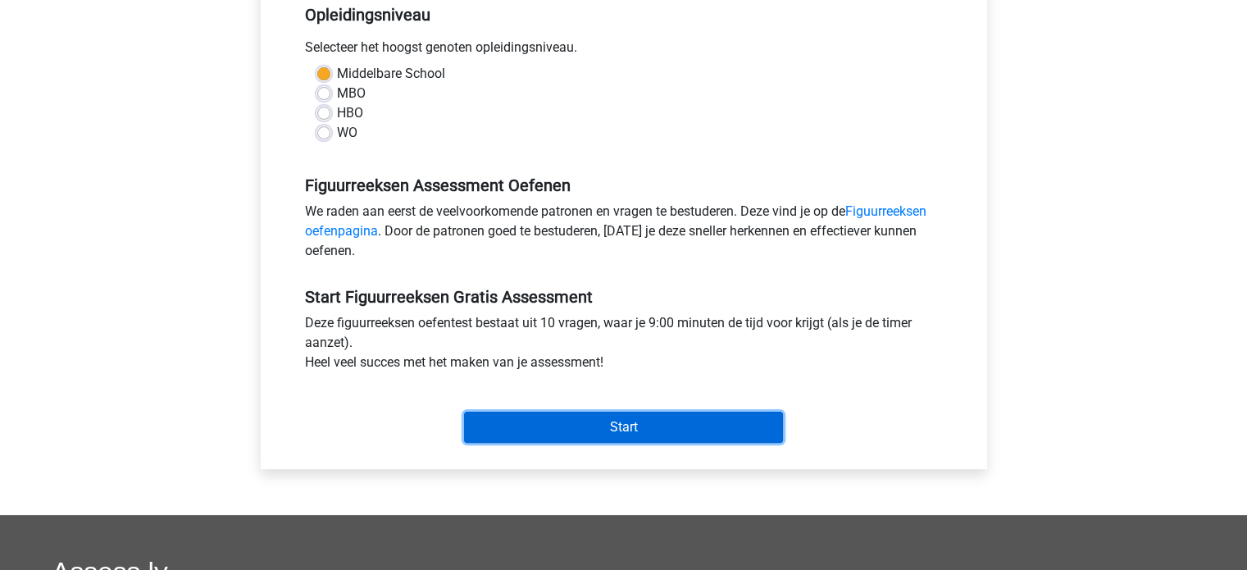
click at [595, 432] on input "Start" at bounding box center [623, 427] width 319 height 31
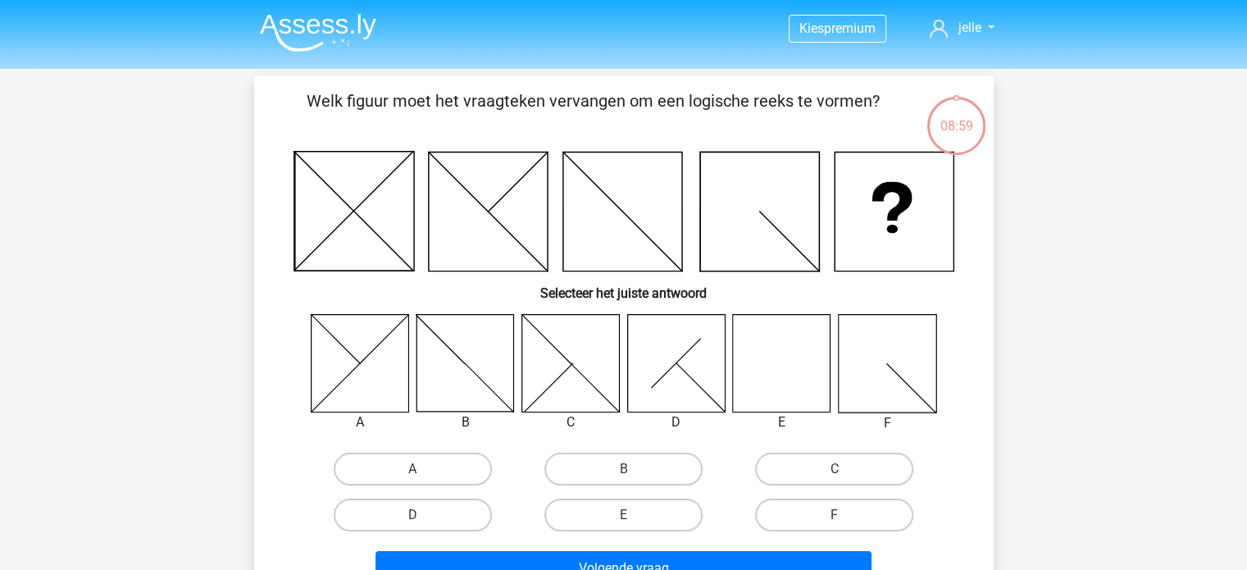
scroll to position [30, 0]
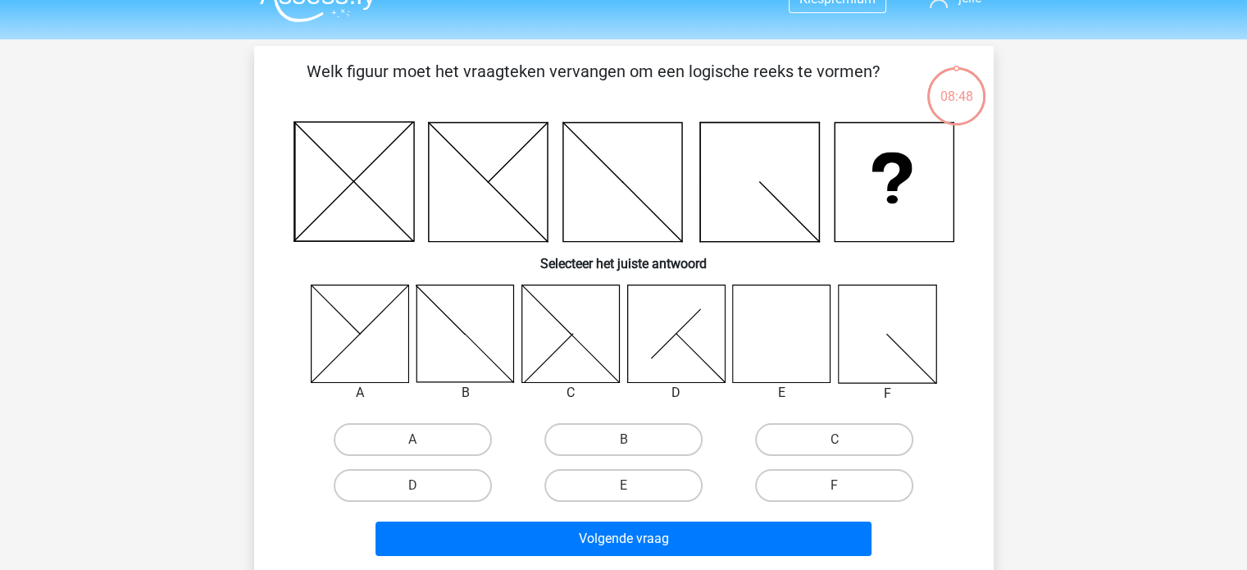
click at [764, 321] on icon at bounding box center [782, 334] width 98 height 98
click at [676, 488] on label "E" at bounding box center [624, 485] width 158 height 33
click at [634, 488] on input "E" at bounding box center [628, 490] width 11 height 11
radio input "true"
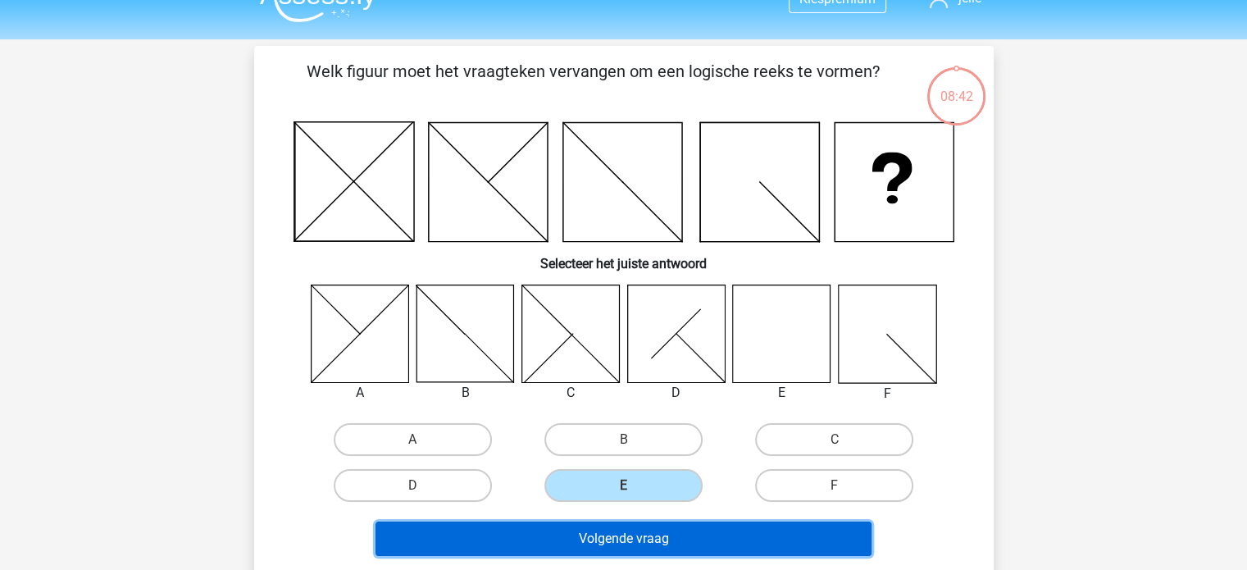
click at [712, 540] on button "Volgende vraag" at bounding box center [624, 539] width 496 height 34
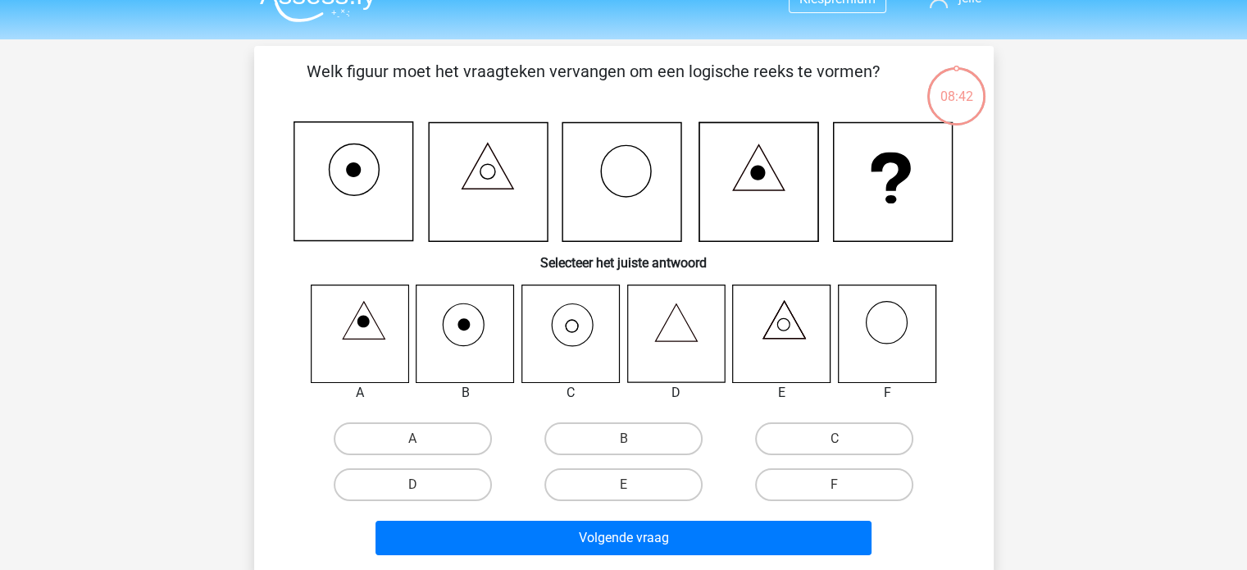
scroll to position [75, 0]
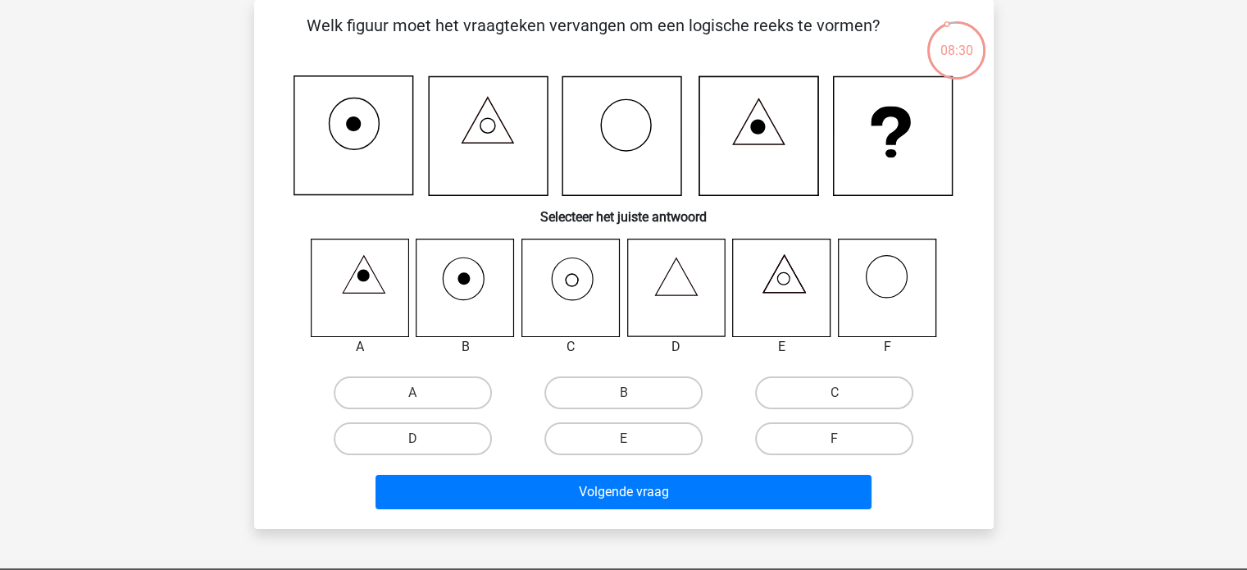
click at [577, 294] on icon at bounding box center [571, 288] width 98 height 98
click at [823, 399] on label "C" at bounding box center [834, 392] width 158 height 33
click at [835, 399] on input "C" at bounding box center [840, 398] width 11 height 11
radio input "true"
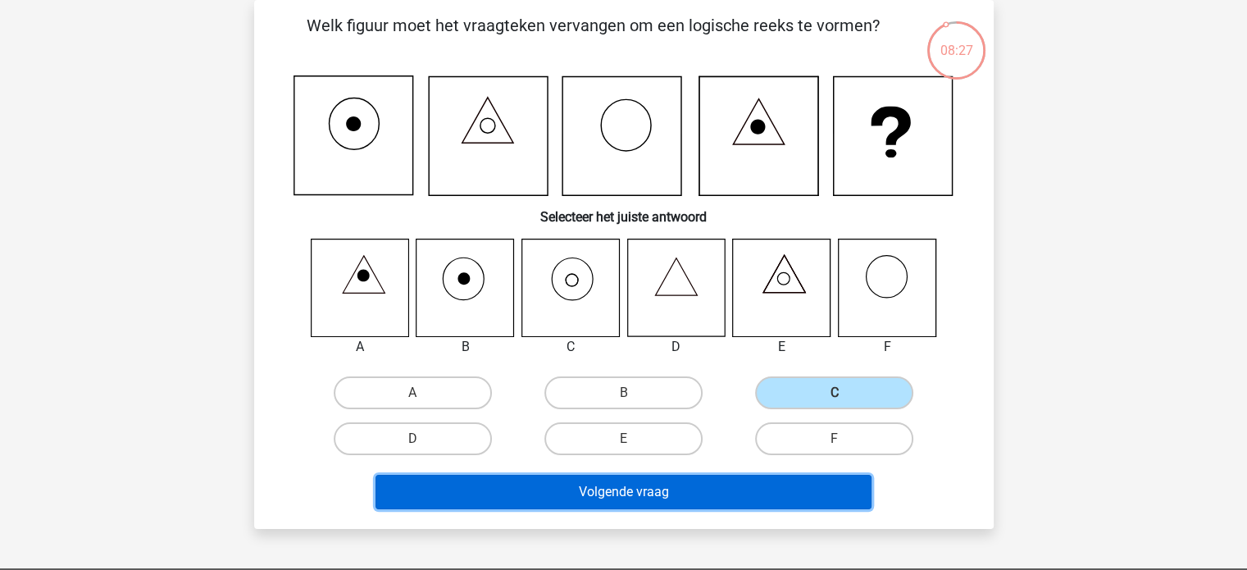
click at [700, 485] on button "Volgende vraag" at bounding box center [624, 492] width 496 height 34
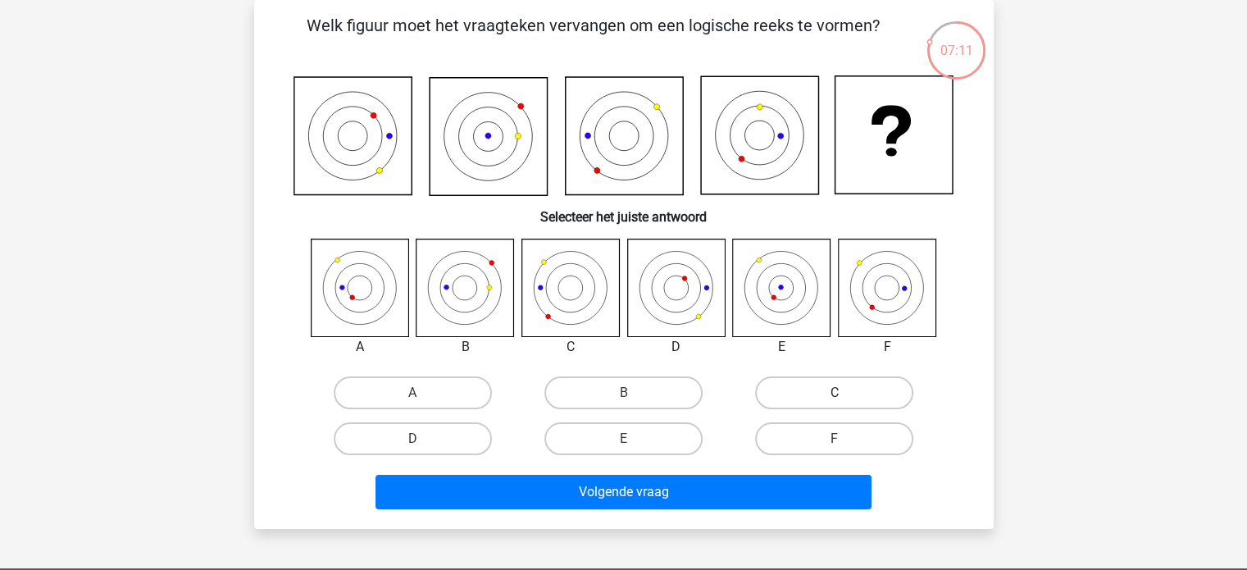
drag, startPoint x: 565, startPoint y: 301, endPoint x: 836, endPoint y: 388, distance: 284.2
click at [836, 388] on div "A B C D E F" at bounding box center [623, 351] width 687 height 224
click at [767, 374] on div "C" at bounding box center [834, 393] width 211 height 46
click at [819, 385] on label "C" at bounding box center [834, 392] width 158 height 33
click at [835, 393] on input "C" at bounding box center [840, 398] width 11 height 11
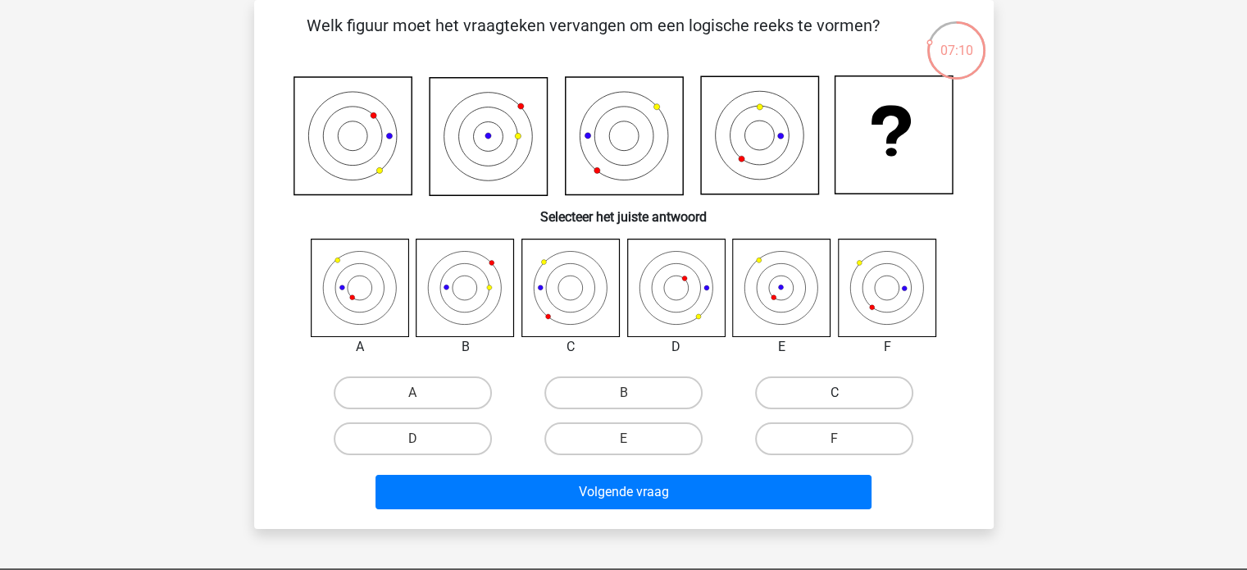
radio input "true"
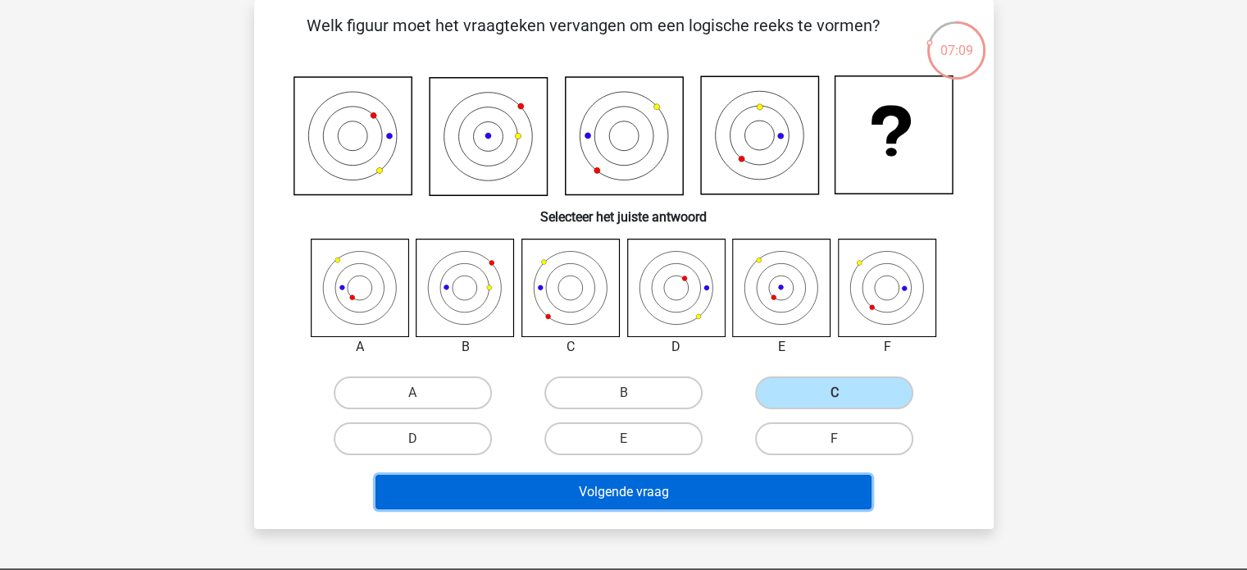
click at [709, 491] on button "Volgende vraag" at bounding box center [624, 492] width 496 height 34
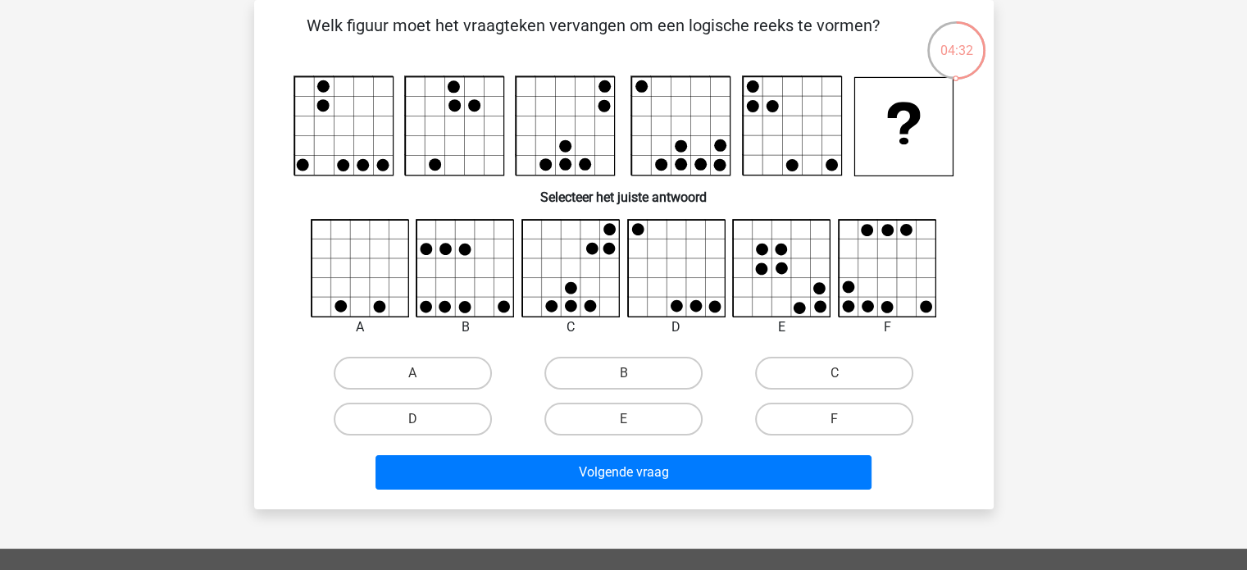
click at [673, 268] on icon at bounding box center [677, 269] width 98 height 98
click at [831, 408] on label "F" at bounding box center [834, 419] width 158 height 33
click at [835, 419] on input "F" at bounding box center [840, 424] width 11 height 11
radio input "true"
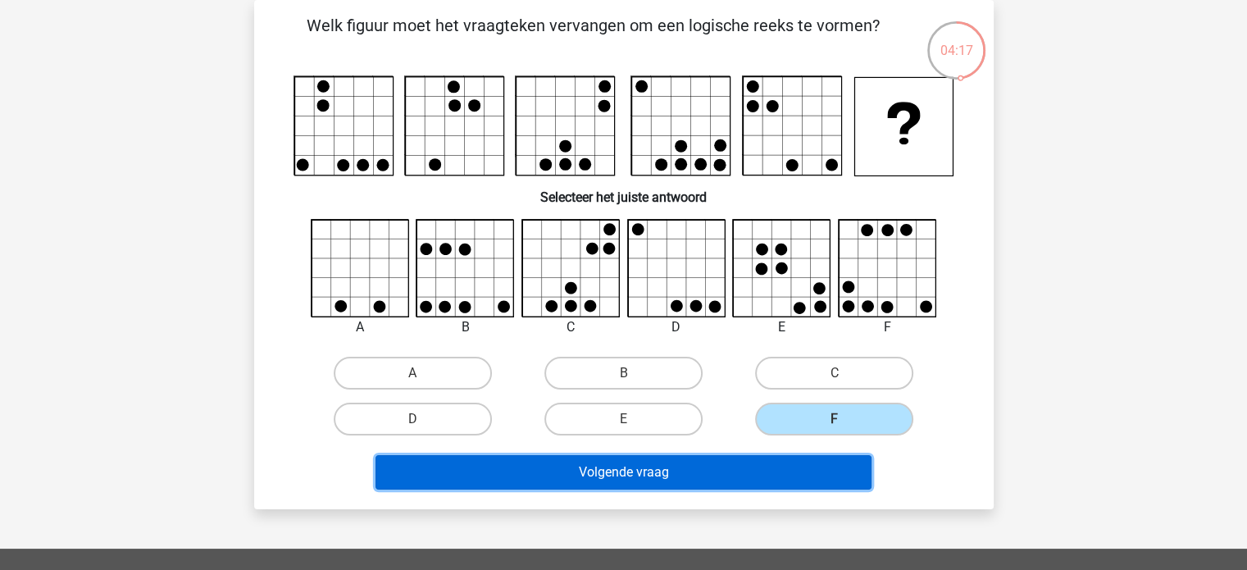
click at [745, 473] on button "Volgende vraag" at bounding box center [624, 472] width 496 height 34
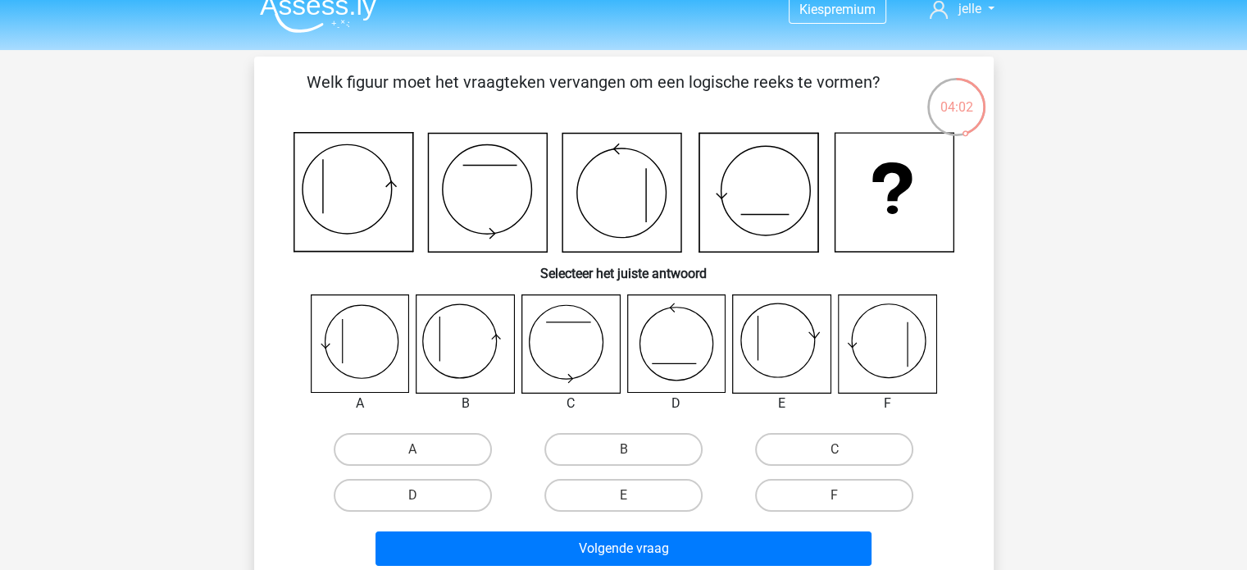
scroll to position [20, 0]
click at [613, 439] on label "B" at bounding box center [624, 448] width 158 height 33
click at [623, 449] on input "B" at bounding box center [628, 454] width 11 height 11
radio input "true"
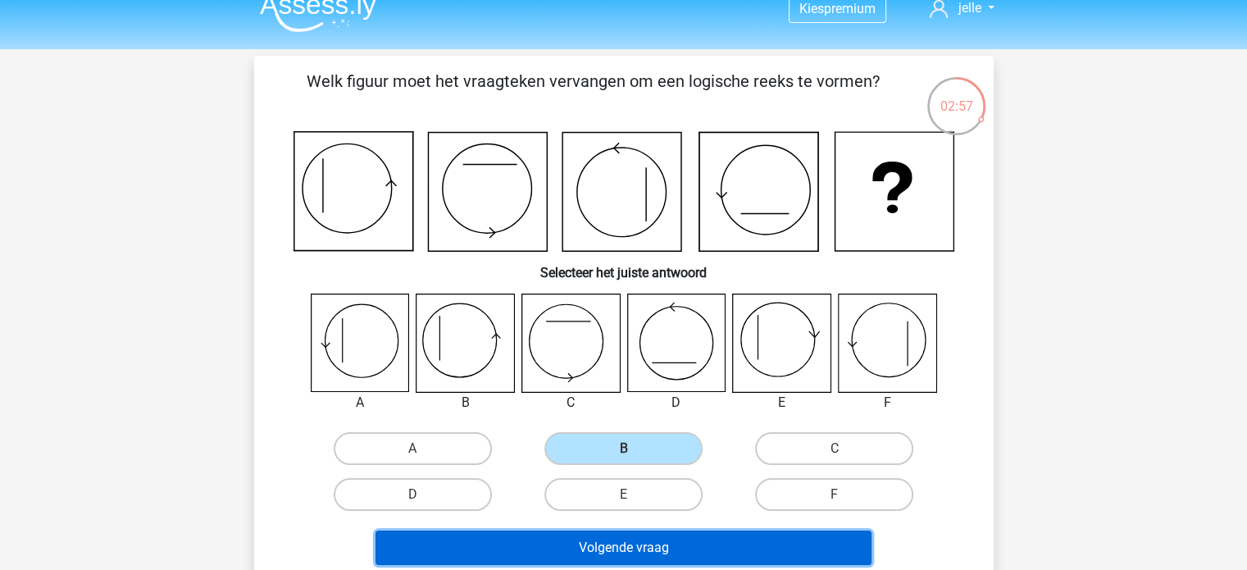
click at [604, 551] on button "Volgende vraag" at bounding box center [624, 548] width 496 height 34
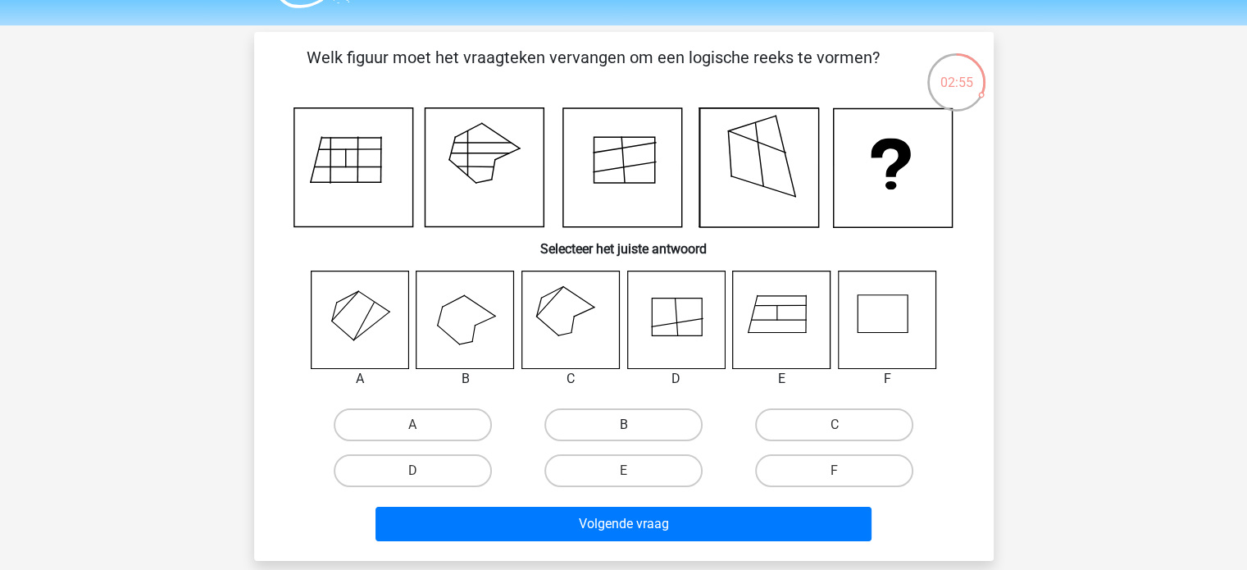
scroll to position [46, 0]
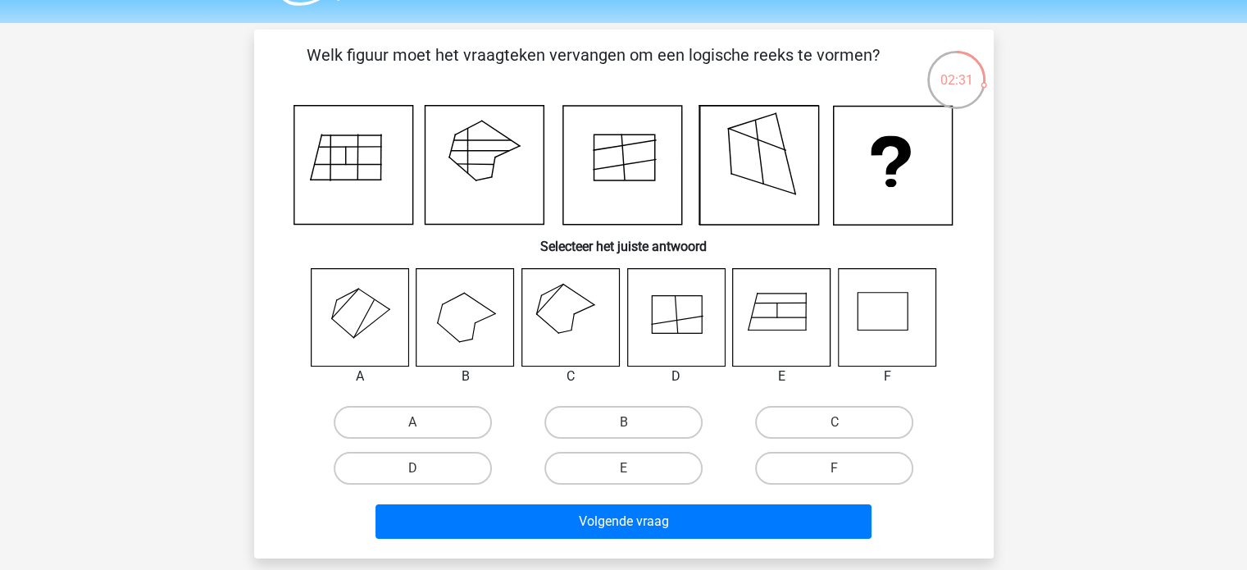
click at [795, 325] on icon at bounding box center [782, 317] width 98 height 98
click at [552, 315] on icon at bounding box center [571, 317] width 98 height 98
click at [816, 417] on label "C" at bounding box center [834, 422] width 158 height 33
click at [835, 422] on input "C" at bounding box center [840, 427] width 11 height 11
radio input "true"
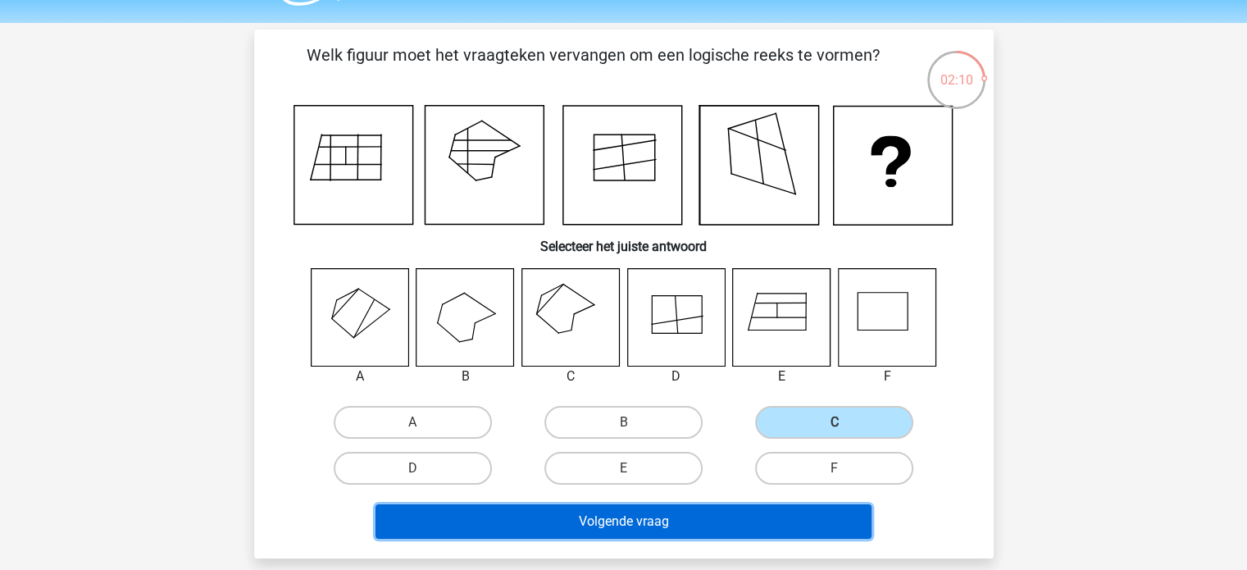
click at [628, 505] on button "Volgende vraag" at bounding box center [624, 521] width 496 height 34
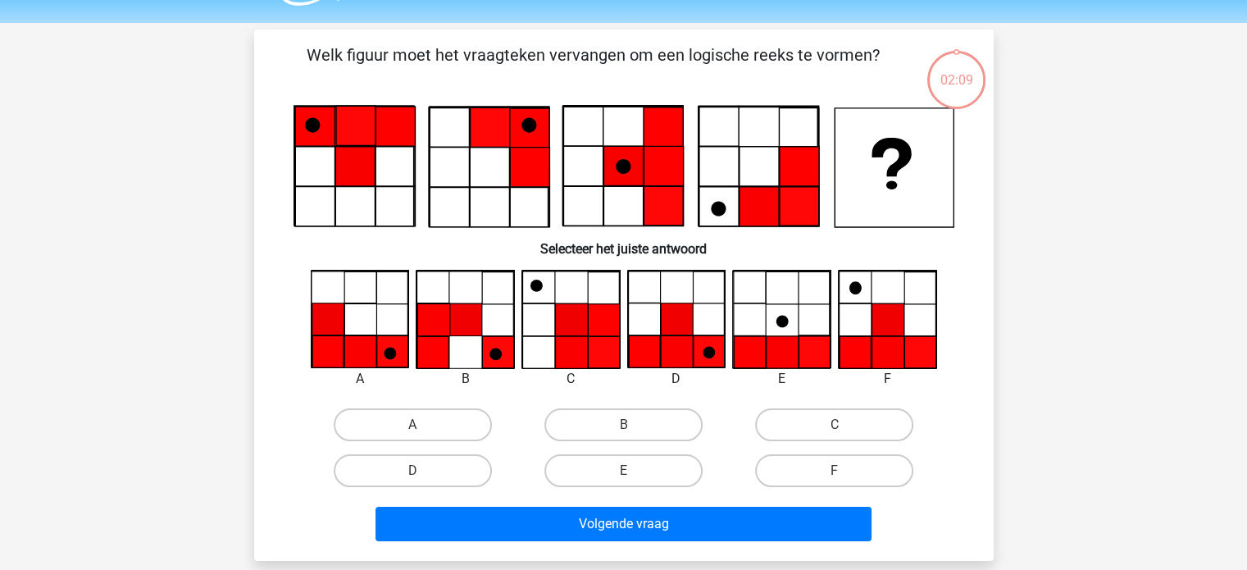
scroll to position [75, 0]
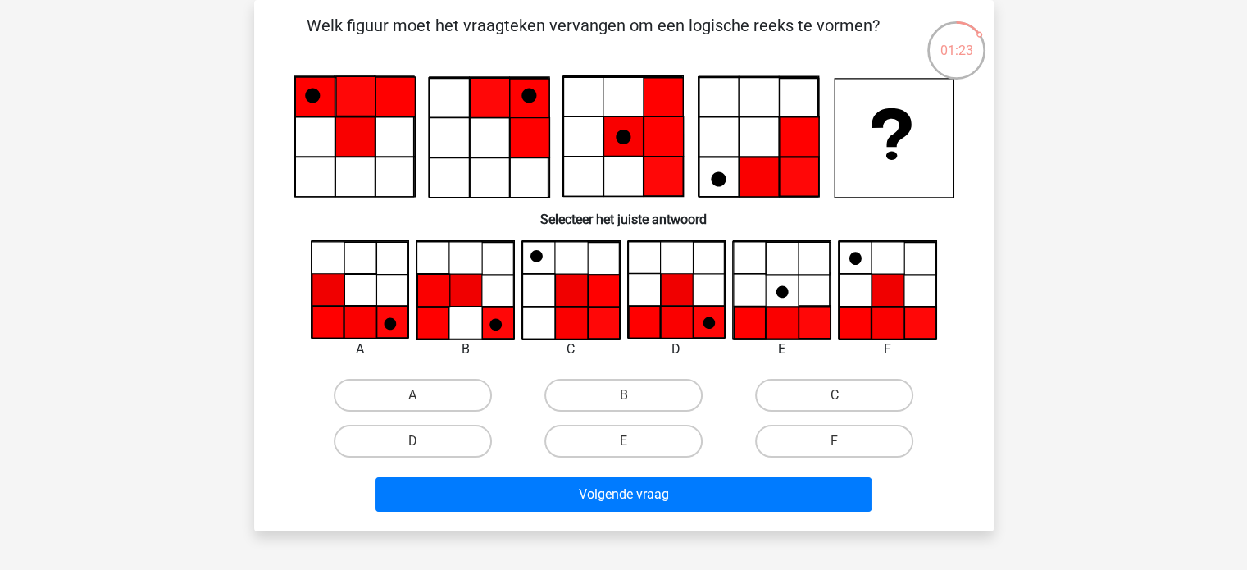
click at [895, 262] on icon at bounding box center [887, 290] width 97 height 97
click at [817, 449] on label "F" at bounding box center [834, 441] width 158 height 33
click at [835, 449] on input "F" at bounding box center [840, 446] width 11 height 11
radio input "true"
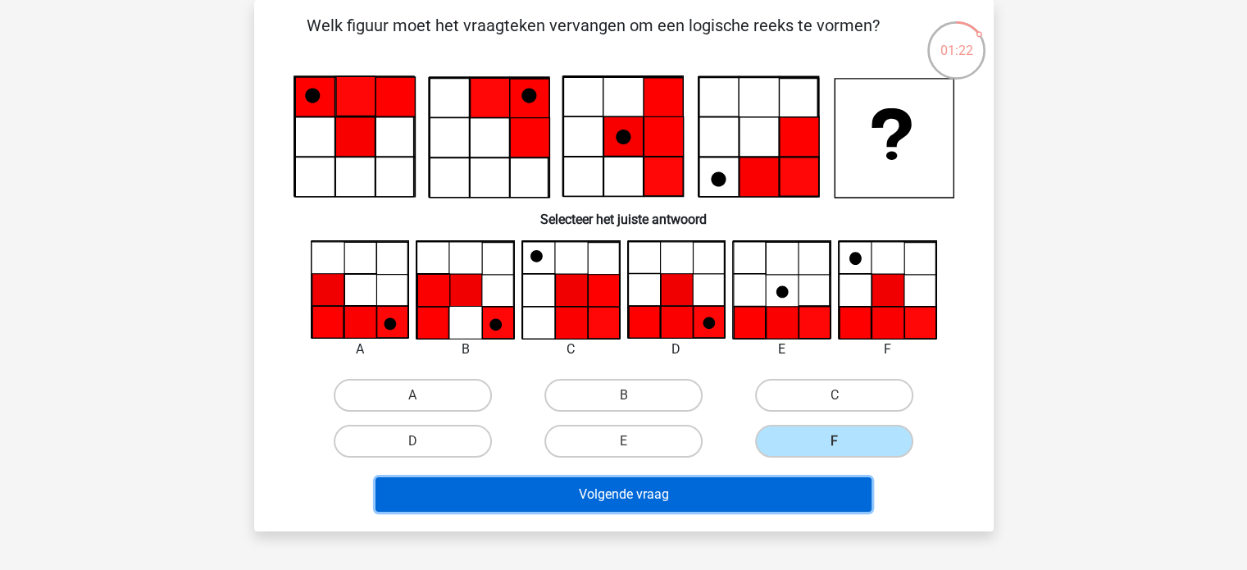
click at [731, 508] on button "Volgende vraag" at bounding box center [624, 494] width 496 height 34
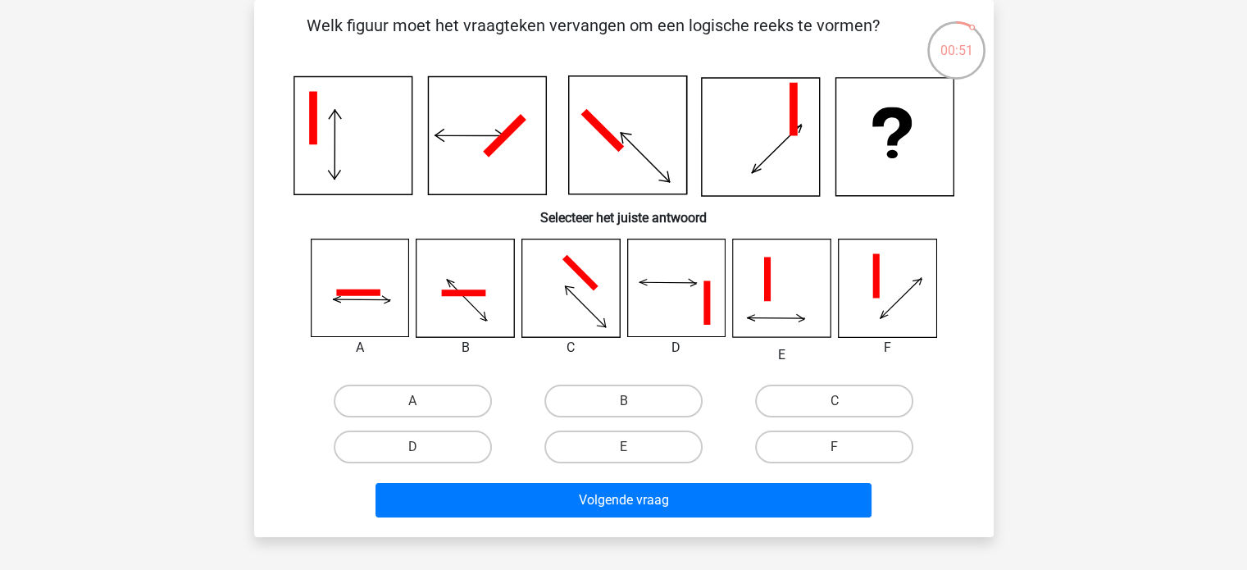
click at [590, 275] on icon at bounding box center [571, 288] width 98 height 98
click at [633, 401] on input "B" at bounding box center [628, 406] width 11 height 11
radio input "true"
click at [652, 517] on div "Volgende vraag" at bounding box center [624, 503] width 633 height 41
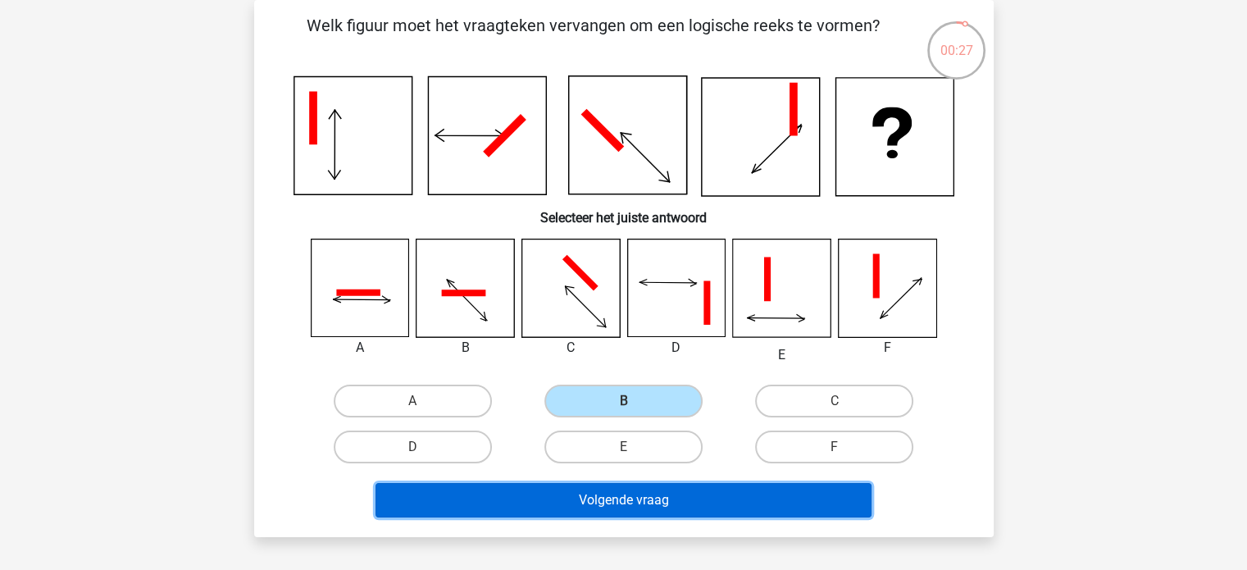
click at [673, 501] on button "Volgende vraag" at bounding box center [624, 500] width 496 height 34
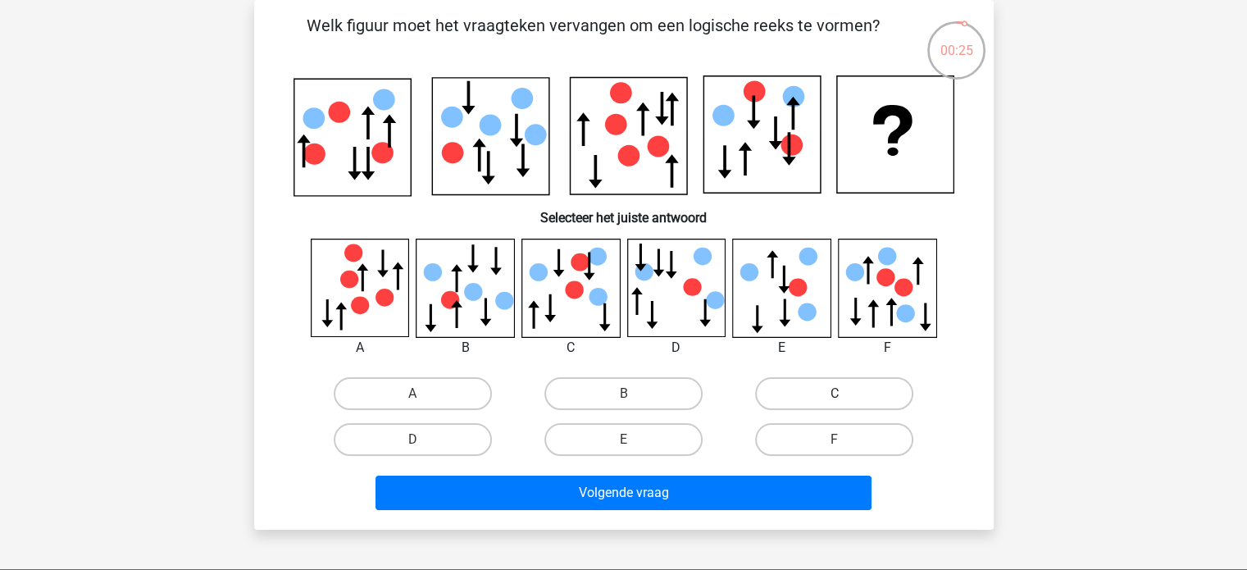
click at [850, 391] on label "C" at bounding box center [834, 393] width 158 height 33
click at [845, 394] on input "C" at bounding box center [840, 399] width 11 height 11
radio input "true"
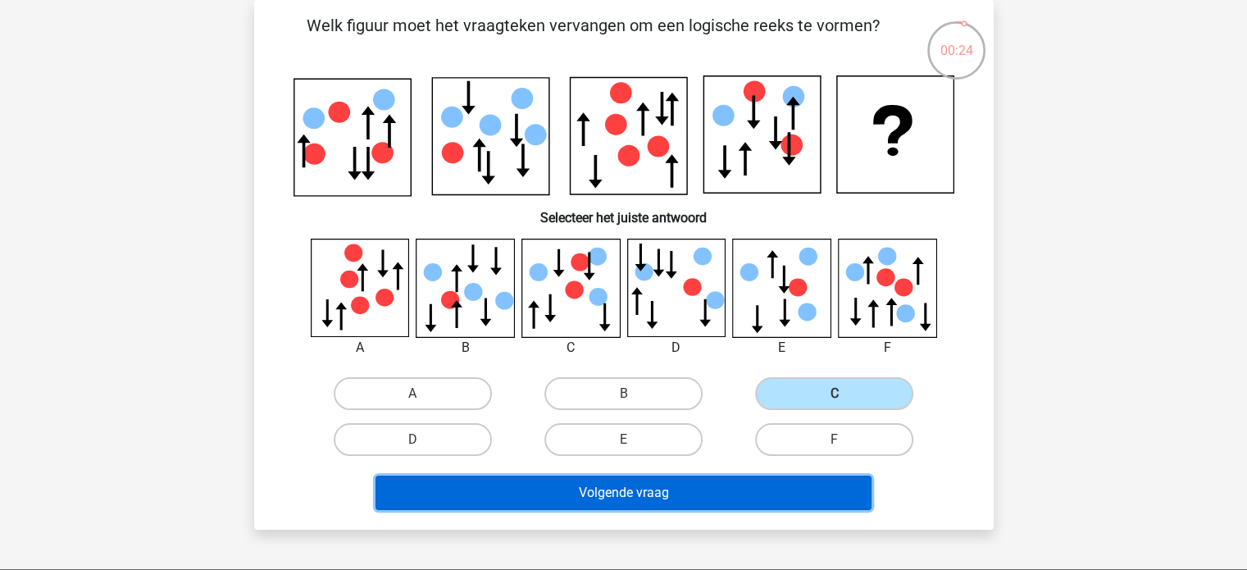
click at [691, 493] on button "Volgende vraag" at bounding box center [624, 493] width 496 height 34
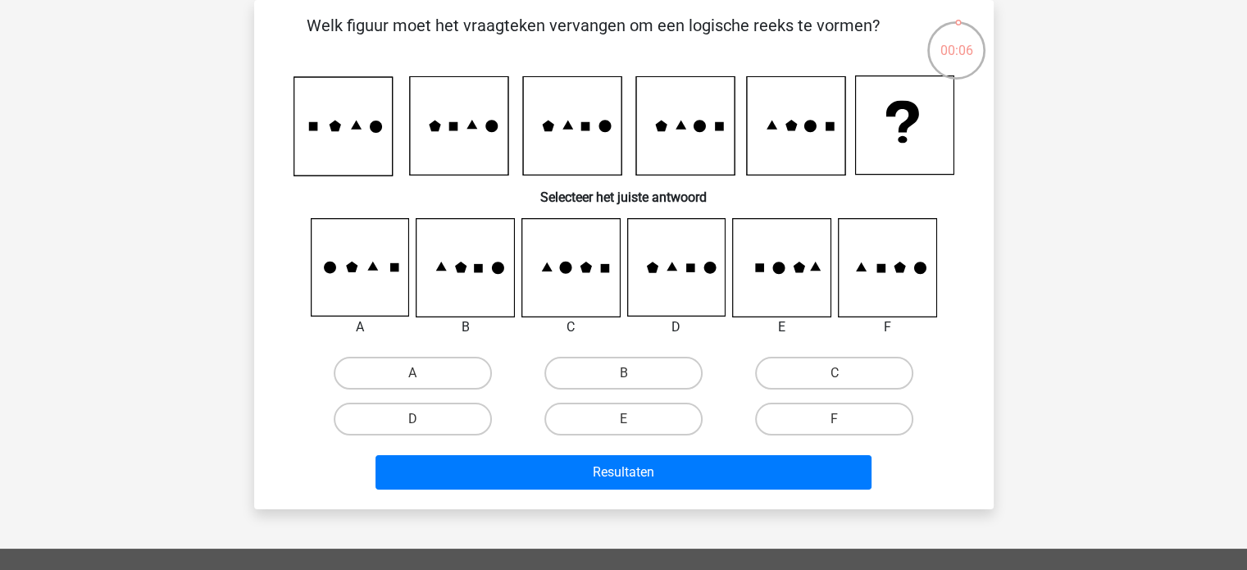
click at [413, 419] on input "D" at bounding box center [417, 424] width 11 height 11
radio input "true"
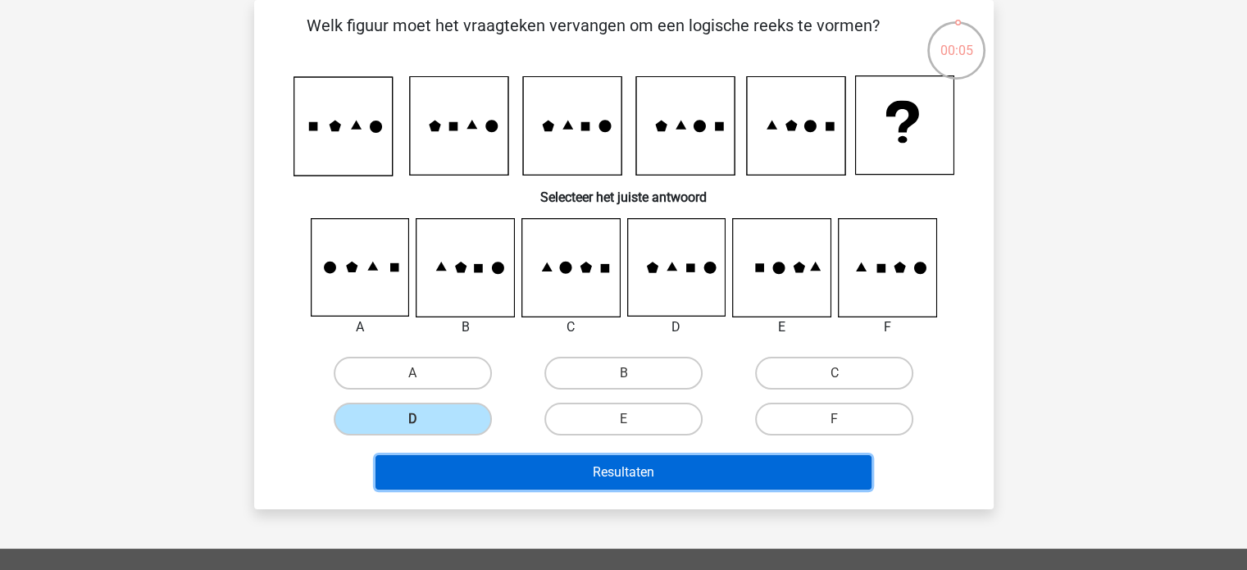
click at [587, 467] on button "Resultaten" at bounding box center [624, 472] width 496 height 34
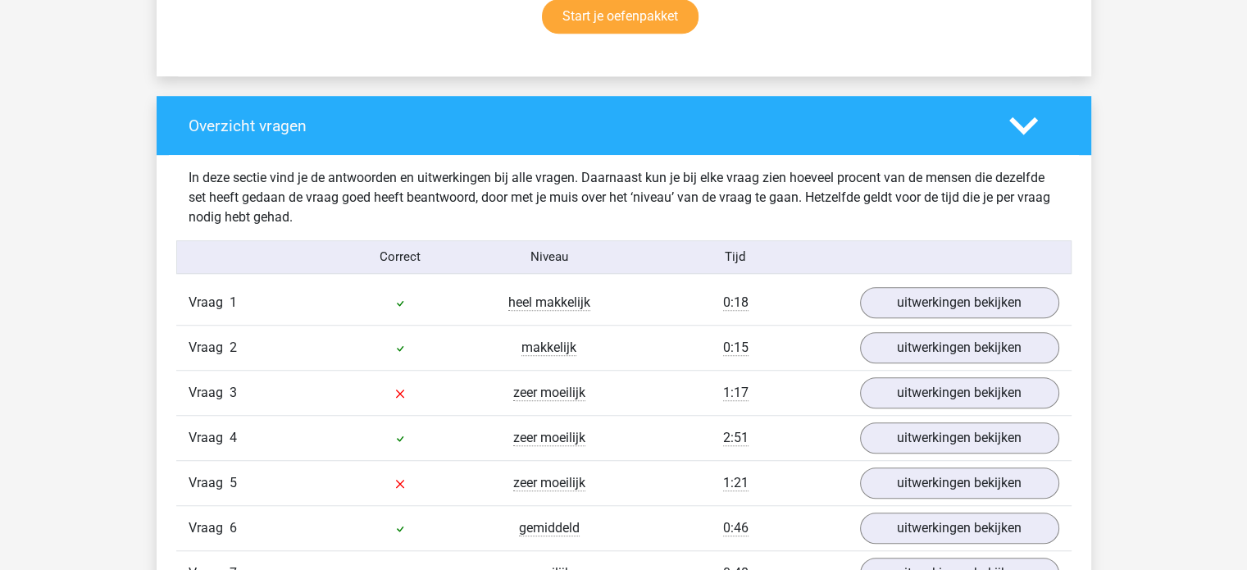
scroll to position [1400, 0]
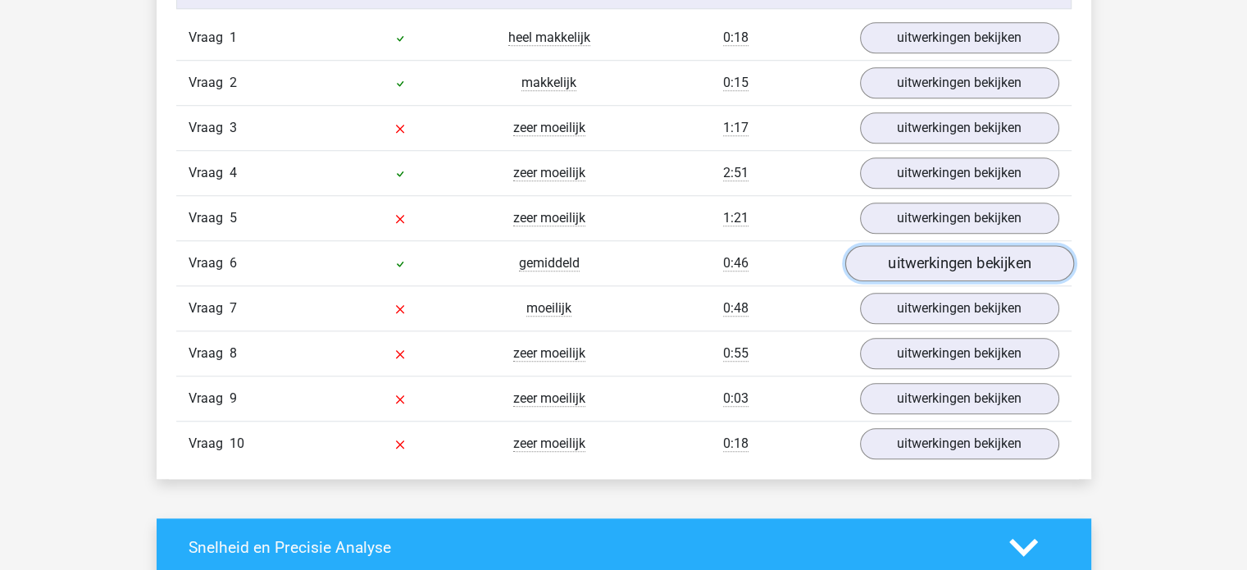
click at [964, 256] on link "uitwerkingen bekijken" at bounding box center [959, 263] width 229 height 36
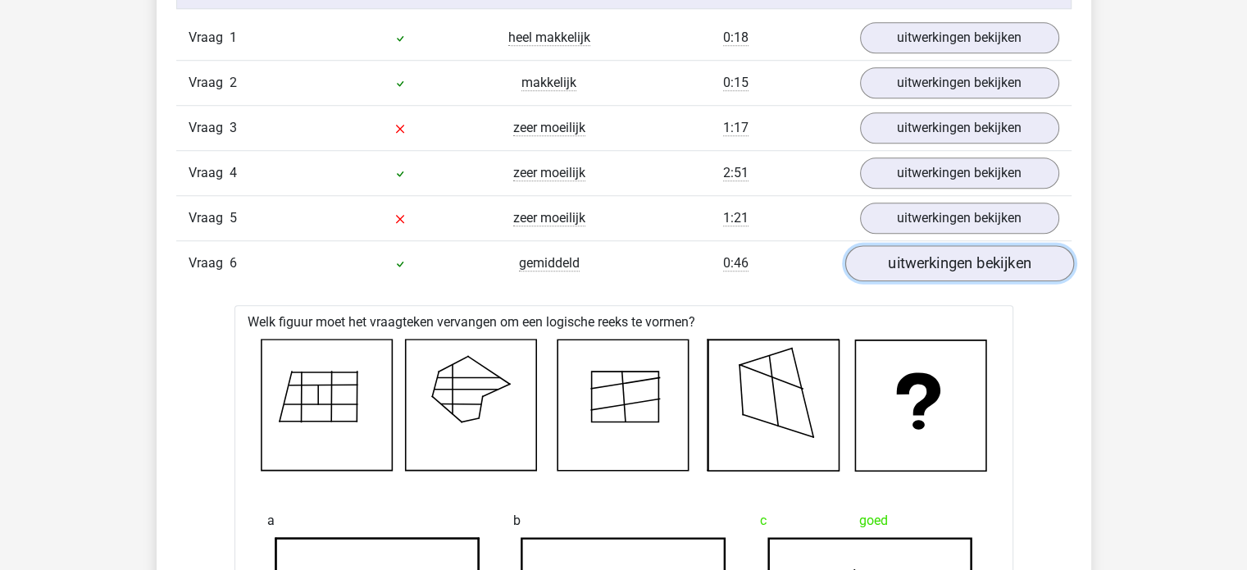
click at [964, 256] on link "uitwerkingen bekijken" at bounding box center [959, 263] width 229 height 36
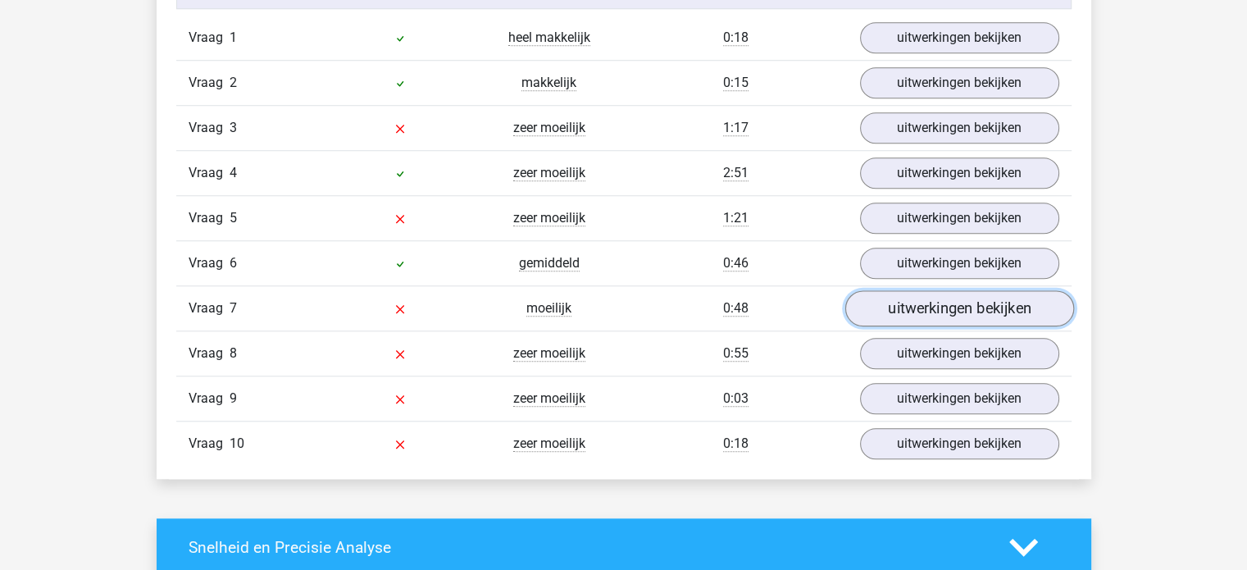
click at [934, 291] on link "uitwerkingen bekijken" at bounding box center [959, 308] width 229 height 36
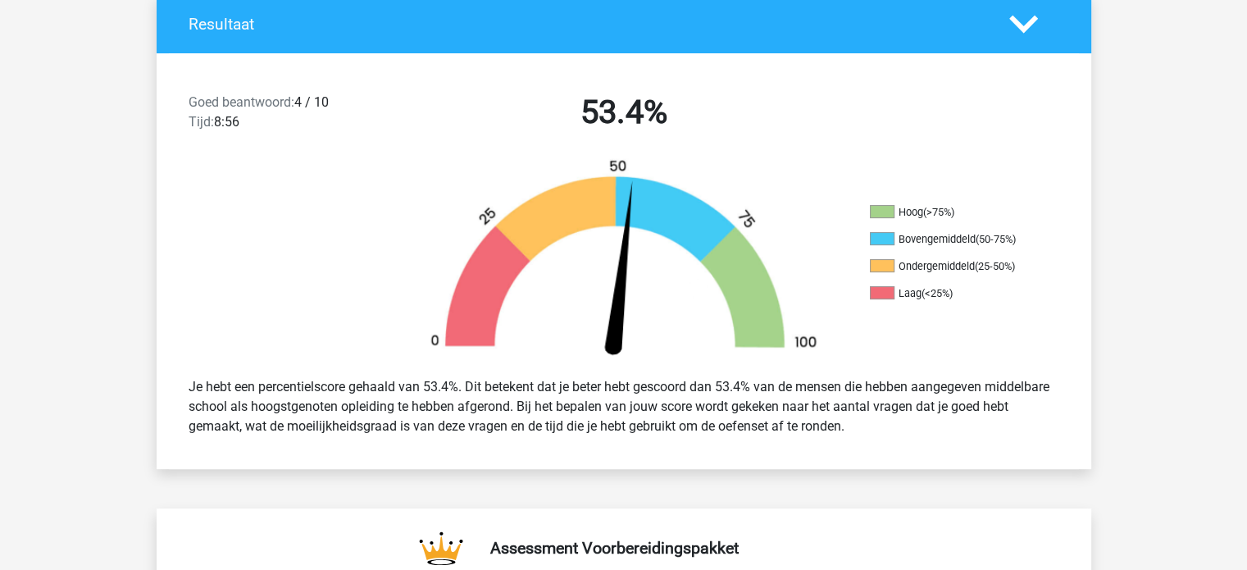
scroll to position [349, 0]
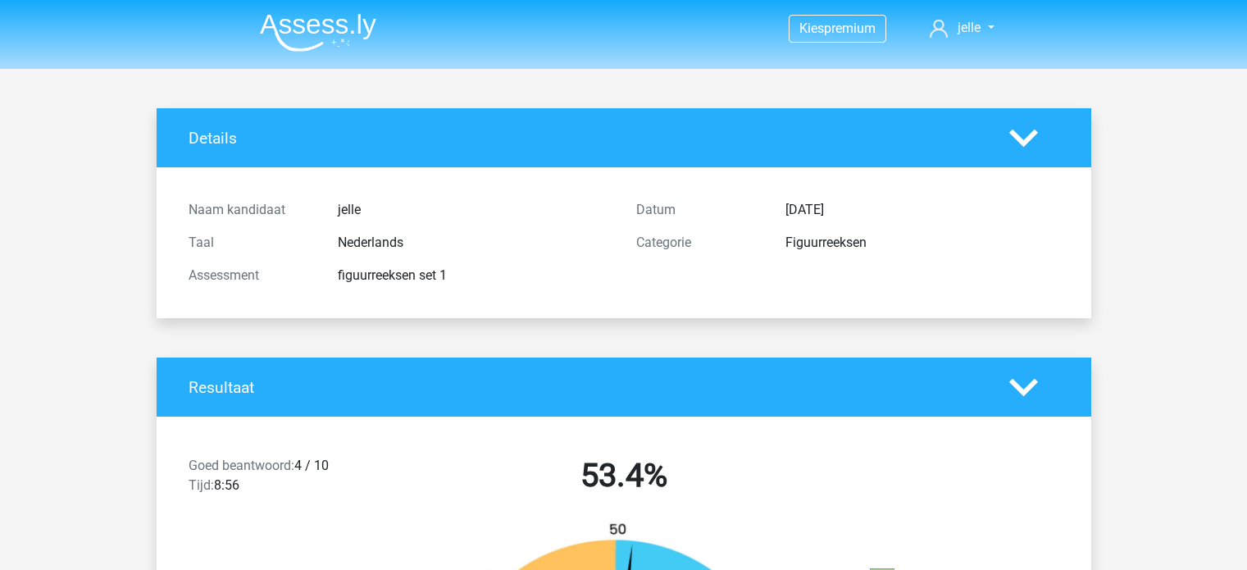
scroll to position [349, 0]
